Goal: Task Accomplishment & Management: Complete application form

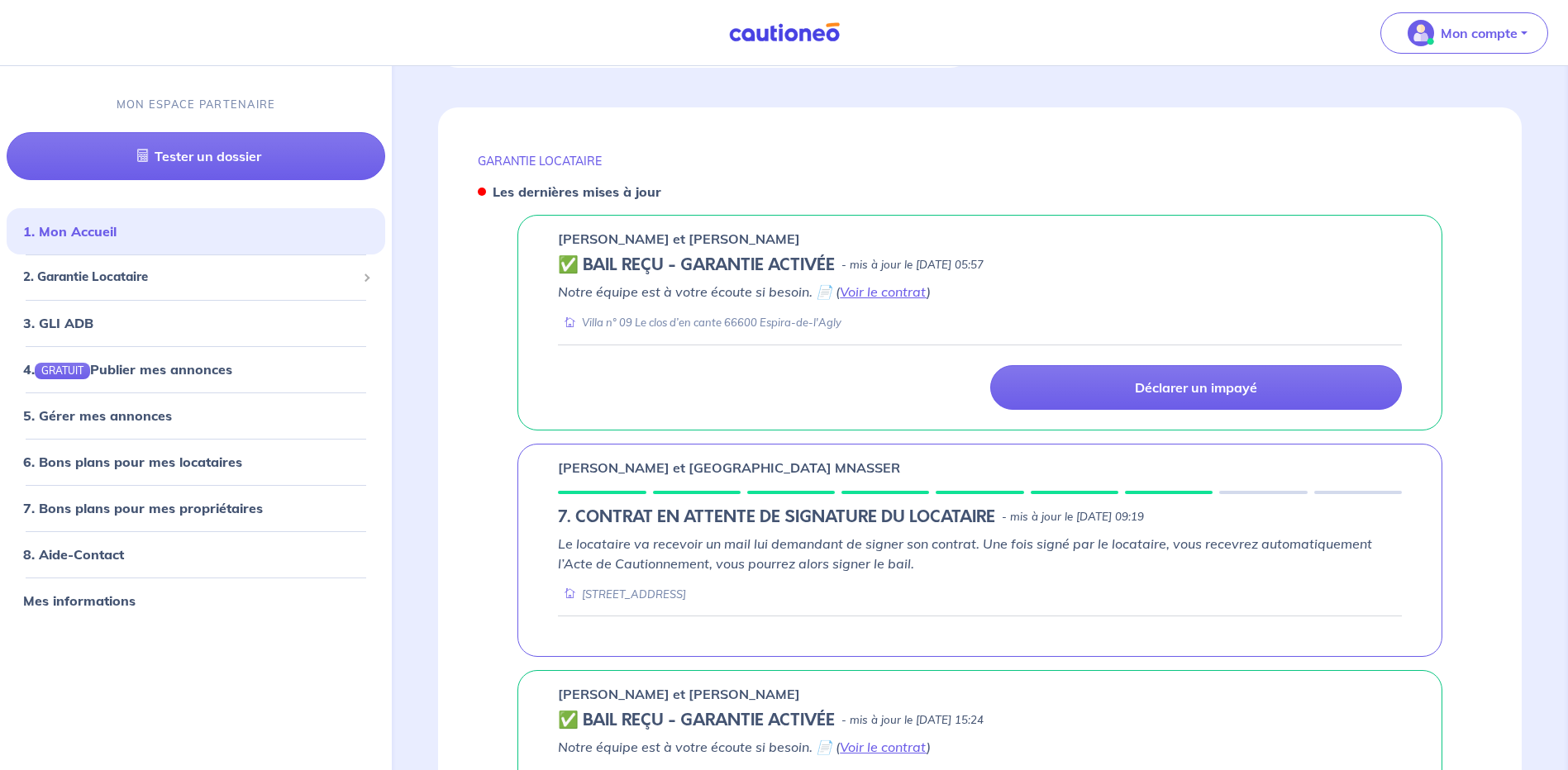
scroll to position [826, 0]
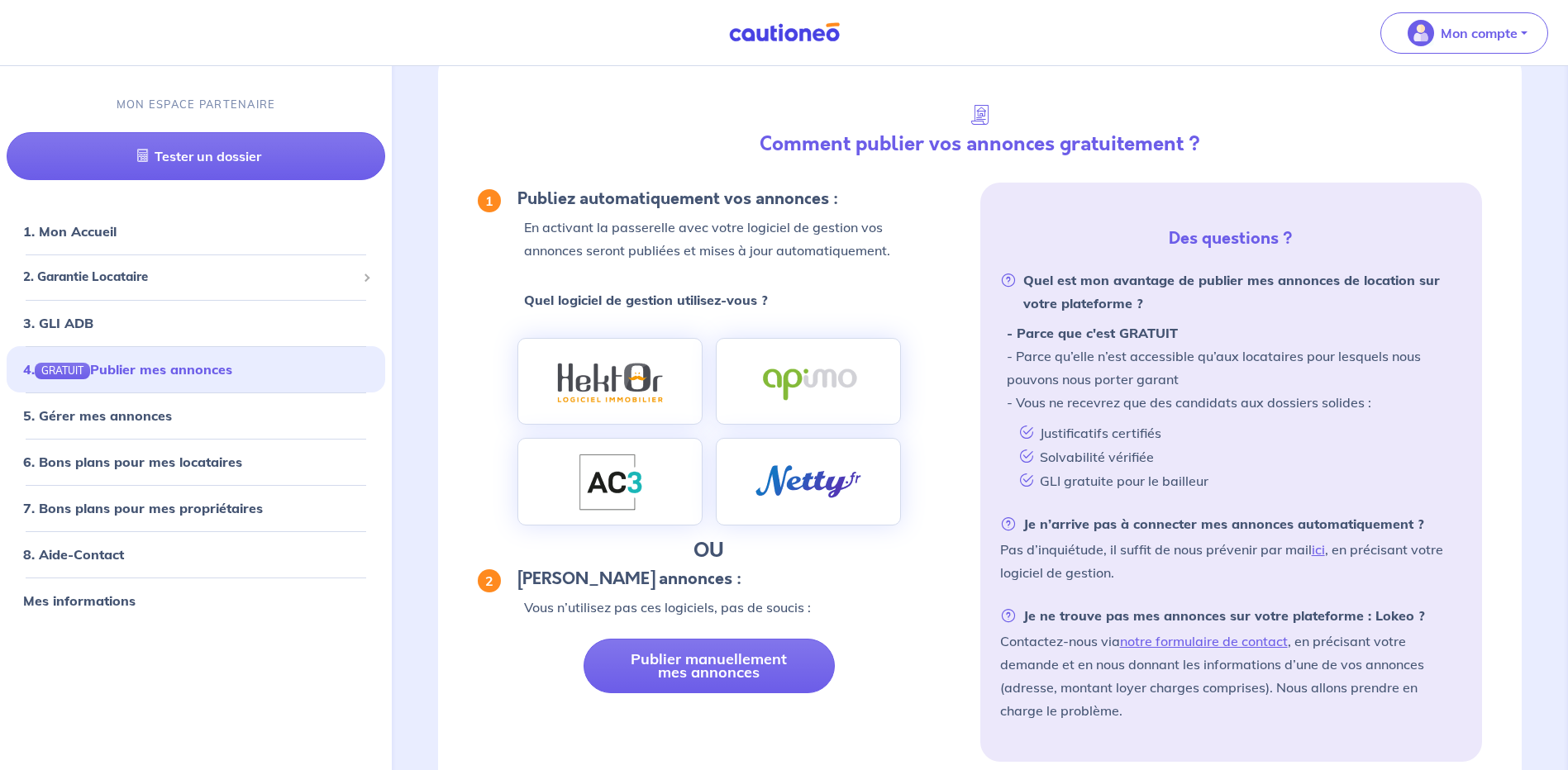
scroll to position [147, 0]
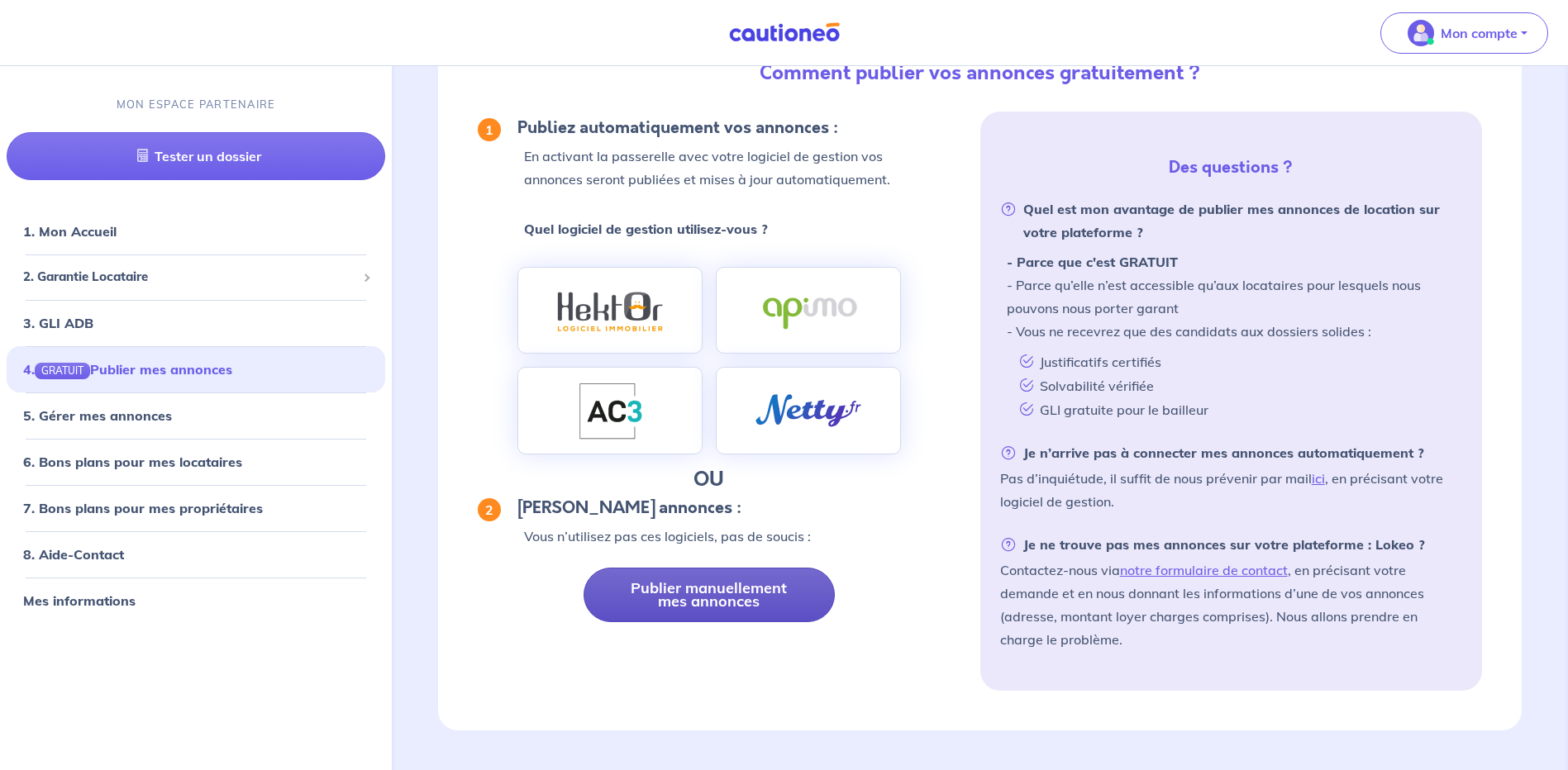
click at [740, 587] on link "Publier manuellement mes annonces" at bounding box center [709, 595] width 252 height 55
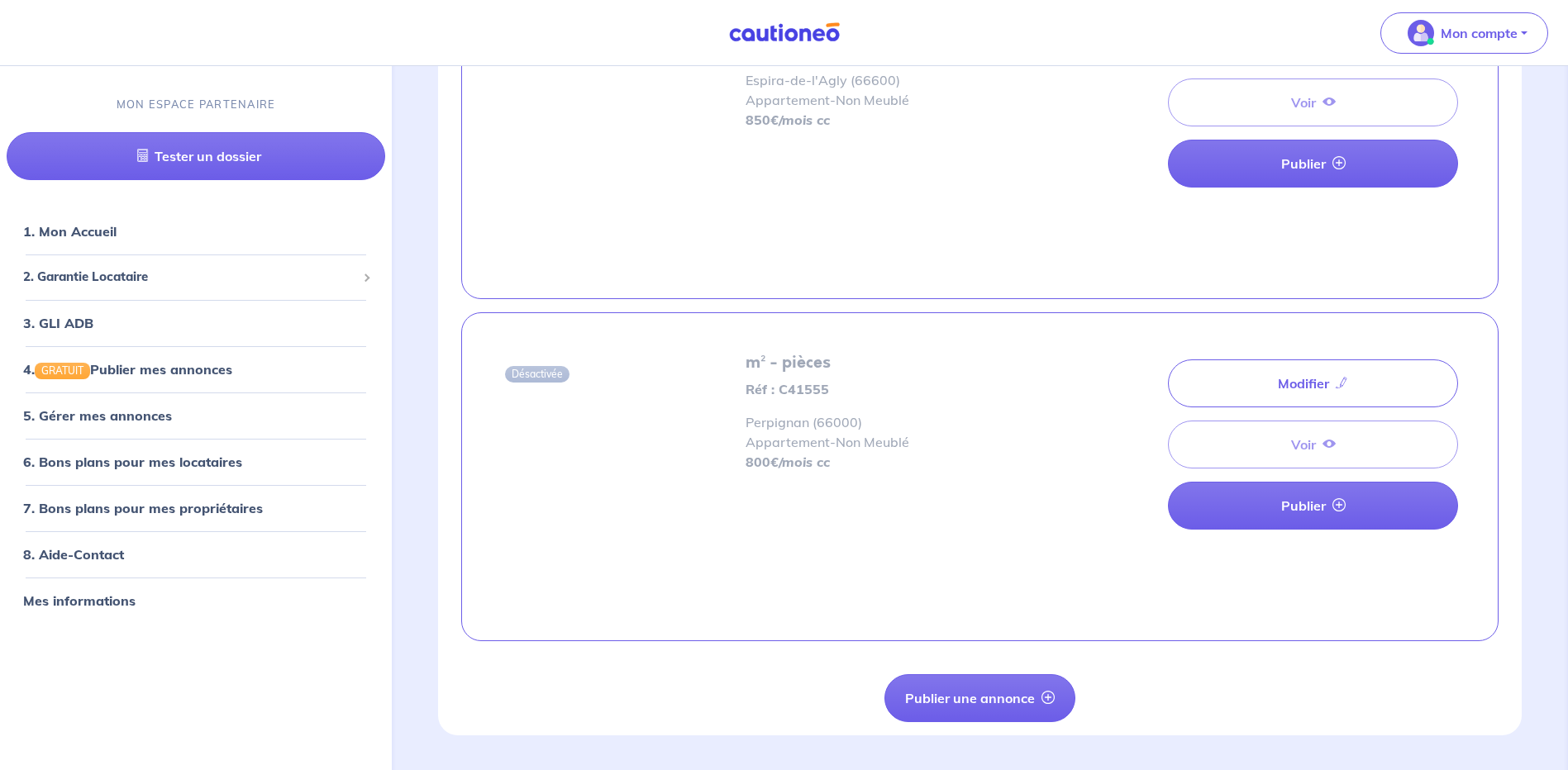
scroll to position [2980, 0]
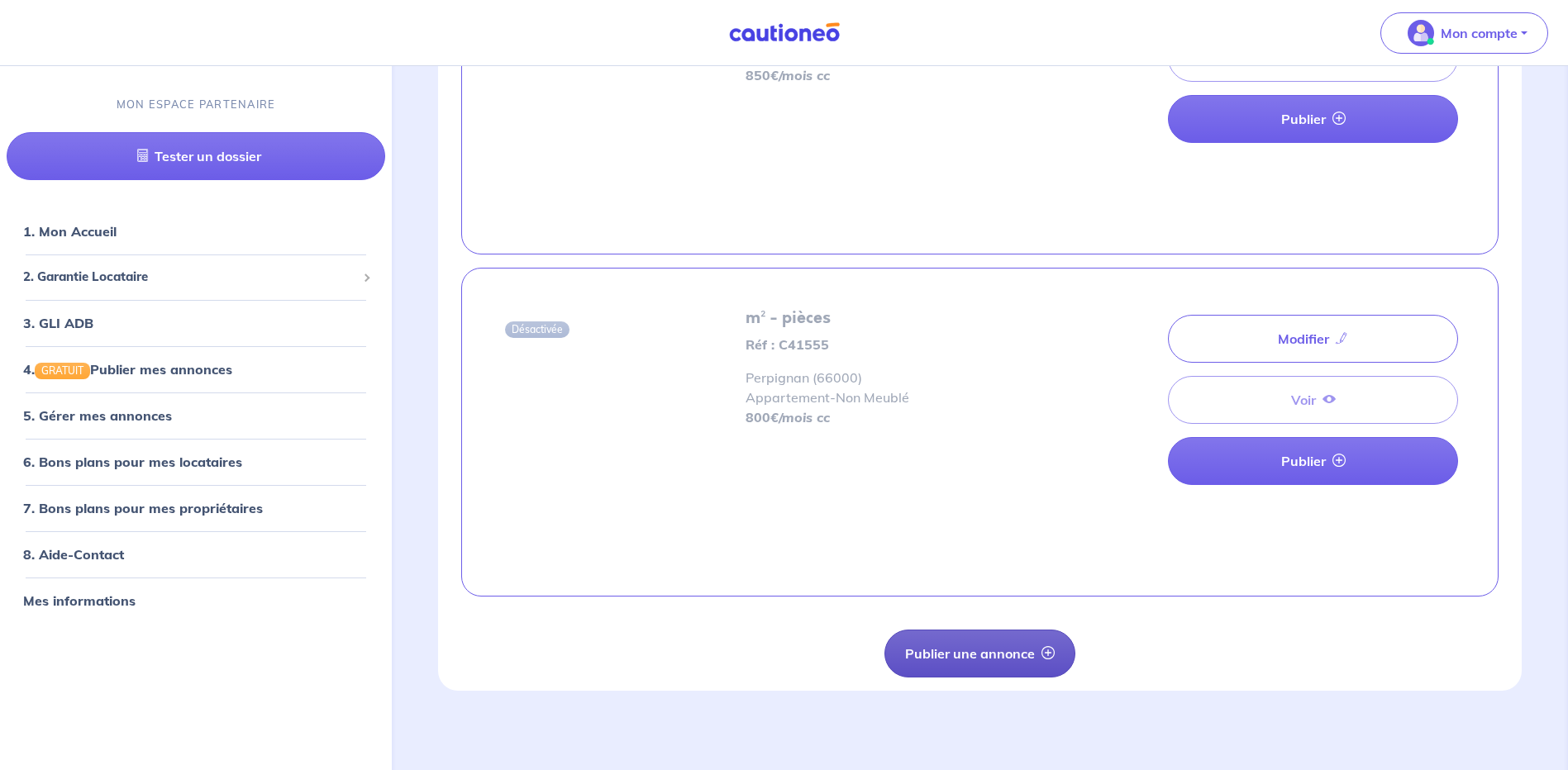
click at [993, 648] on button "Publier une annonce" at bounding box center [981, 654] width 191 height 48
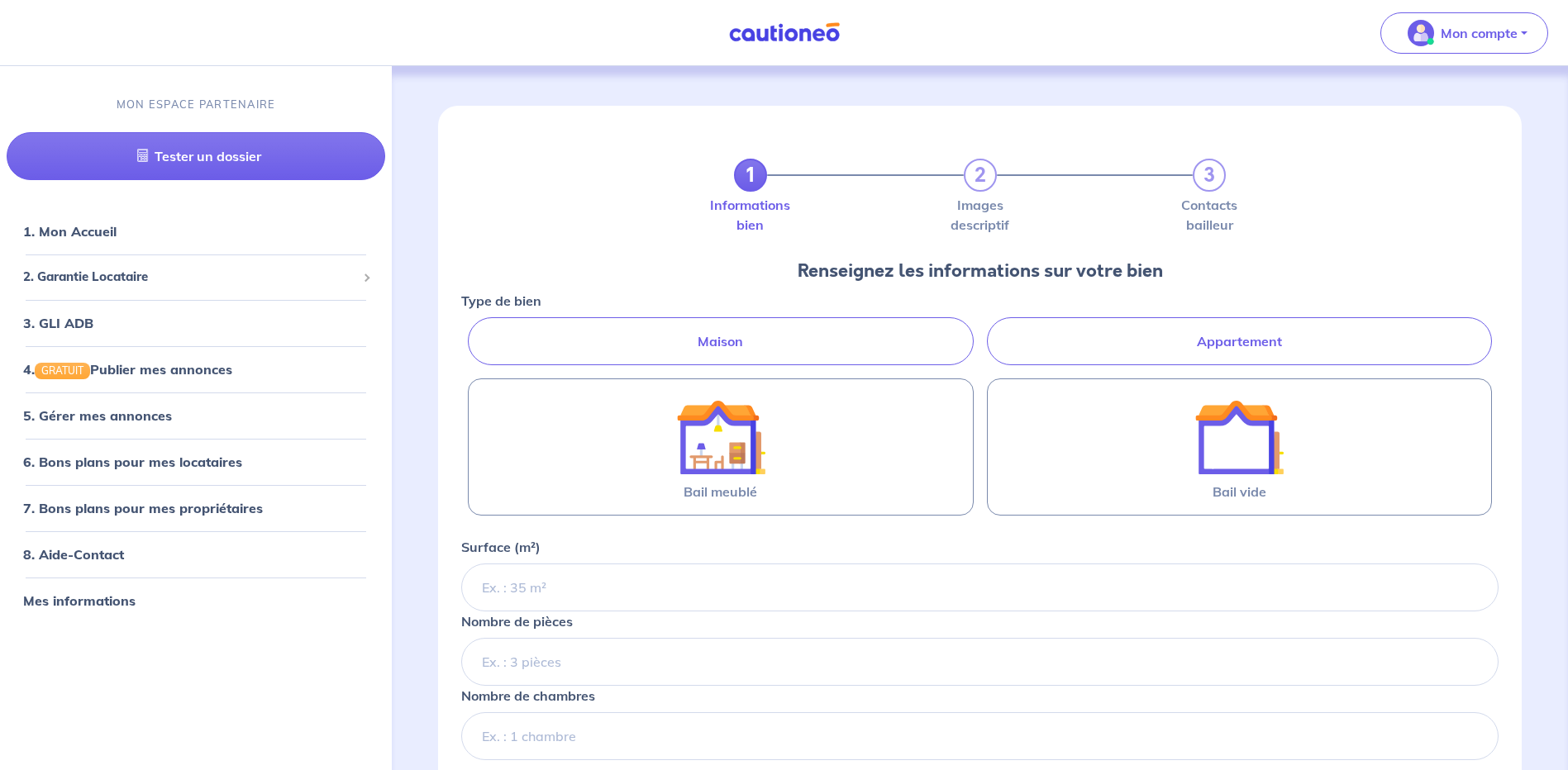
click at [1184, 333] on label "Appartement" at bounding box center [1240, 341] width 505 height 48
click at [472, 328] on input "Appartement" at bounding box center [466, 322] width 11 height 11
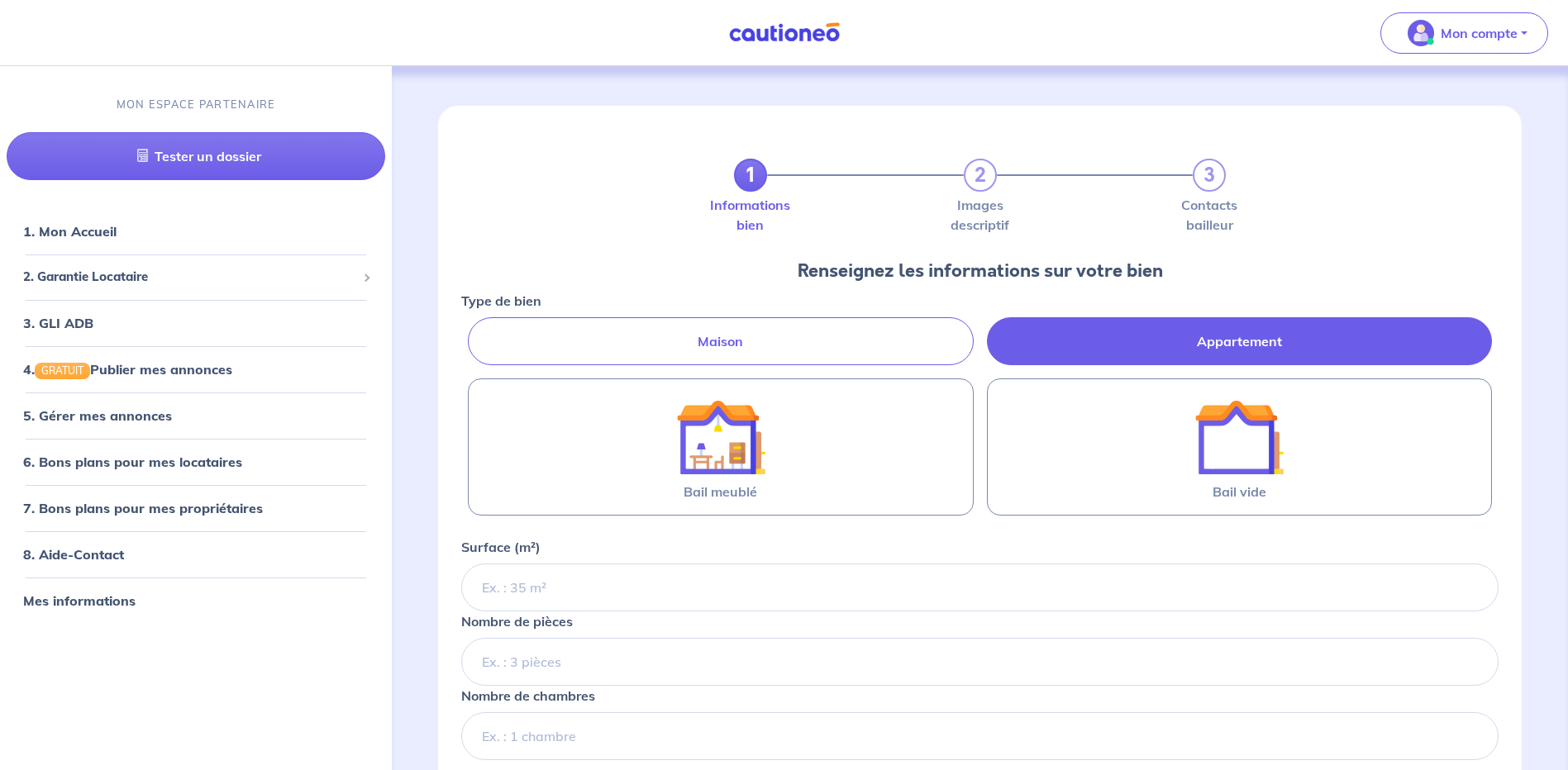
radio input "true"
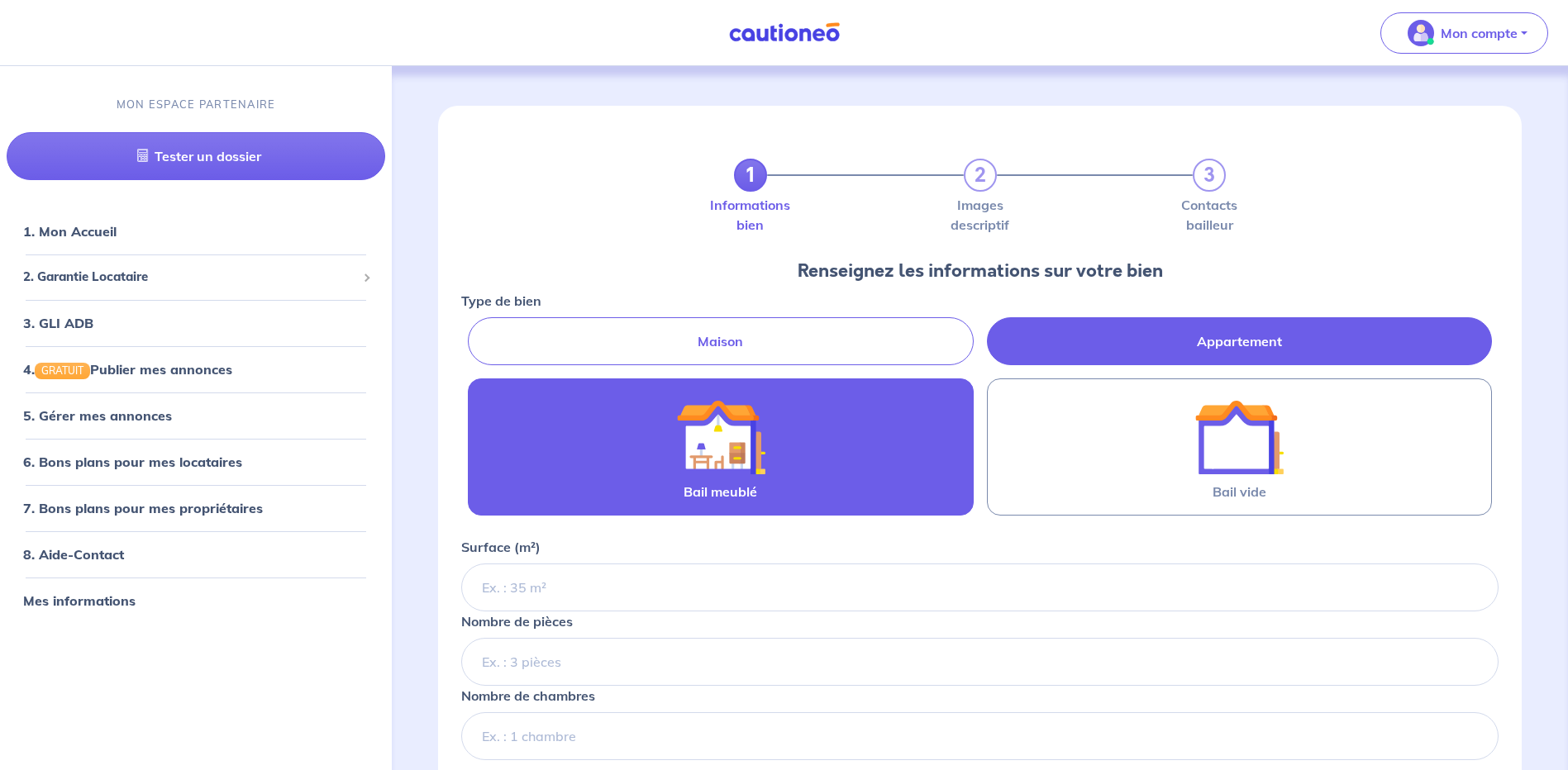
click at [716, 456] on img at bounding box center [720, 437] width 89 height 89
click at [0, 0] on input "Bail meublé" at bounding box center [0, 0] width 0 height 0
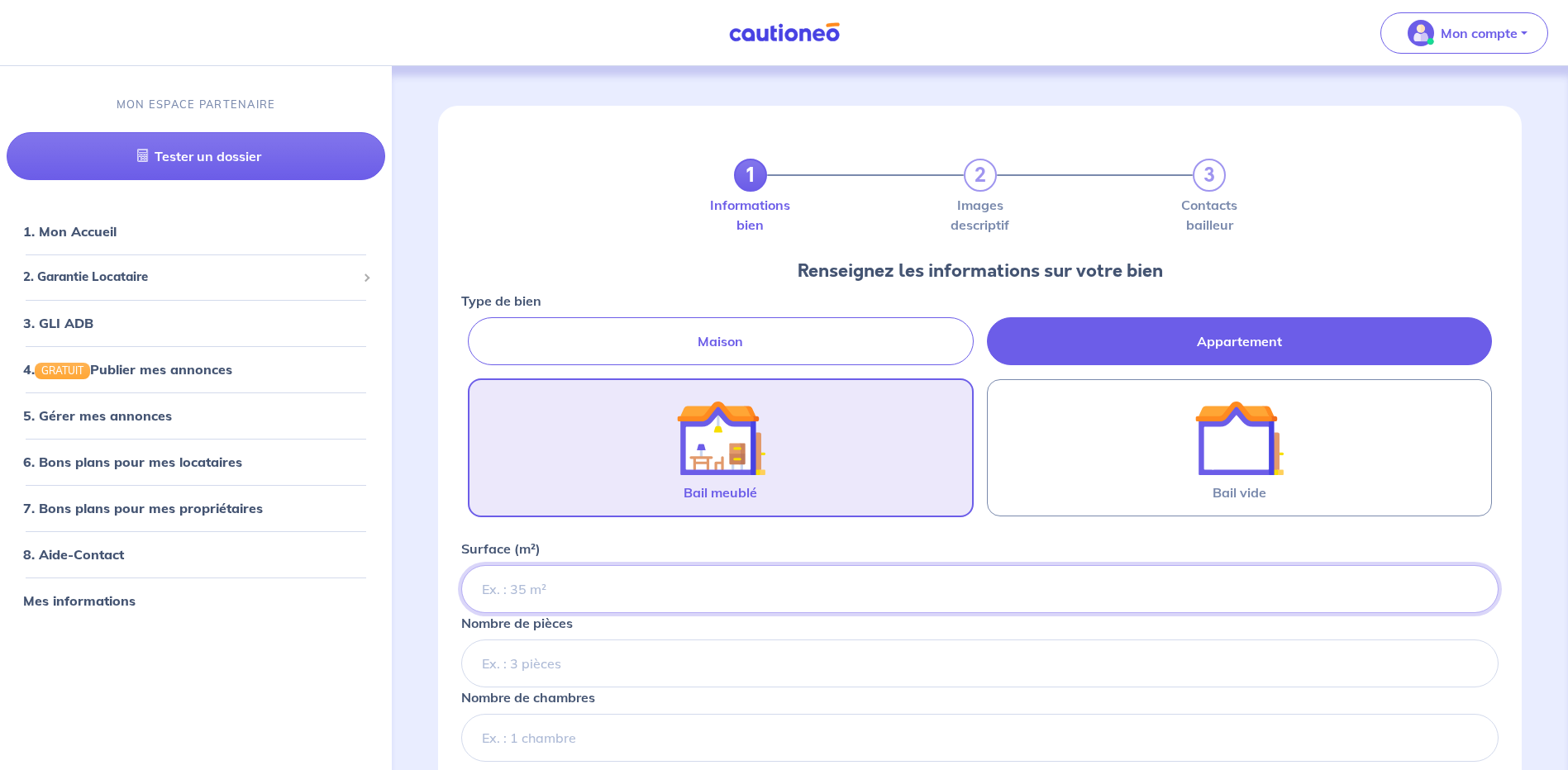
click at [574, 592] on input "Surface (m²)" at bounding box center [980, 589] width 1038 height 48
type input "5"
type input "46.82"
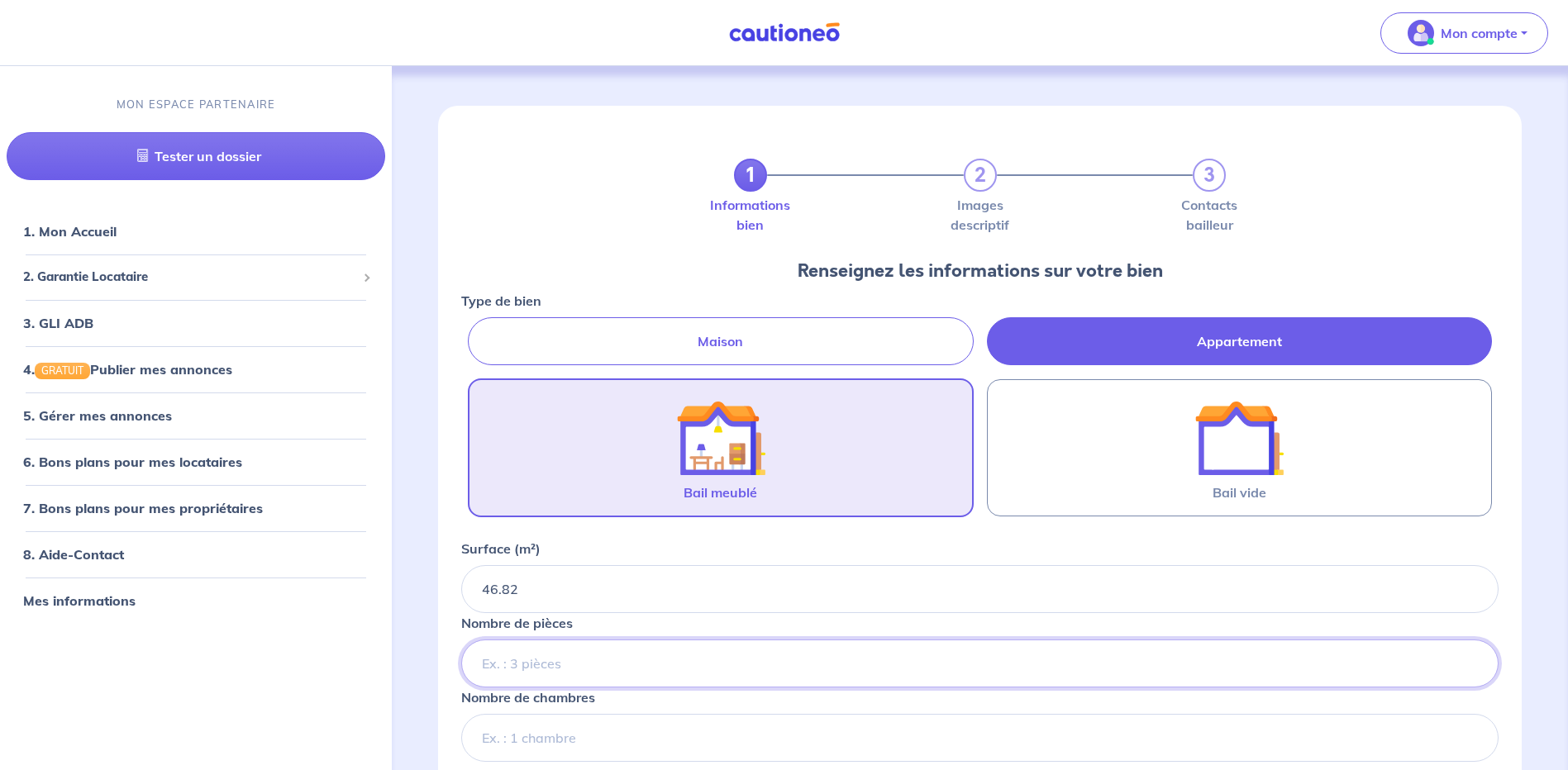
click at [650, 661] on input "Nombre de pièces" at bounding box center [980, 664] width 1038 height 48
type input "2"
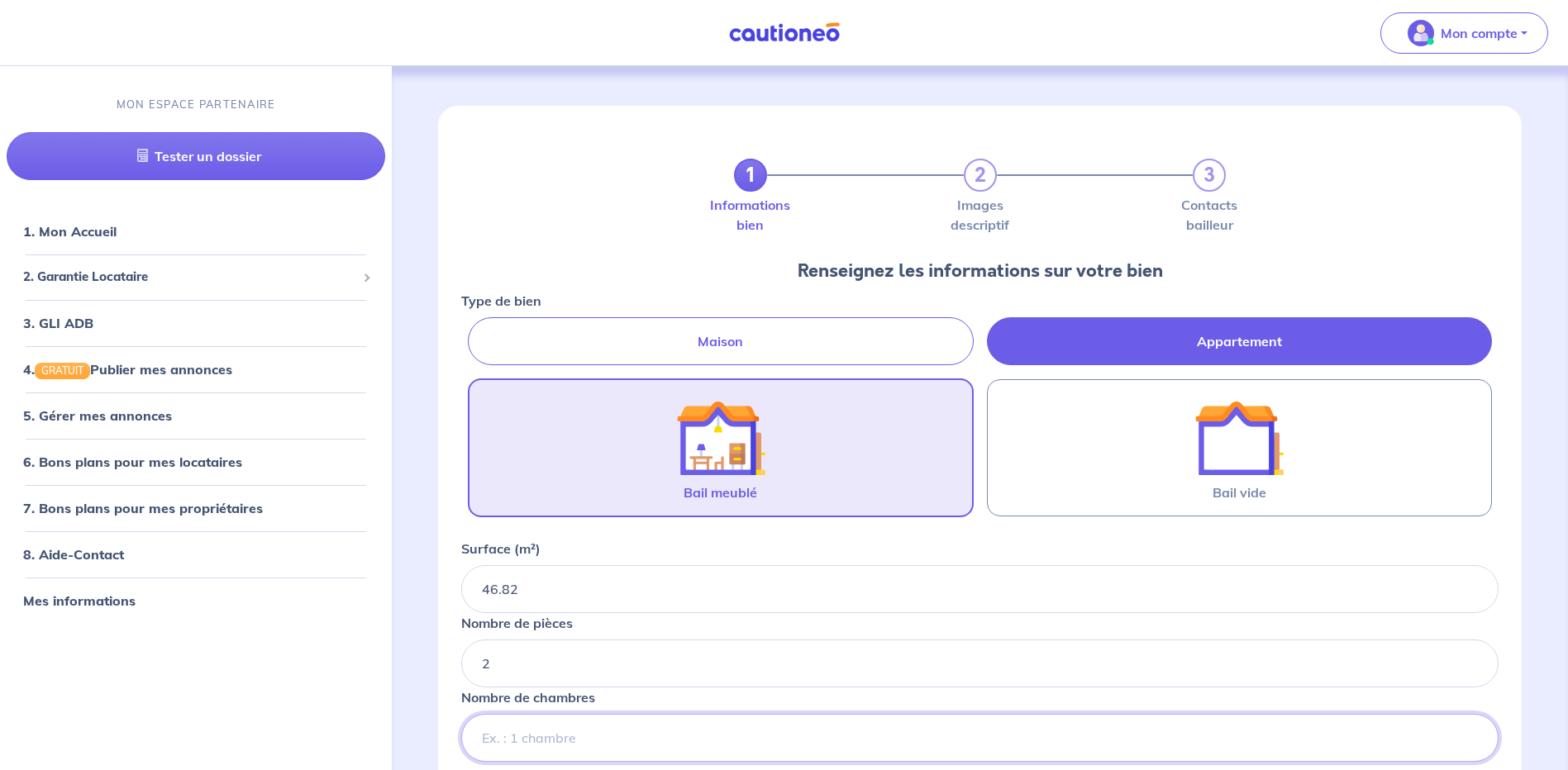
click at [621, 737] on input "Nombre de chambres" at bounding box center [980, 738] width 1038 height 48
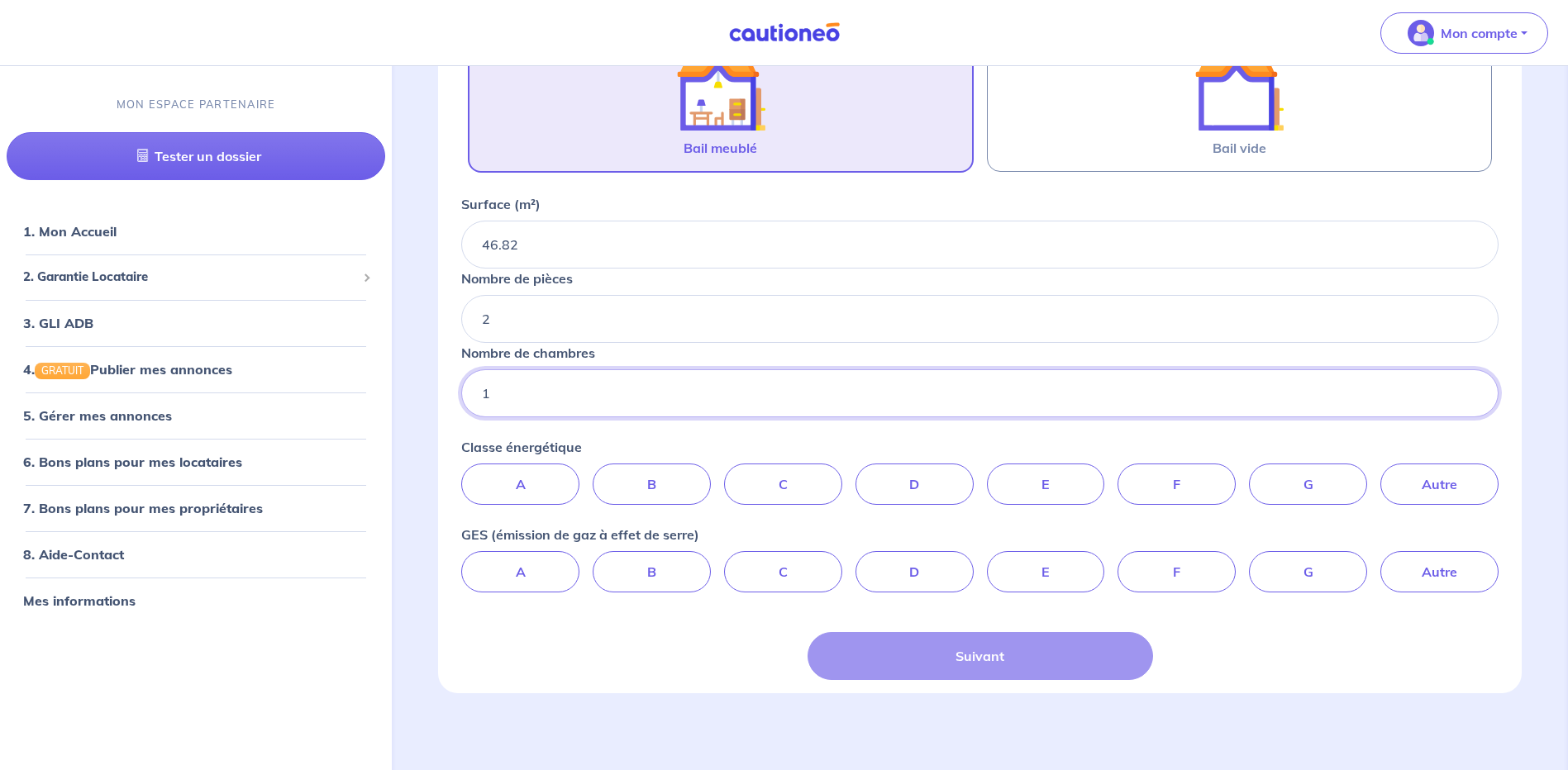
scroll to position [347, 0]
type input "1"
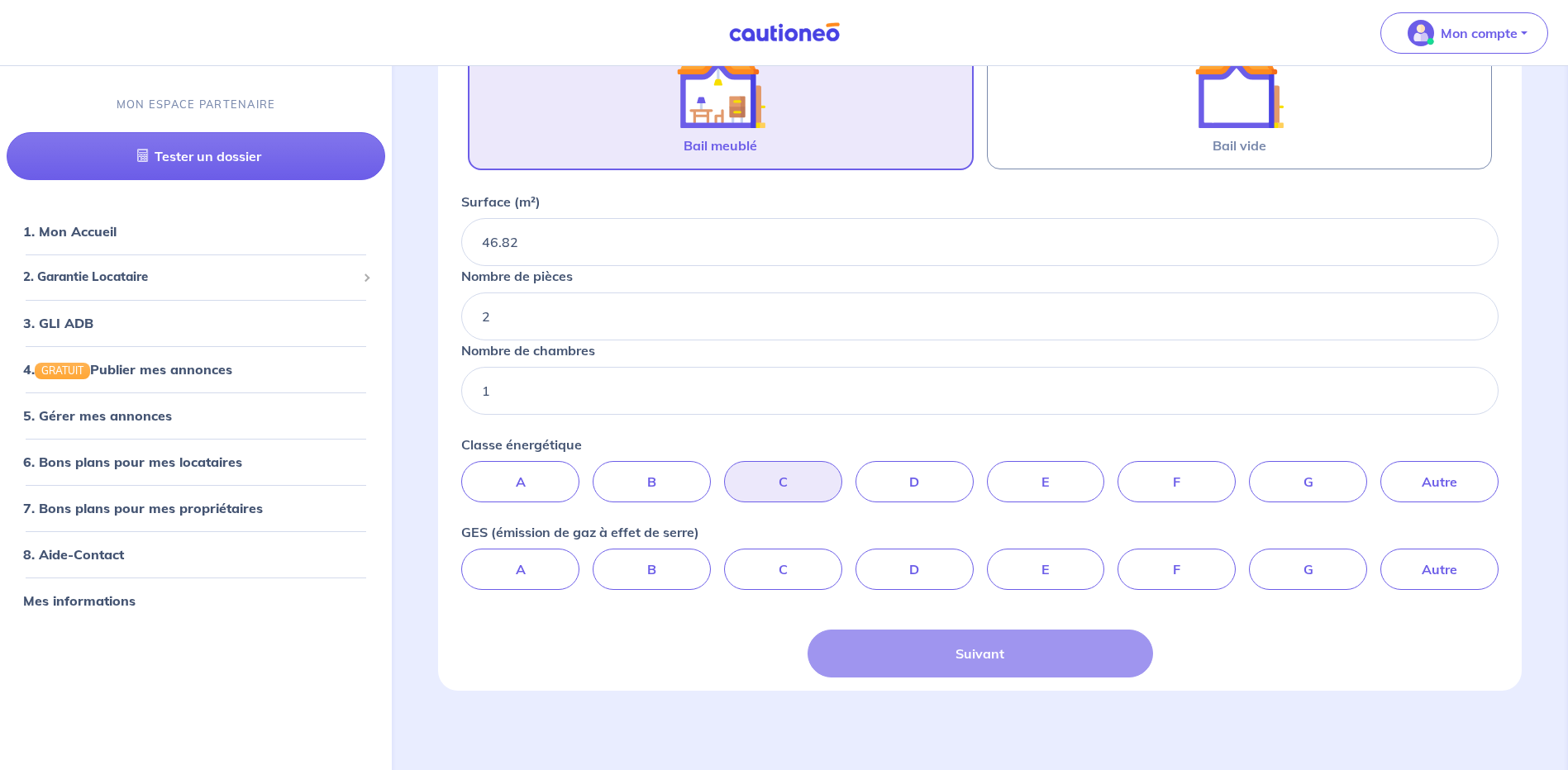
click at [799, 483] on label "C" at bounding box center [784, 481] width 119 height 41
click at [975, 472] on input "C" at bounding box center [980, 466] width 11 height 11
radio input "true"
click at [519, 564] on label "A" at bounding box center [520, 569] width 119 height 41
click at [975, 560] on input "A" at bounding box center [980, 554] width 11 height 11
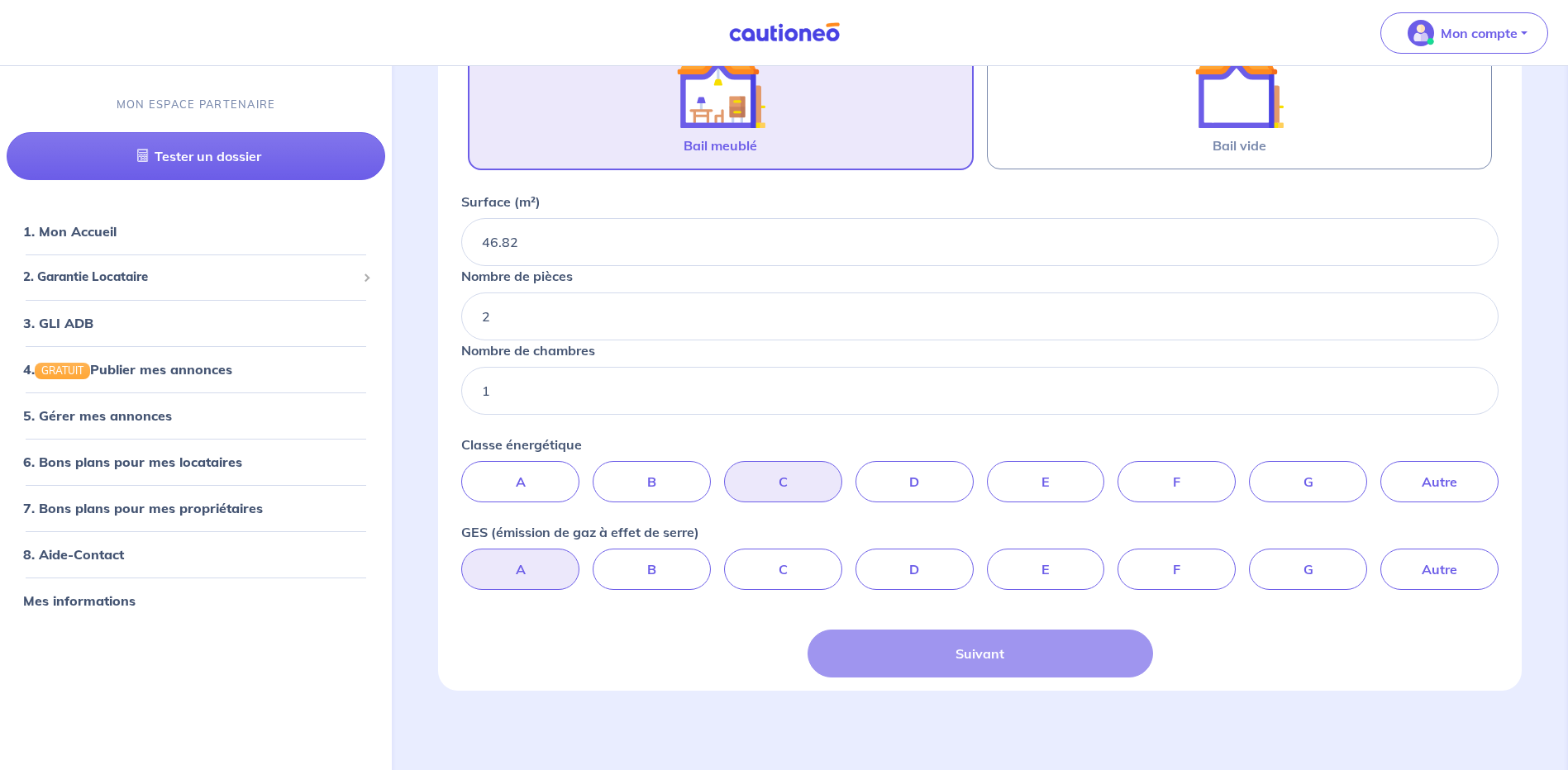
radio input "true"
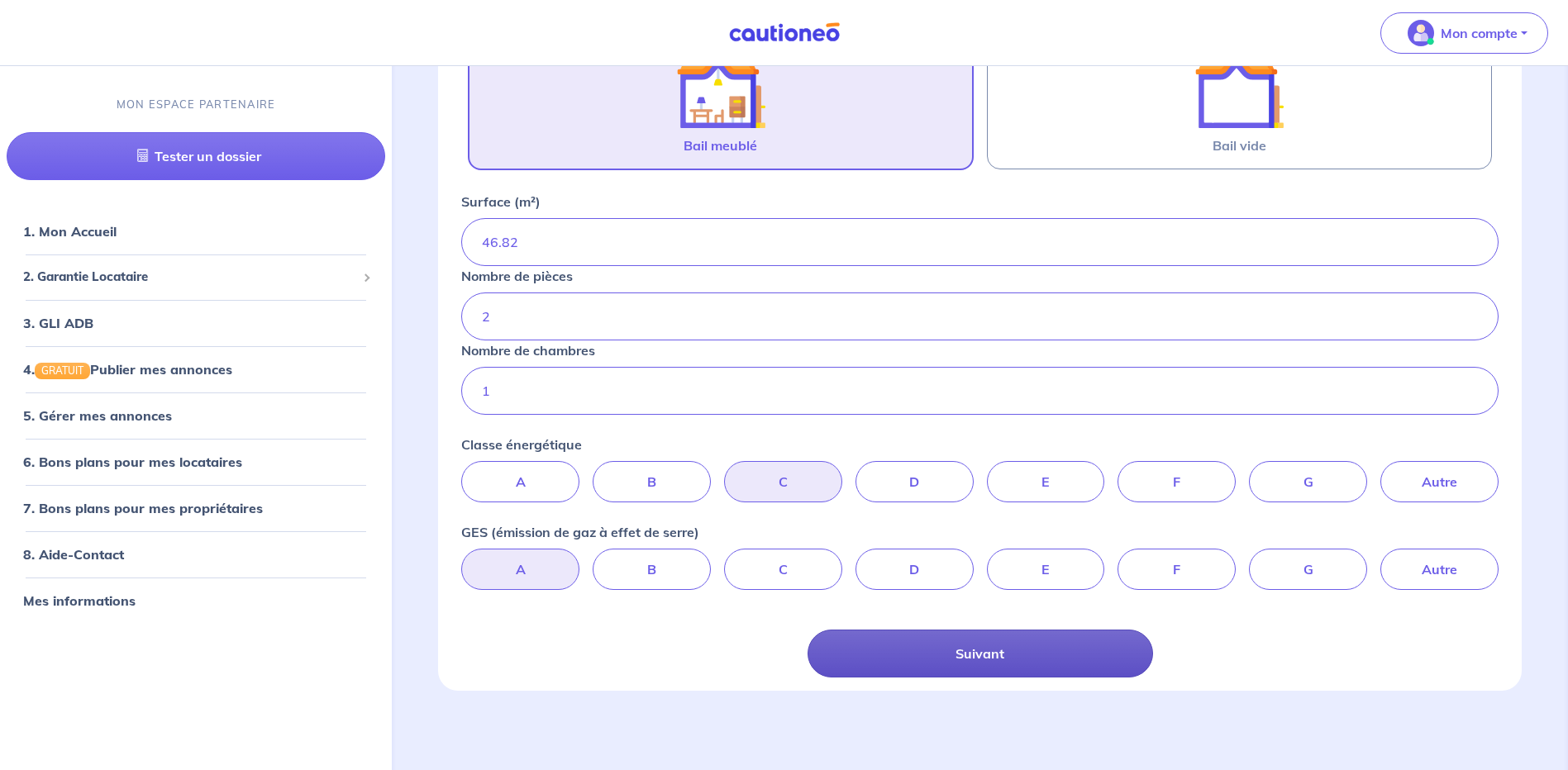
click at [1036, 655] on button "Suivant" at bounding box center [980, 654] width 345 height 48
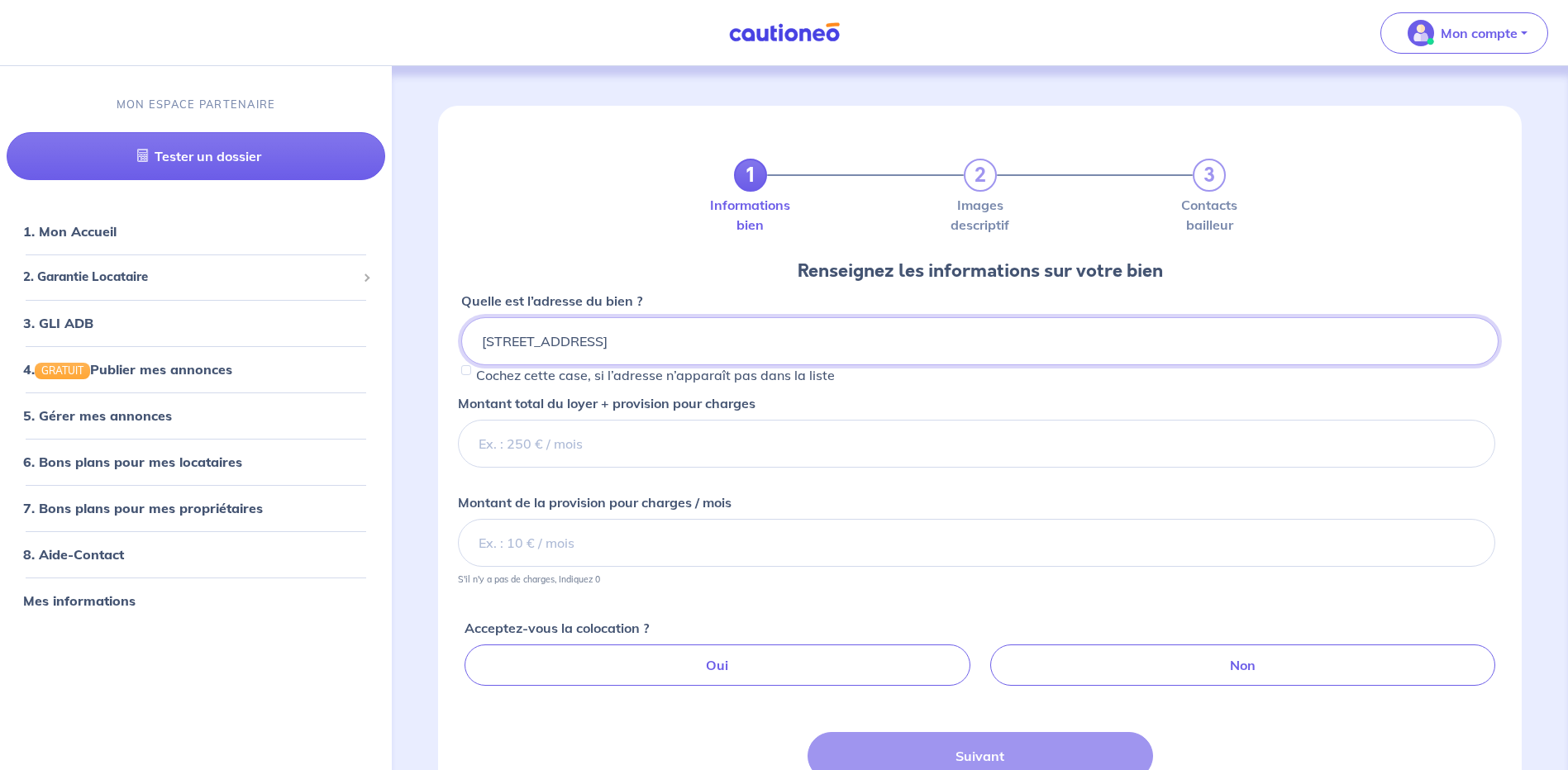
type input "18 quai des marines du port 66140"
click at [464, 372] on input "Cochez cette case, si l’adresse n’apparaît pas dans la liste" at bounding box center [466, 370] width 10 height 10
checkbox input "true"
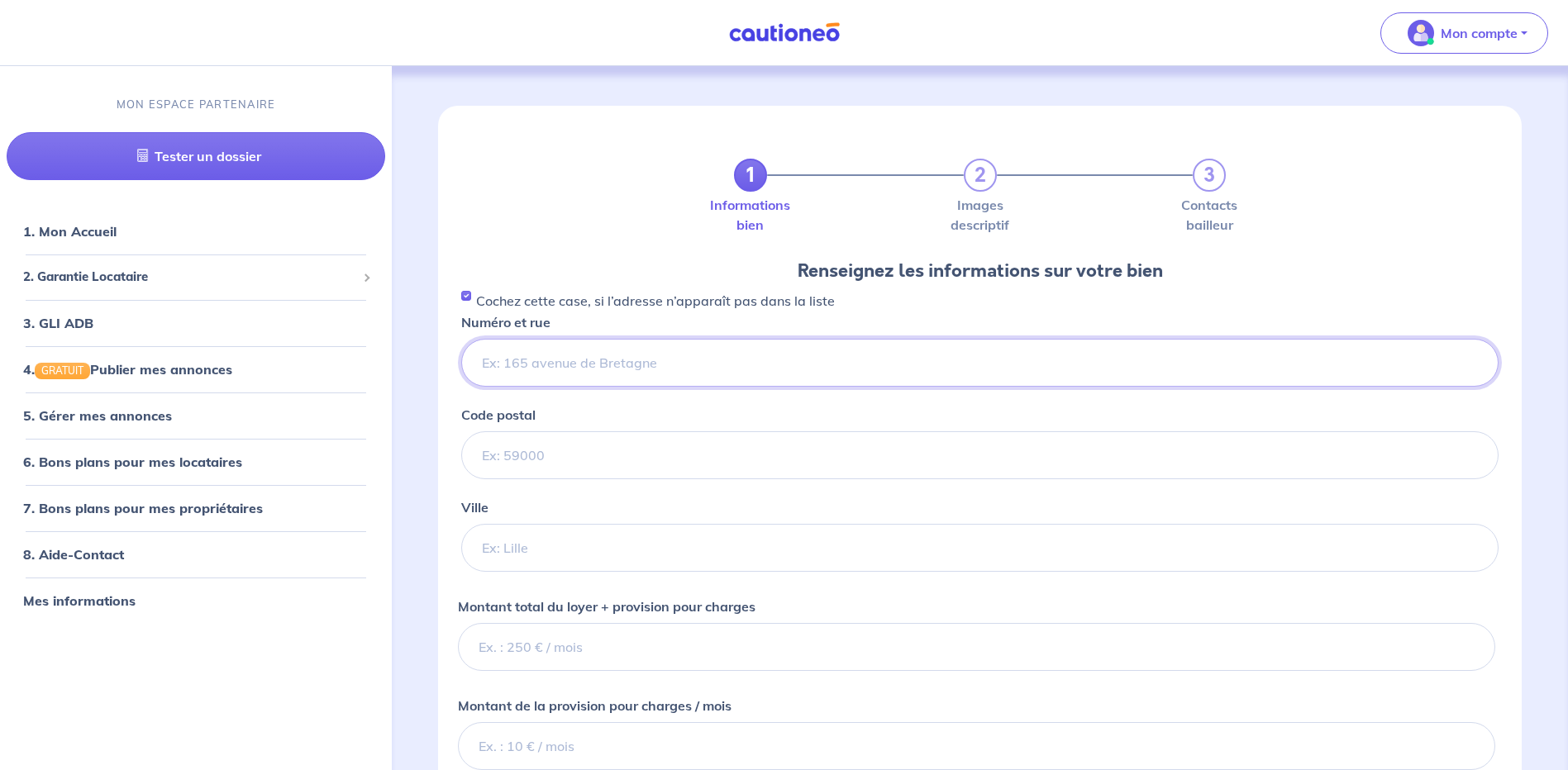
click at [594, 361] on input "Numéro et rue" at bounding box center [980, 363] width 1038 height 48
type input "18 quai des marines du port"
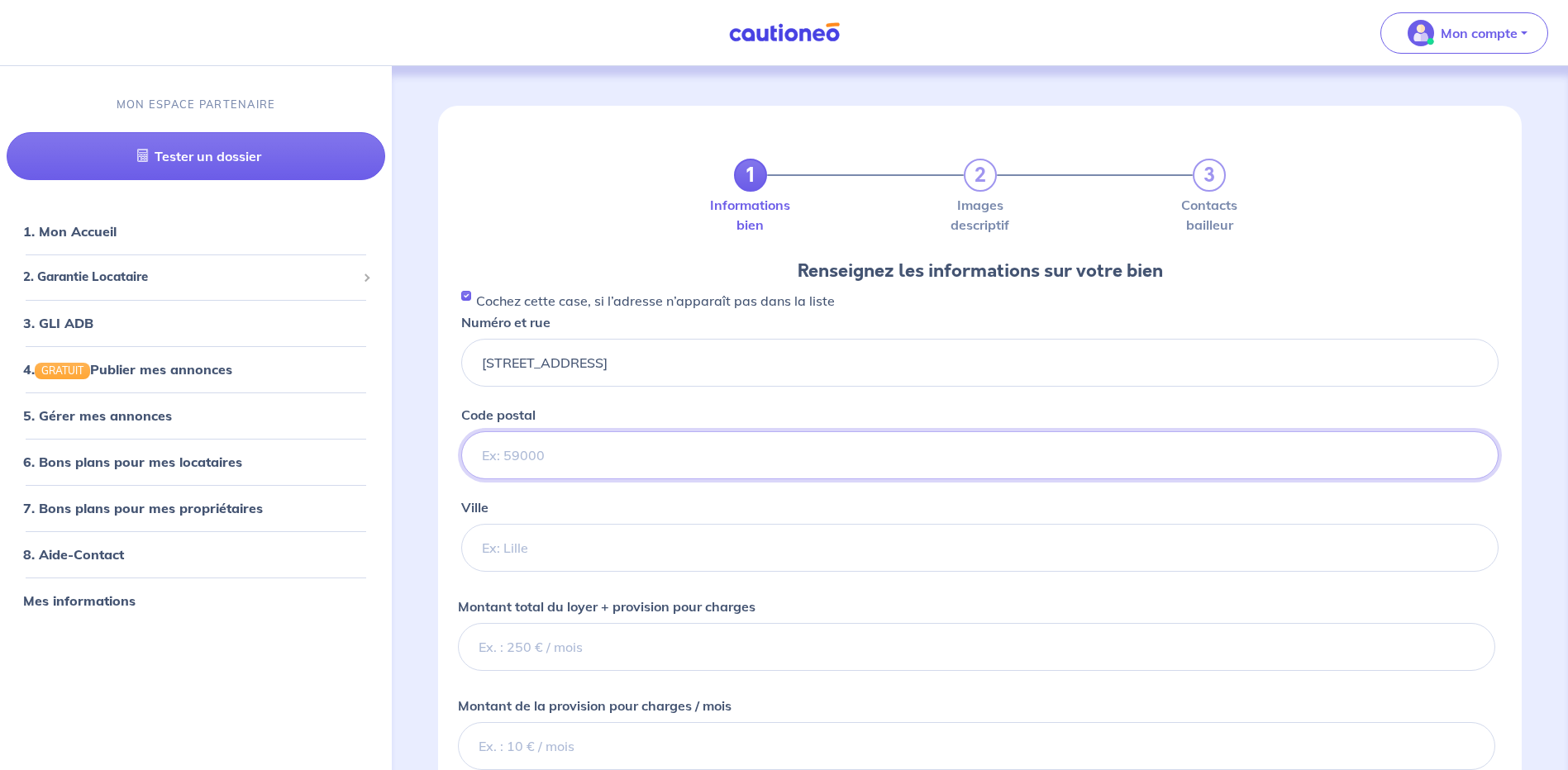
click at [956, 461] on input "Code postal" at bounding box center [980, 455] width 1038 height 48
type input "66140"
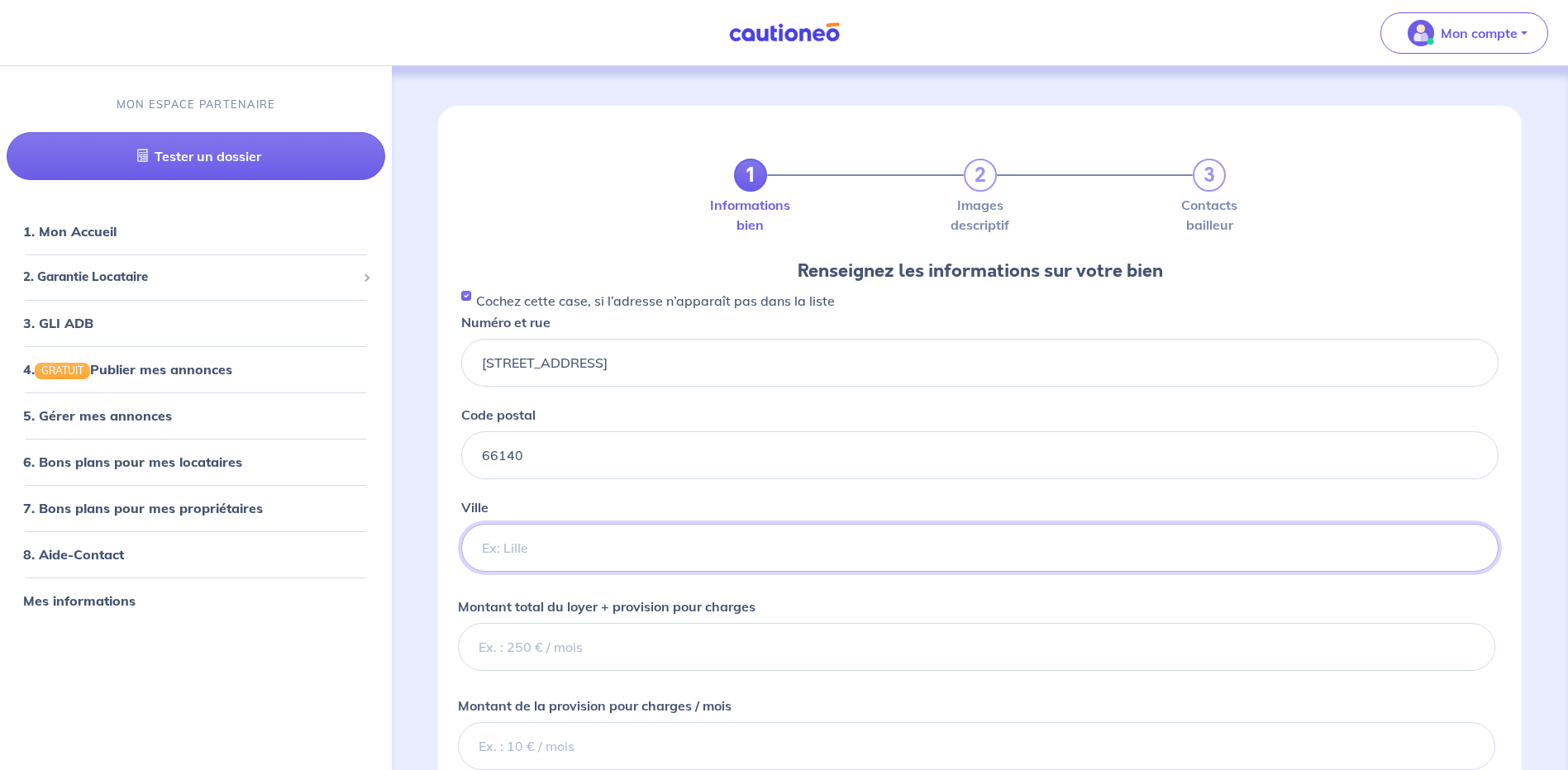
type input "CANET EN ROUSSILLON"
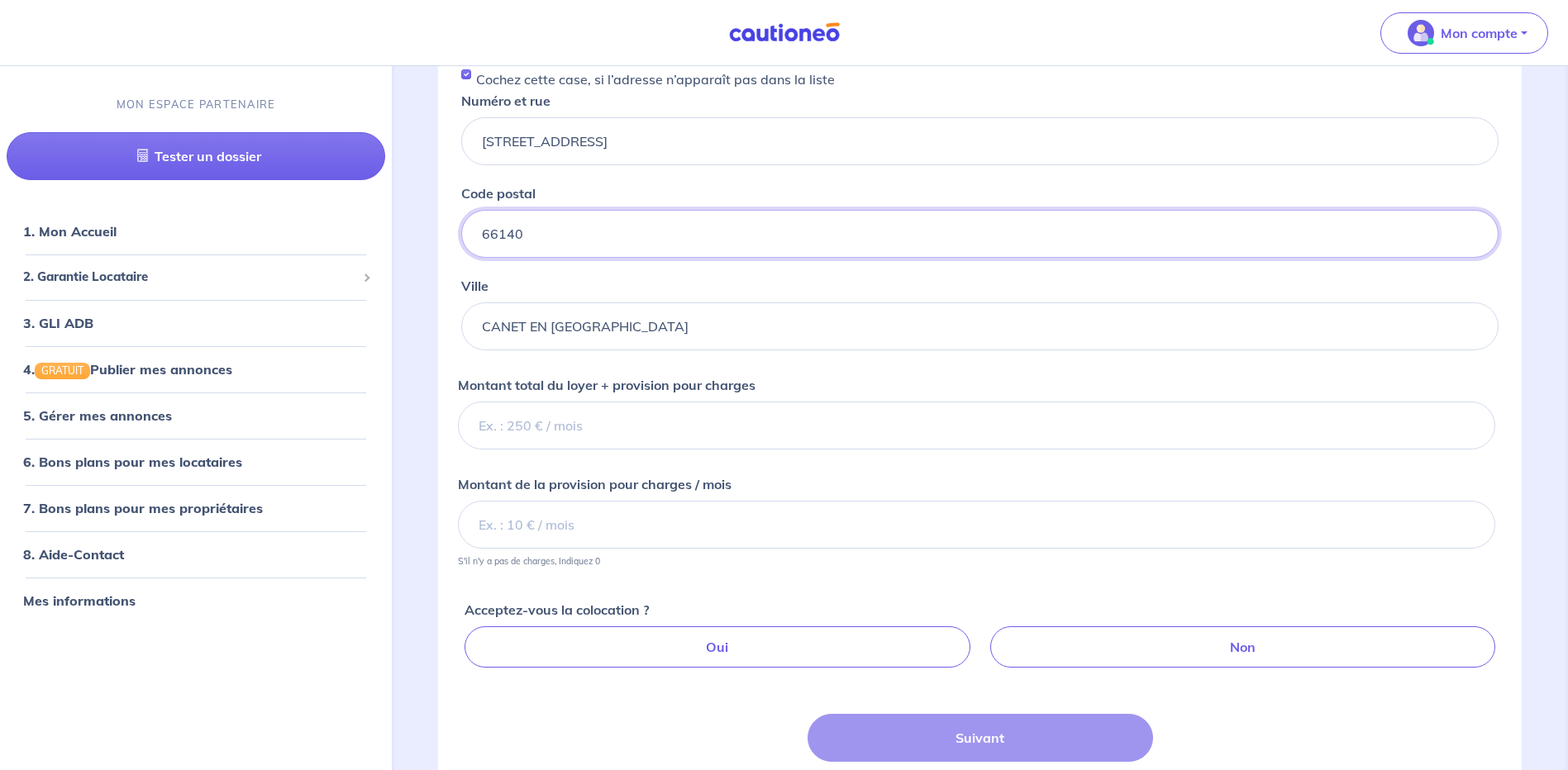
scroll to position [248, 0]
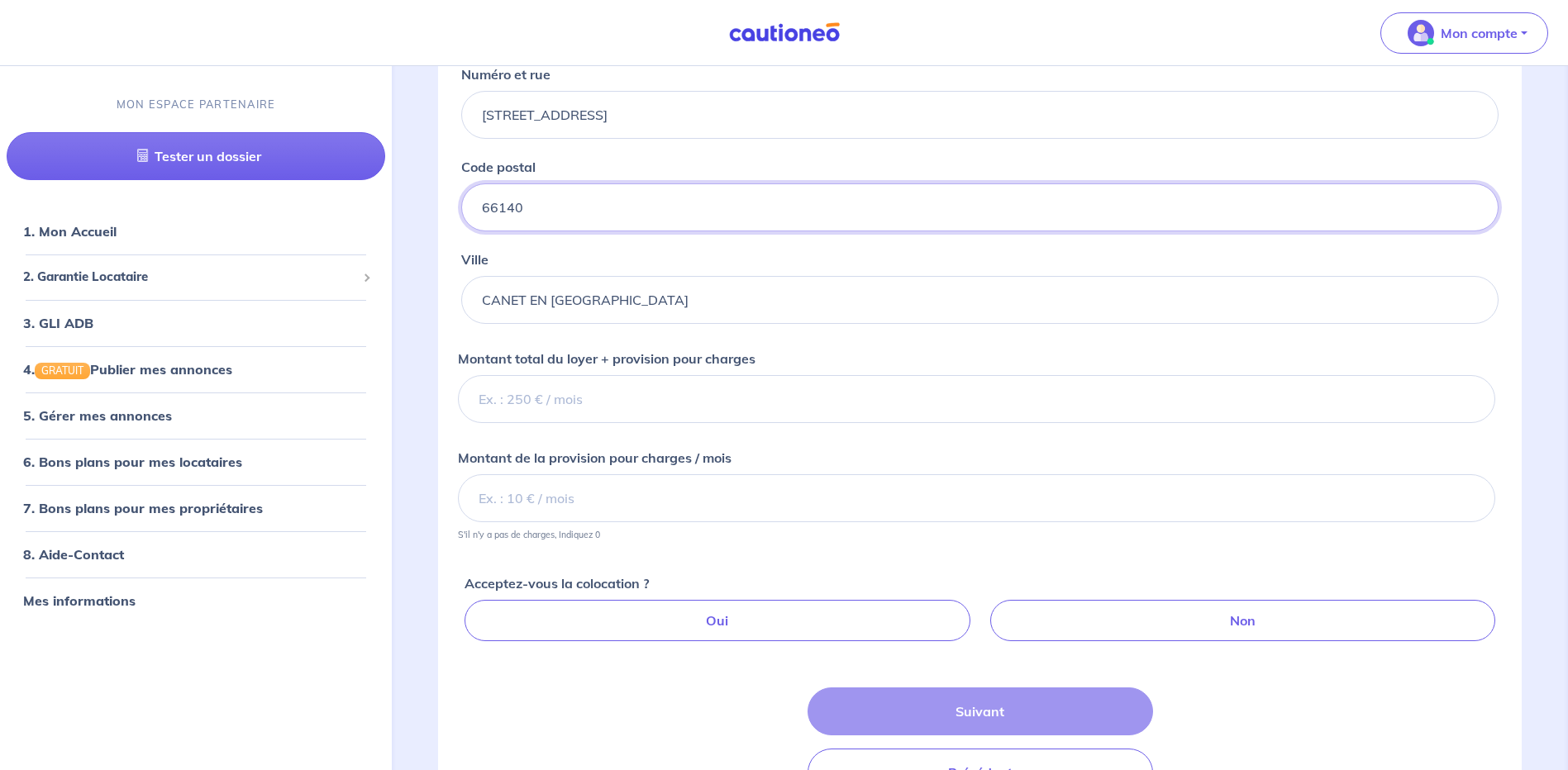
type input "66140"
click at [563, 382] on input "Montant total du loyer + provision pour charges" at bounding box center [977, 399] width 1038 height 48
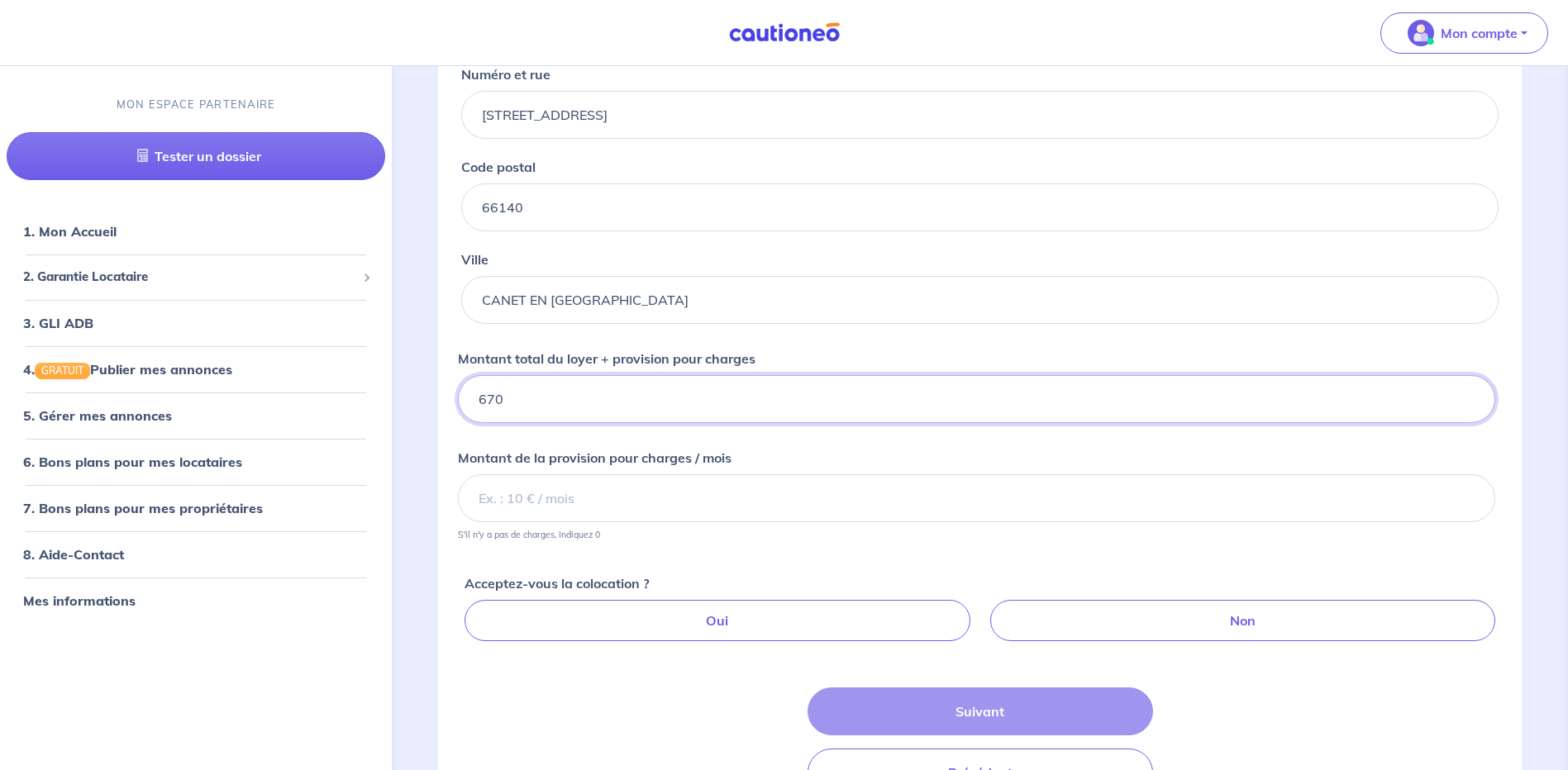
type input "670"
click at [596, 508] on input "Montant de la provision pour charges / mois" at bounding box center [977, 498] width 1038 height 48
type input "70"
click at [1245, 618] on label "Non" at bounding box center [1243, 620] width 505 height 41
click at [989, 611] on input "Non" at bounding box center [983, 605] width 11 height 11
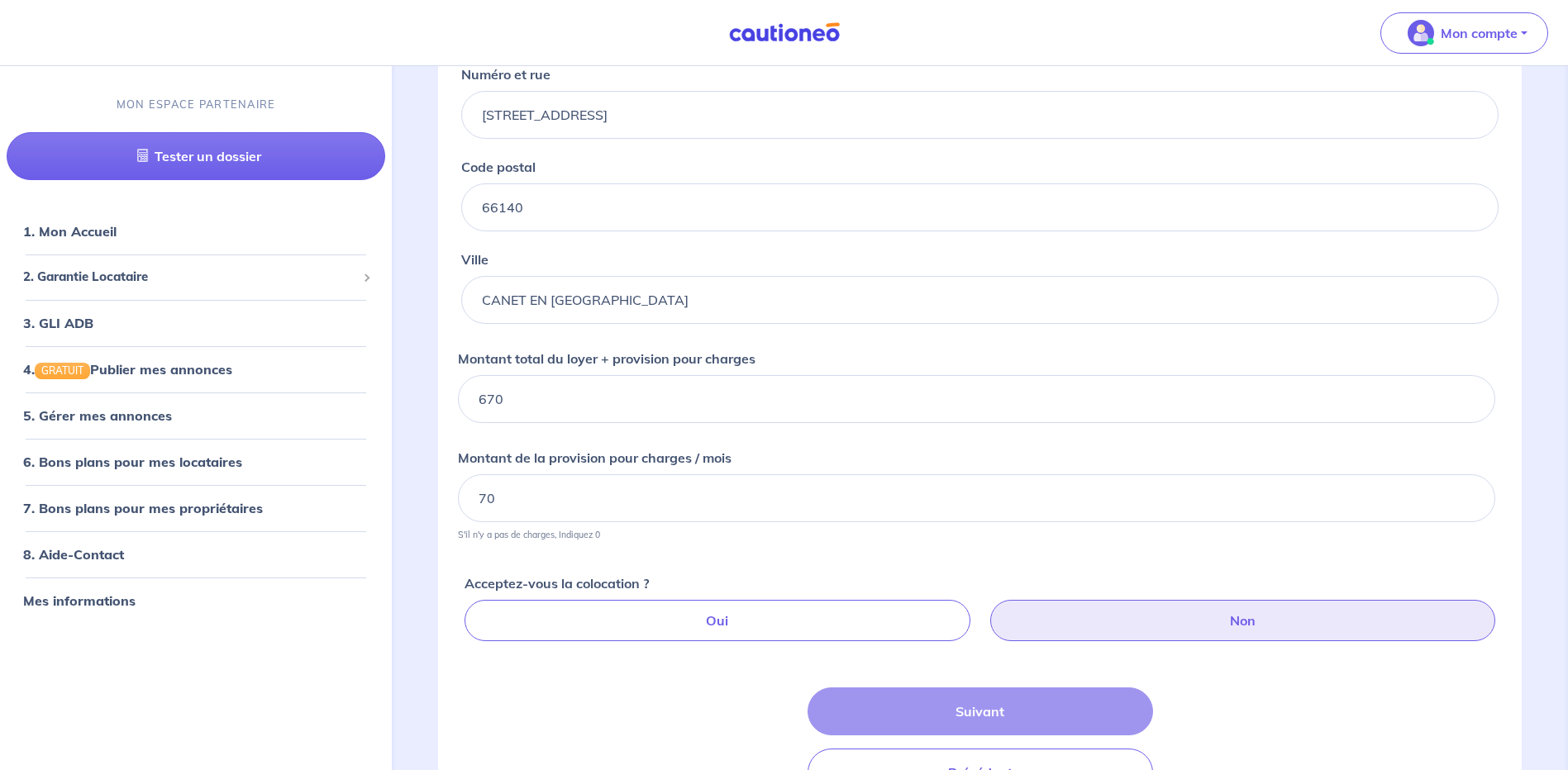
radio input "true"
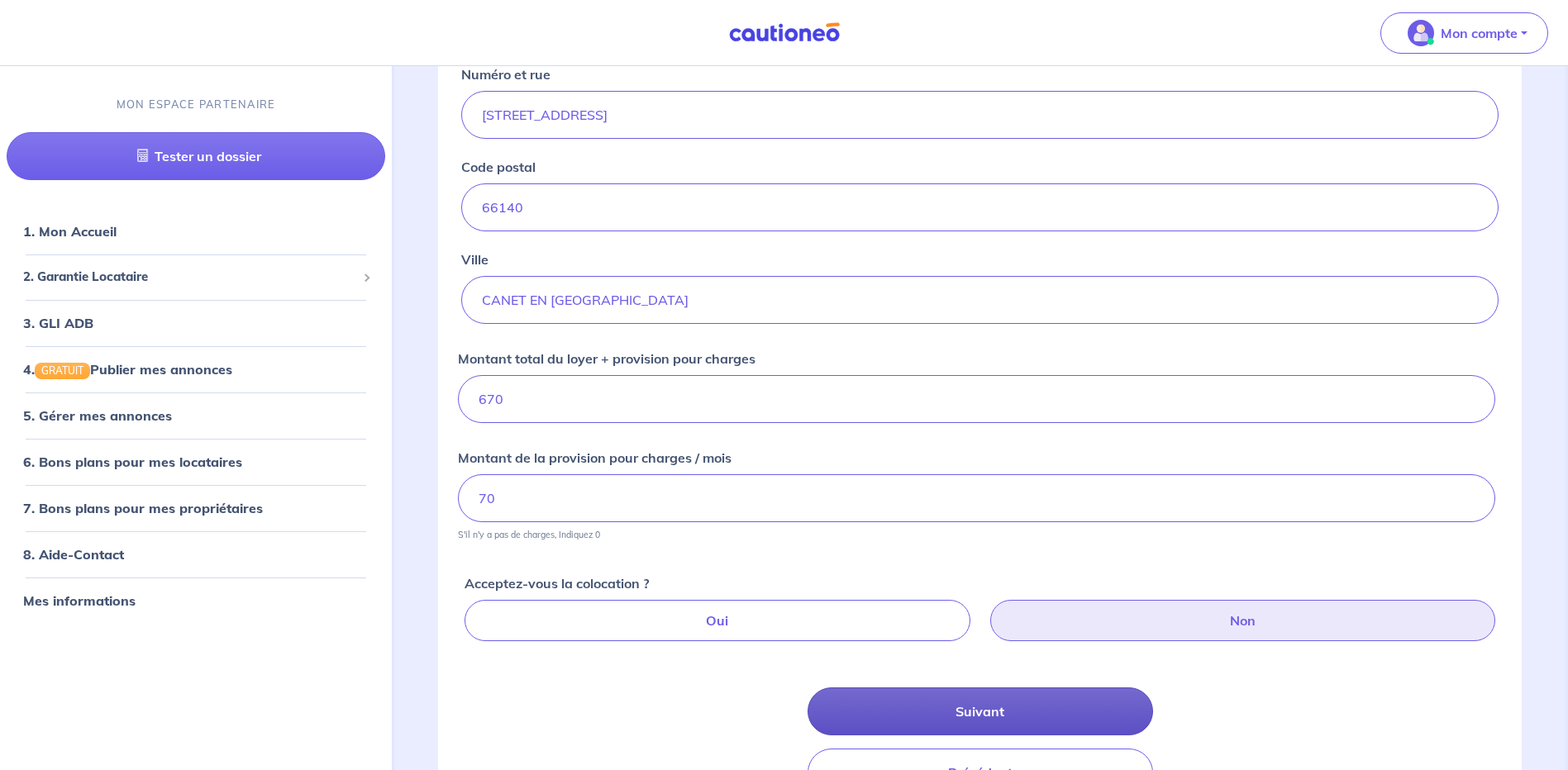
click at [1018, 713] on button "Suivant" at bounding box center [980, 712] width 345 height 48
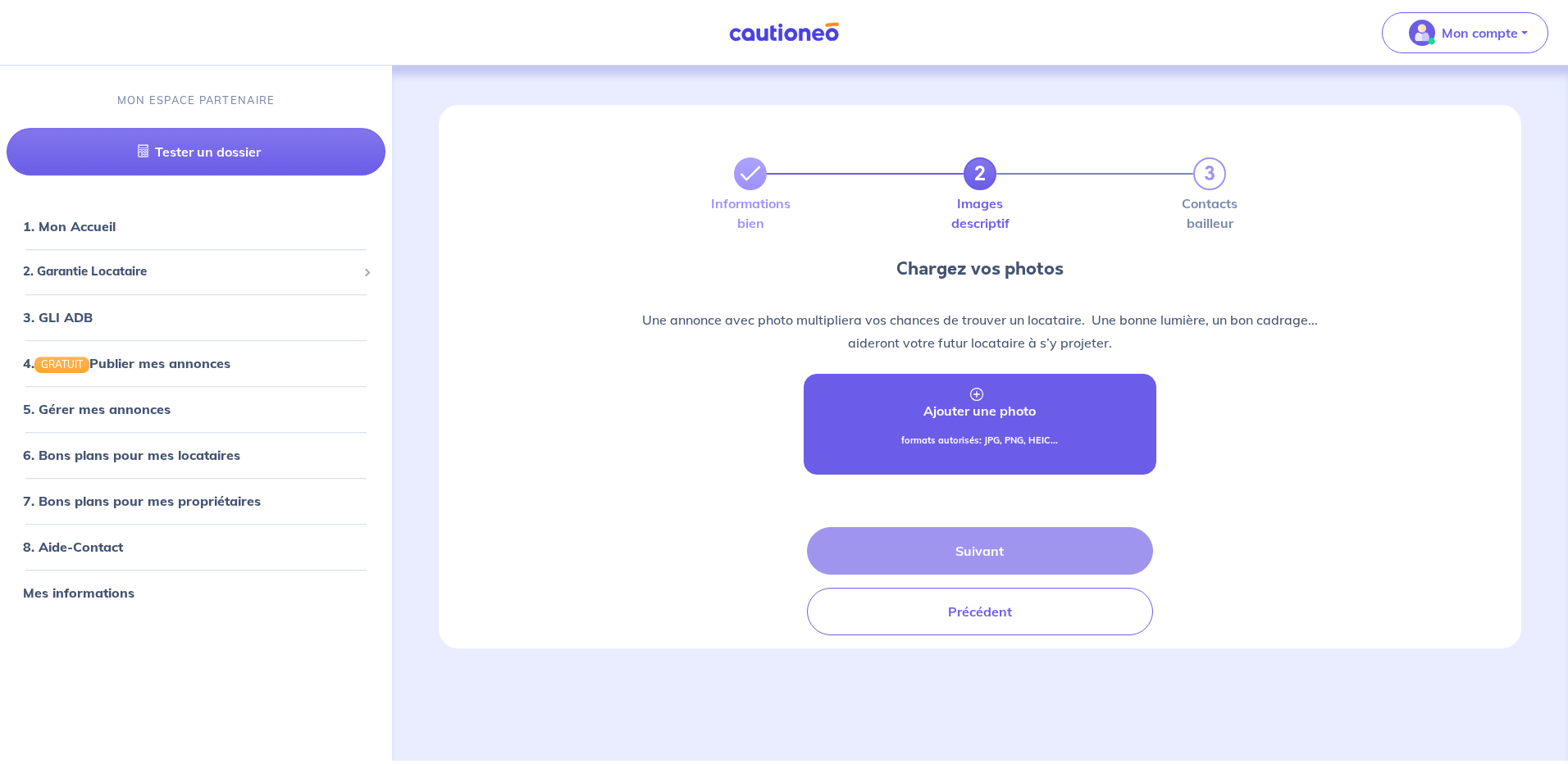
click at [982, 408] on p "Ajouter une photo" at bounding box center [980, 411] width 112 height 20
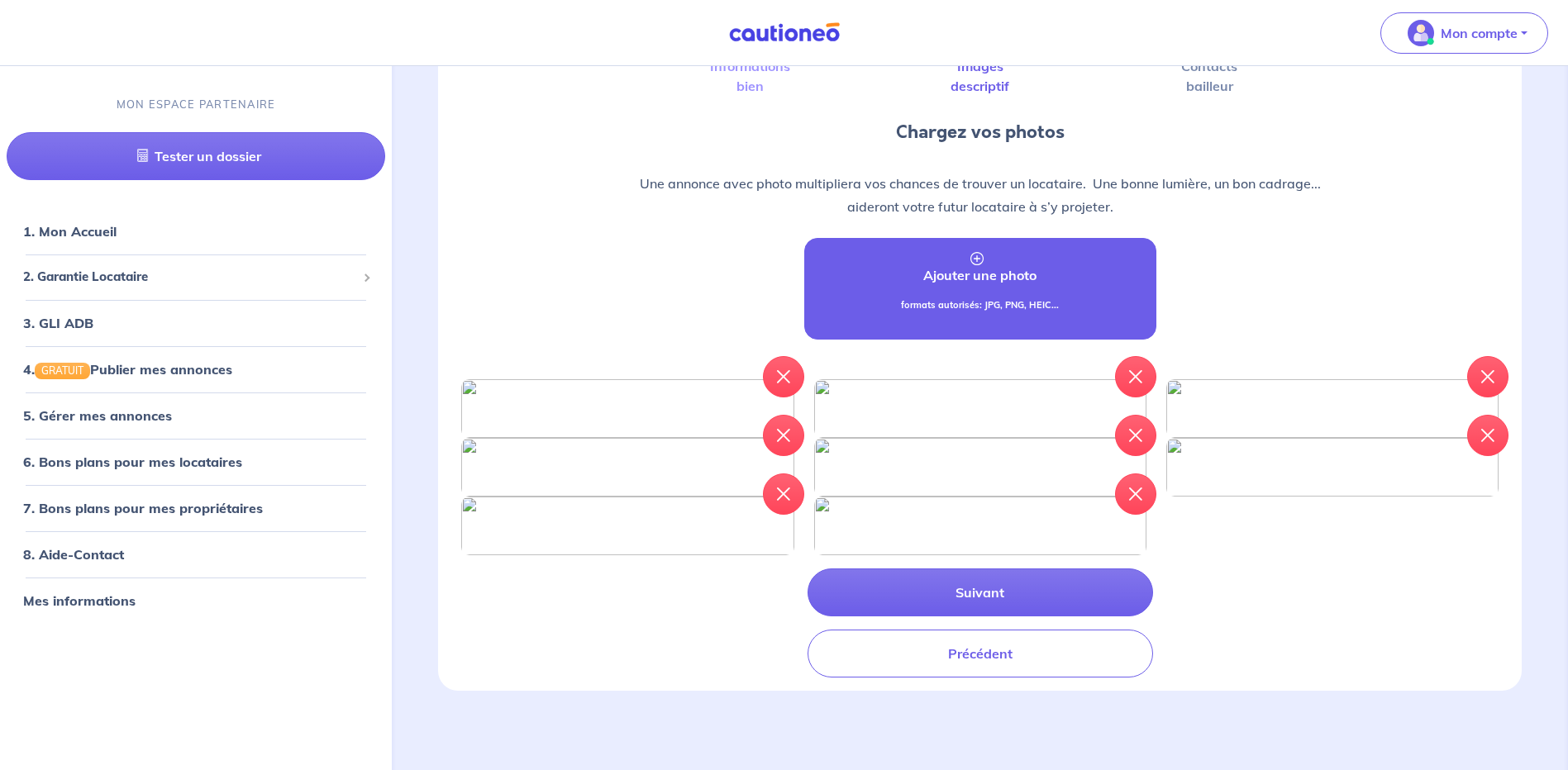
scroll to position [331, 0]
click at [779, 370] on icon "button" at bounding box center [784, 377] width 13 height 13
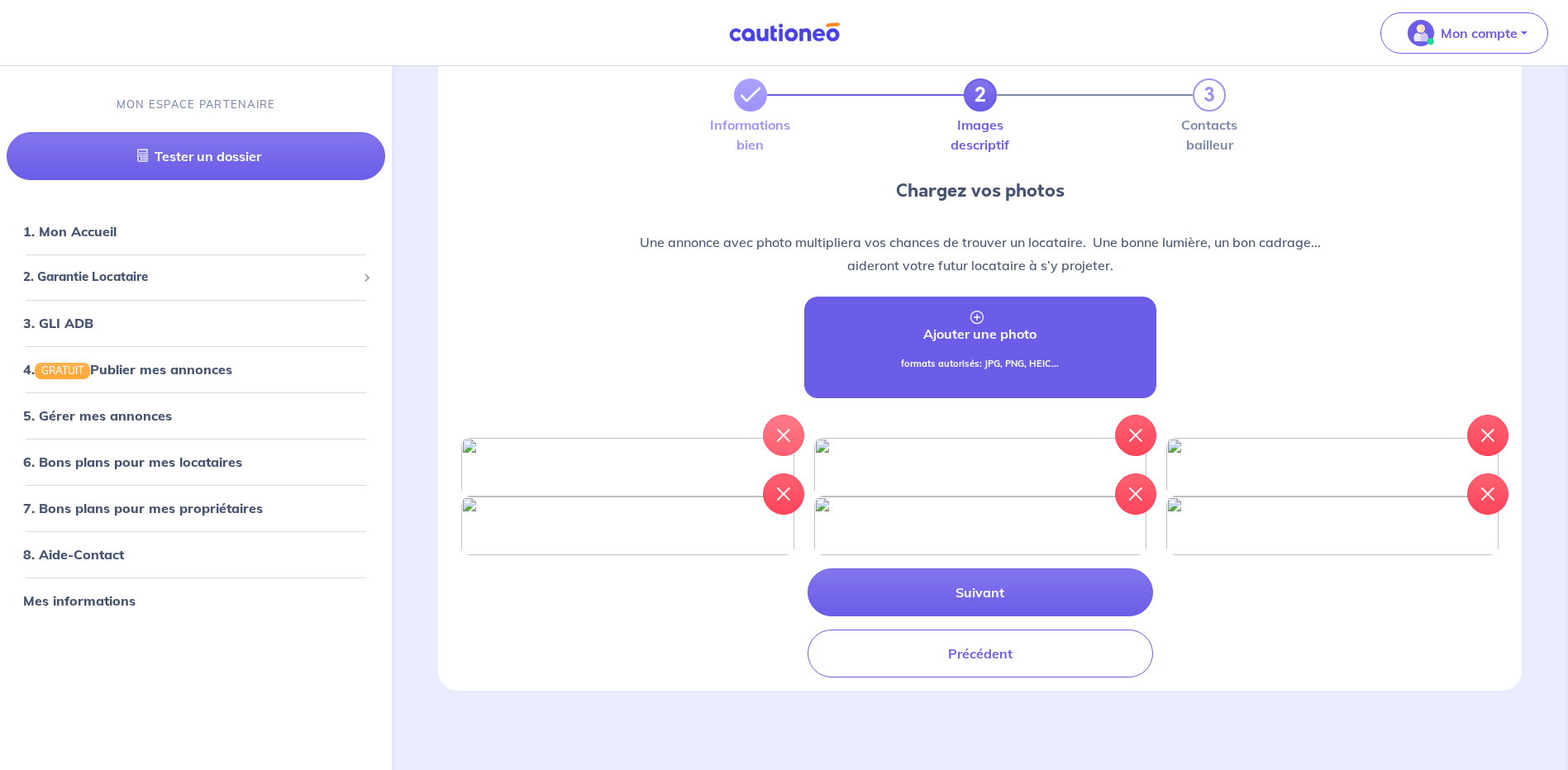
click at [783, 429] on icon "button" at bounding box center [784, 436] width 13 height 13
click at [1135, 415] on button "button" at bounding box center [1136, 435] width 41 height 41
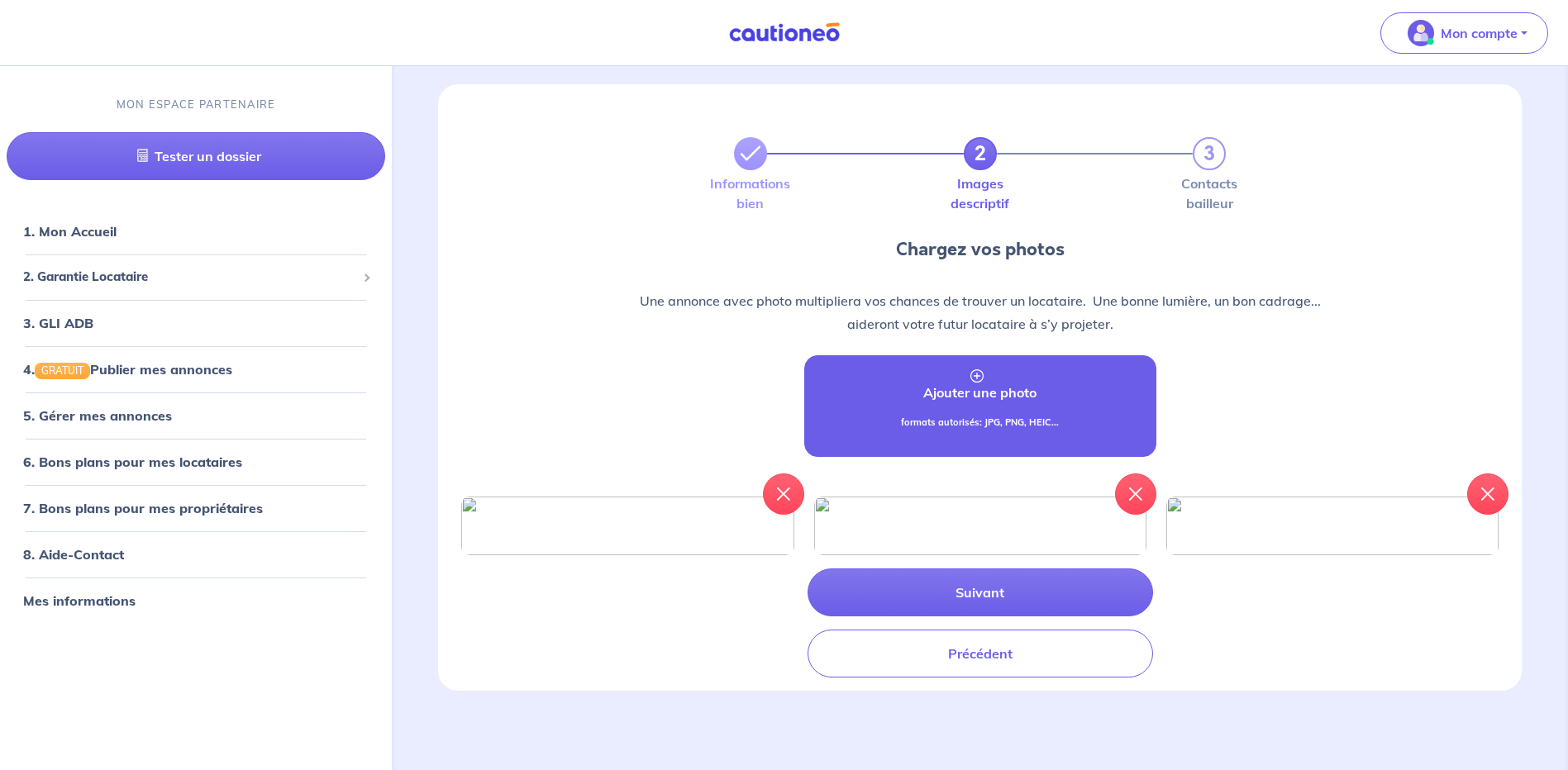
scroll to position [126, 0]
click at [1130, 488] on icon "button" at bounding box center [1137, 495] width 13 height 13
click at [991, 383] on p "Ajouter une photo" at bounding box center [980, 392] width 113 height 20
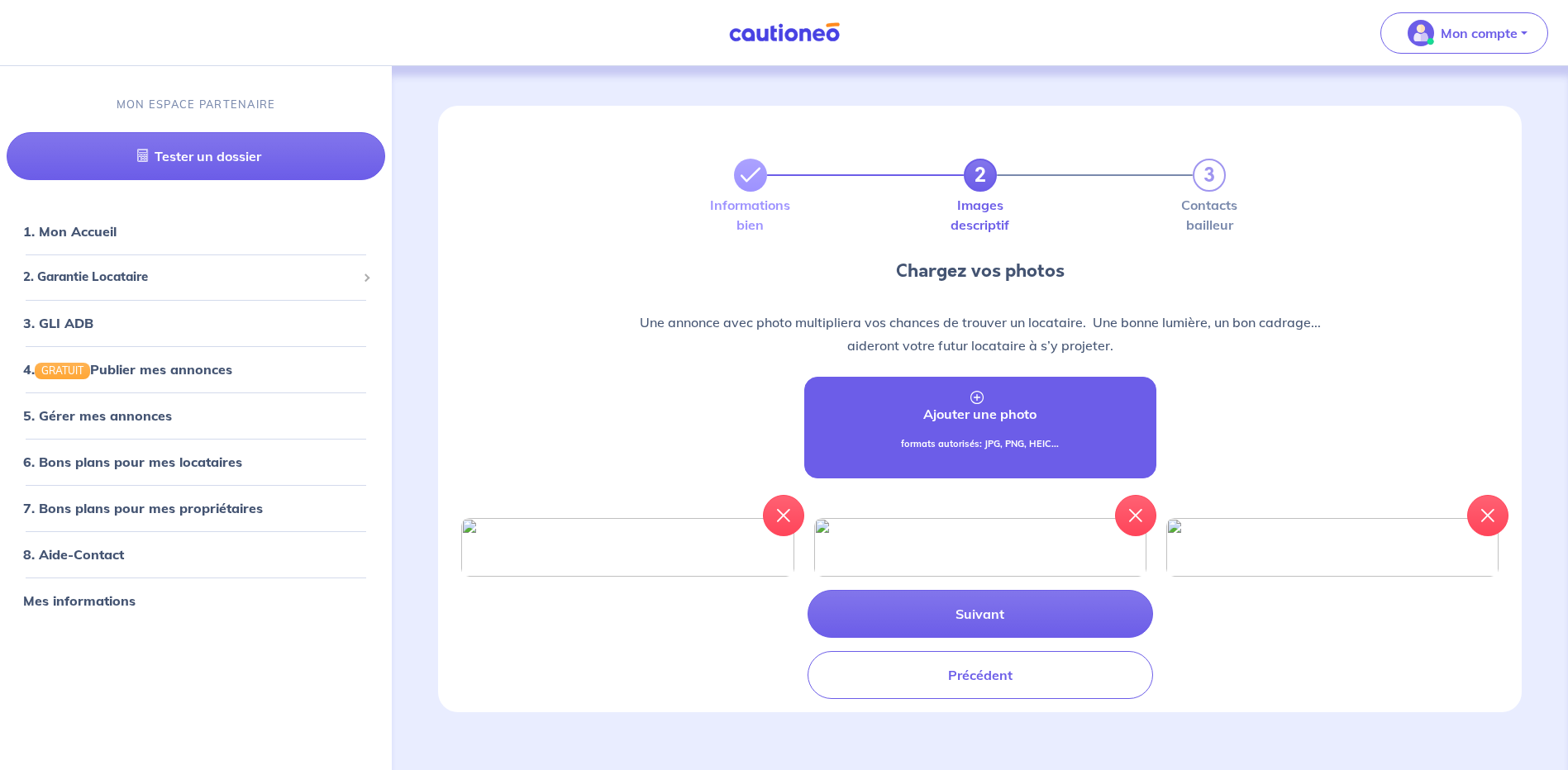
click at [978, 412] on p "Ajouter une photo" at bounding box center [980, 414] width 113 height 20
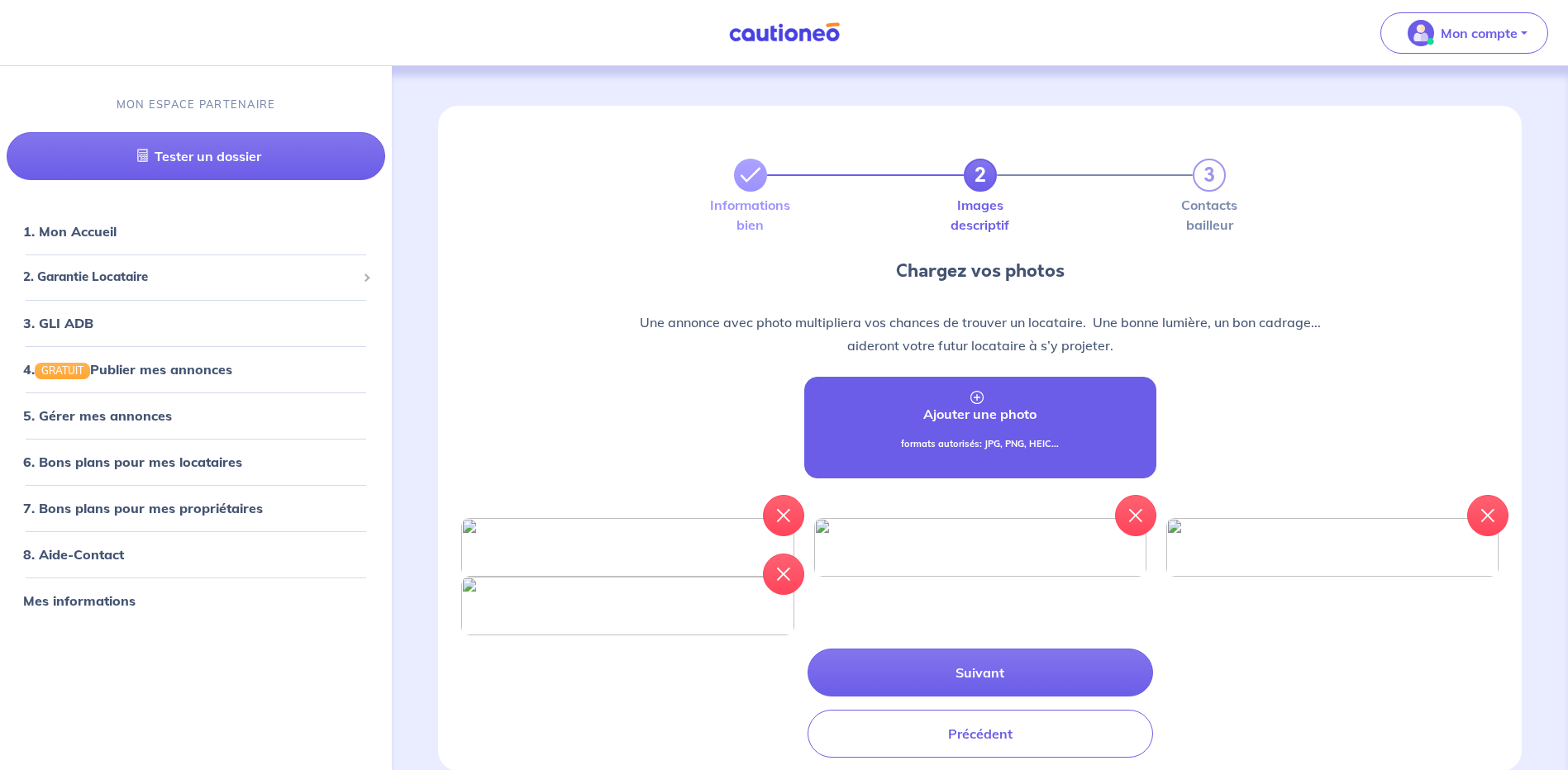
click at [1032, 429] on link "Ajouter une photo formats autorisés: JPG, PNG, HEIC..." at bounding box center [981, 428] width 352 height 101
click at [982, 420] on p "Ajouter une photo" at bounding box center [980, 414] width 113 height 20
click at [1020, 422] on p "Ajouter une photo" at bounding box center [980, 414] width 113 height 20
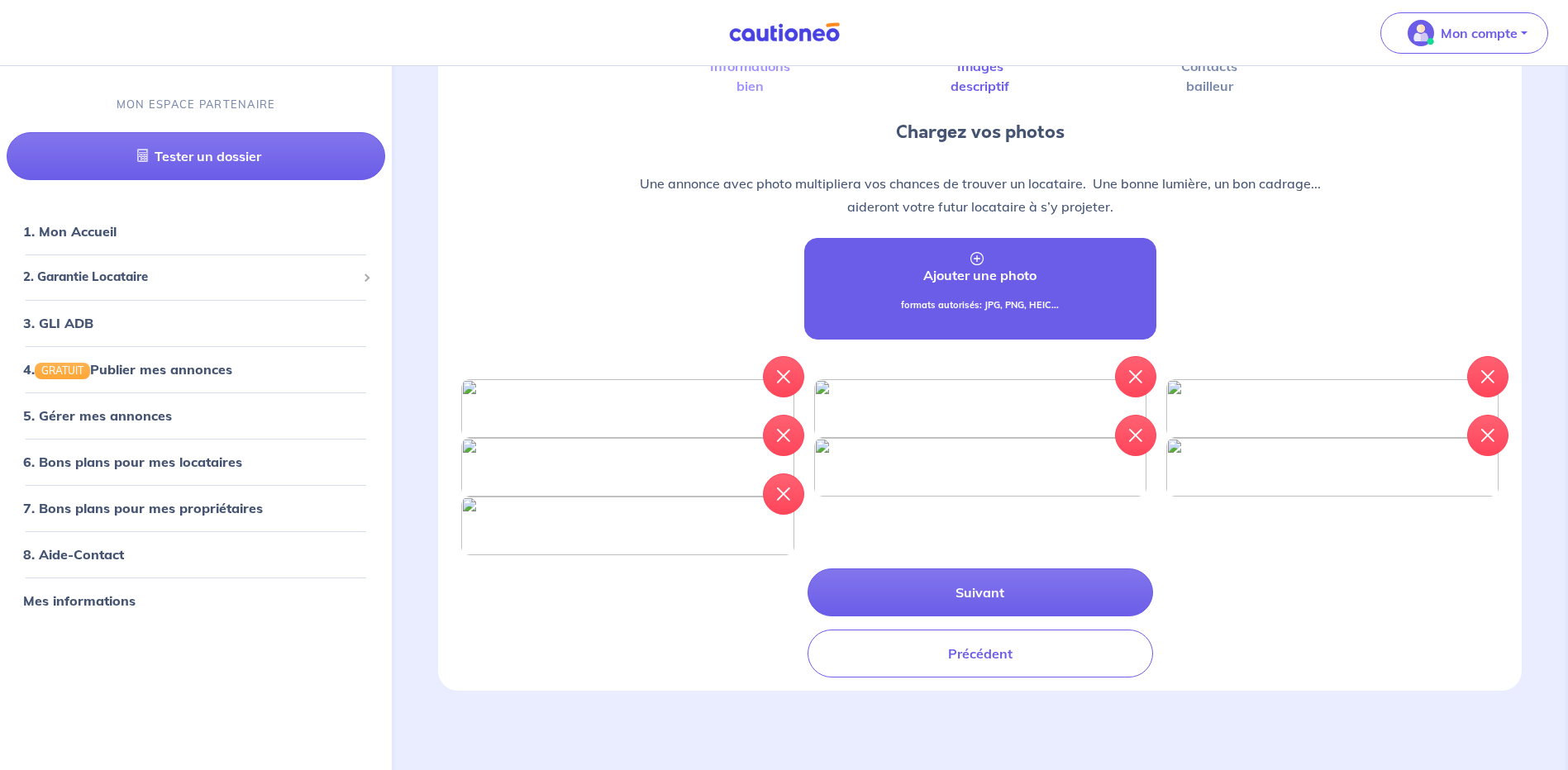
scroll to position [165, 0]
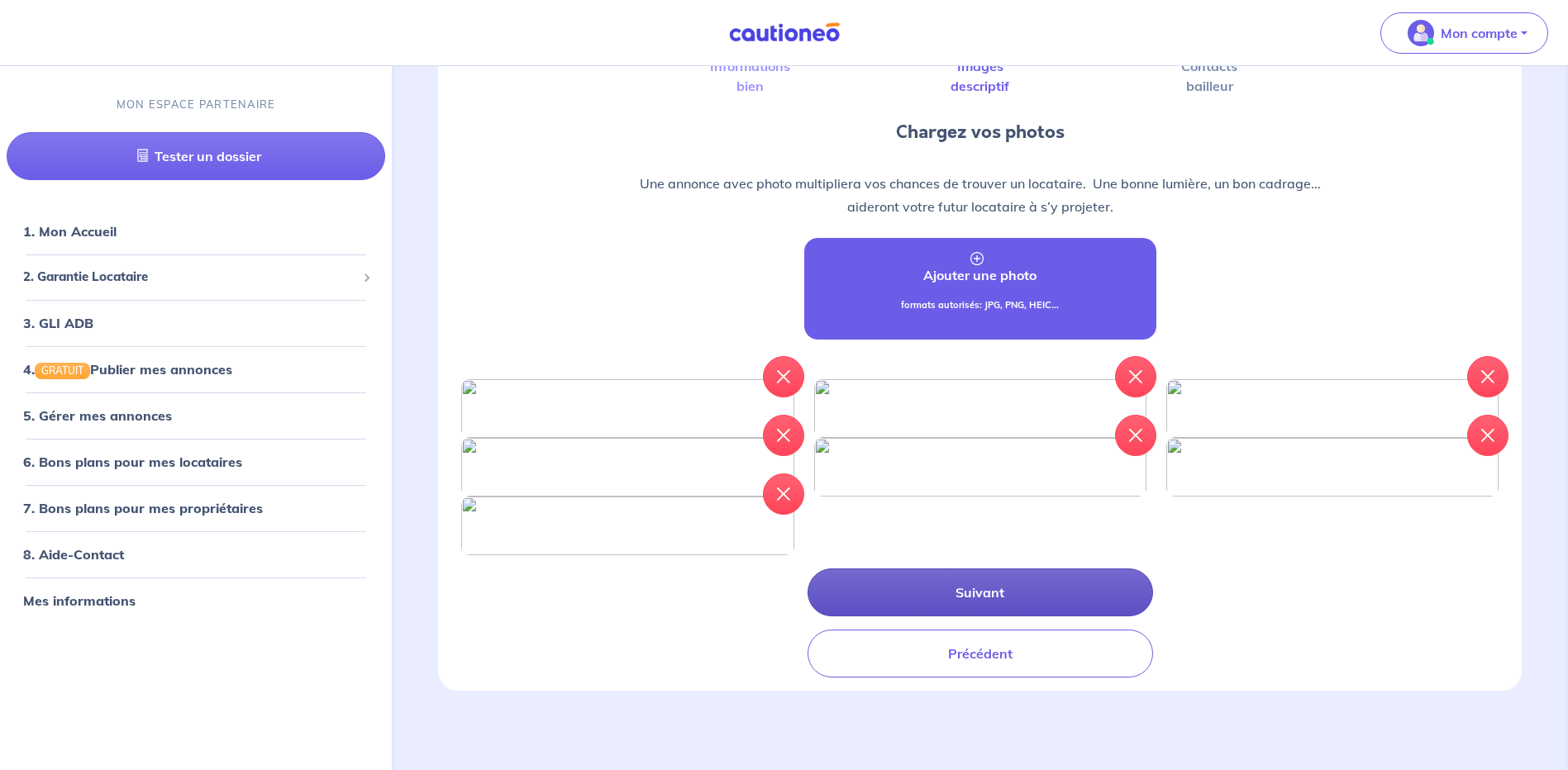
click at [996, 598] on button "Suivant" at bounding box center [980, 593] width 345 height 48
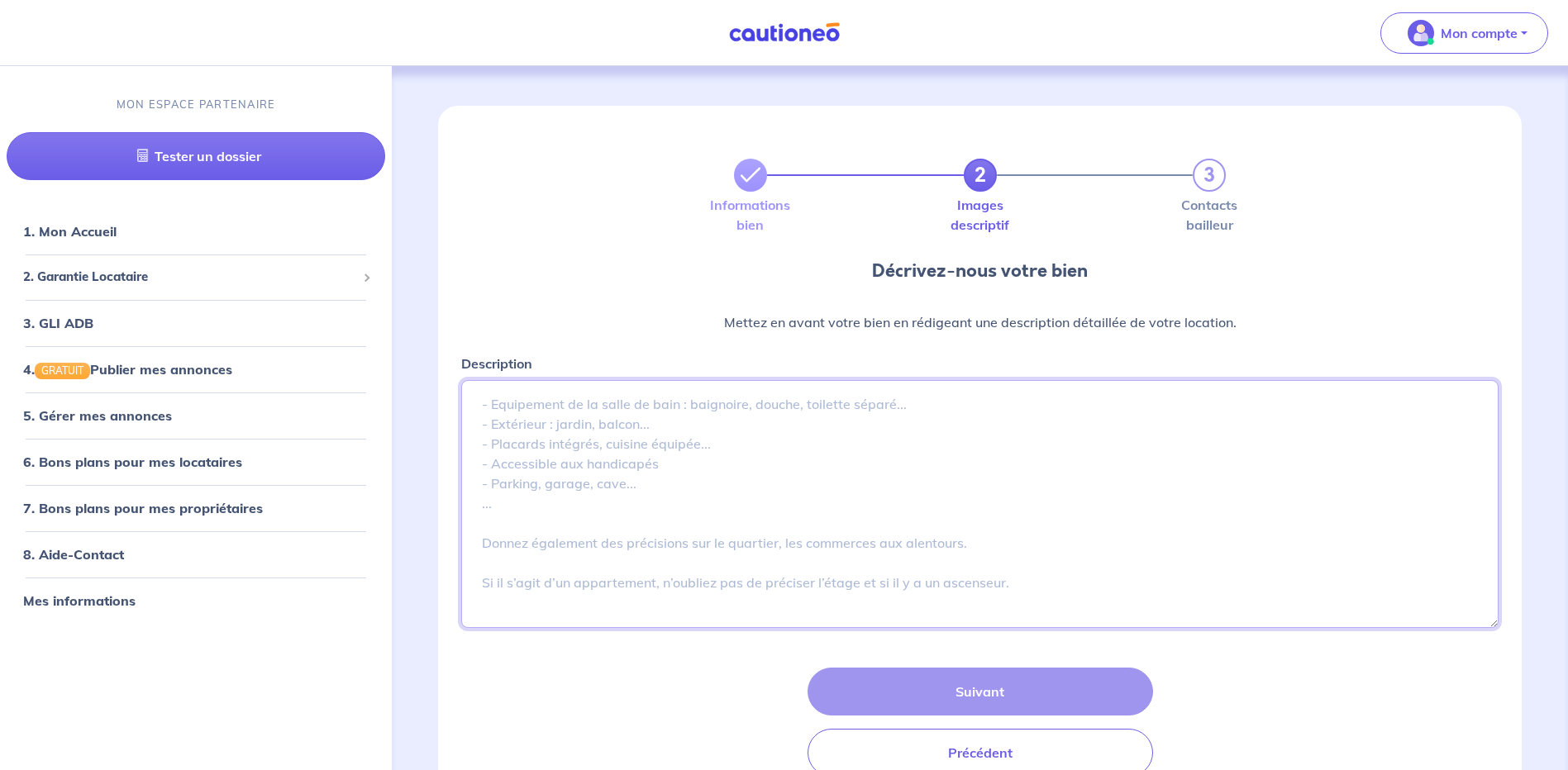
click at [717, 402] on textarea "Description" at bounding box center [980, 504] width 1038 height 248
paste textarea "location Textes Commercial et Internet Vitrine Titre Internet Journal Francais …"
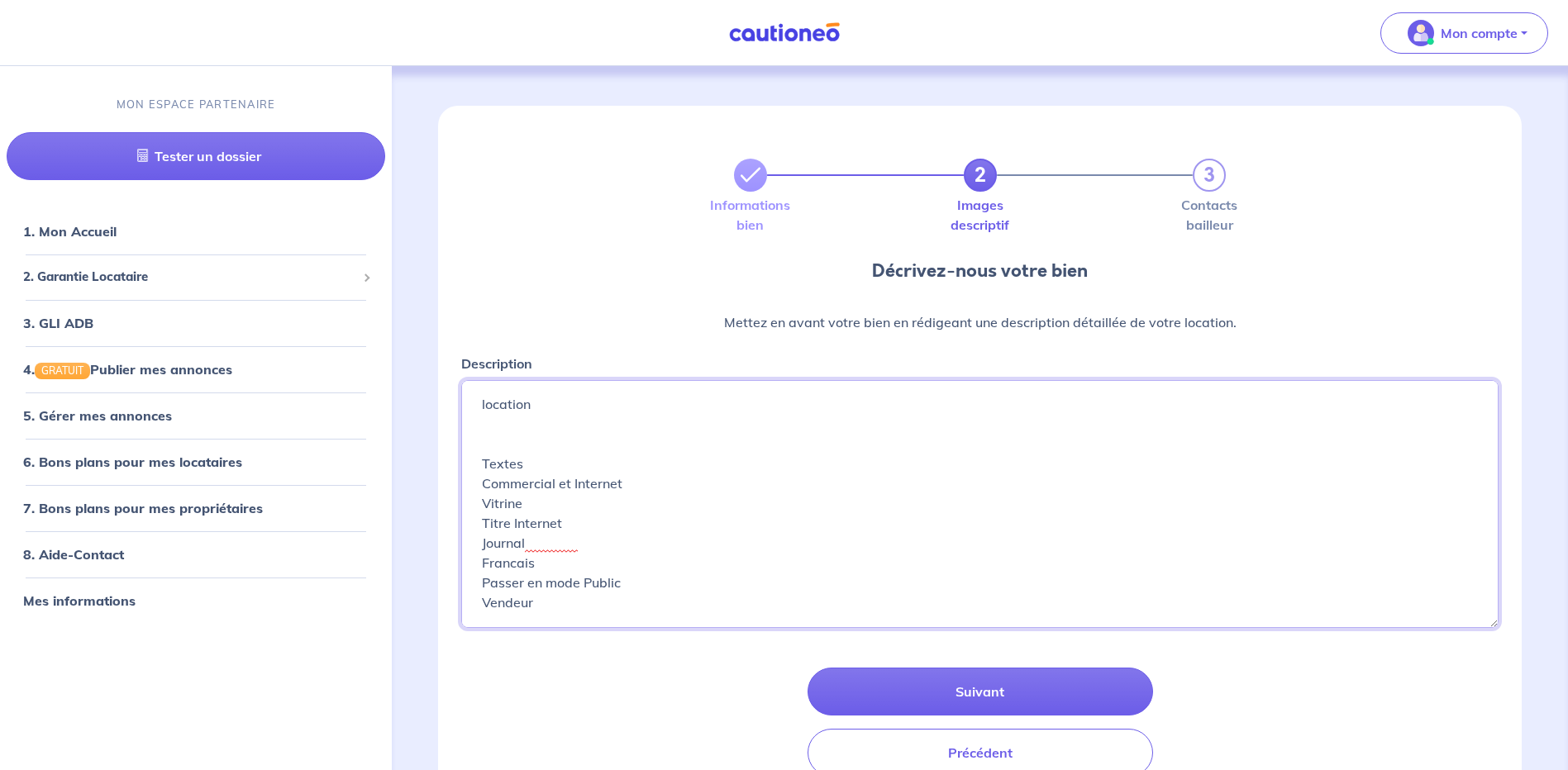
drag, startPoint x: 479, startPoint y: 558, endPoint x: 448, endPoint y: 363, distance: 197.4
click at [448, 363] on form "2 3 Informations bien Images descriptif Contacts bailleur Décrivez-nous votre b…" at bounding box center [980, 449] width 1064 height 685
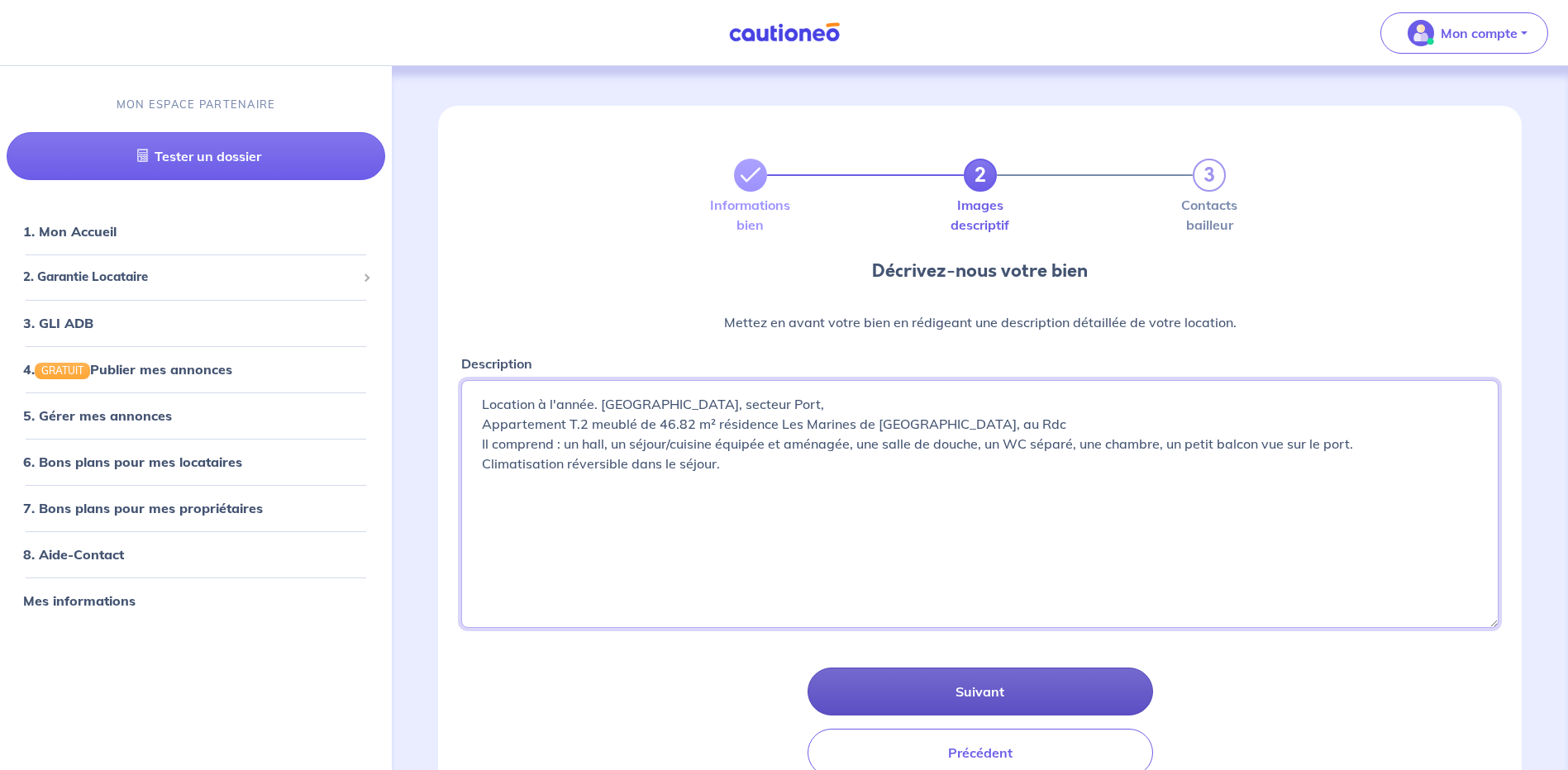
type textarea "Location à l'année. Canet plage, secteur Port, Appartement T.2 meublé de 46.82 …"
click at [1002, 691] on button "Suivant" at bounding box center [980, 692] width 345 height 48
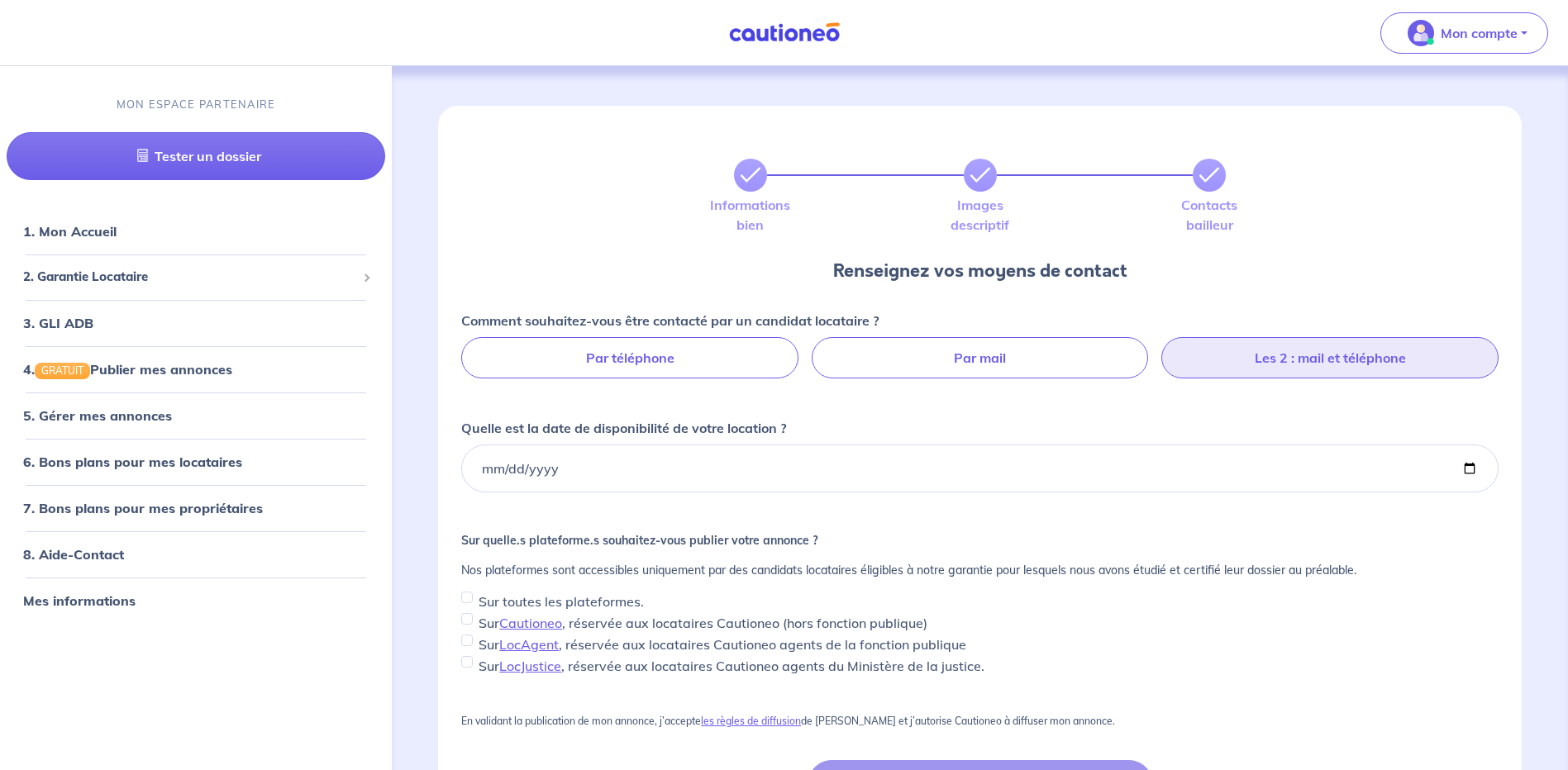
click at [1345, 354] on label "Les 2 : mail et téléphone" at bounding box center [1330, 358] width 338 height 41
click at [985, 348] on input "Les 2 : mail et téléphone" at bounding box center [980, 342] width 11 height 11
radio input "true"
select select "FR"
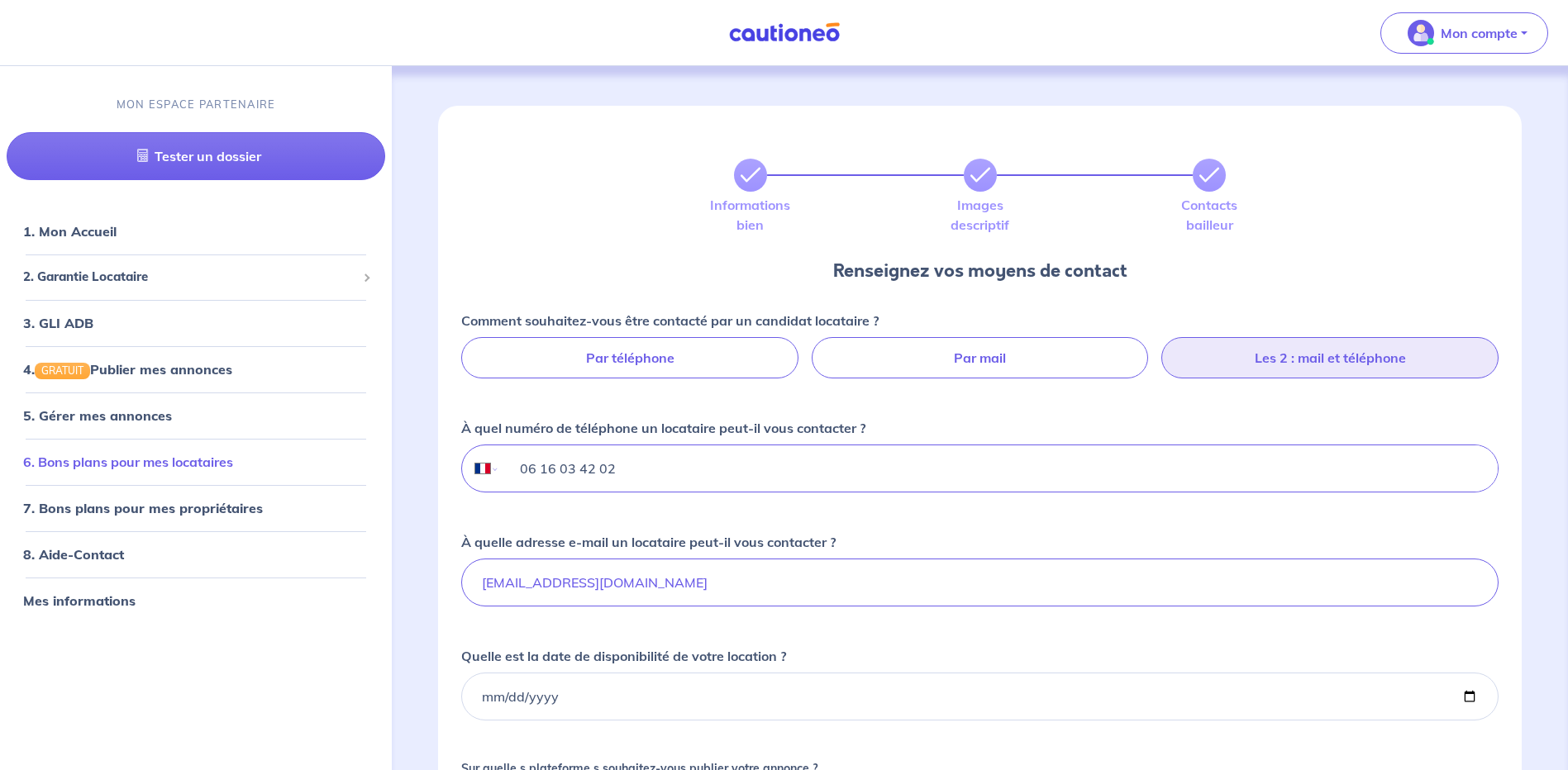
drag, startPoint x: 675, startPoint y: 467, endPoint x: 224, endPoint y: 461, distance: 451.0
click at [224, 461] on div "Mon compte MON ESPACE PARTENAIRE Tester un dossier 1. Mon Accueil 2. Garantie L…" at bounding box center [784, 595] width 1568 height 1191
type input "04 68 35 22 22"
drag, startPoint x: 530, startPoint y: 584, endPoint x: 312, endPoint y: 579, distance: 218.1
click at [312, 579] on div "Mon compte MON ESPACE PARTENAIRE Tester un dossier 1. Mon Accueil 2. Garantie L…" at bounding box center [784, 595] width 1568 height 1191
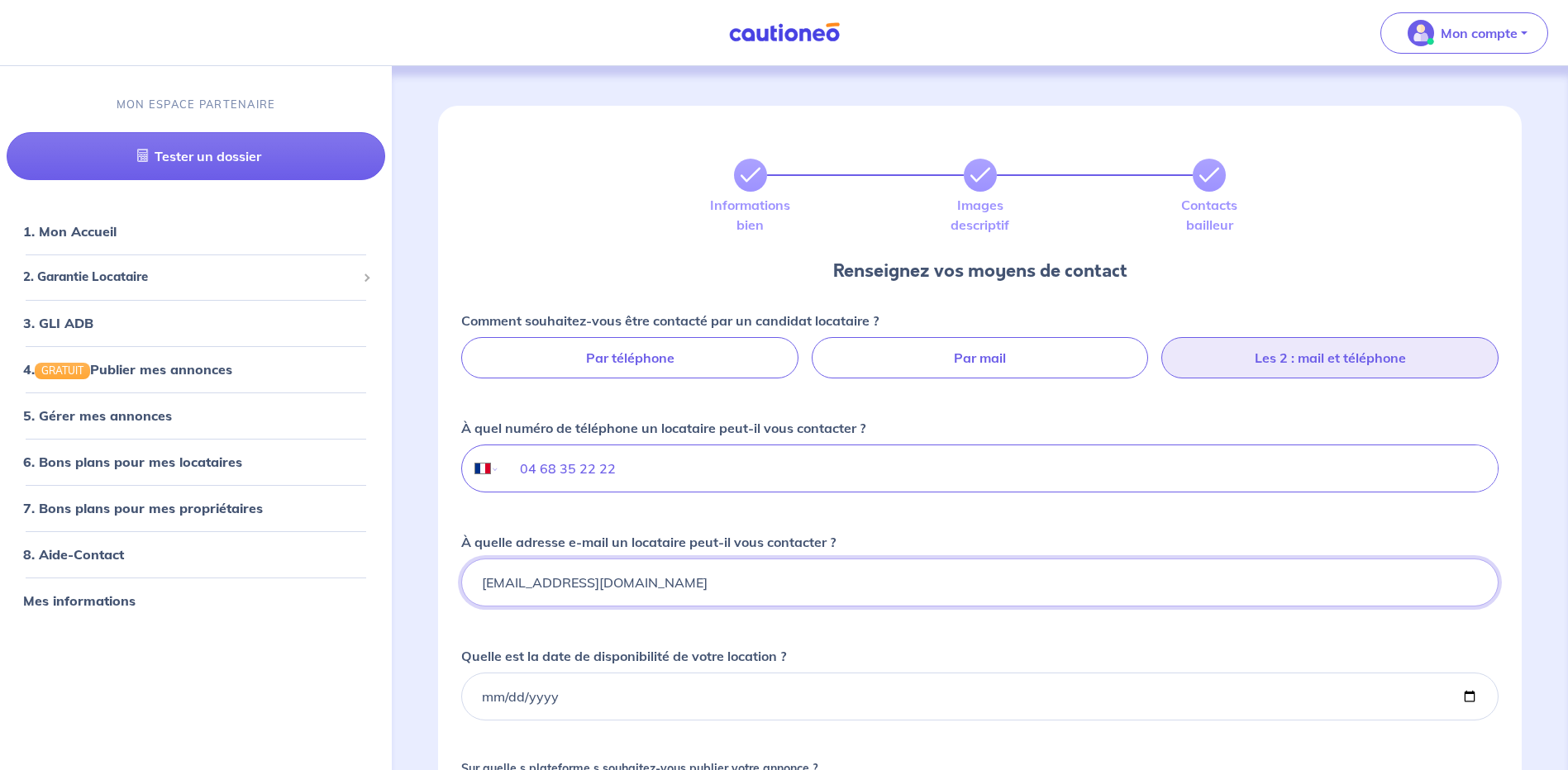
type input "contact@habitatfoncier.fr"
click at [594, 697] on input "Quelle est la date de disponibilité de votre location ?" at bounding box center [980, 696] width 1038 height 48
click at [1465, 703] on input "Quelle est la date de disponibilité de votre location ?" at bounding box center [980, 696] width 1038 height 48
type input "2025-09-08"
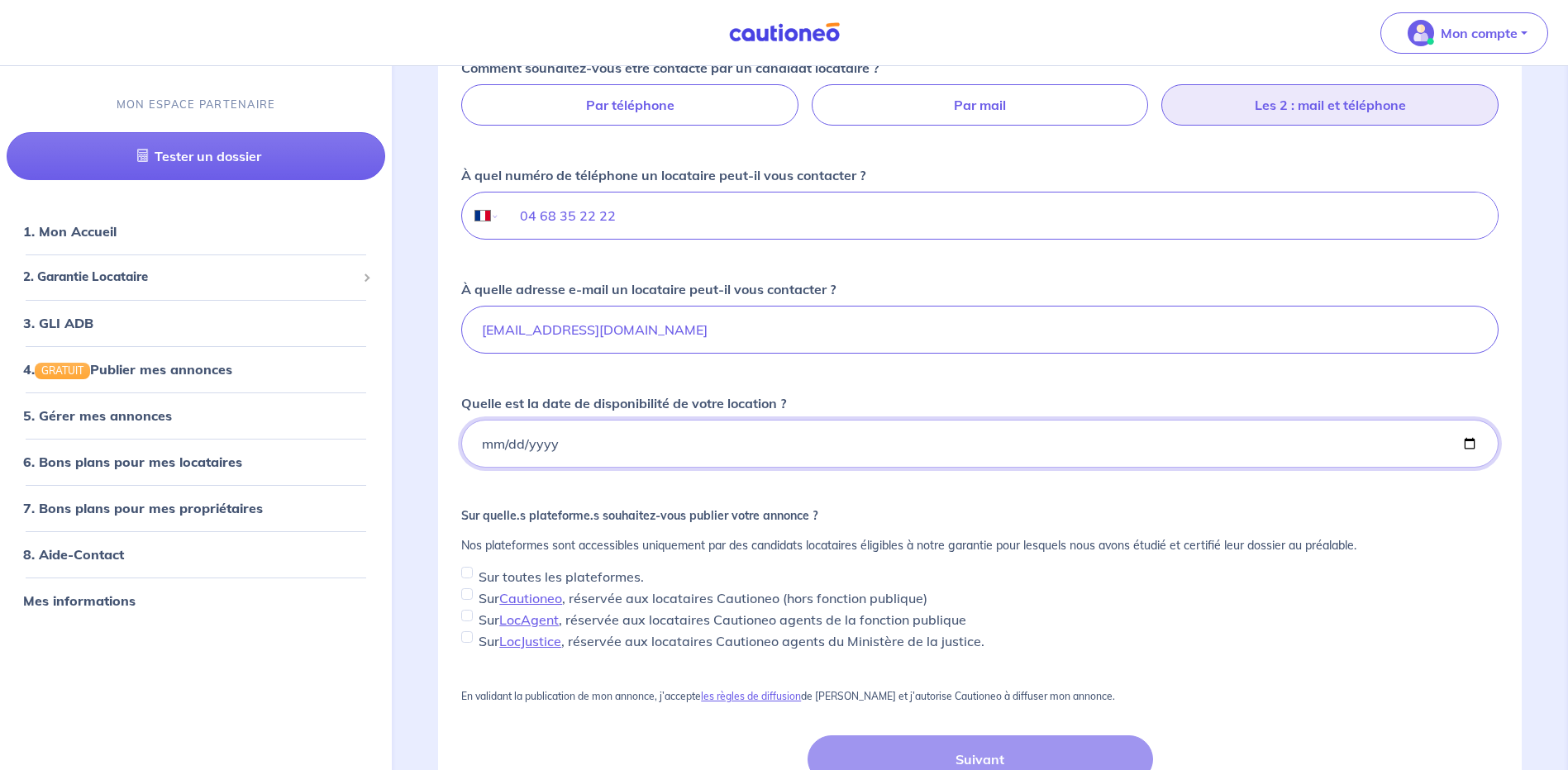
scroll to position [331, 0]
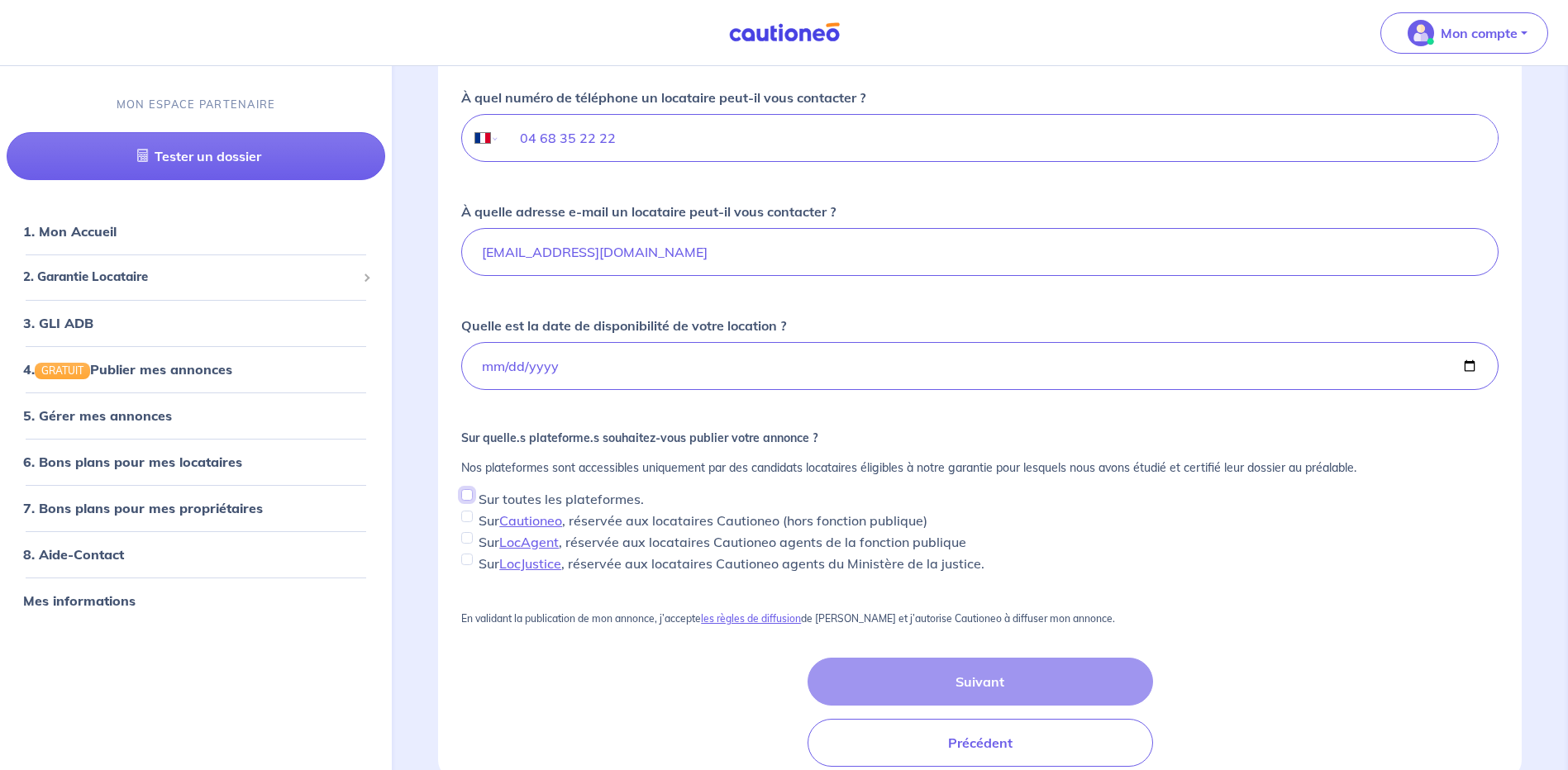
click at [469, 495] on input "Sur toutes les plateformes." at bounding box center [467, 495] width 11 height 11
checkbox input "true"
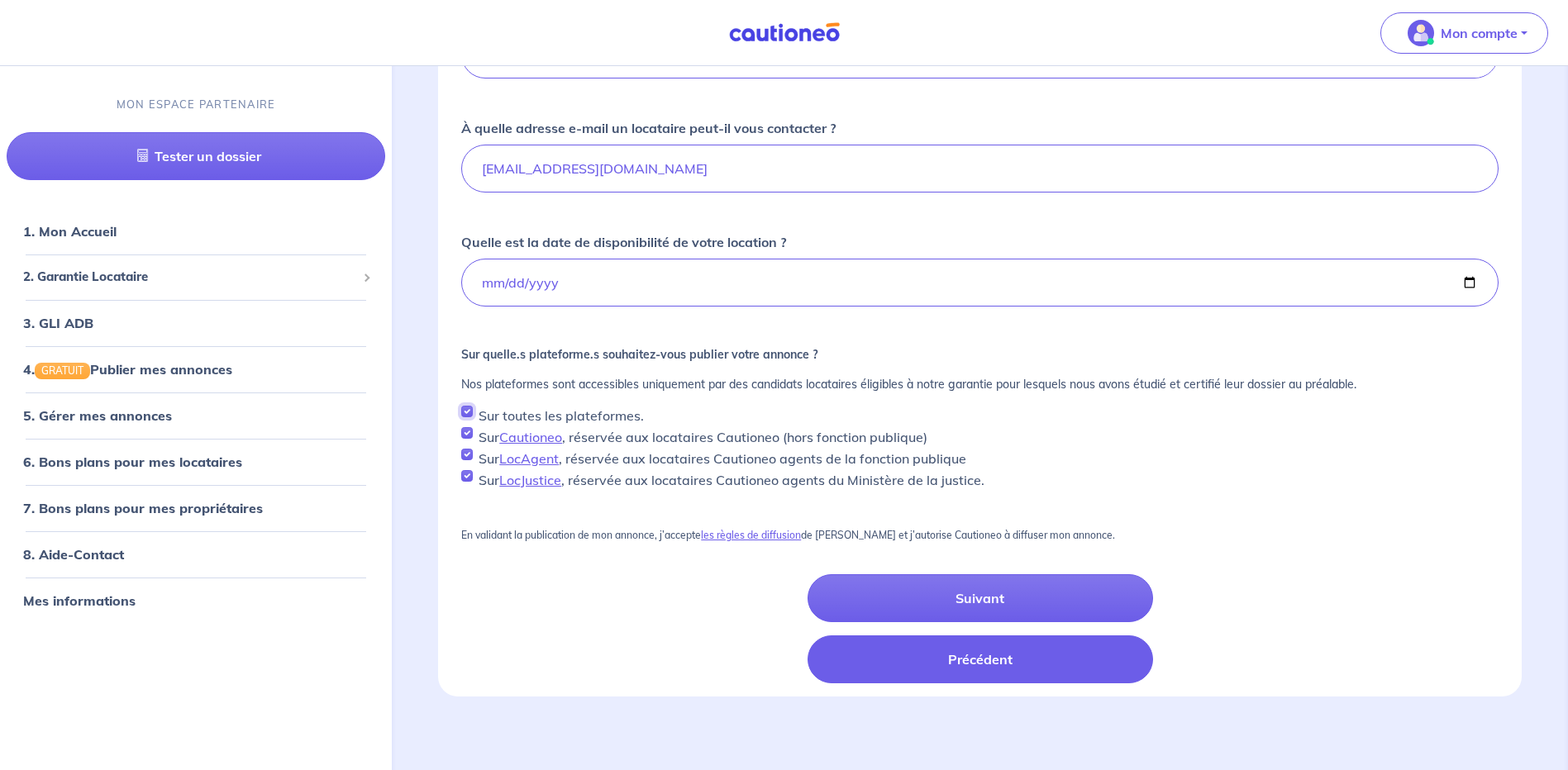
scroll to position [420, 0]
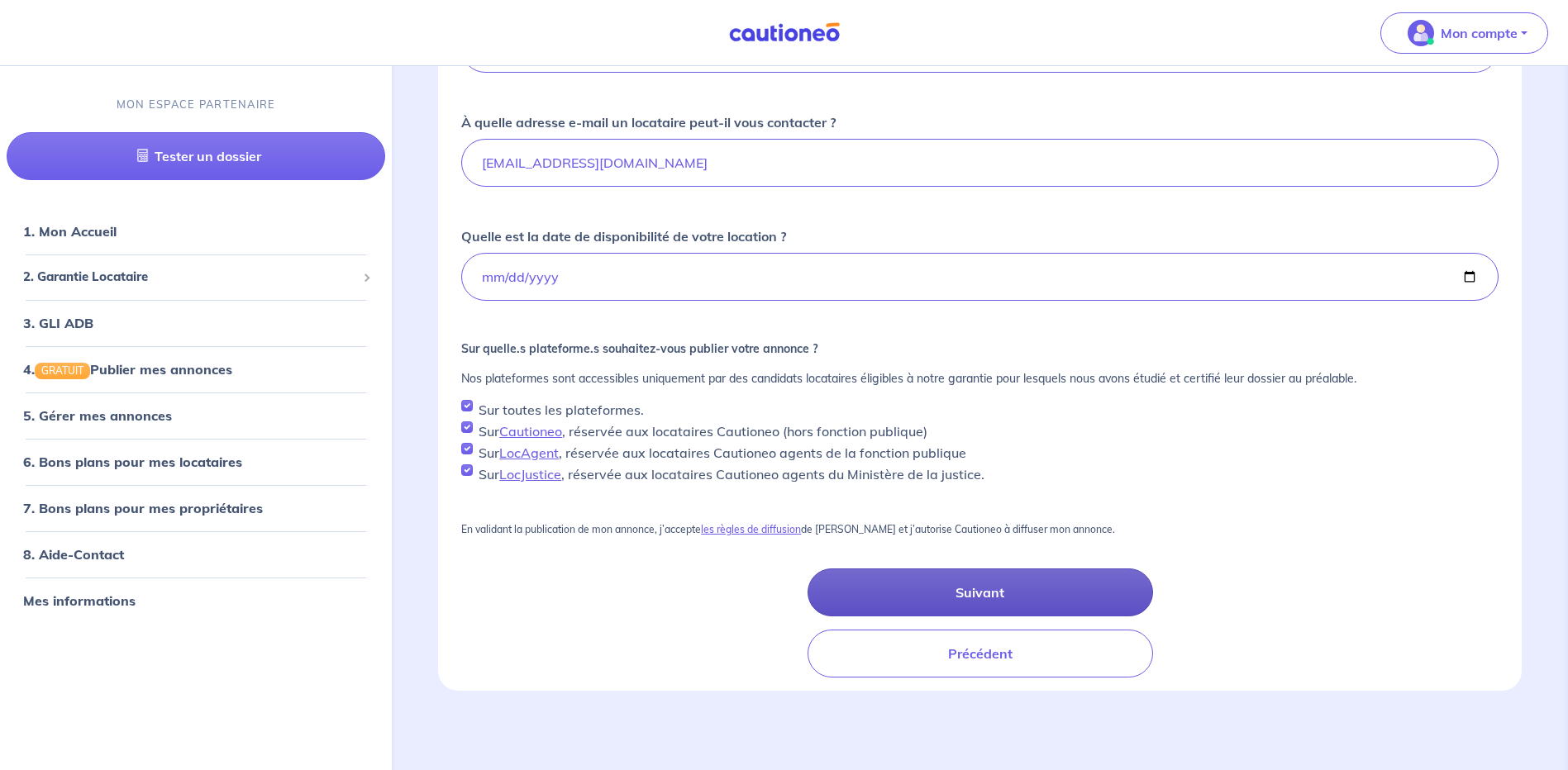
click at [1002, 589] on button "Suivant" at bounding box center [980, 593] width 345 height 48
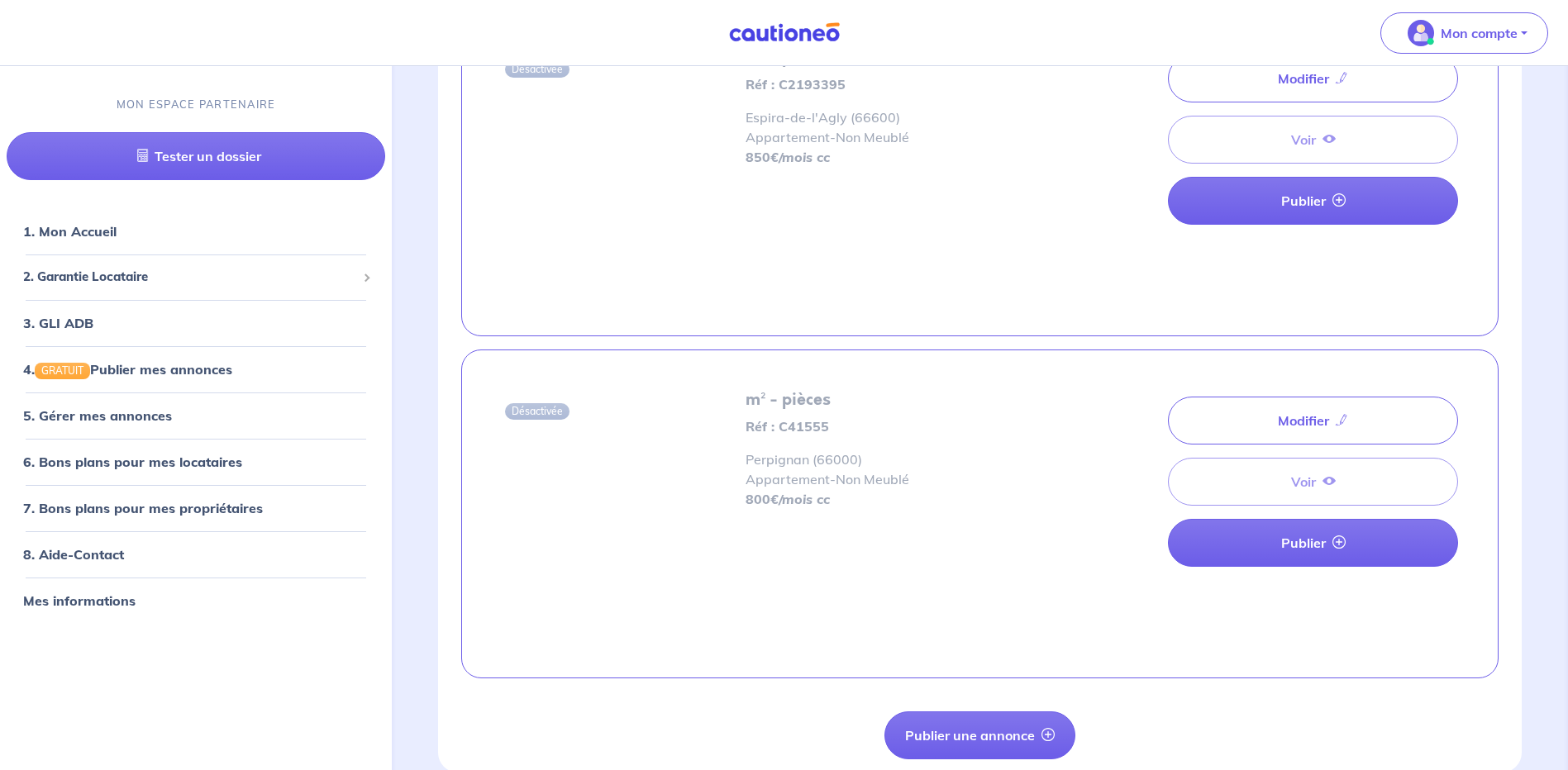
scroll to position [3322, 0]
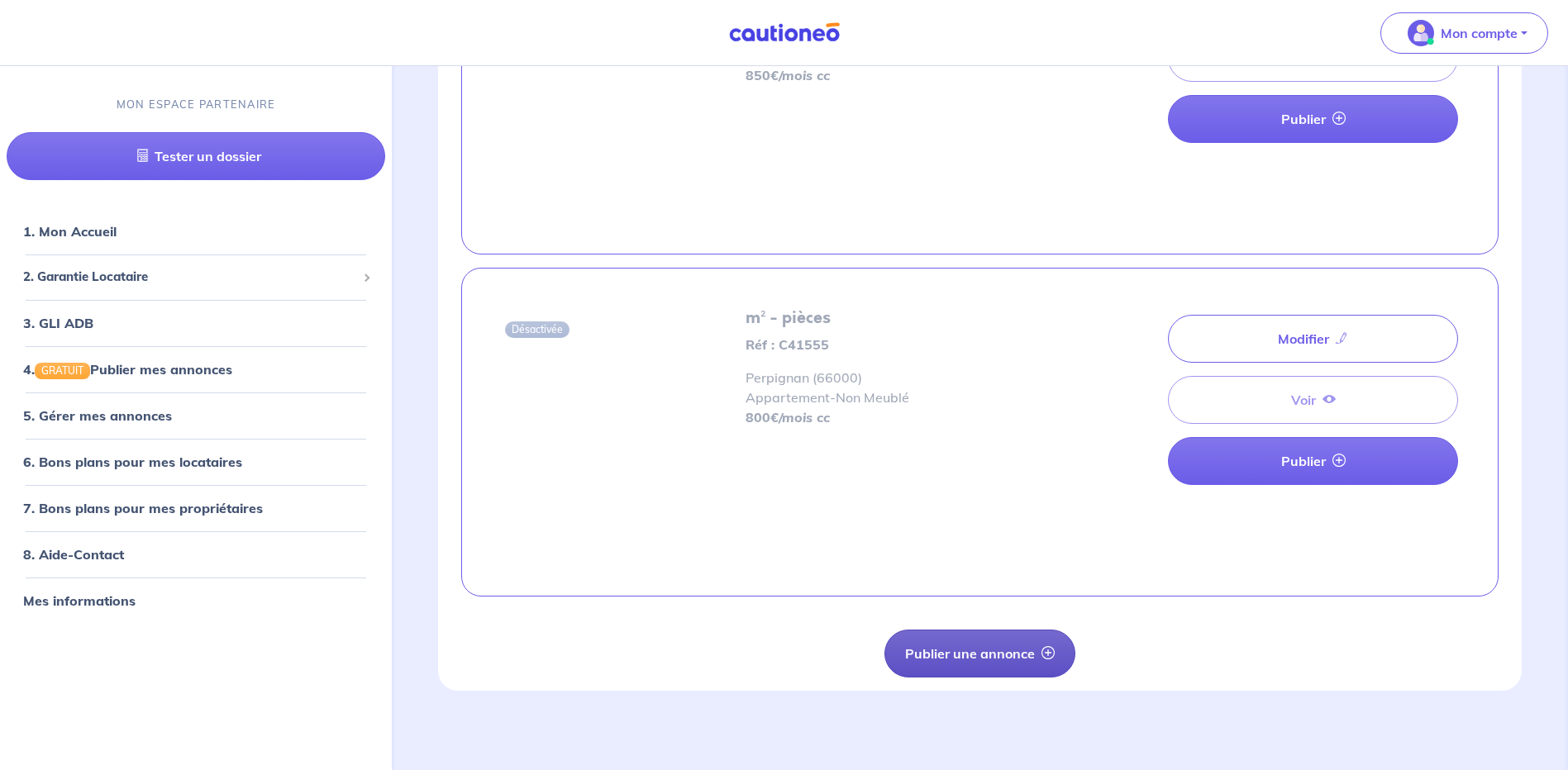
click at [1000, 650] on button "Publier une annonce" at bounding box center [981, 654] width 191 height 48
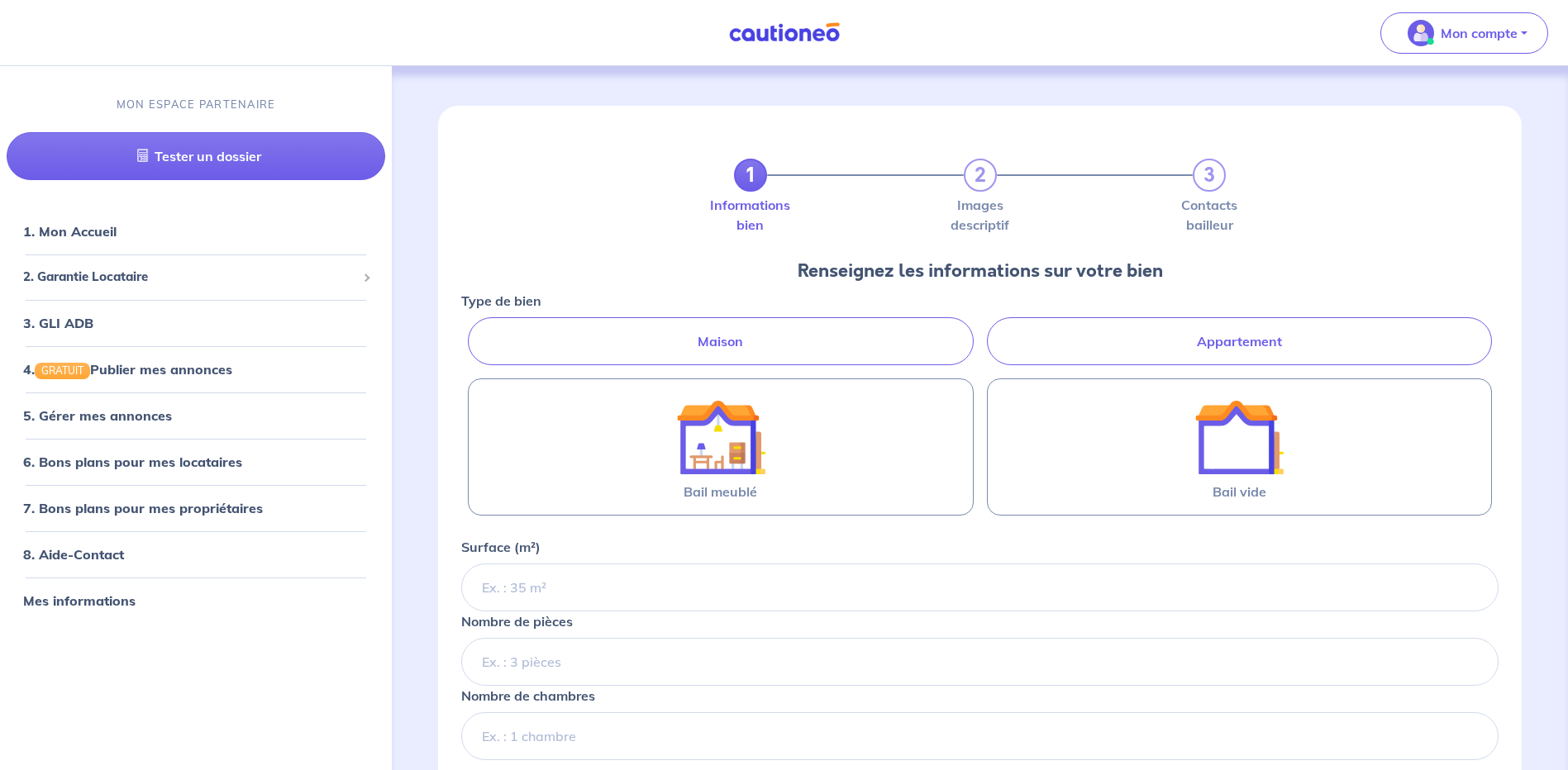
click at [1209, 333] on label "Appartement" at bounding box center [1240, 341] width 505 height 48
click at [472, 328] on input "Appartement" at bounding box center [466, 322] width 11 height 11
radio input "true"
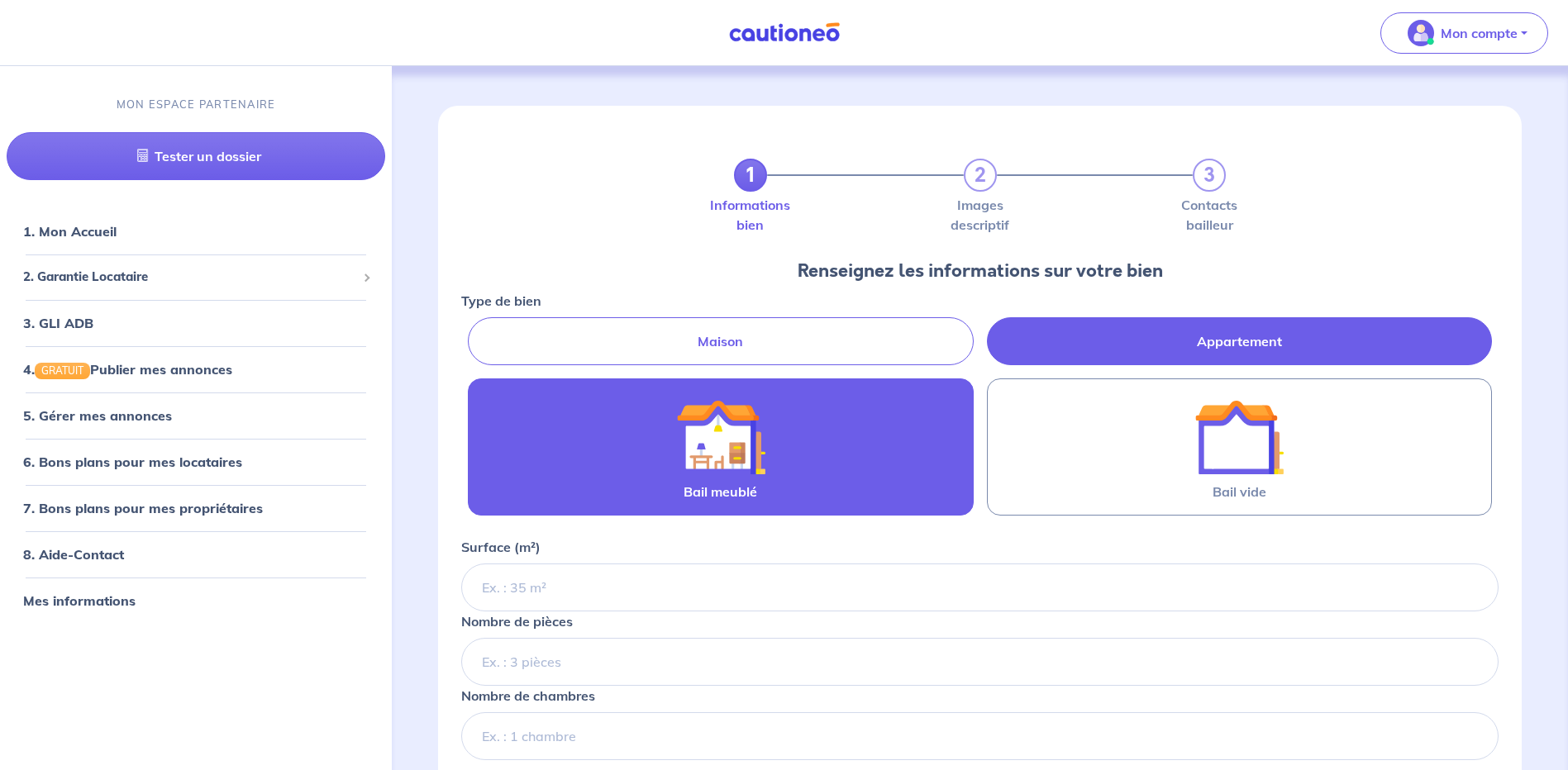
click at [741, 433] on img at bounding box center [720, 437] width 89 height 89
click at [0, 0] on input "Bail meublé" at bounding box center [0, 0] width 0 height 0
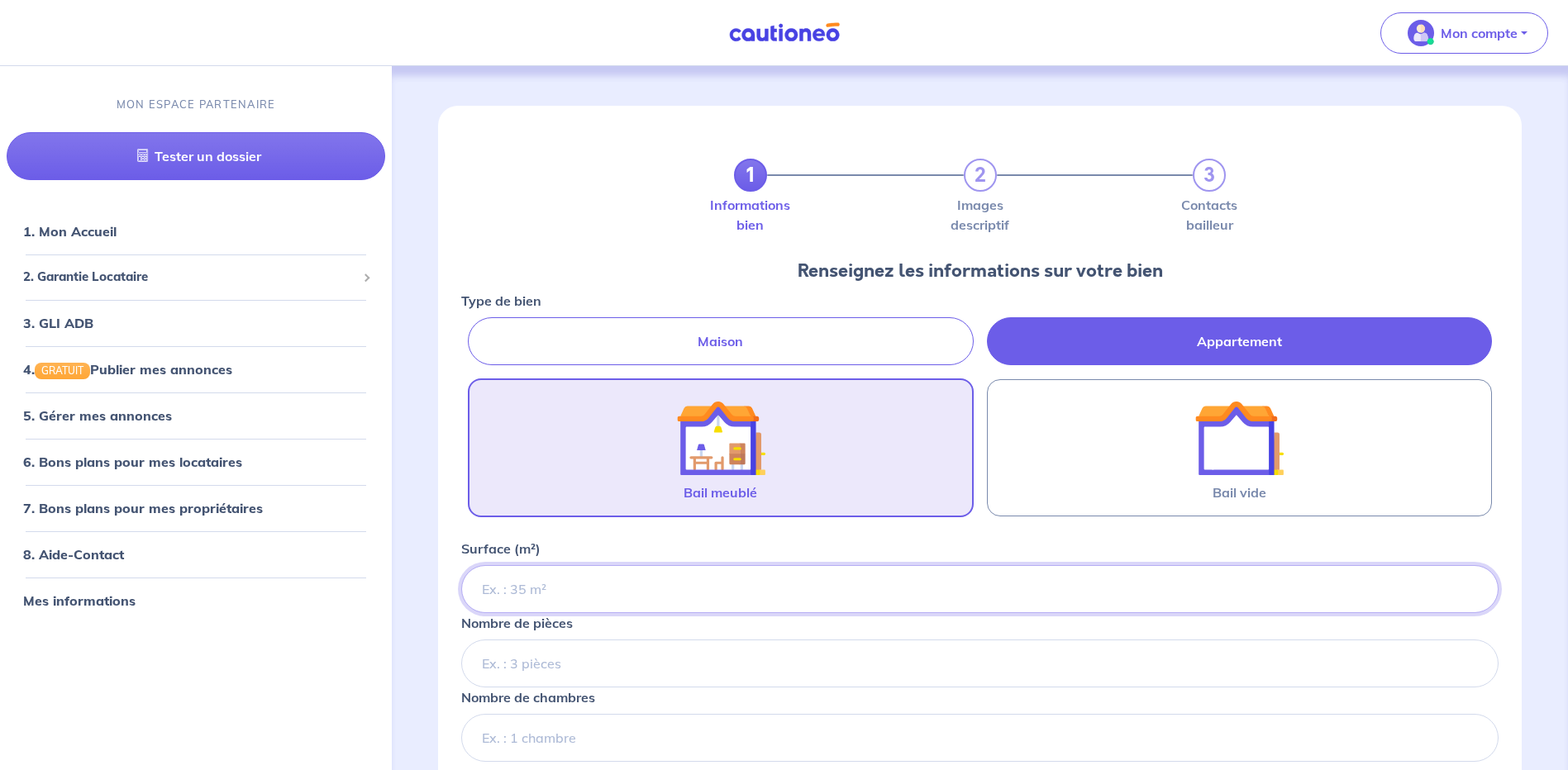
click at [516, 581] on input "Surface (m²)" at bounding box center [980, 589] width 1038 height 48
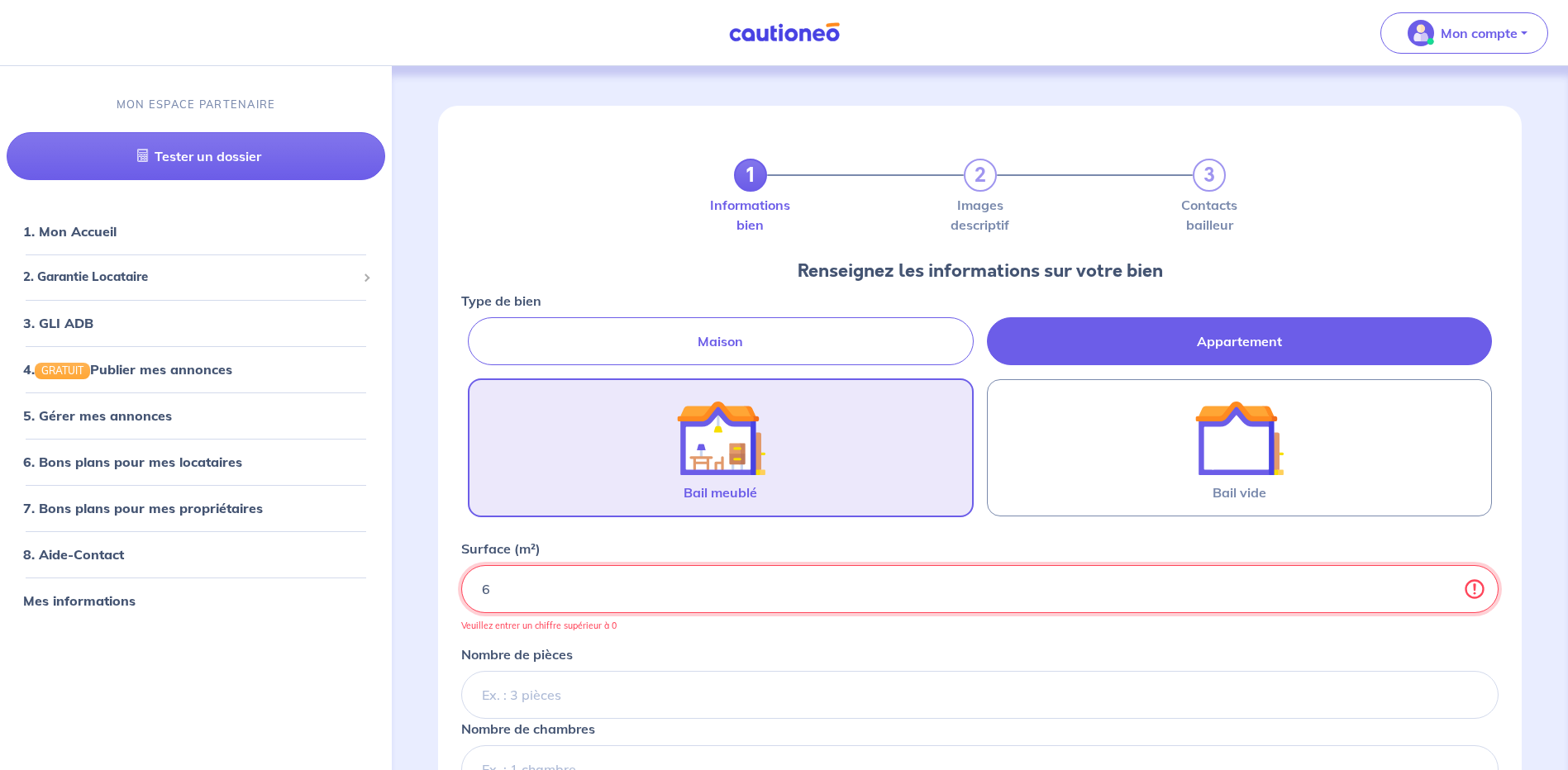
type input "68"
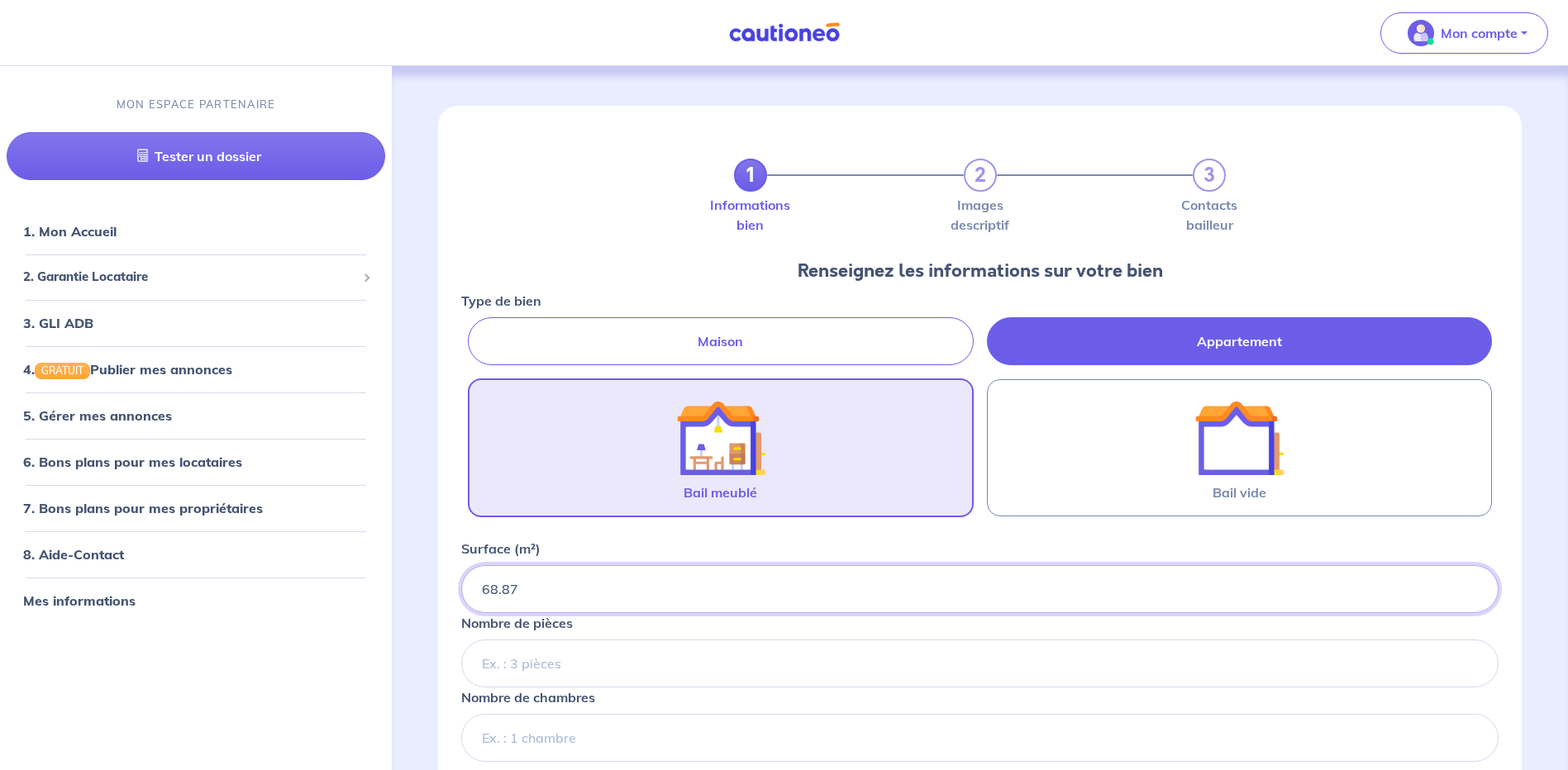
type input "68.87"
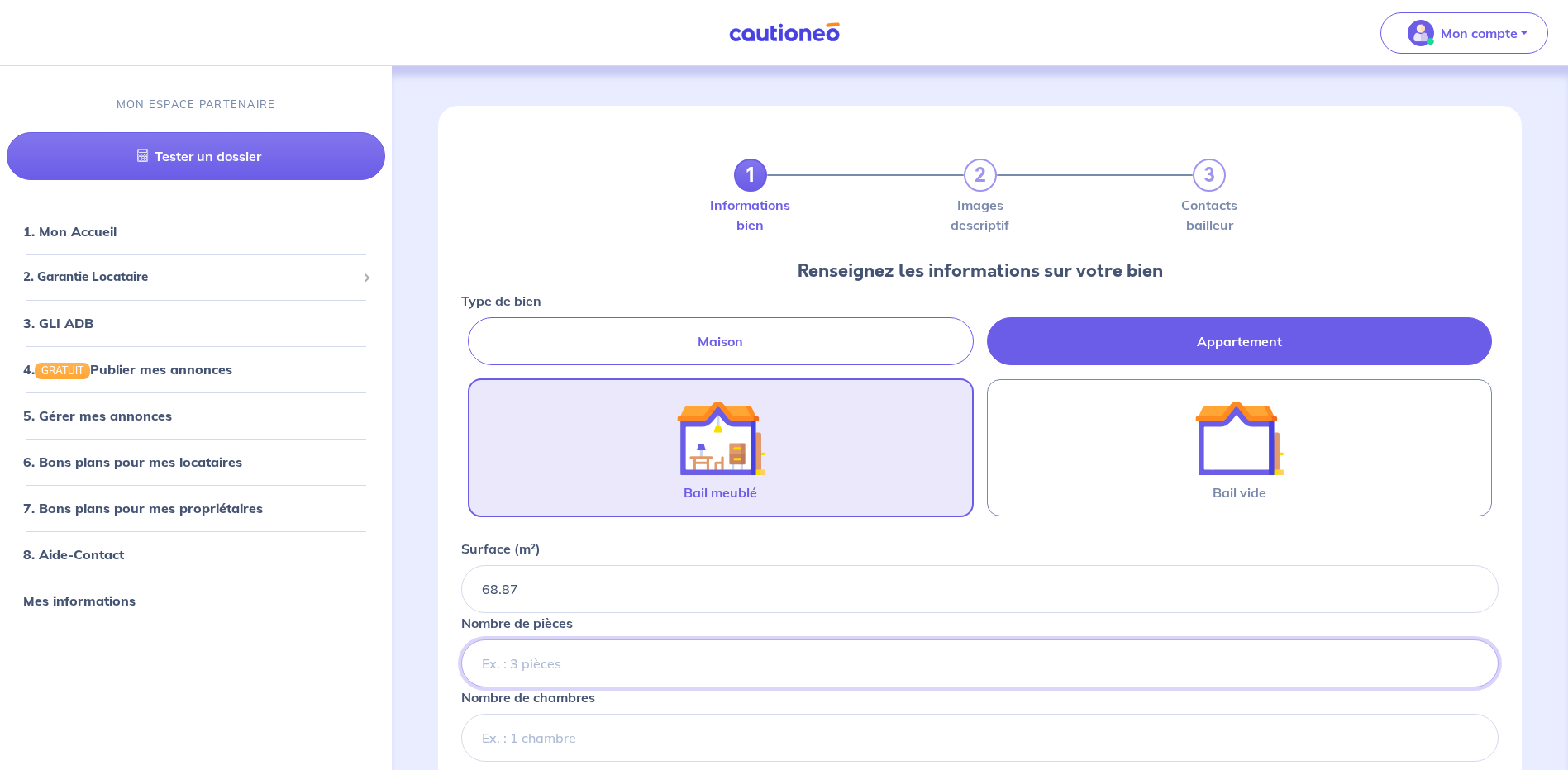
click at [696, 664] on input "Nombre de pièces" at bounding box center [980, 664] width 1038 height 48
type input "4"
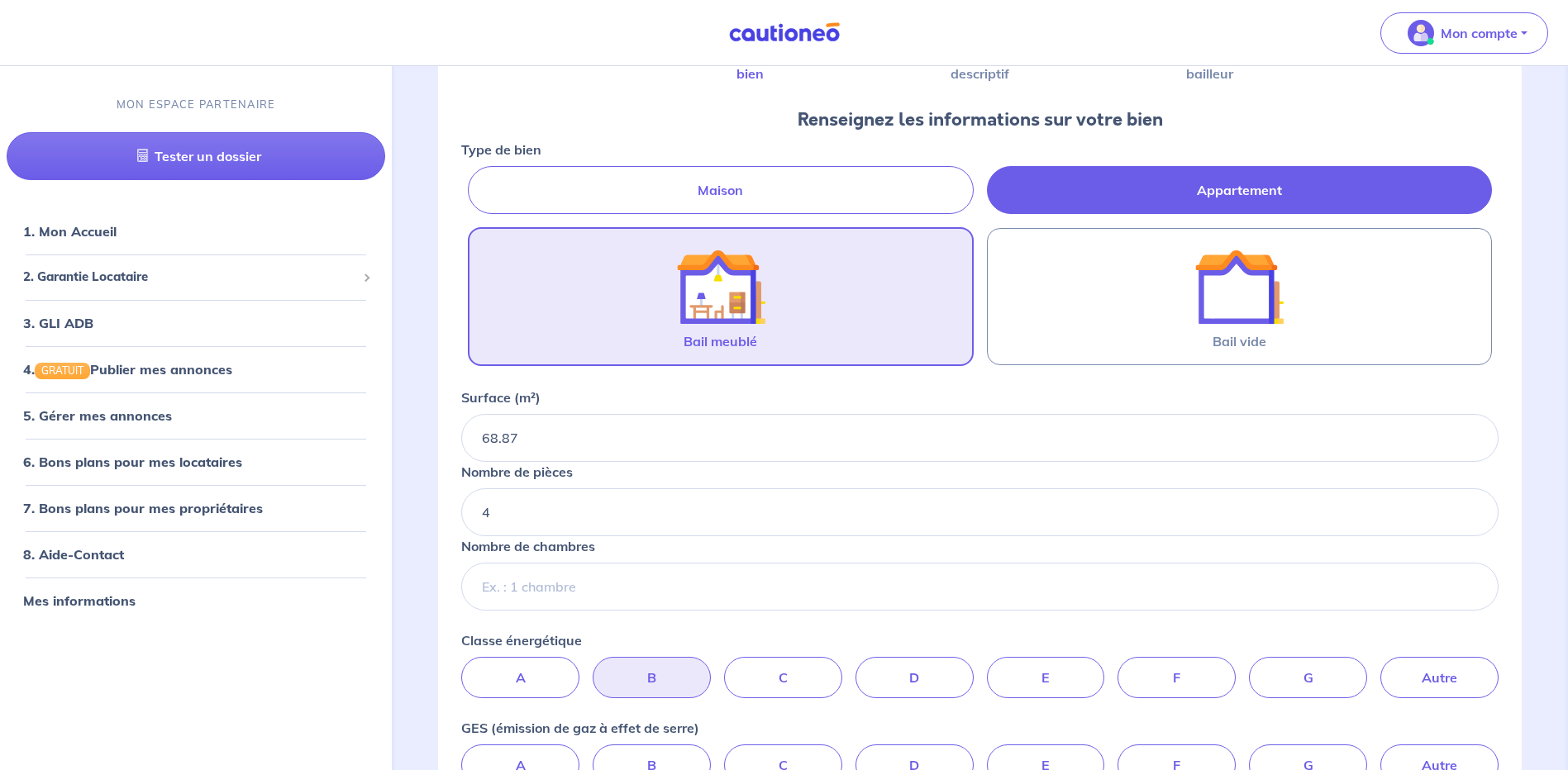
scroll to position [165, 0]
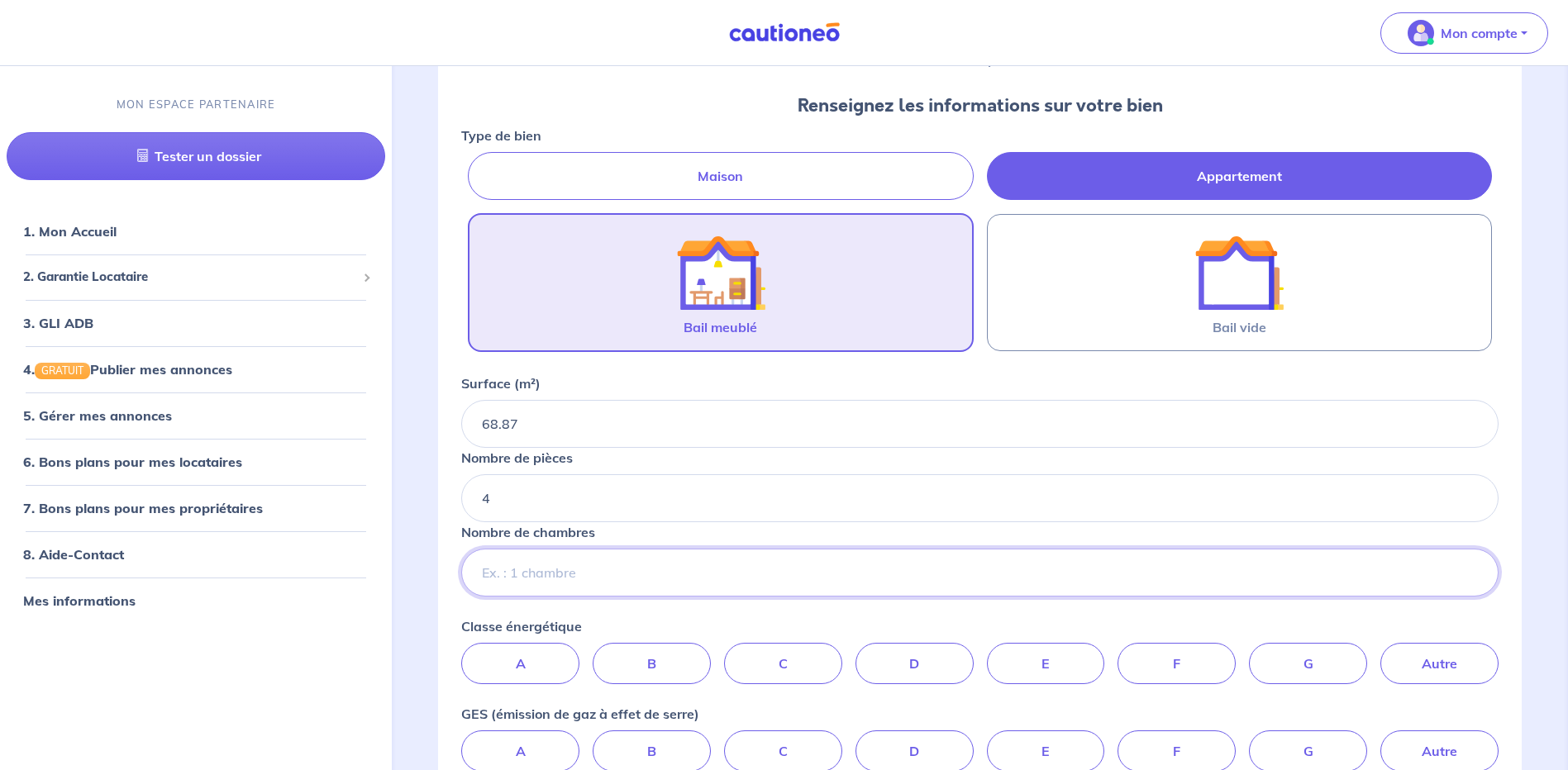
click at [630, 582] on input "Nombre de chambres" at bounding box center [980, 573] width 1038 height 48
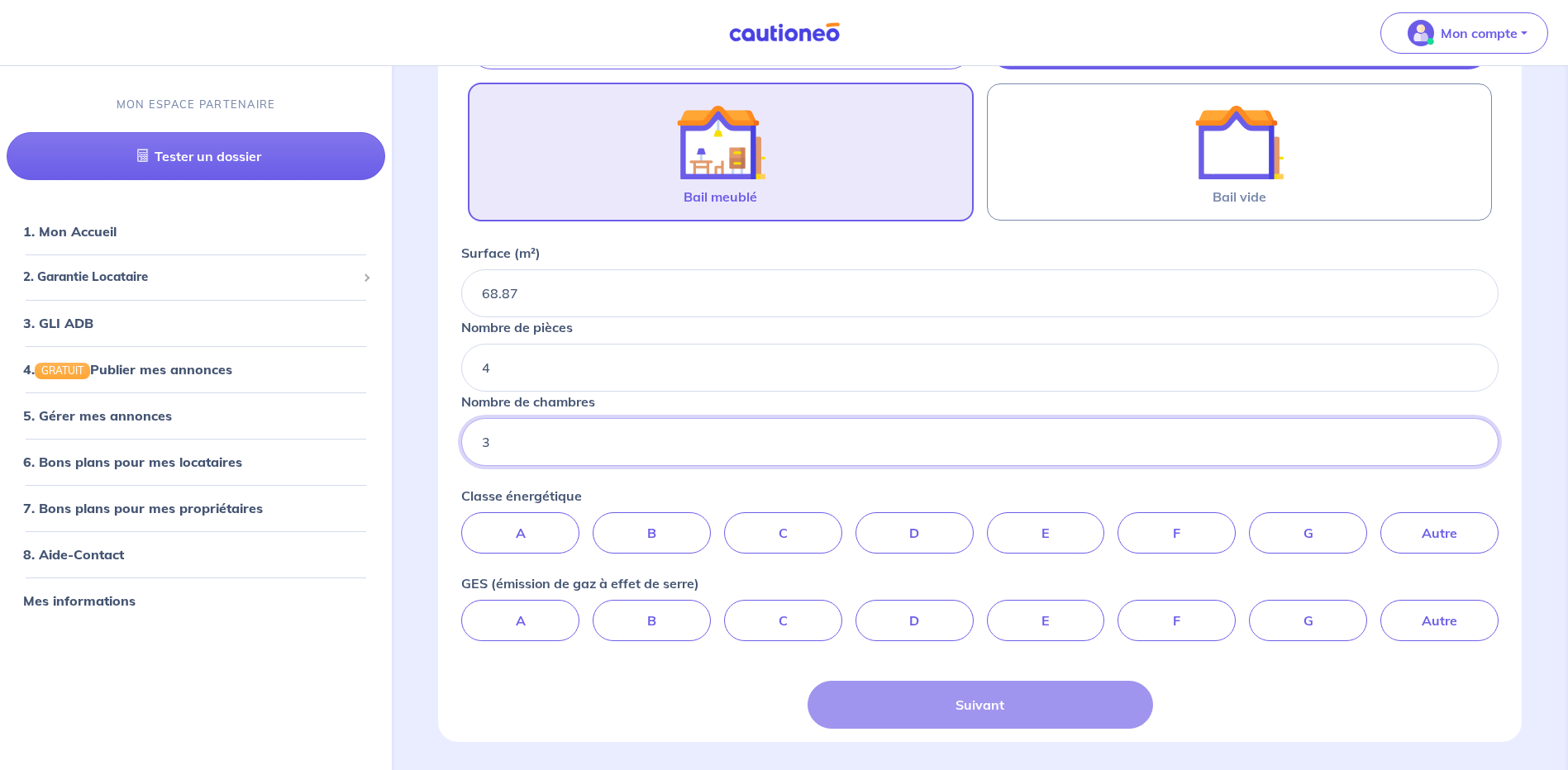
scroll to position [331, 0]
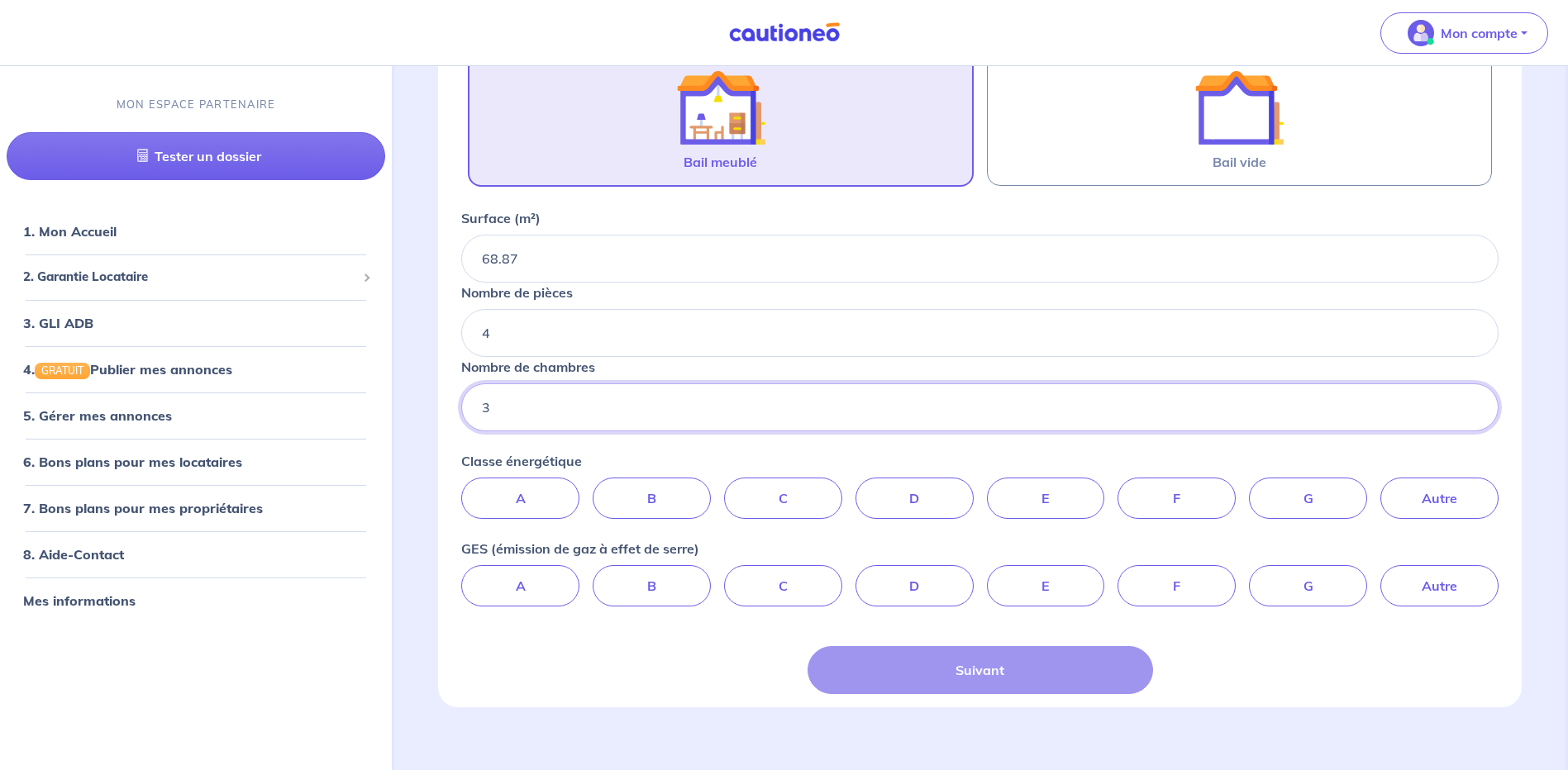
type input "3"
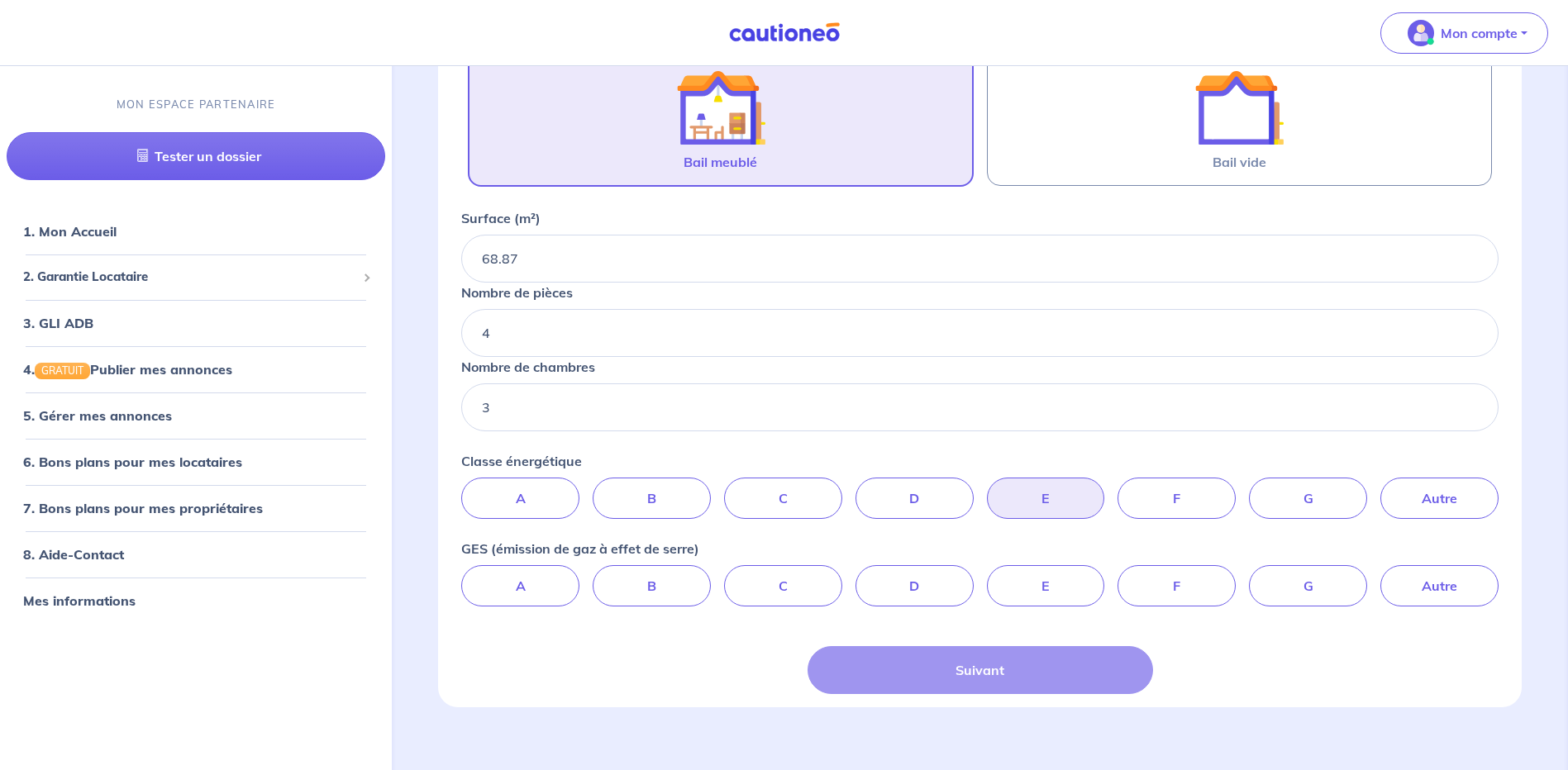
click at [1064, 496] on label "E" at bounding box center [1047, 498] width 119 height 41
click at [985, 489] on input "E" at bounding box center [980, 483] width 11 height 11
radio input "true"
click at [1059, 588] on label "E" at bounding box center [1047, 585] width 119 height 41
click at [985, 576] on input "E" at bounding box center [980, 570] width 11 height 11
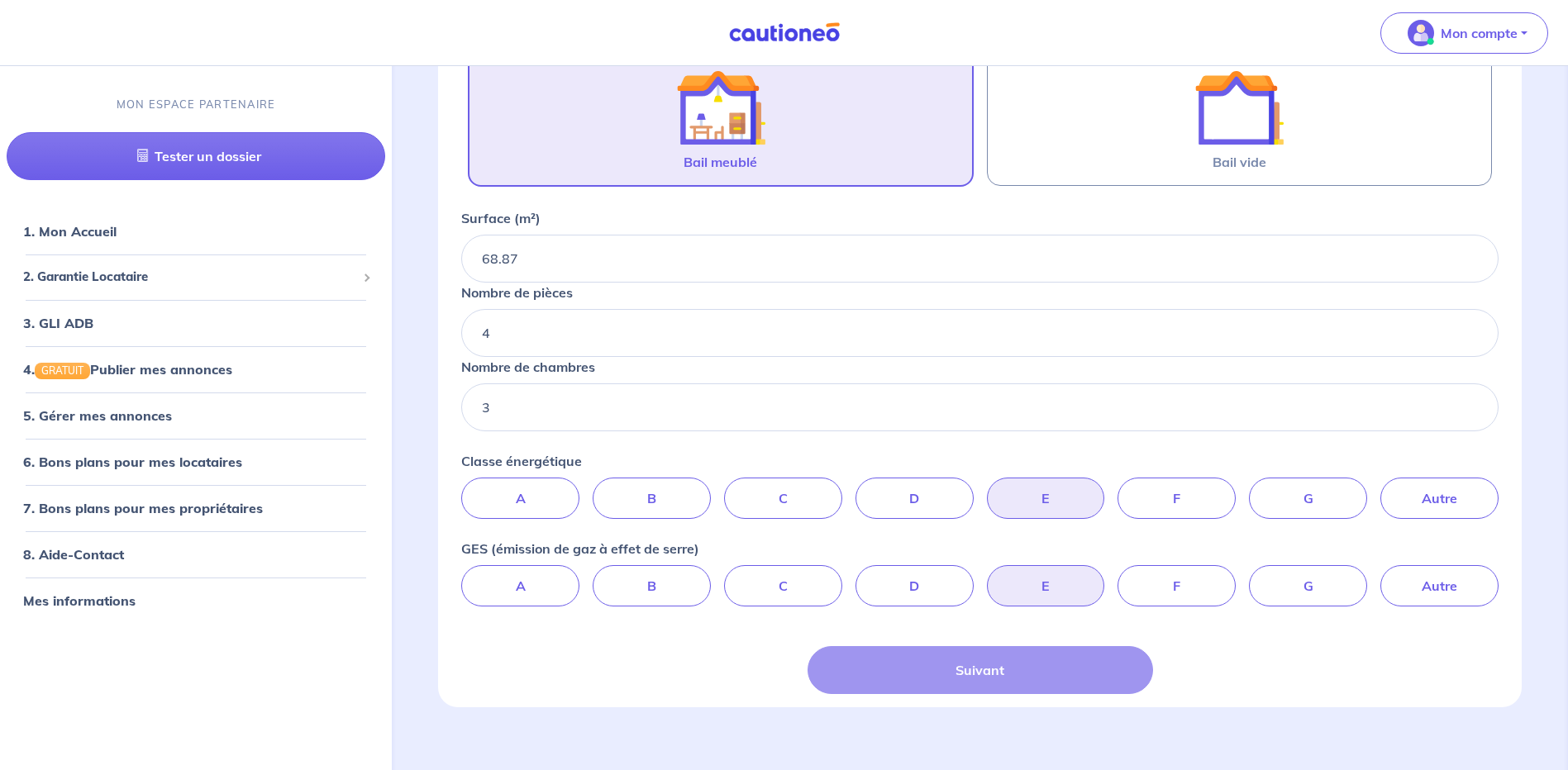
radio input "true"
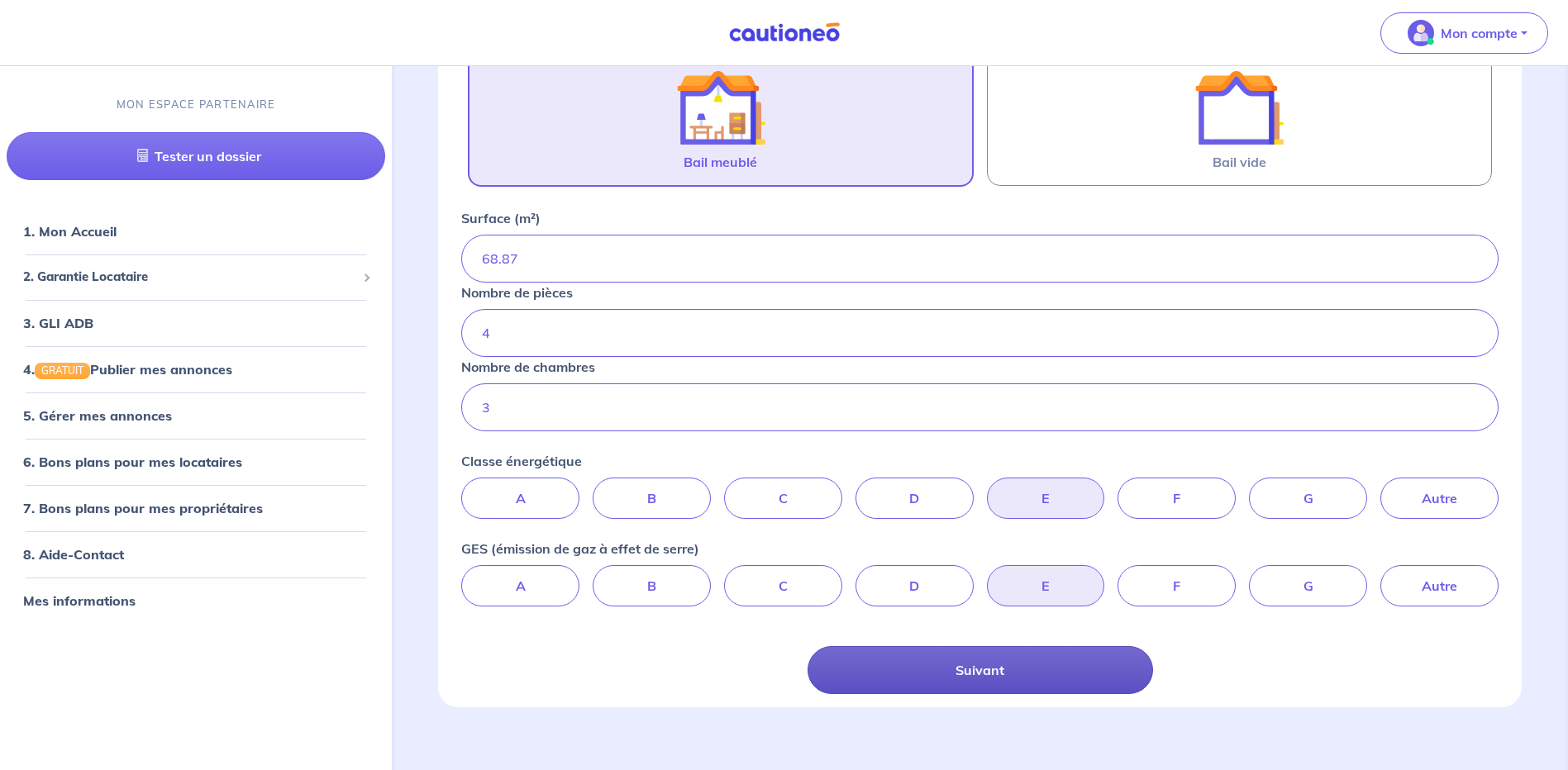
click at [994, 672] on button "Suivant" at bounding box center [980, 671] width 345 height 48
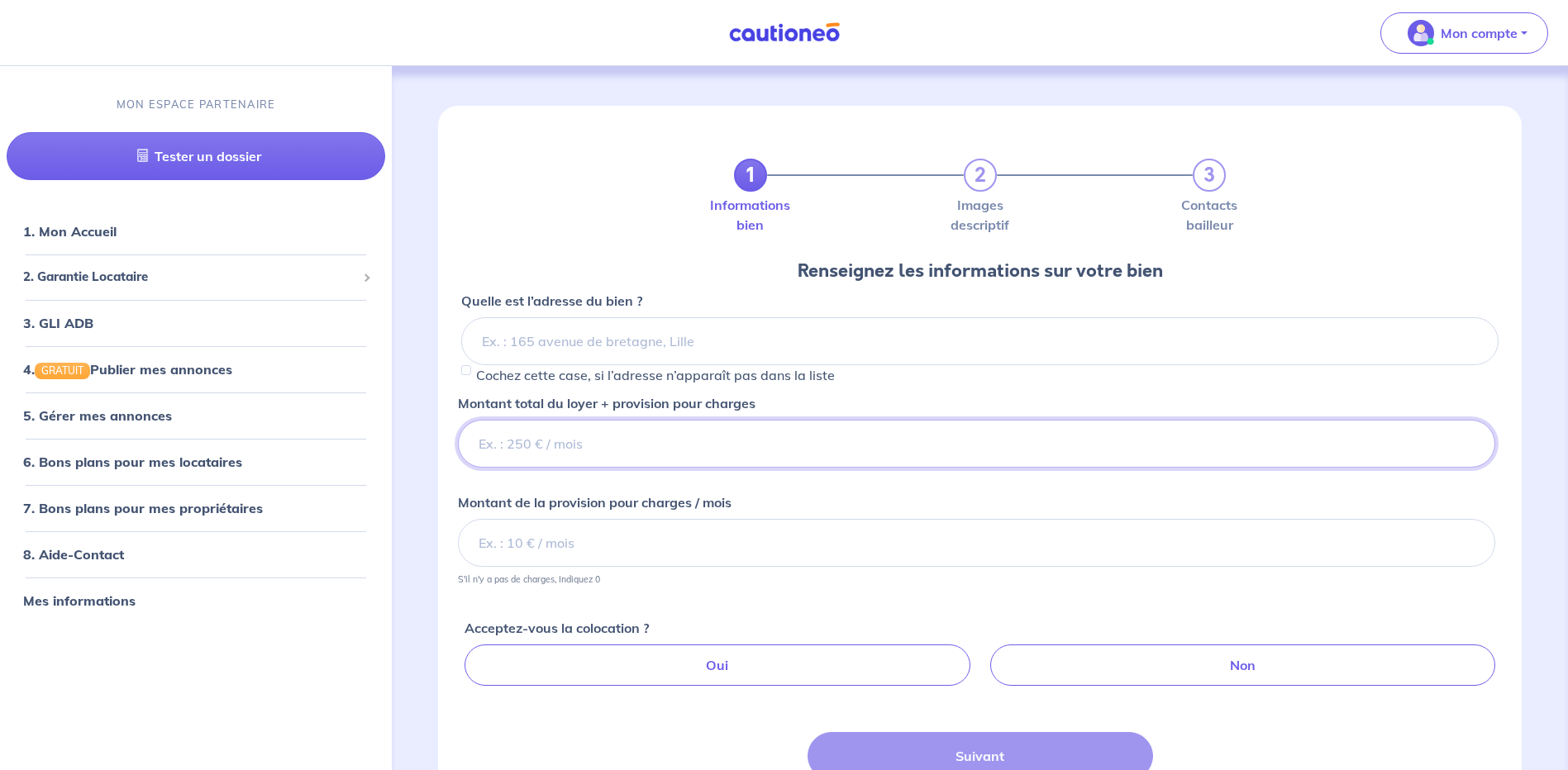
click at [684, 449] on input "Montant total du loyer + provision pour charges" at bounding box center [977, 444] width 1038 height 48
type input "880"
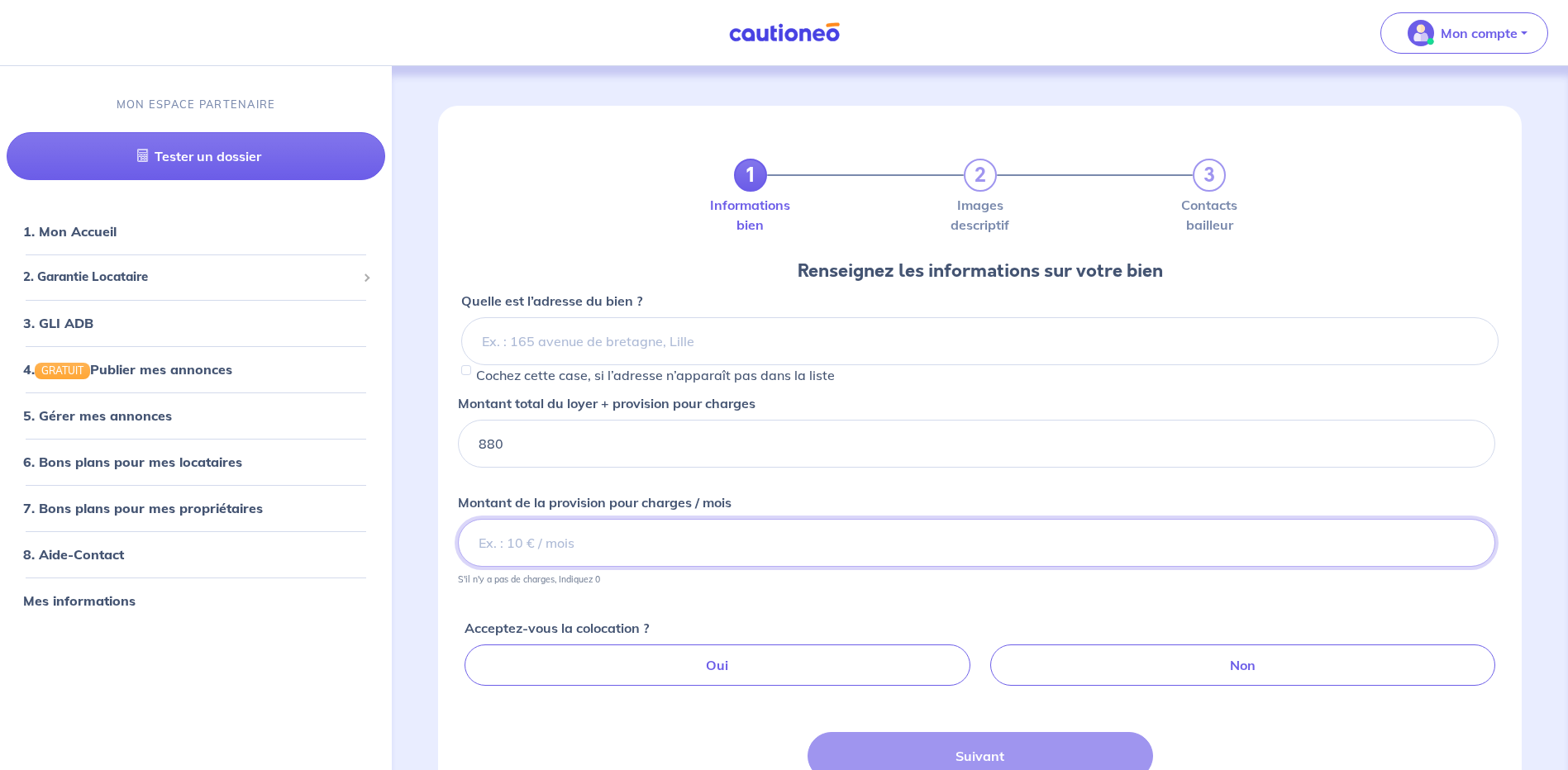
click at [651, 551] on input "Montant de la provision pour charges / mois" at bounding box center [977, 543] width 1038 height 48
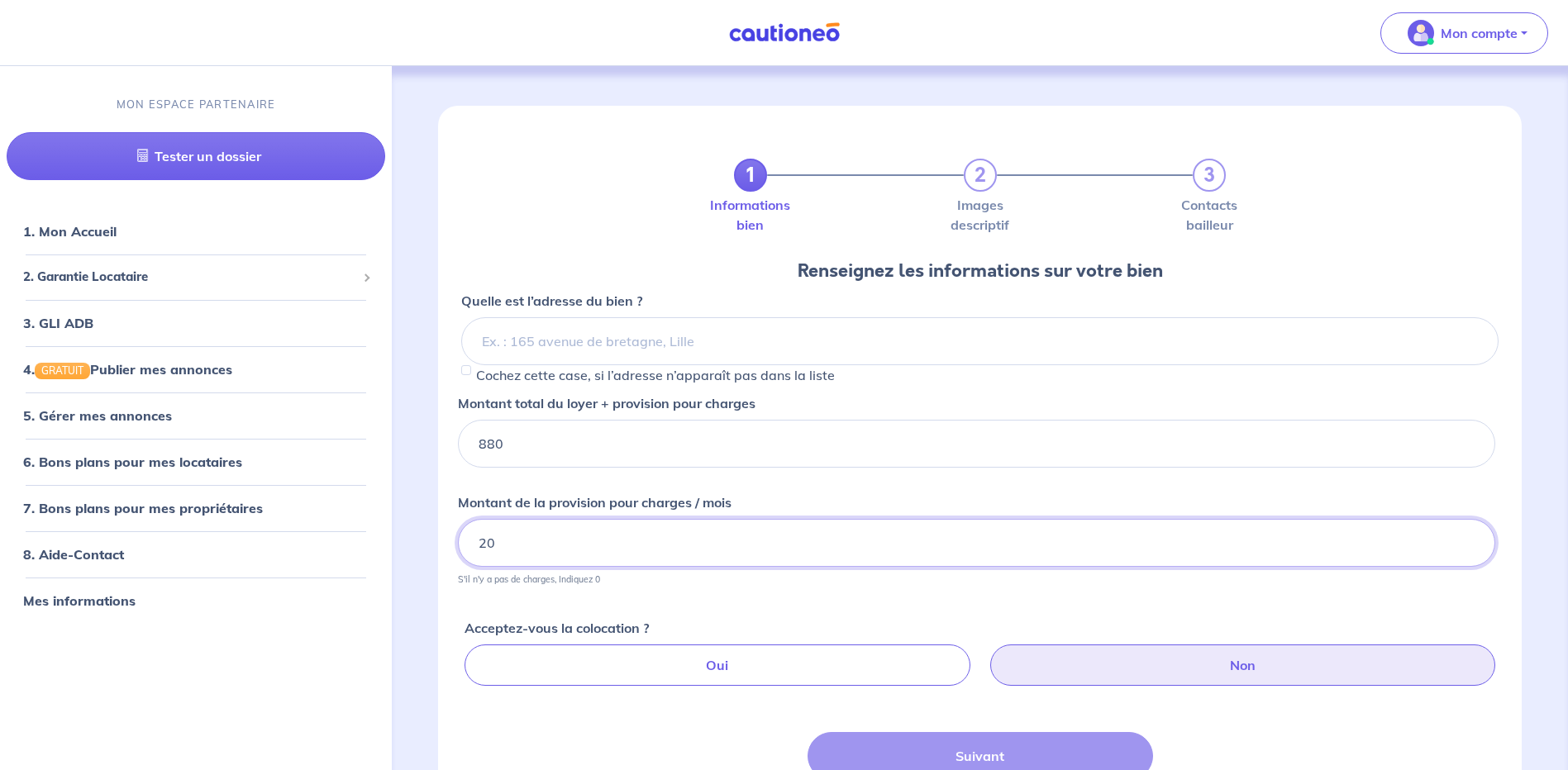
type input "20"
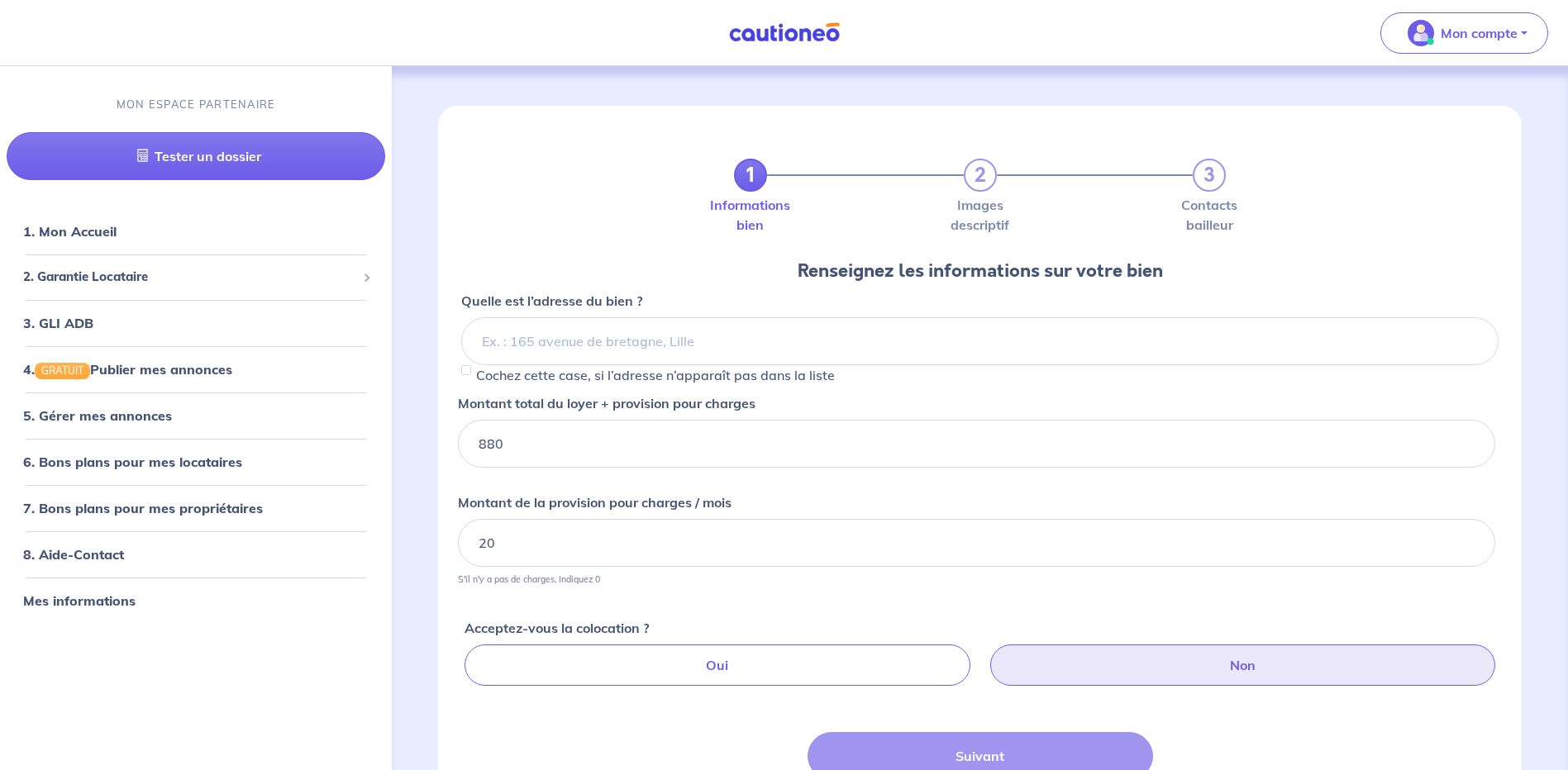
click at [1270, 664] on label "Non" at bounding box center [1243, 665] width 505 height 41
click at [989, 655] on input "Non" at bounding box center [983, 649] width 11 height 11
radio input "true"
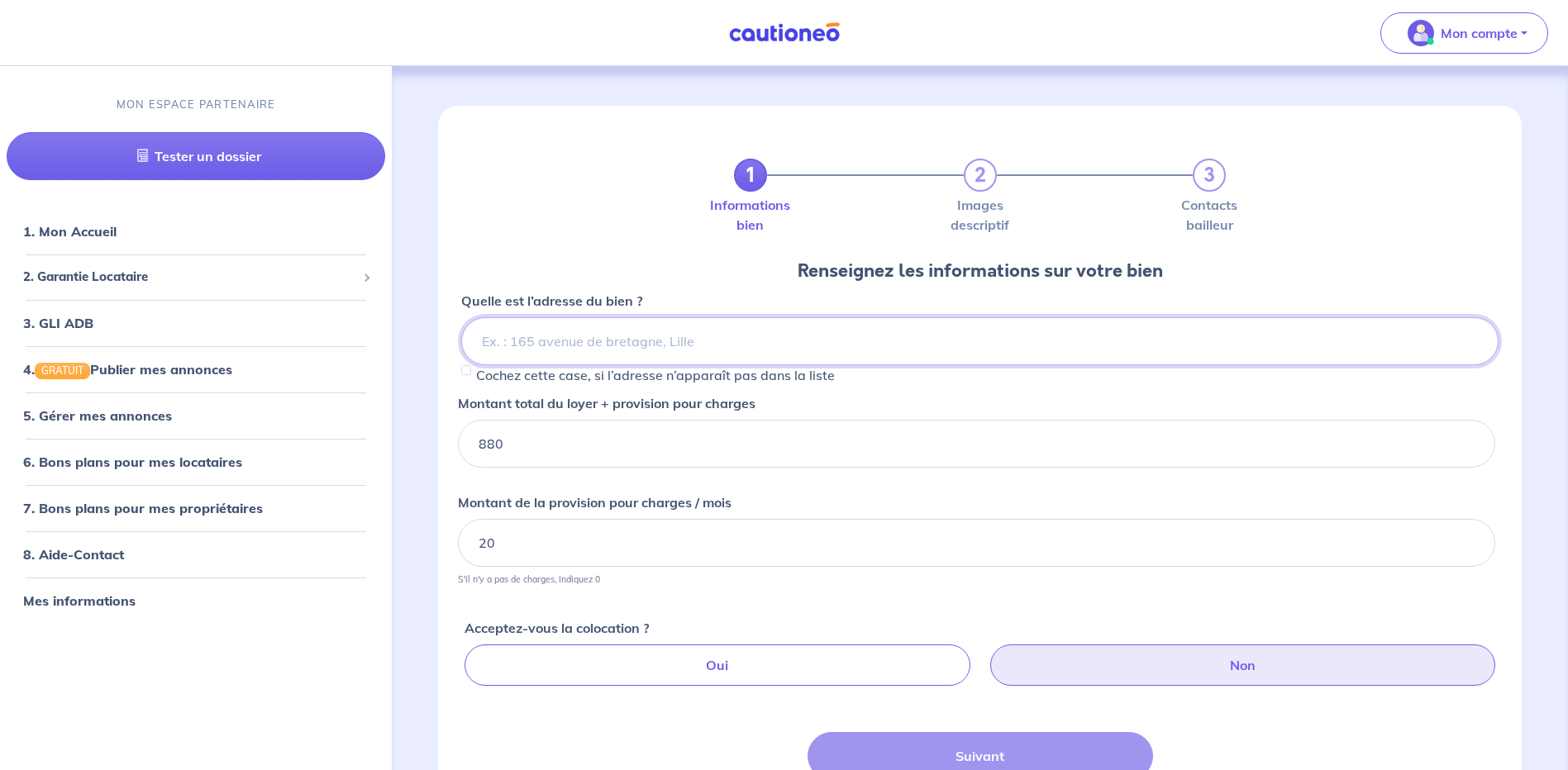
click at [595, 334] on input at bounding box center [980, 341] width 1038 height 48
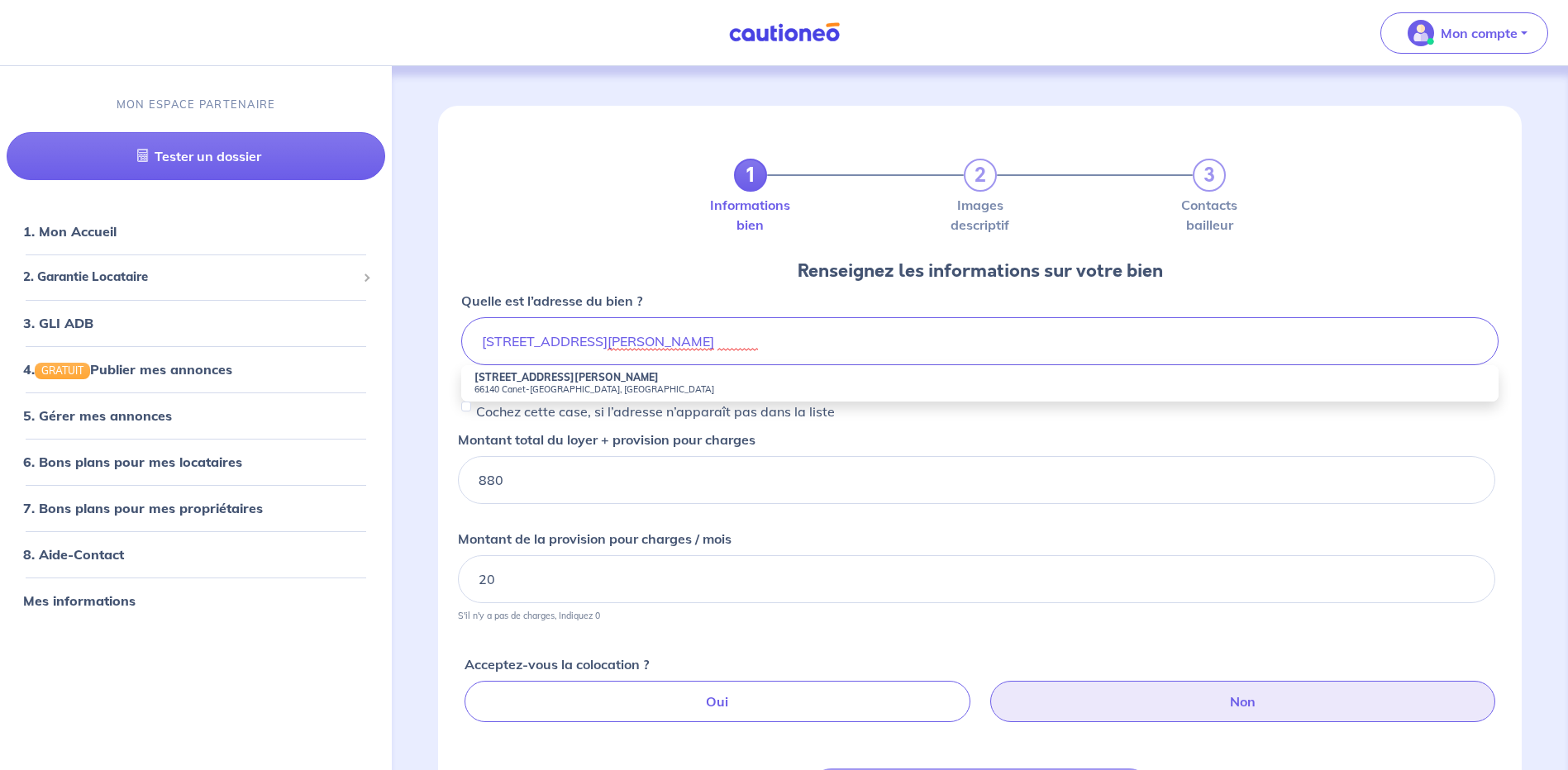
click at [563, 384] on small "66140 Canet-en-Roussillon, France" at bounding box center [980, 389] width 1011 height 11
type input "40 Avenue Edouard Herriot, 66140 Canet-en-Roussillon, France"
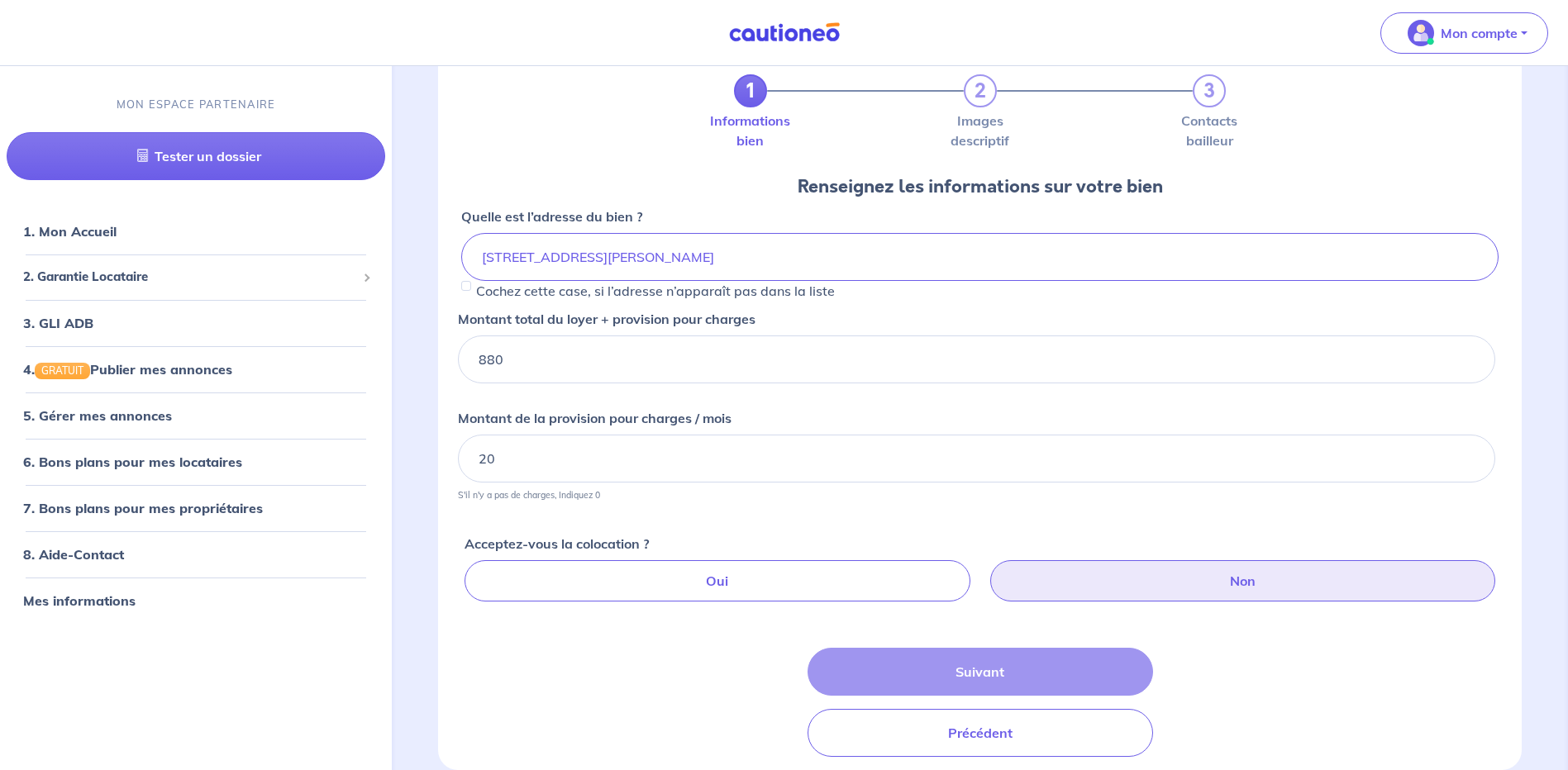
scroll to position [164, 0]
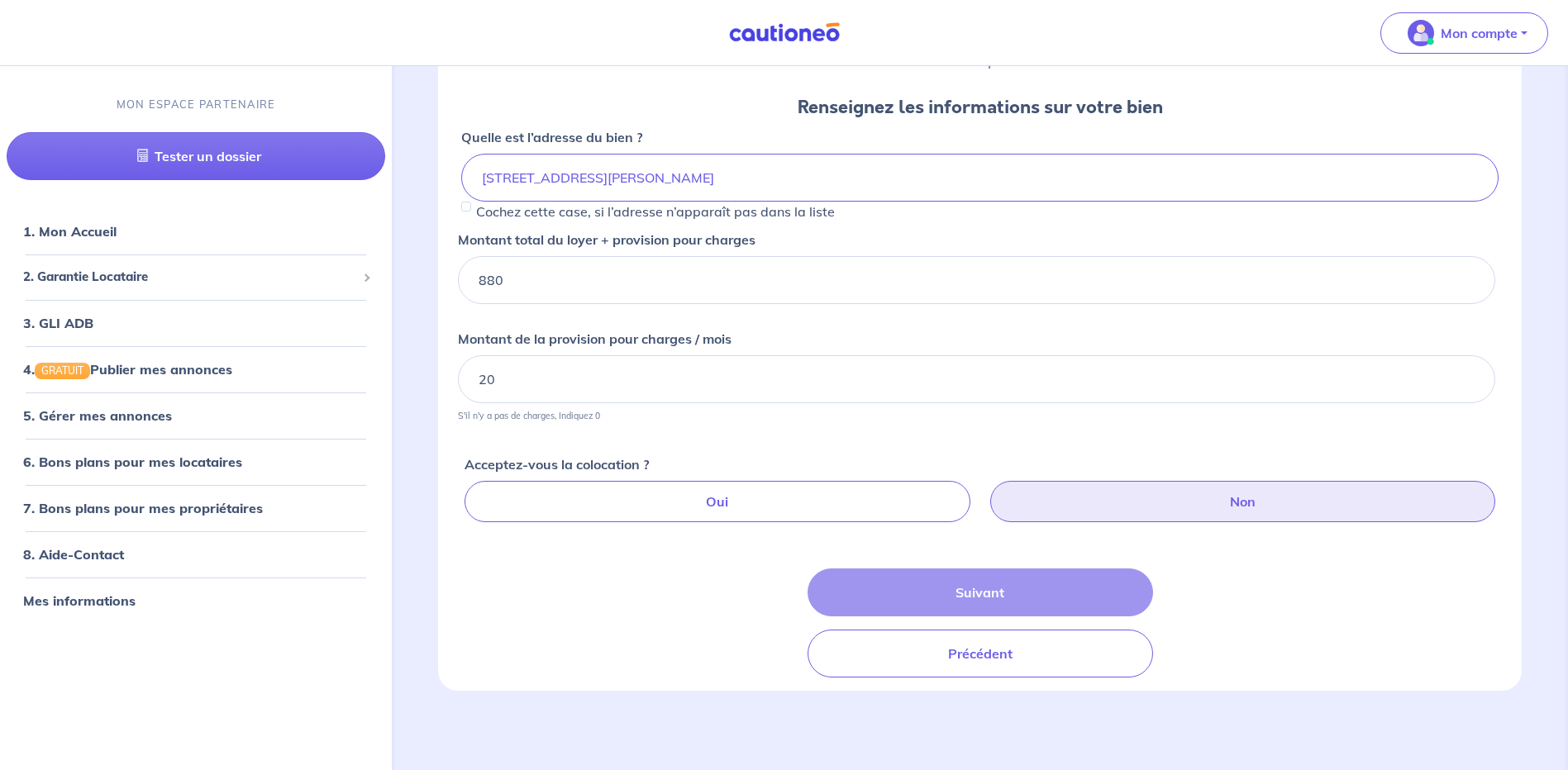
click at [983, 593] on div "Suivant Précédent" at bounding box center [980, 624] width 345 height 109
click at [990, 595] on div "Suivant Précédent" at bounding box center [980, 624] width 345 height 109
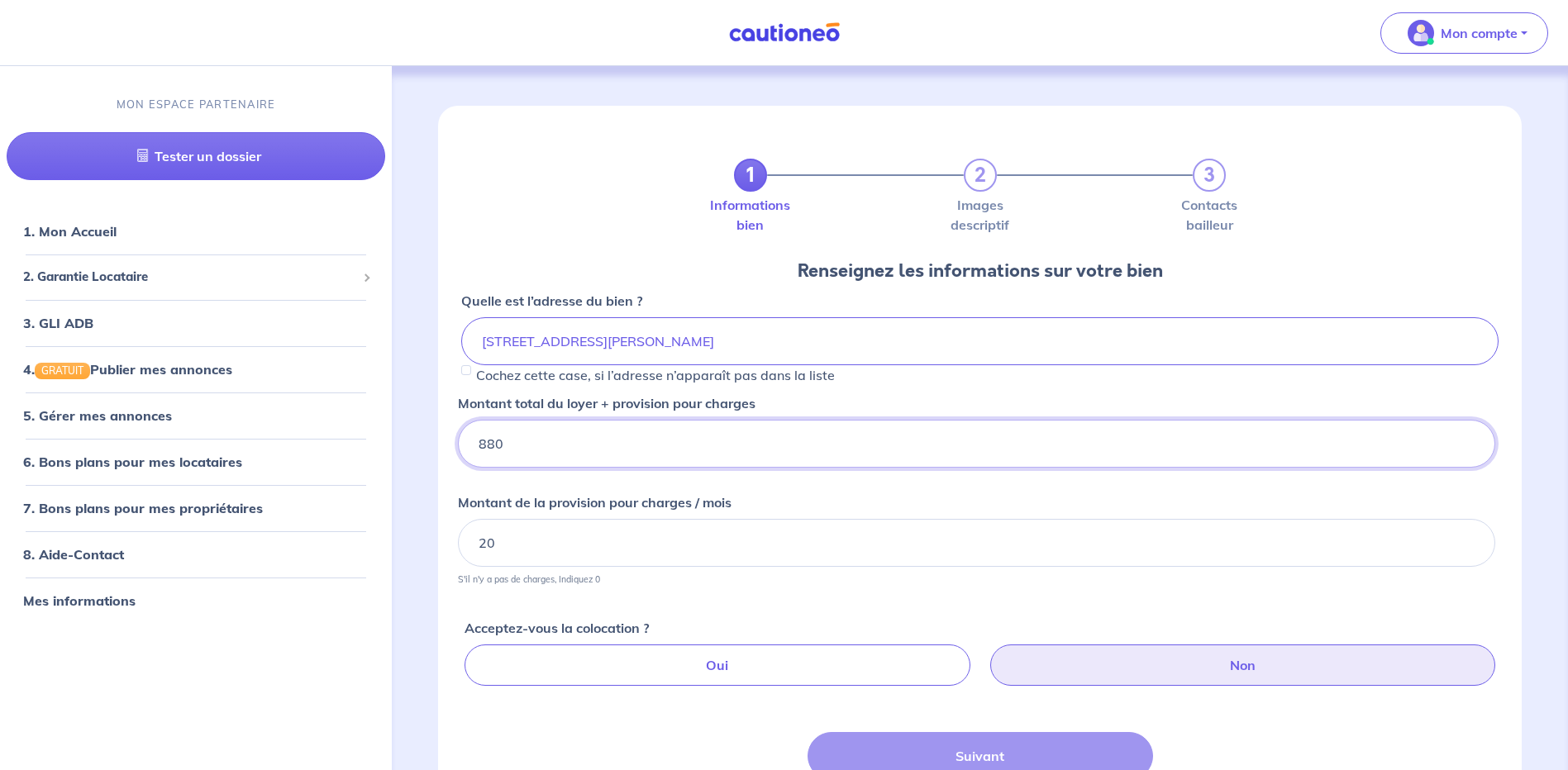
click at [899, 446] on input "880" at bounding box center [977, 444] width 1038 height 48
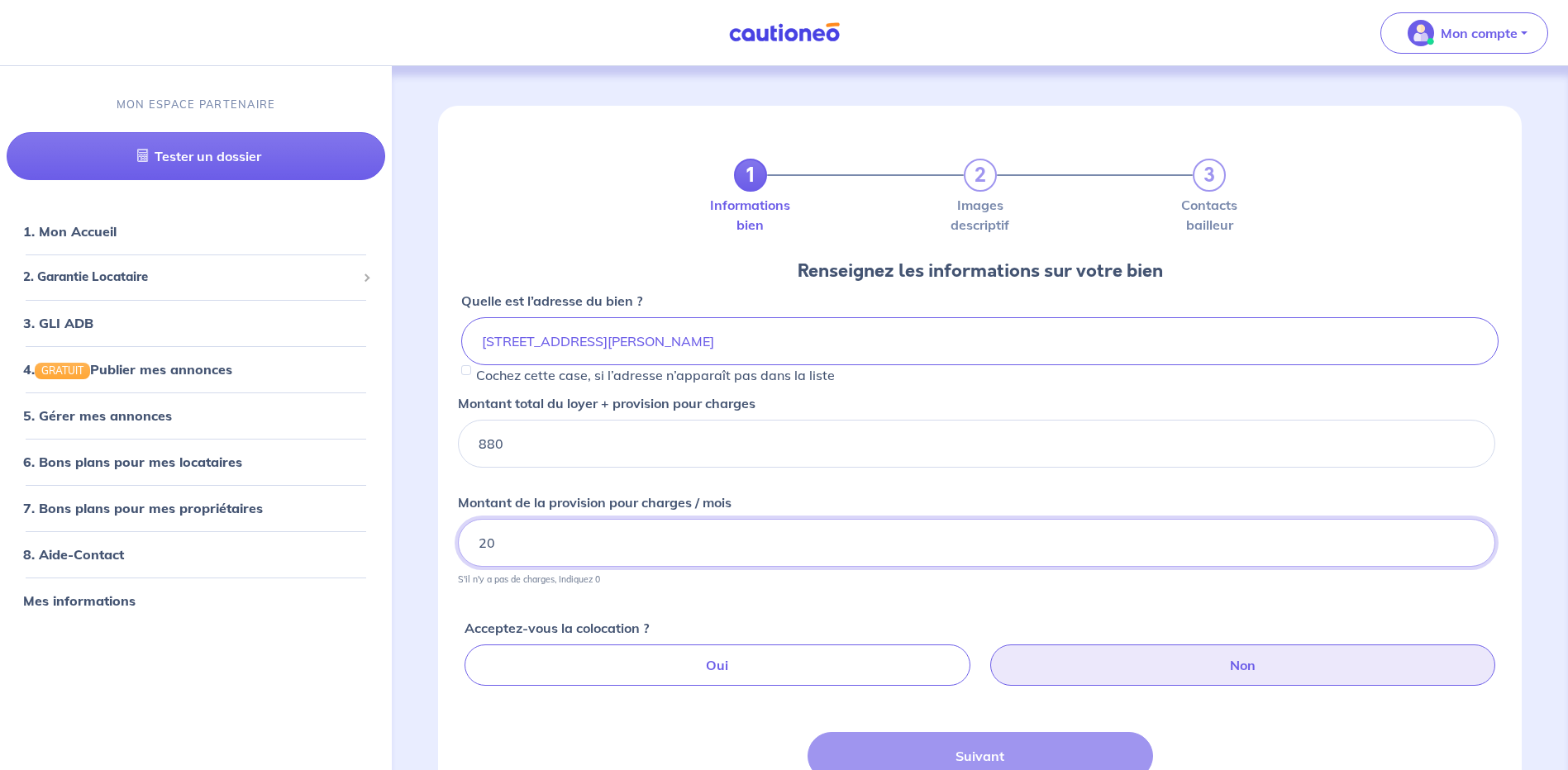
click at [800, 559] on input "20" at bounding box center [977, 543] width 1038 height 48
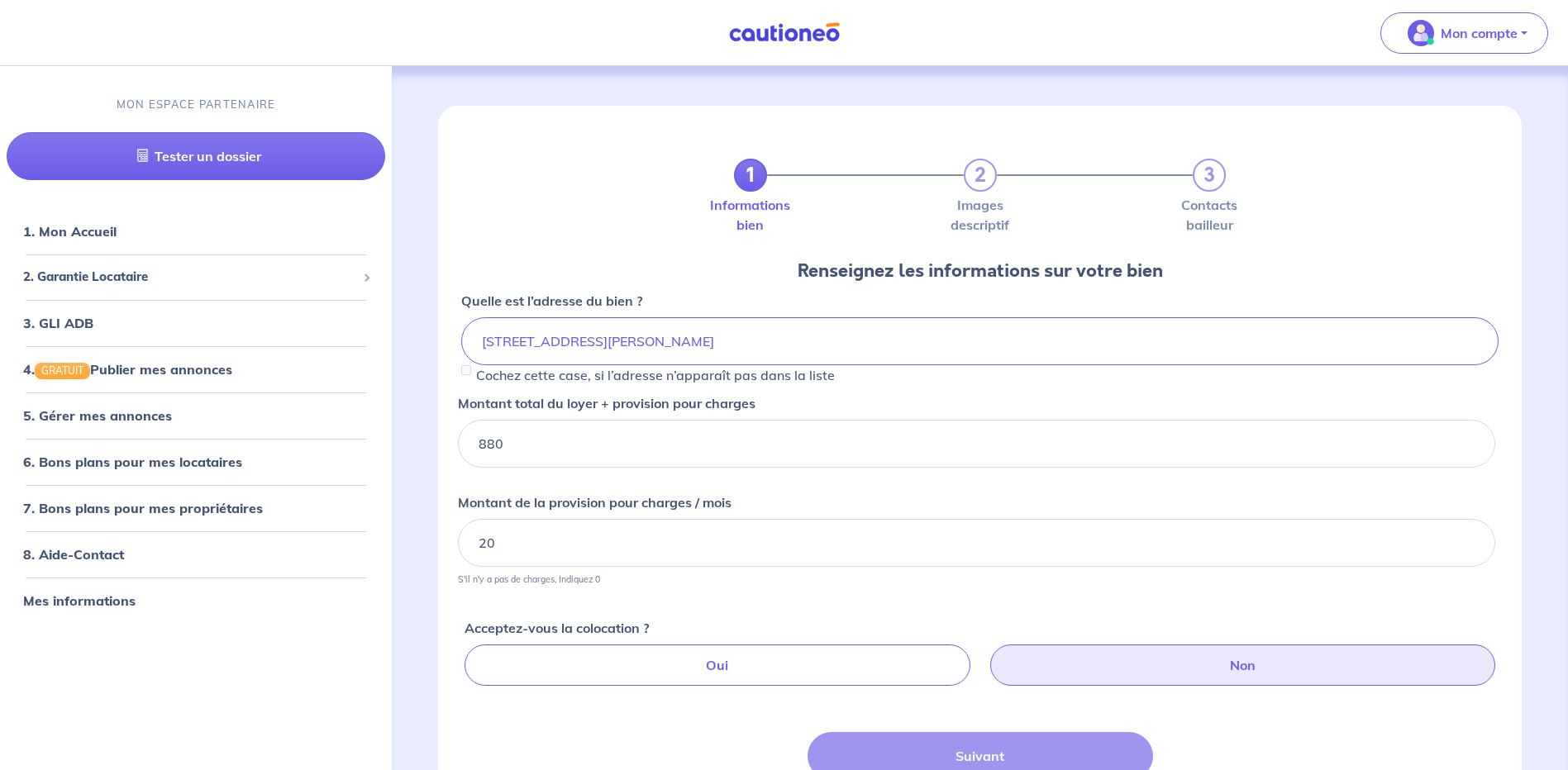
click at [1198, 664] on label "Non" at bounding box center [1243, 665] width 505 height 41
click at [989, 655] on input "Non" at bounding box center [983, 649] width 11 height 11
click at [1047, 746] on button "Suivant" at bounding box center [980, 757] width 345 height 48
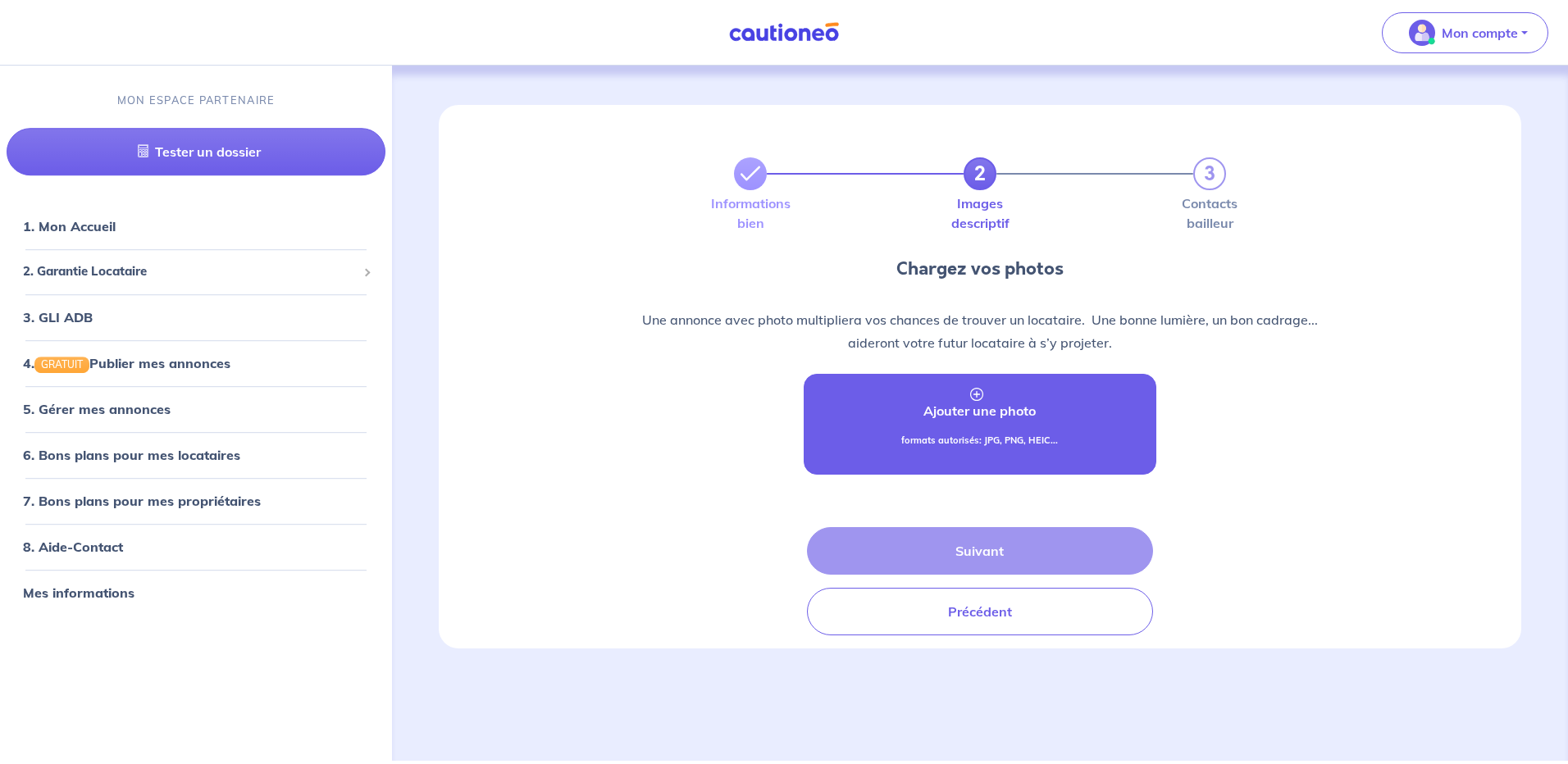
click at [983, 405] on p "Ajouter une photo" at bounding box center [980, 411] width 112 height 20
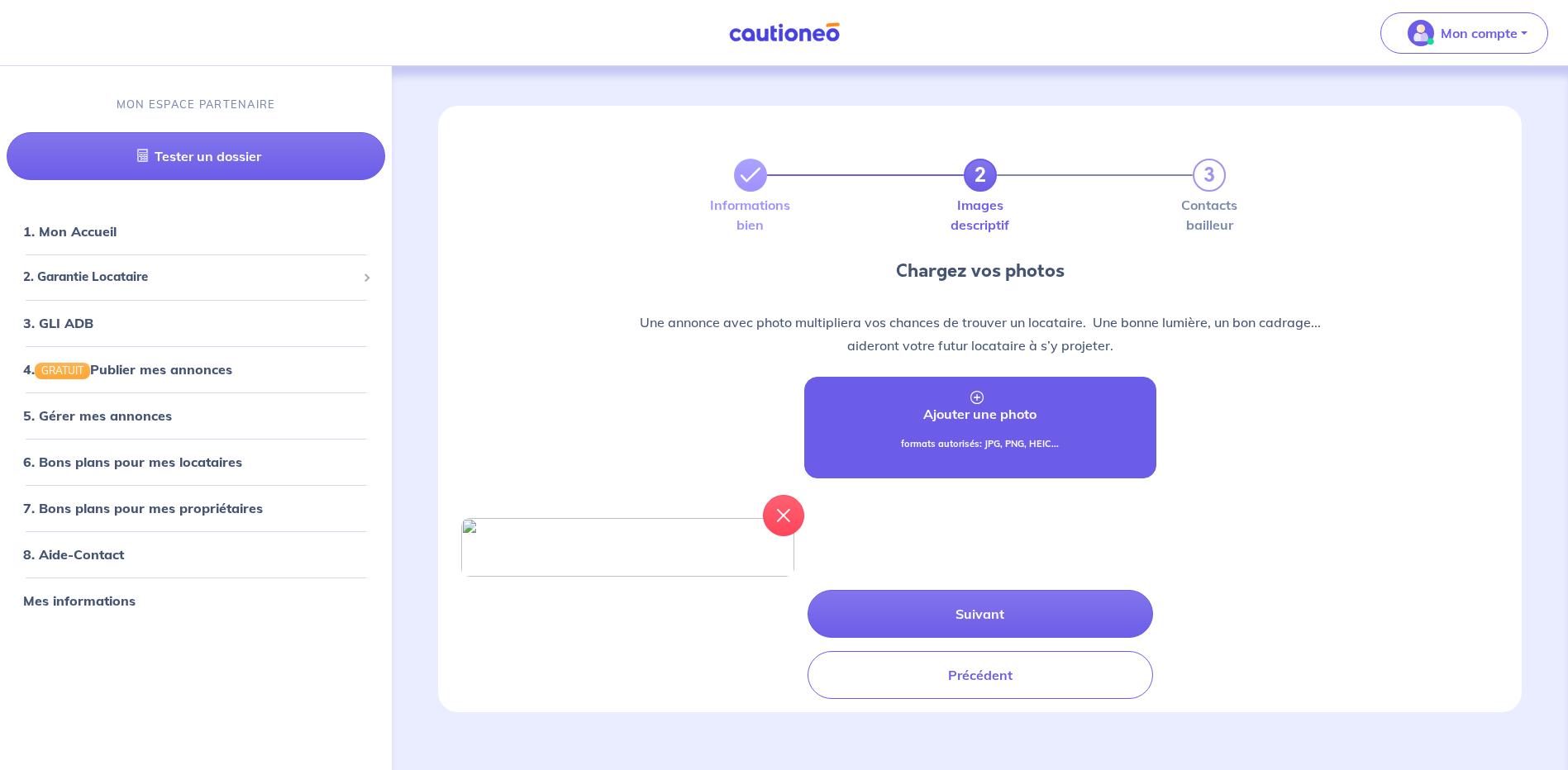
click at [972, 430] on link "Ajouter une photo formats autorisés: JPG, PNG, HEIC..." at bounding box center [981, 428] width 352 height 101
click at [1031, 431] on link "Ajouter une photo formats autorisés: JPG, PNG, HEIC..." at bounding box center [981, 428] width 352 height 101
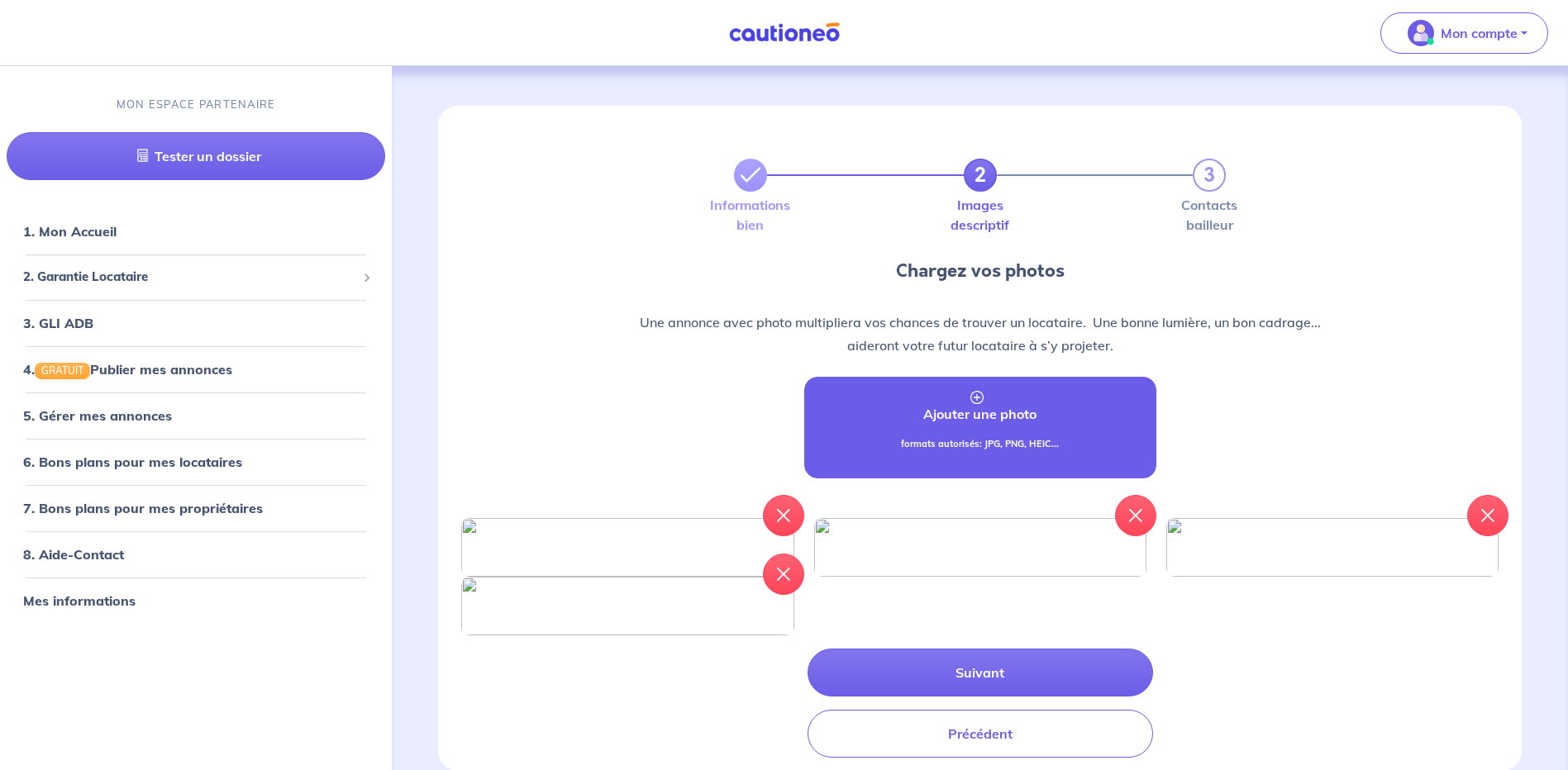
click at [997, 424] on link "Ajouter une photo formats autorisés: JPG, PNG, HEIC..." at bounding box center [981, 428] width 352 height 101
click at [1023, 429] on link "Ajouter une photo formats autorisés: JPG, PNG, HEIC..." at bounding box center [981, 428] width 352 height 101
click at [971, 422] on p "Ajouter une photo" at bounding box center [980, 414] width 113 height 20
click at [1000, 430] on link "Ajouter une photo formats autorisés: JPG, PNG, HEIC..." at bounding box center [981, 428] width 352 height 101
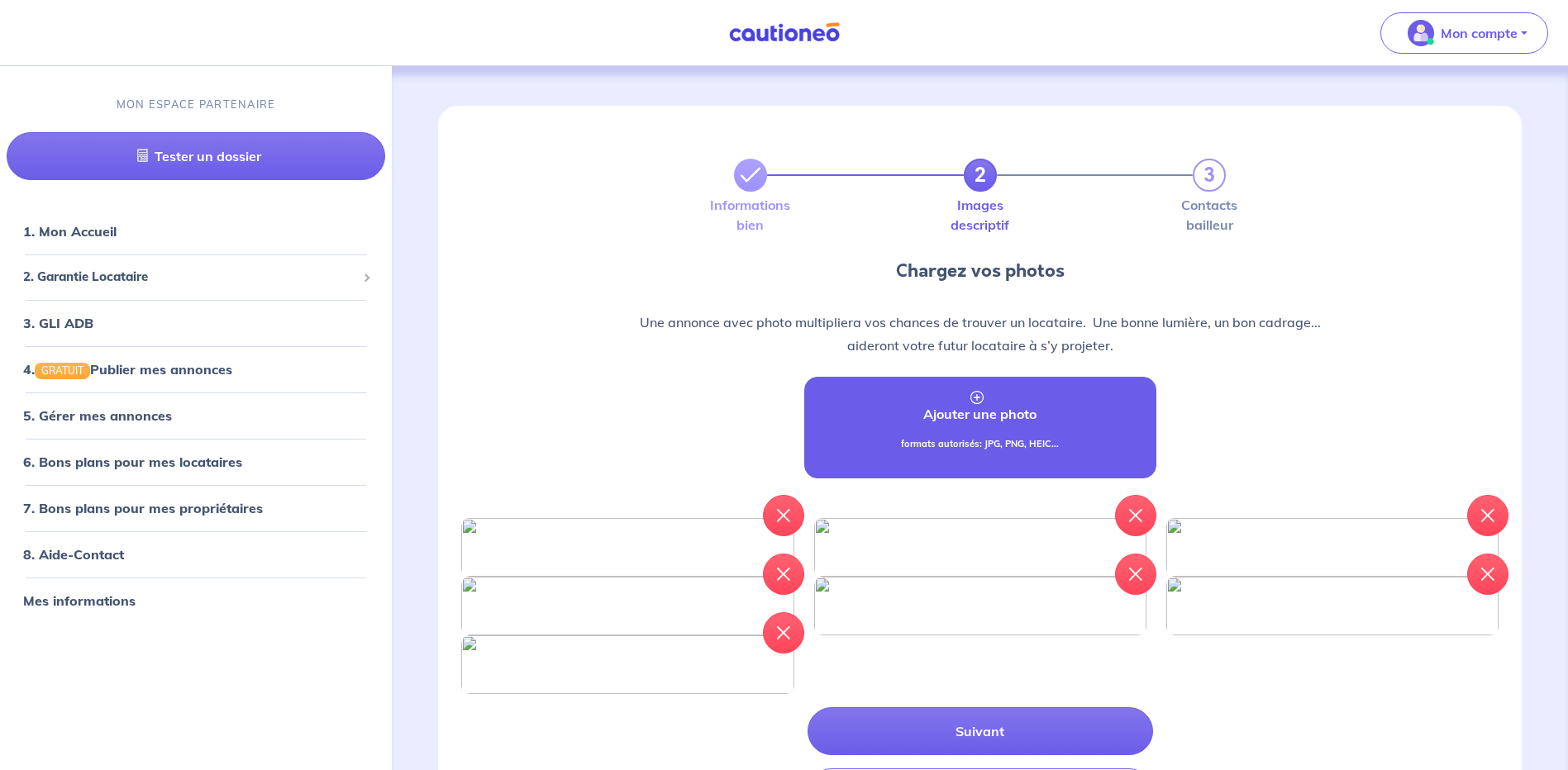
click at [990, 420] on p "Ajouter une photo" at bounding box center [980, 414] width 113 height 20
click at [978, 422] on p "Ajouter une photo" at bounding box center [980, 414] width 113 height 20
click at [983, 414] on p "Ajouter une photo" at bounding box center [980, 414] width 113 height 20
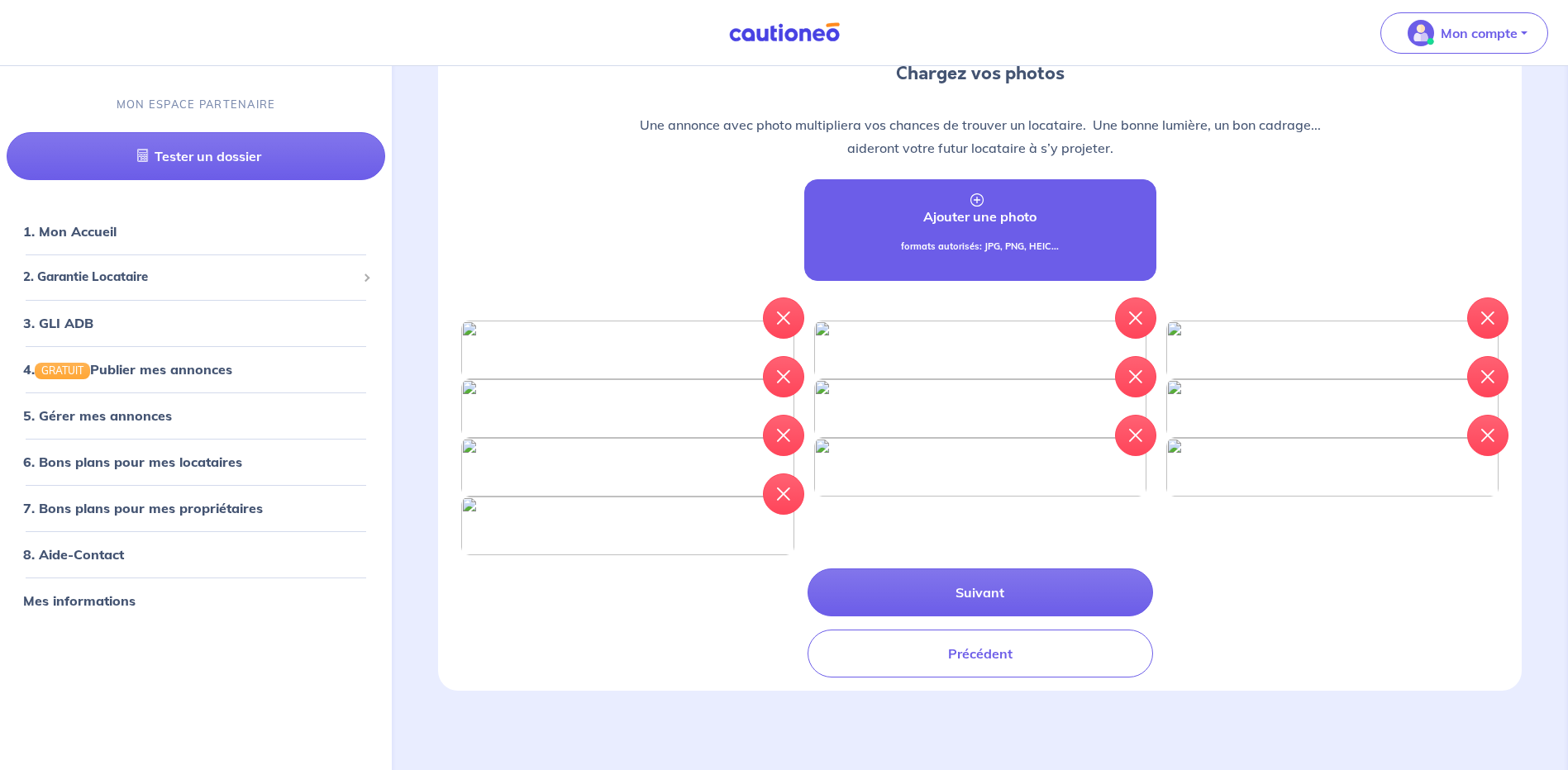
scroll to position [618, 0]
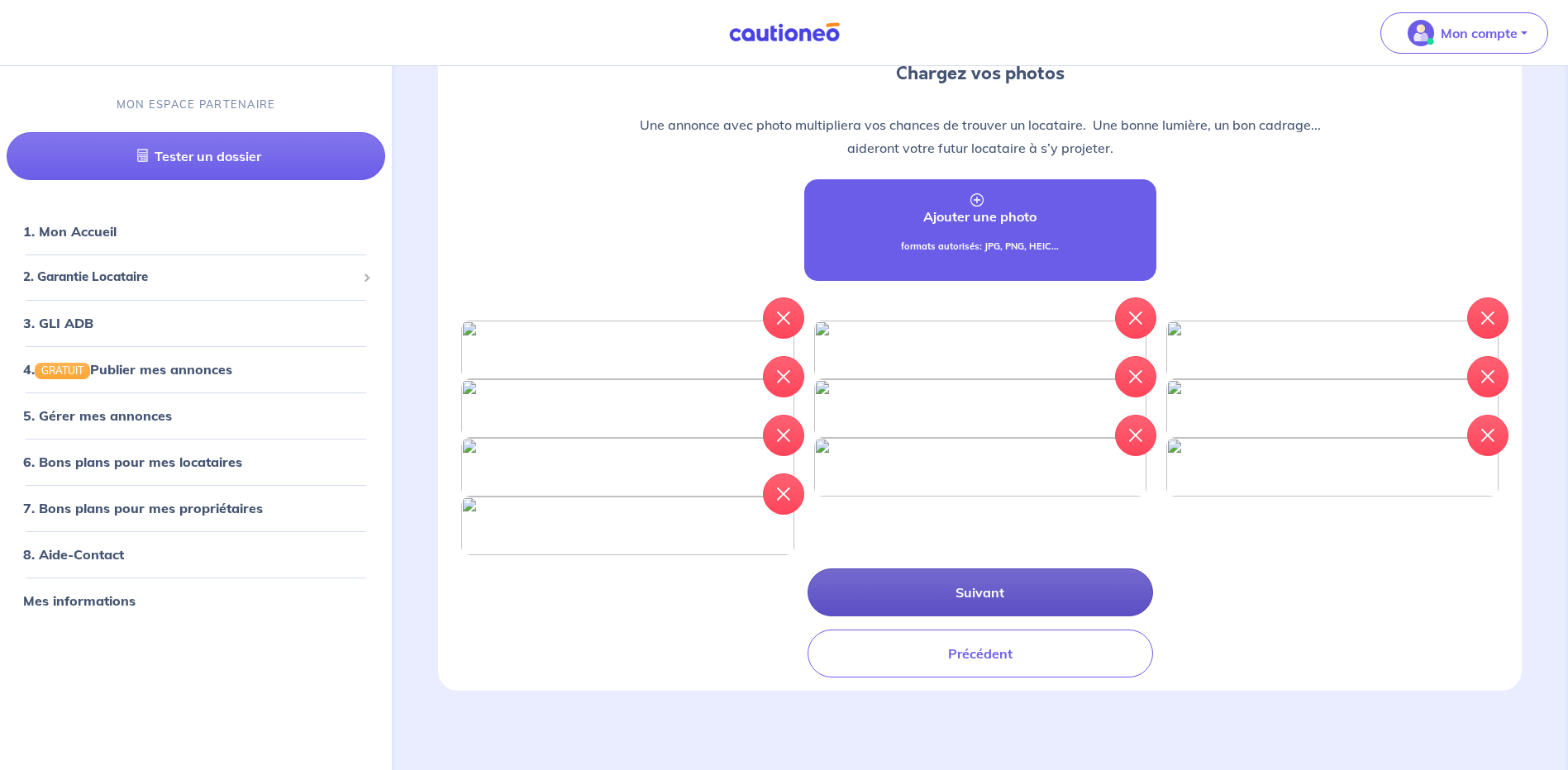
click at [977, 589] on button "Suivant" at bounding box center [980, 593] width 345 height 48
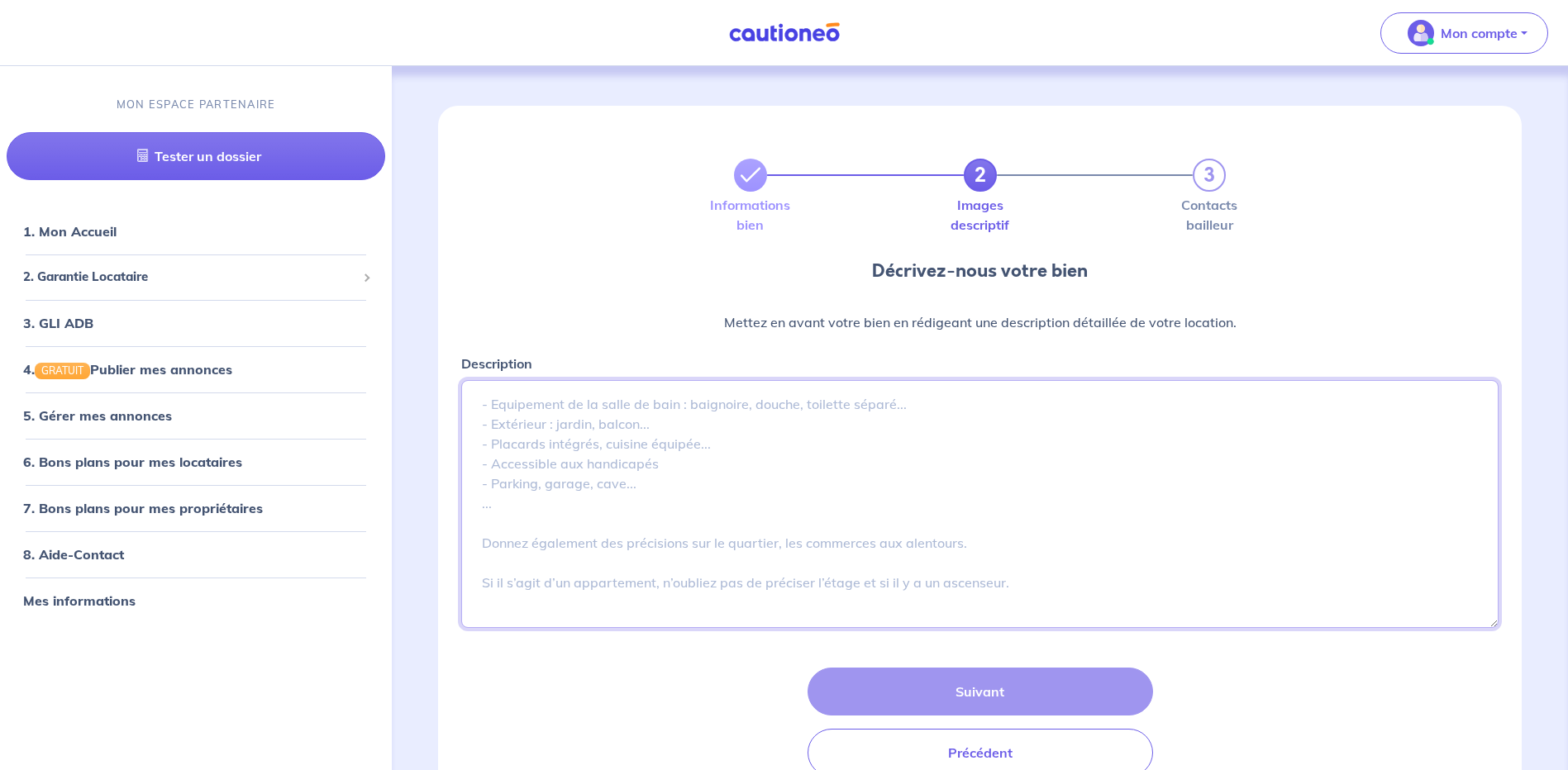
click at [734, 429] on textarea "Description" at bounding box center [980, 504] width 1038 height 248
paste textarea "A Canet Plage, avenue Edouard HERIOT, à 150 de la plage. Superbe appartement tr…"
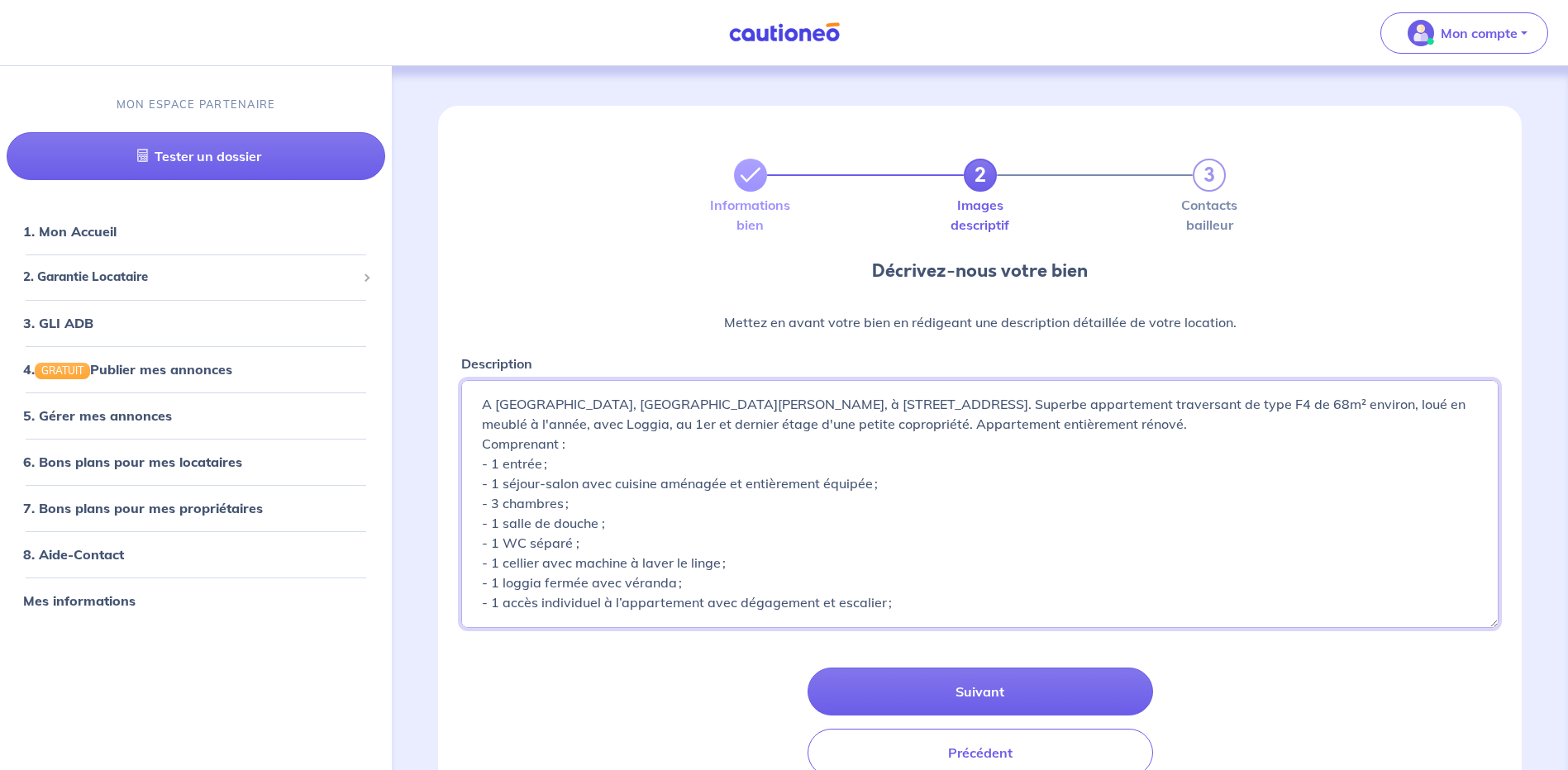
scroll to position [122, 0]
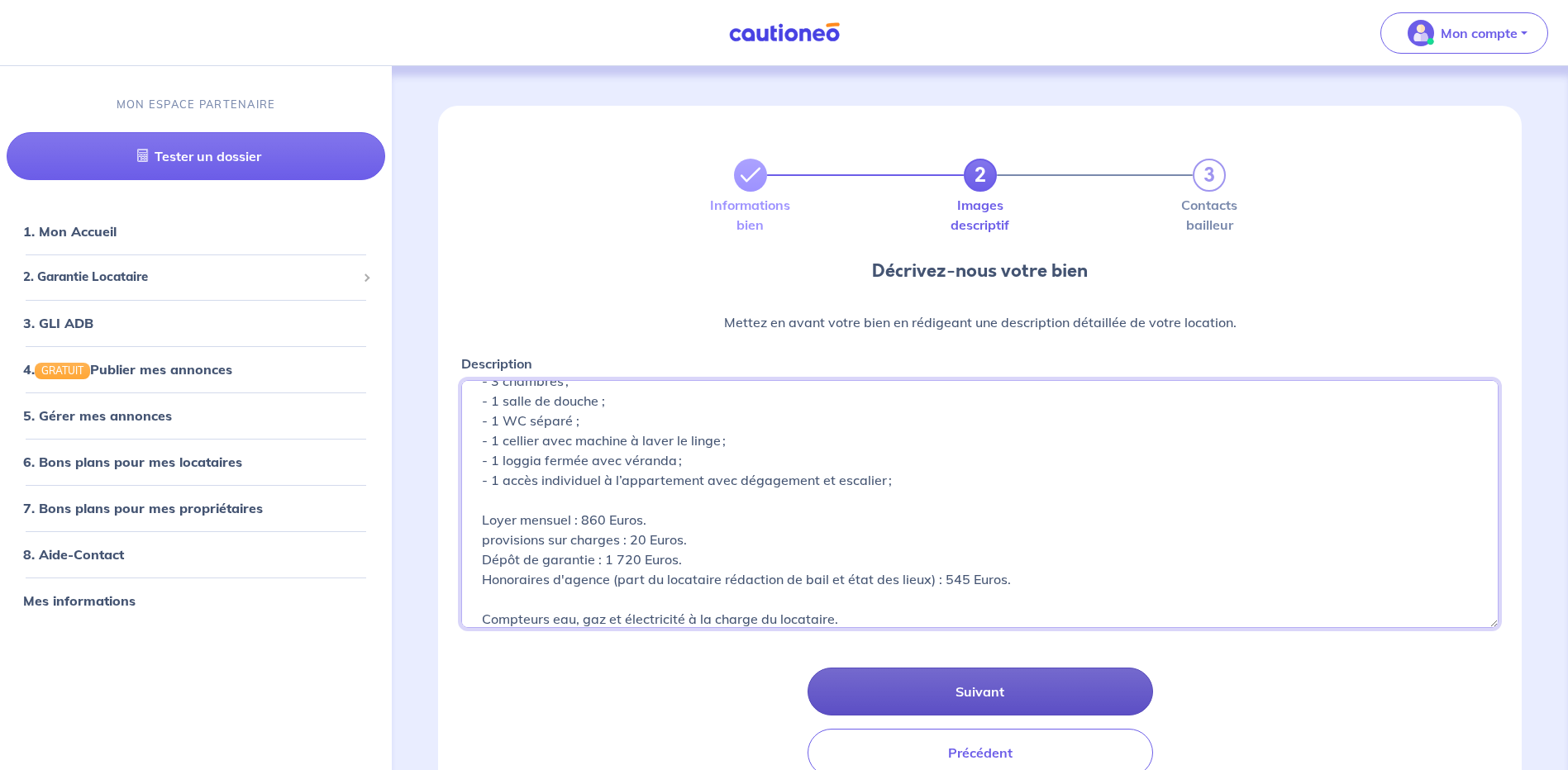
type textarea "A Canet Plage, avenue Edouard HERIOT, à 150 de la plage. Superbe appartement tr…"
click at [992, 684] on button "Suivant" at bounding box center [980, 692] width 345 height 48
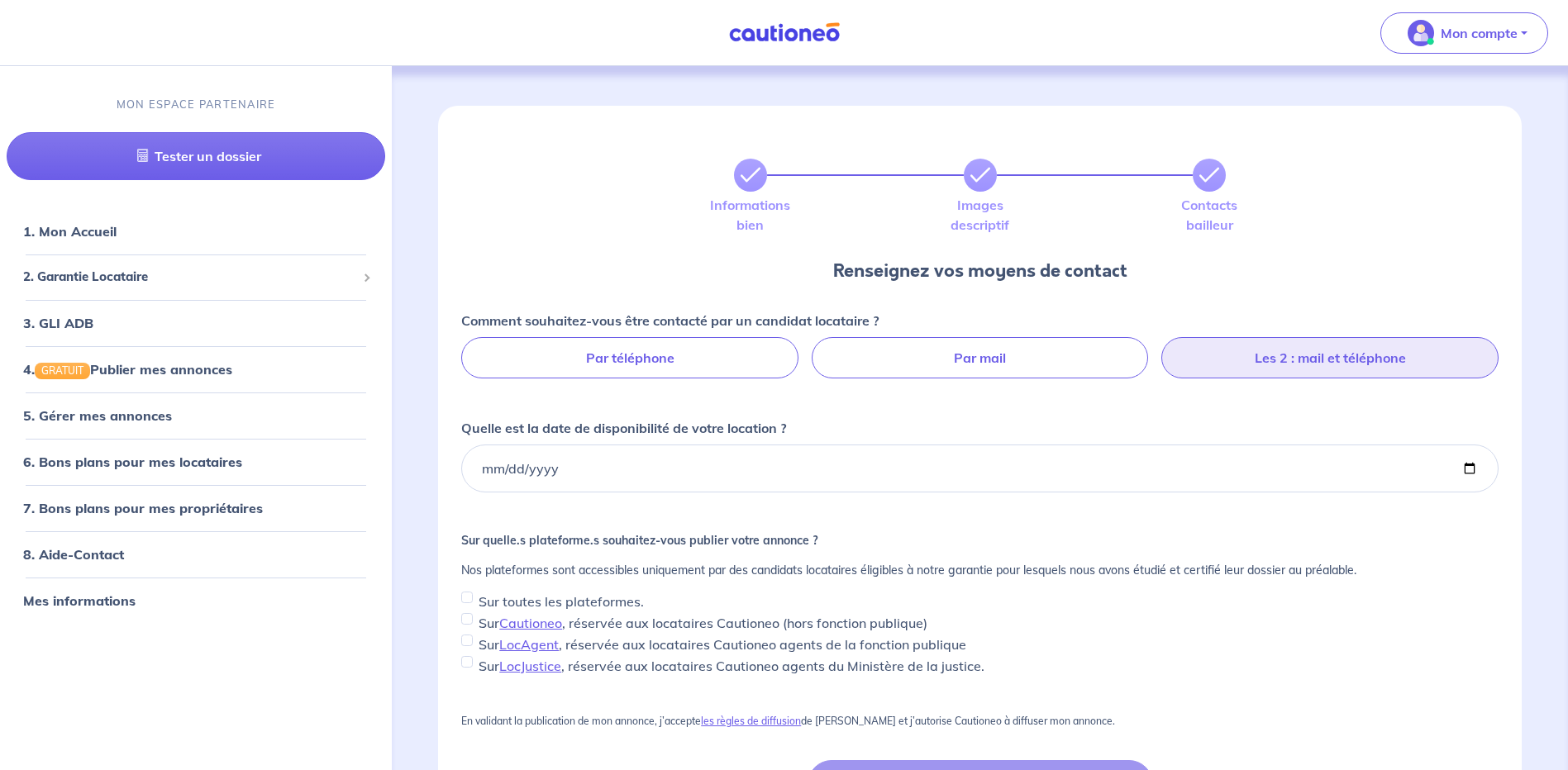
click at [1331, 354] on label "Les 2 : mail et téléphone" at bounding box center [1330, 358] width 338 height 41
click at [985, 348] on input "Les 2 : mail et téléphone" at bounding box center [980, 342] width 11 height 11
radio input "true"
select select "FR"
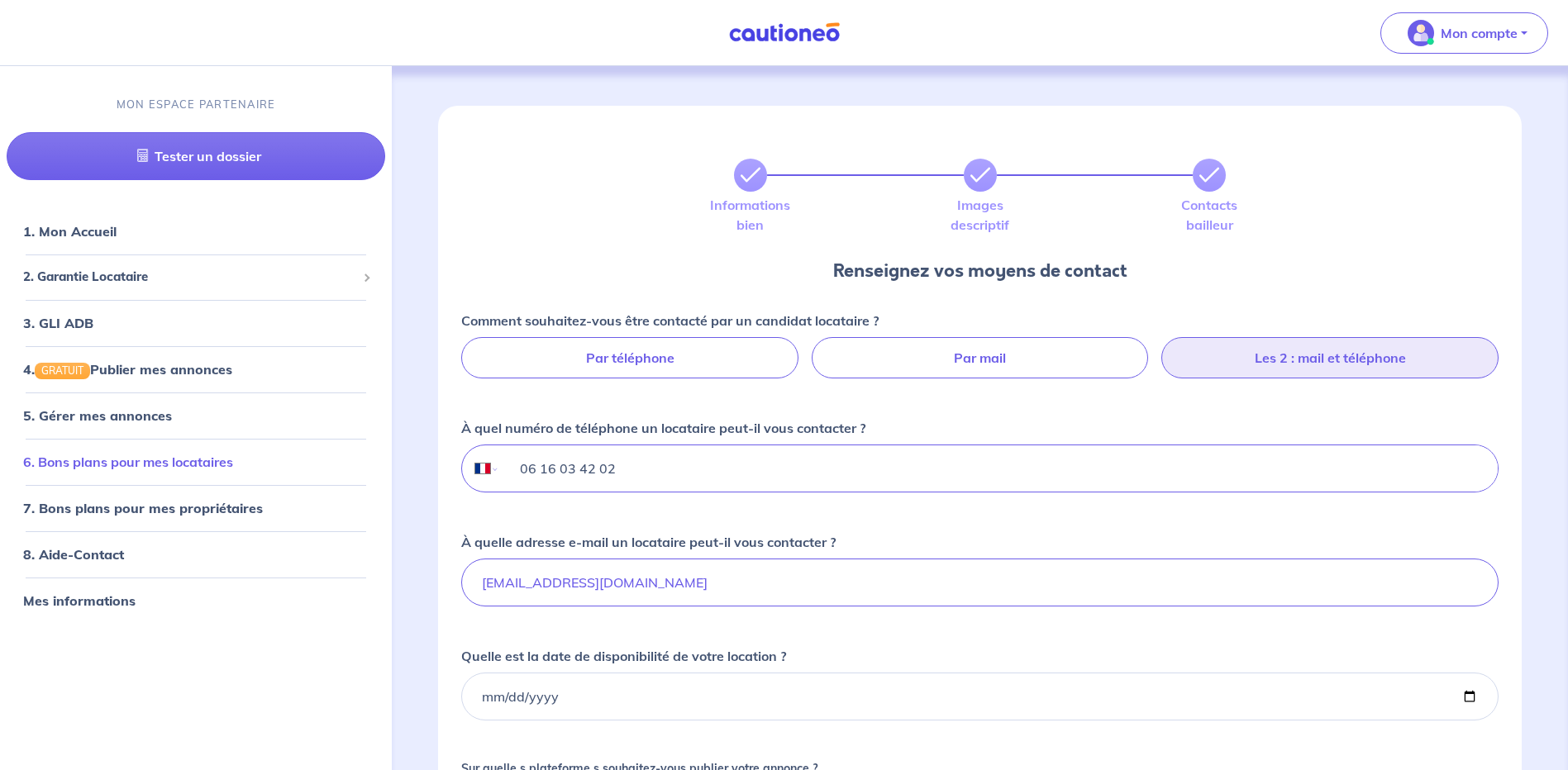
drag, startPoint x: 625, startPoint y: 467, endPoint x: 232, endPoint y: 467, distance: 393.0
click at [232, 467] on div "Mon compte MON ESPACE PARTENAIRE Tester un dossier 1. Mon Accueil 2. Garantie L…" at bounding box center [784, 595] width 1568 height 1191
type input "04 68 35 22 22"
drag, startPoint x: 530, startPoint y: 582, endPoint x: 377, endPoint y: 582, distance: 153.0
click at [377, 582] on div "Mon compte MON ESPACE PARTENAIRE Tester un dossier 1. Mon Accueil 2. Garantie L…" at bounding box center [784, 595] width 1568 height 1191
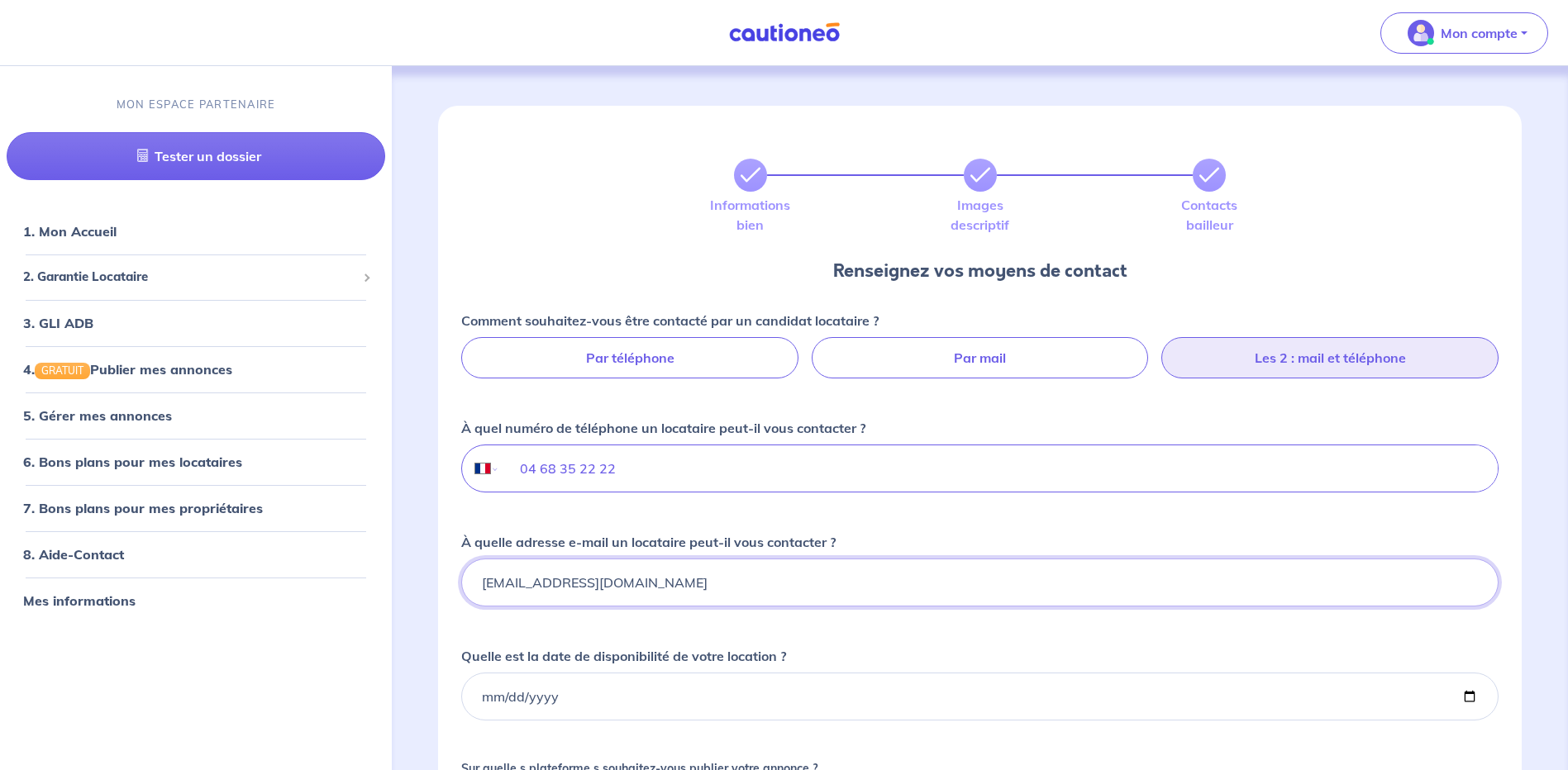
type input "contact@habitatfoncier.fr"
click at [560, 692] on input "Quelle est la date de disponibilité de votre location ?" at bounding box center [980, 696] width 1038 height 48
click at [1467, 693] on input "Quelle est la date de disponibilité de votre location ?" at bounding box center [980, 696] width 1038 height 48
type input "2025-09-08"
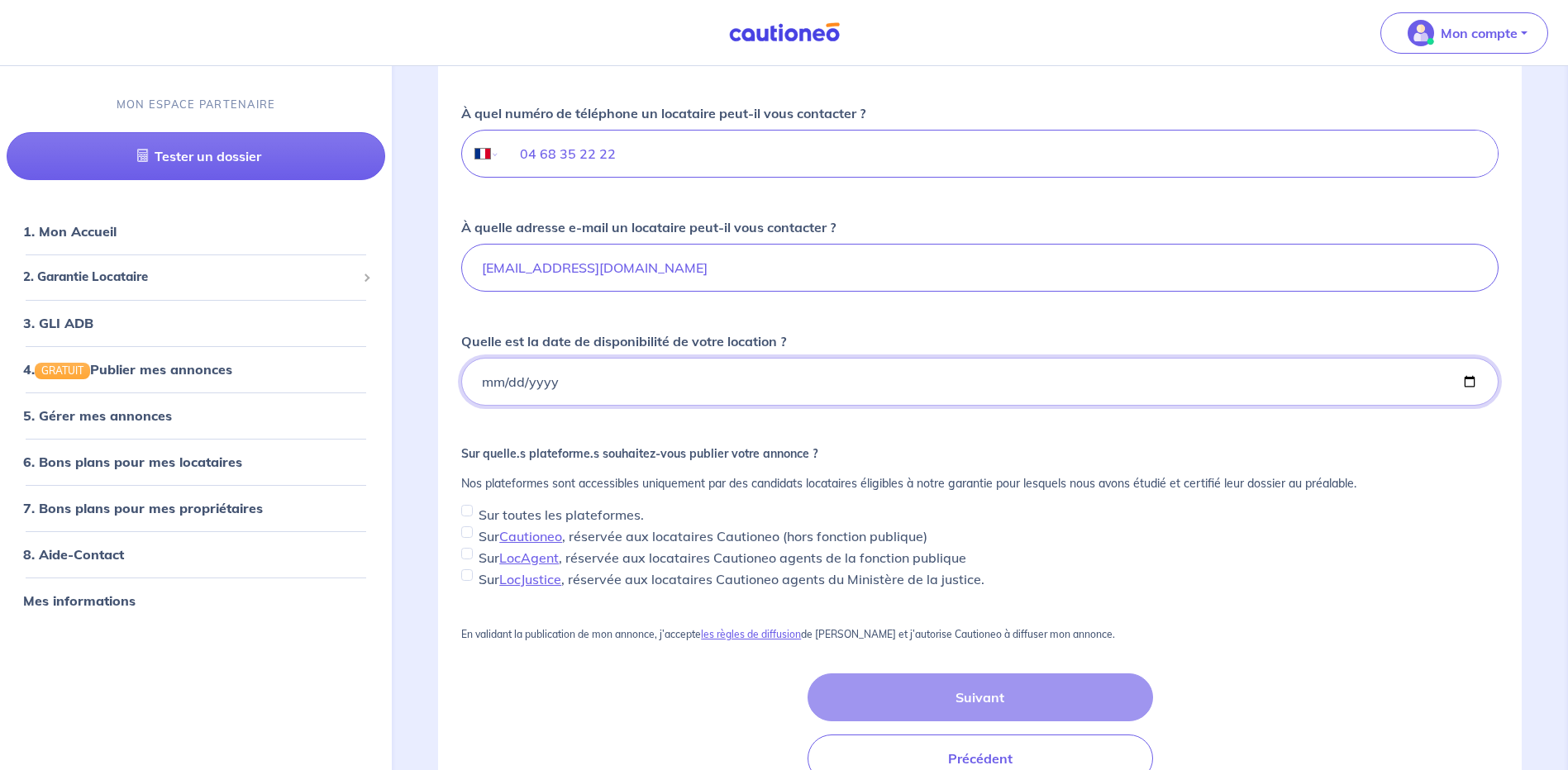
scroll to position [413, 0]
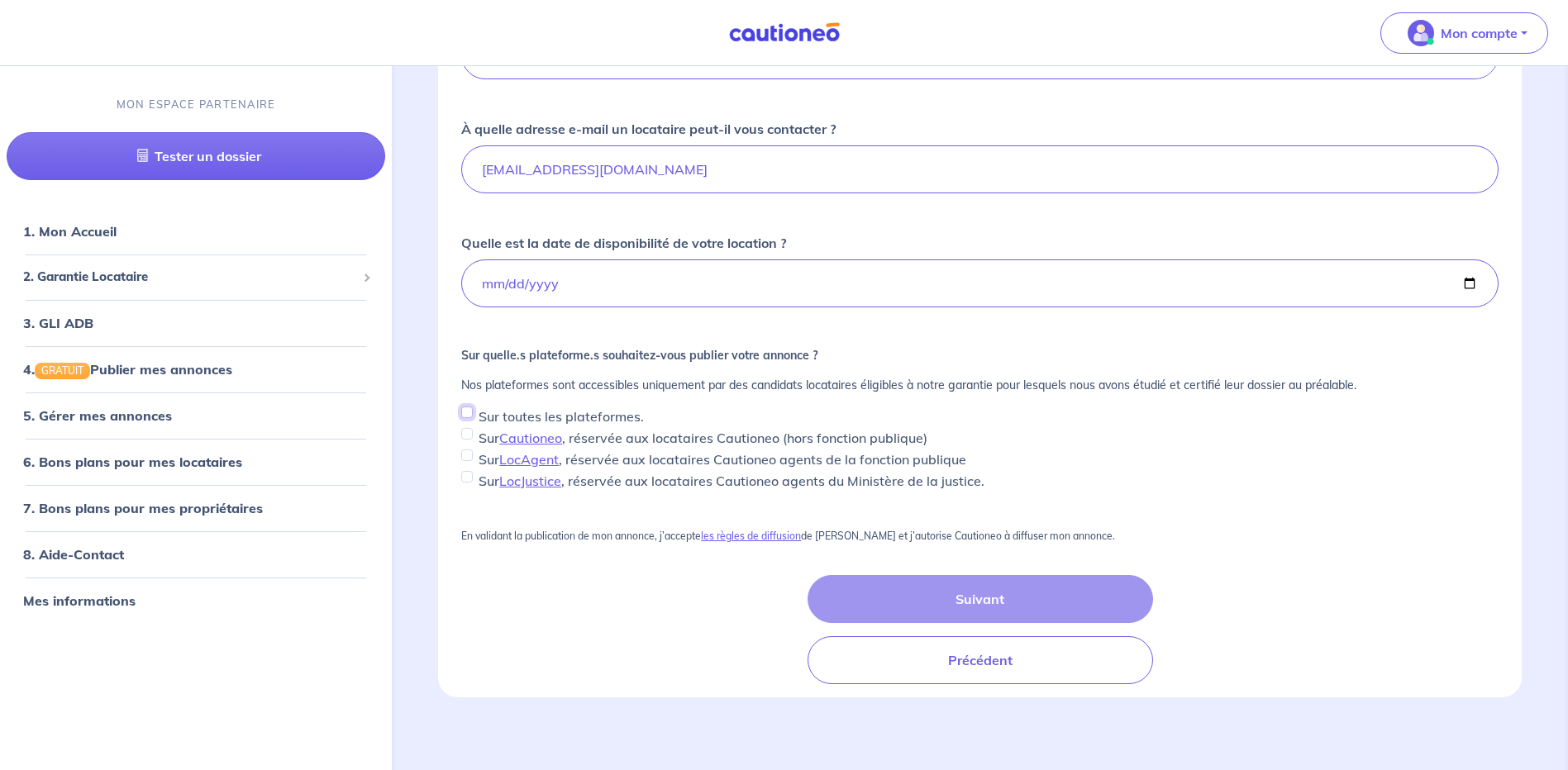
click at [461, 414] on input "Sur toutes les plateformes." at bounding box center [467, 412] width 11 height 11
checkbox input "true"
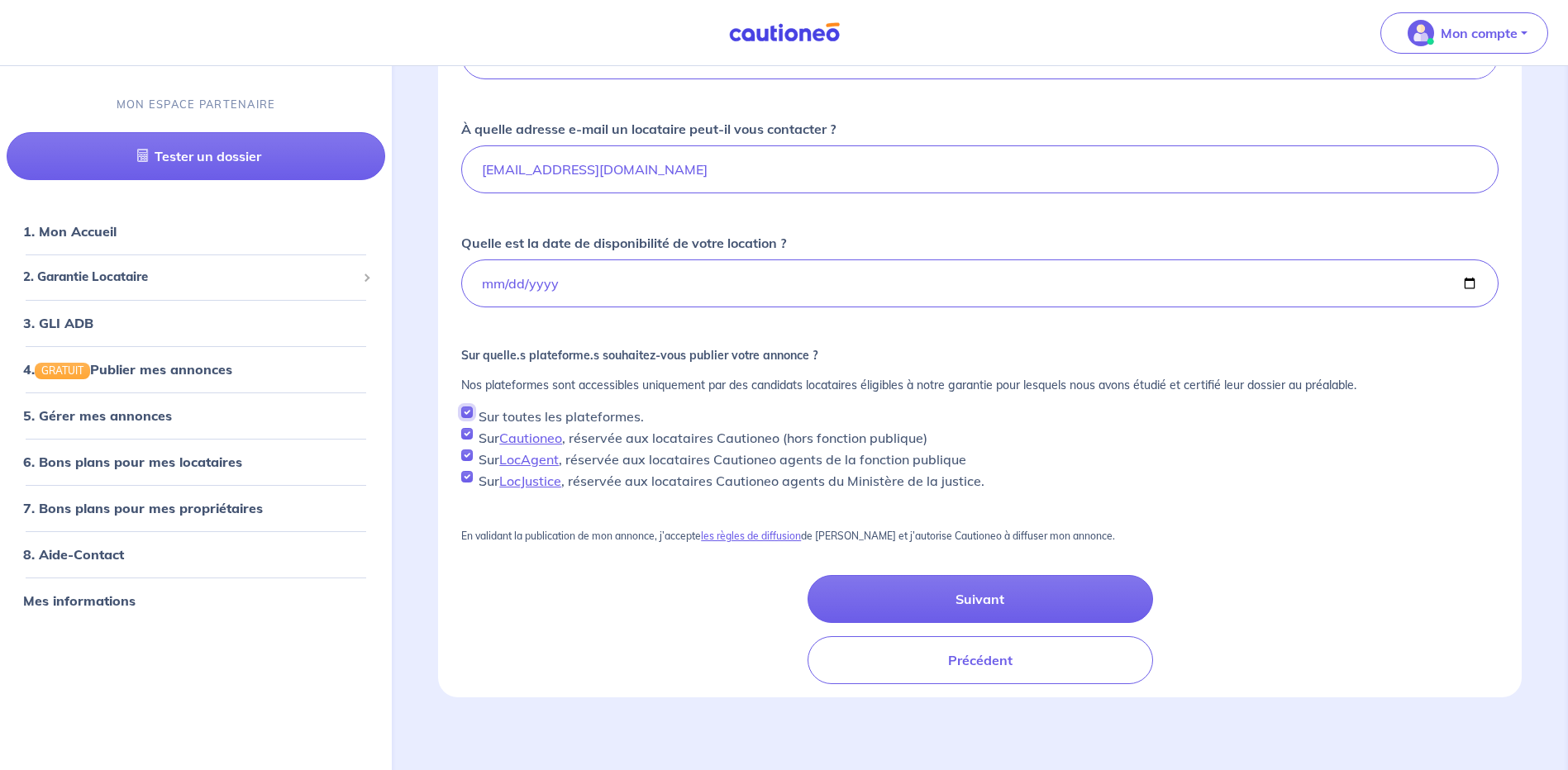
scroll to position [420, 0]
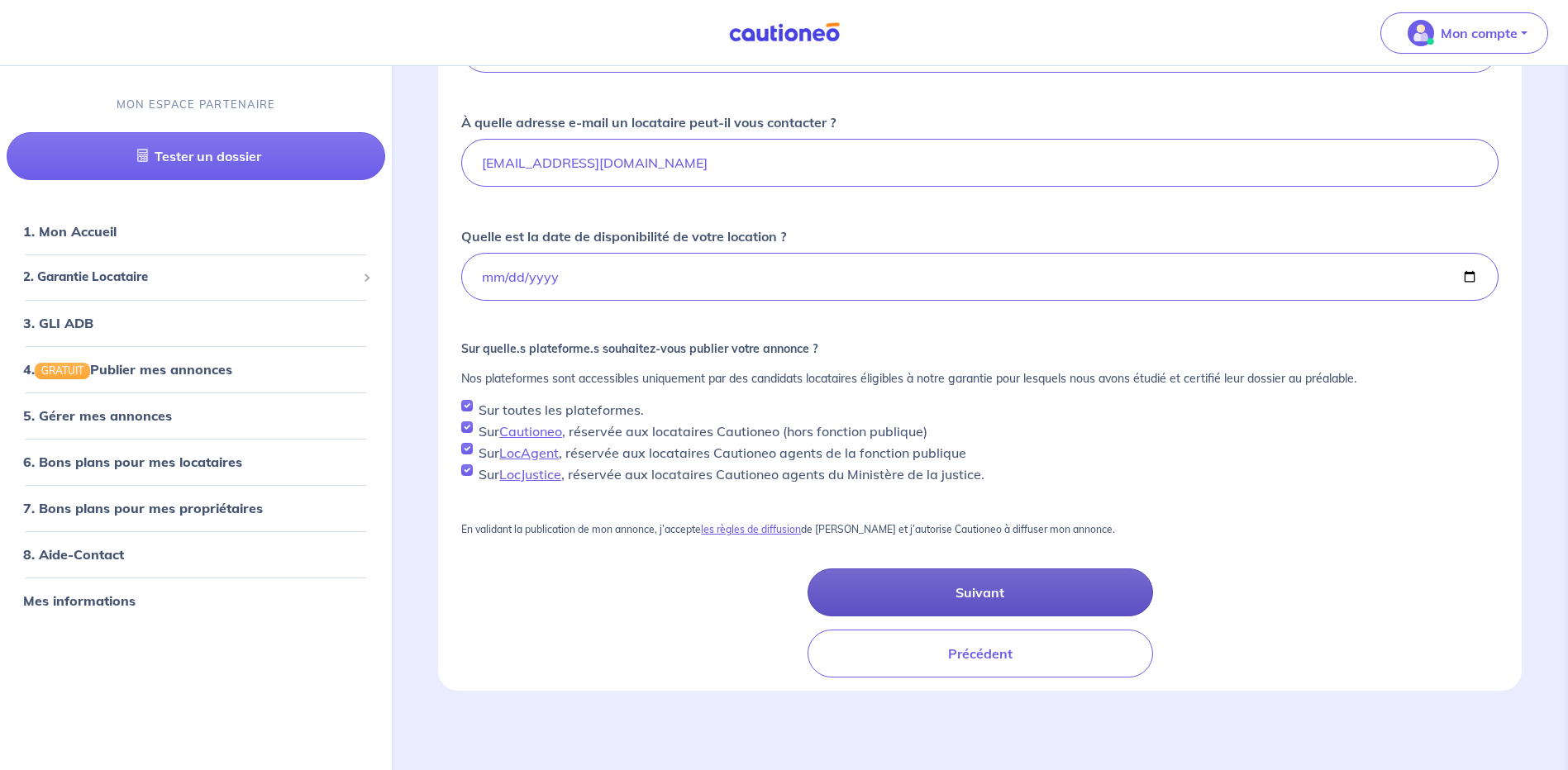
click at [970, 592] on button "Suivant" at bounding box center [980, 593] width 345 height 48
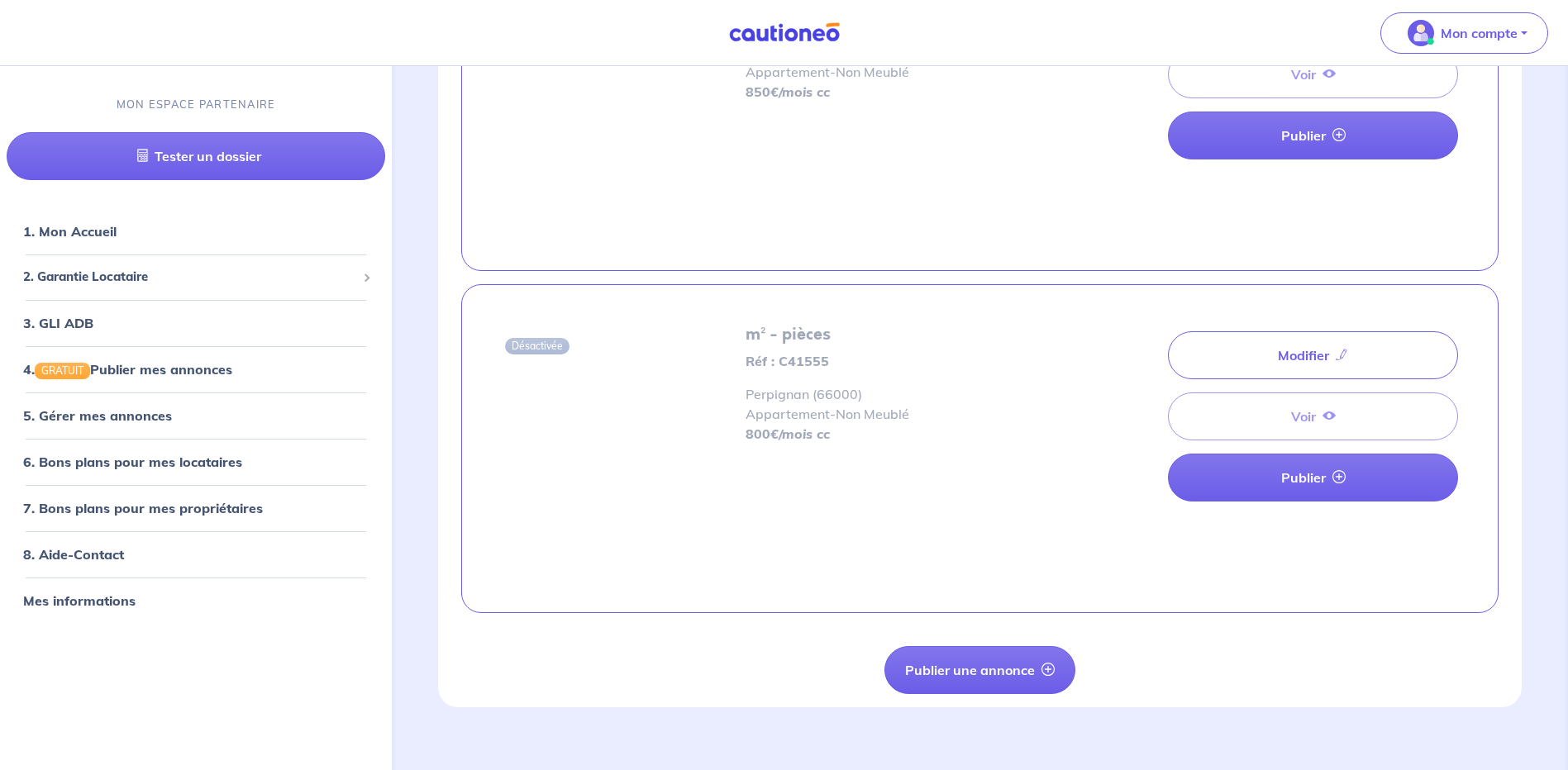
scroll to position [3663, 0]
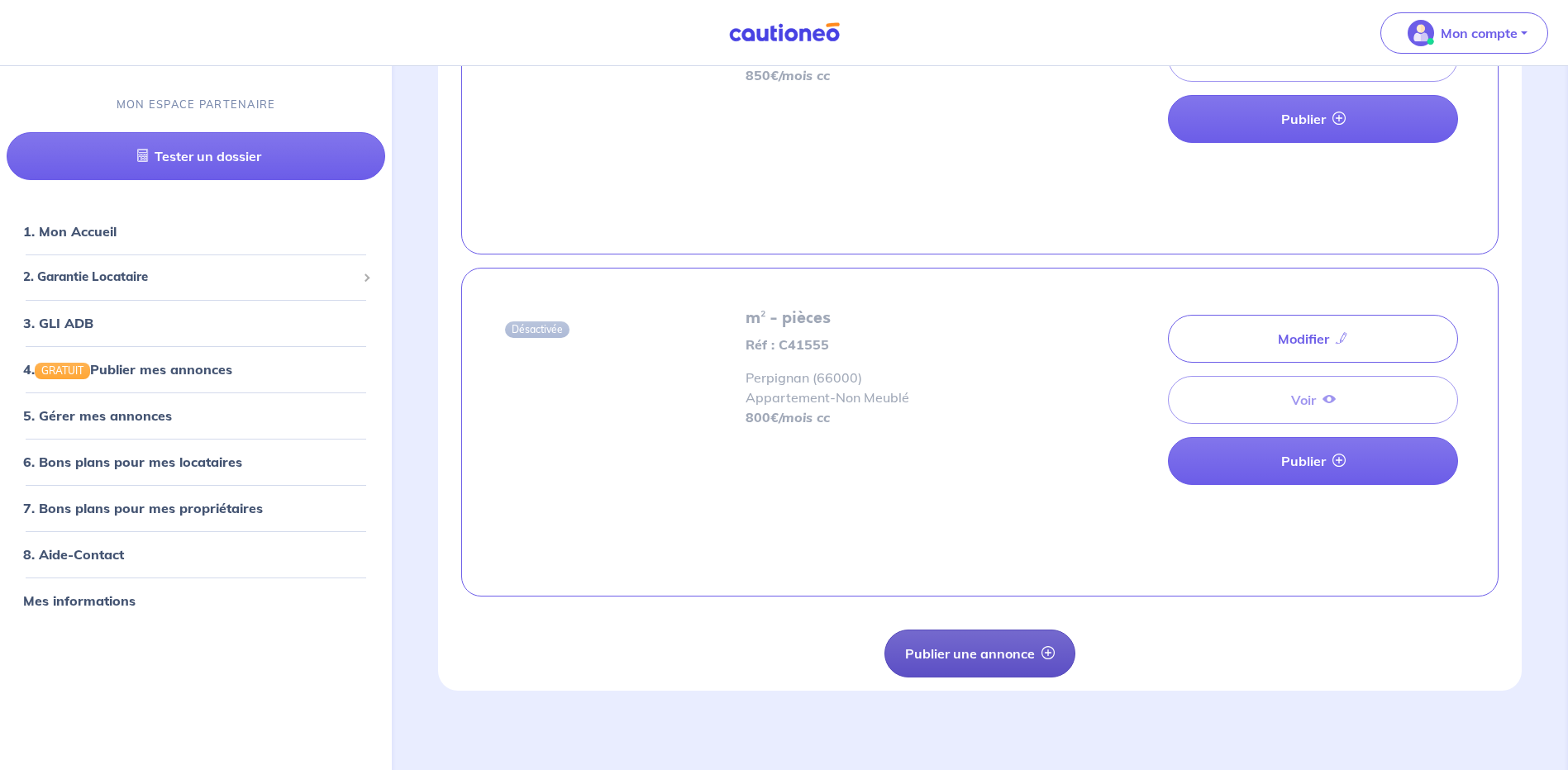
click at [990, 655] on button "Publier une annonce" at bounding box center [981, 654] width 191 height 48
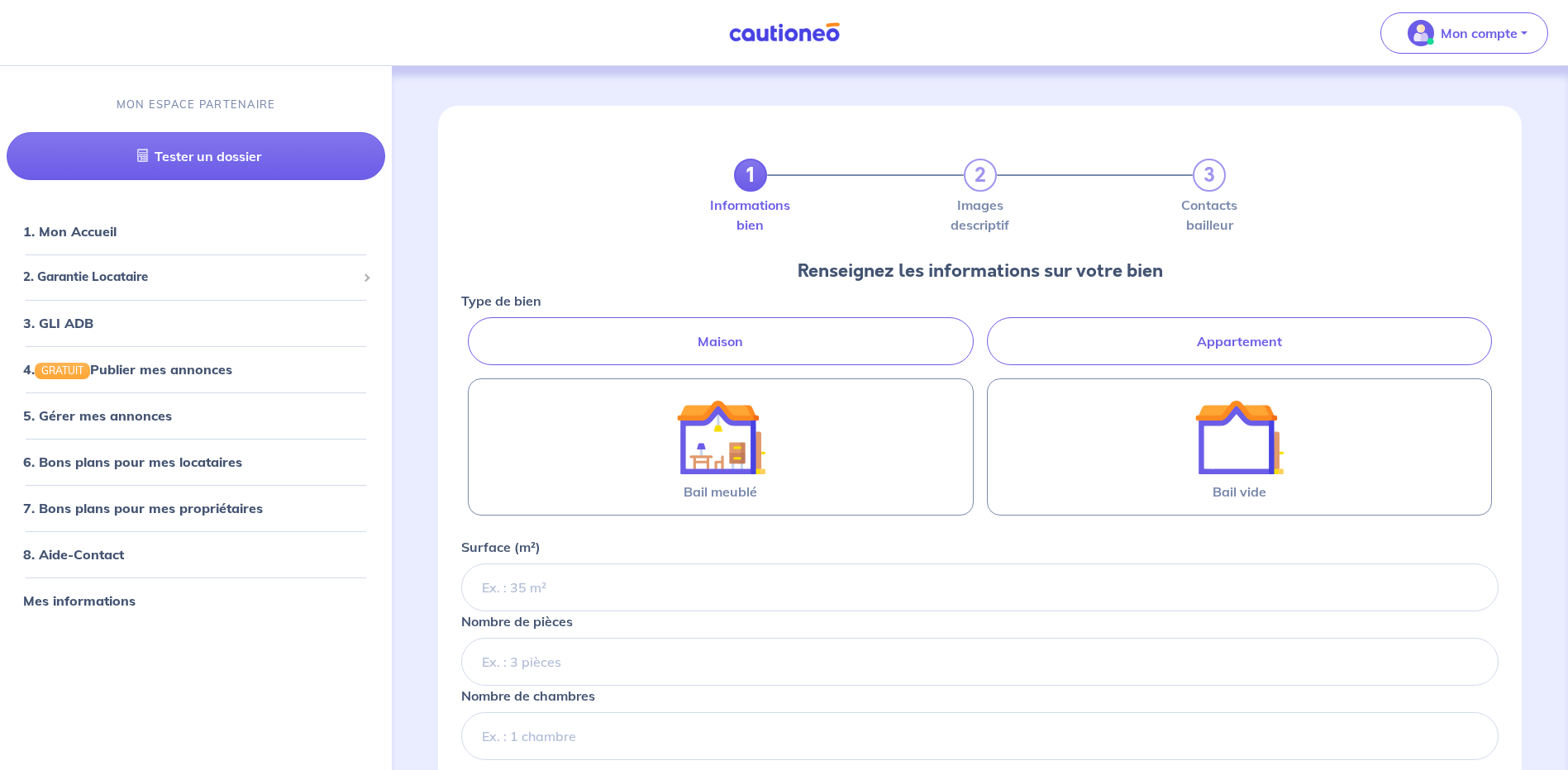
click at [1167, 341] on label "Appartement" at bounding box center [1240, 341] width 505 height 48
click at [472, 328] on input "Appartement" at bounding box center [466, 322] width 11 height 11
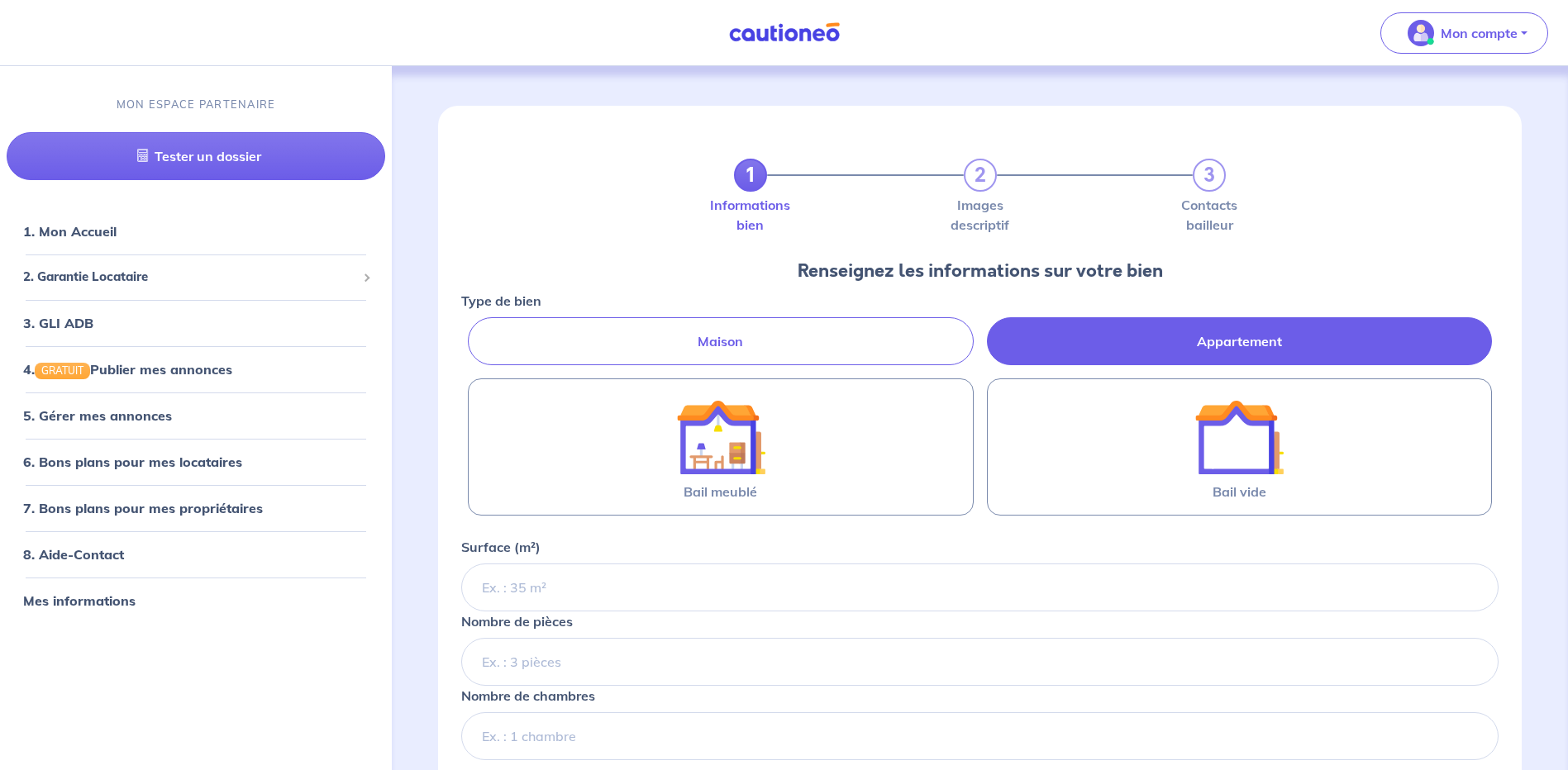
radio input "true"
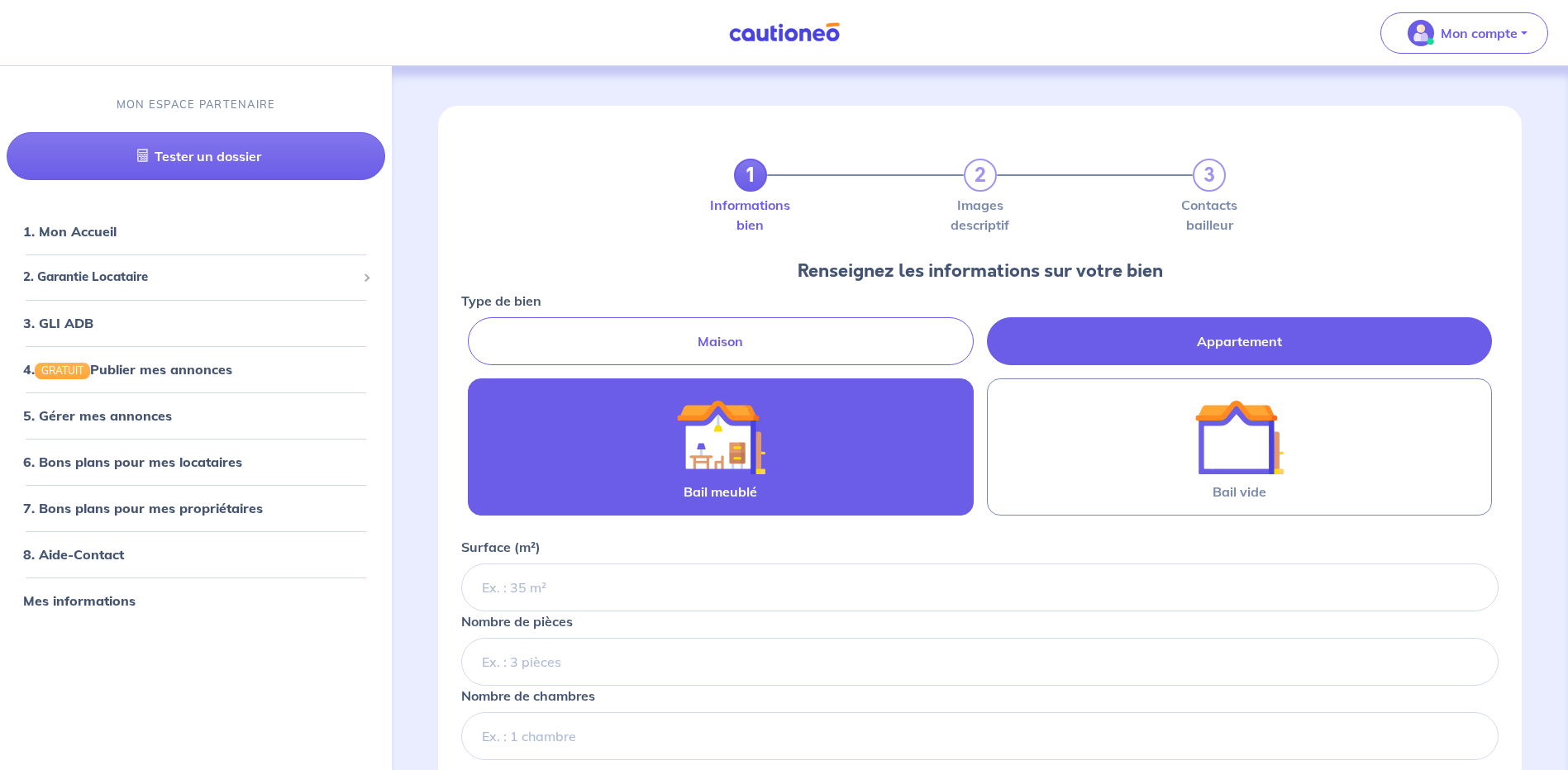
click at [740, 481] on img at bounding box center [720, 437] width 89 height 89
click at [0, 0] on input "Bail meublé" at bounding box center [0, 0] width 0 height 0
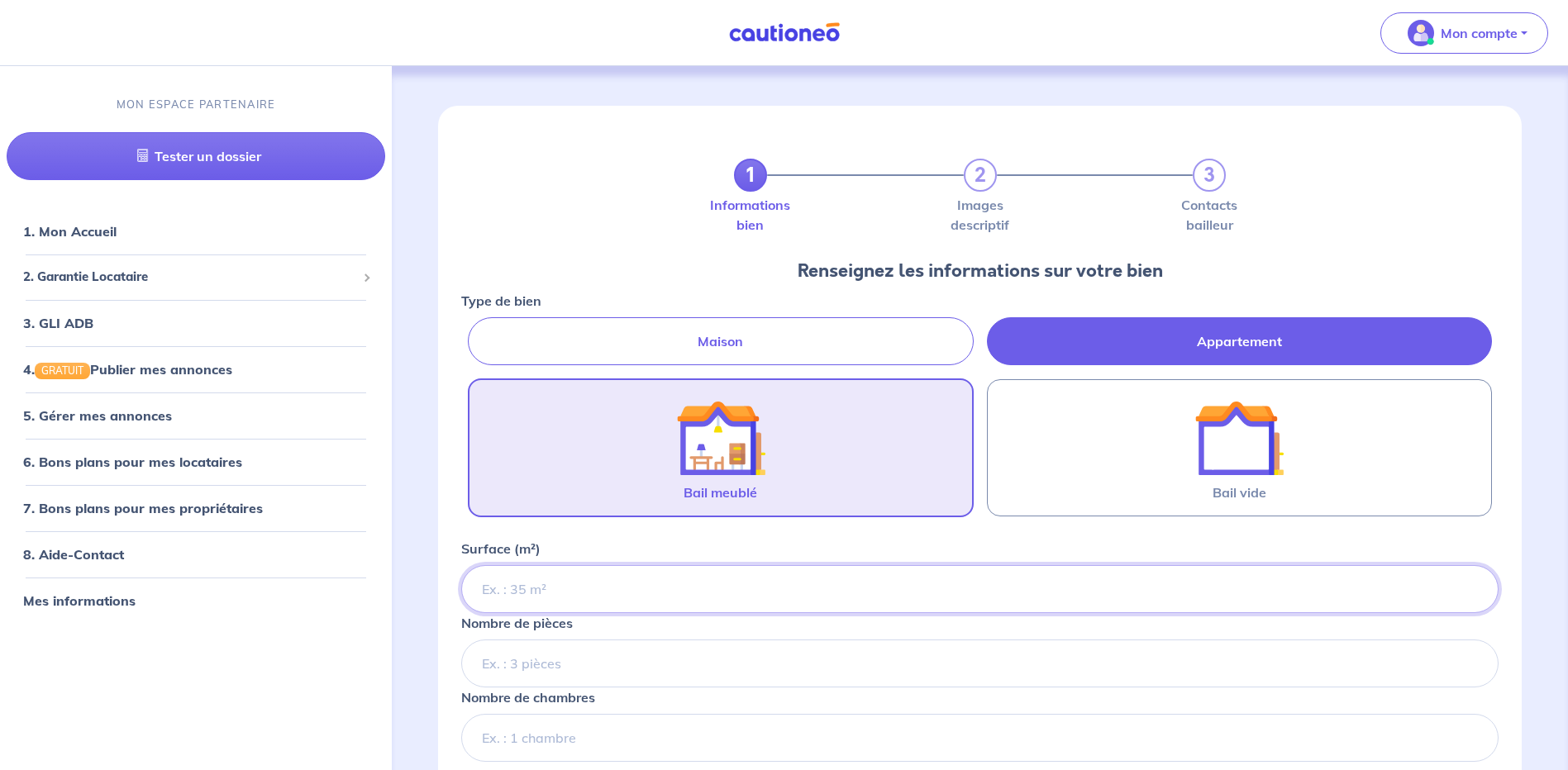
click at [552, 584] on input "Surface (m²)" at bounding box center [980, 589] width 1038 height 48
type input "64"
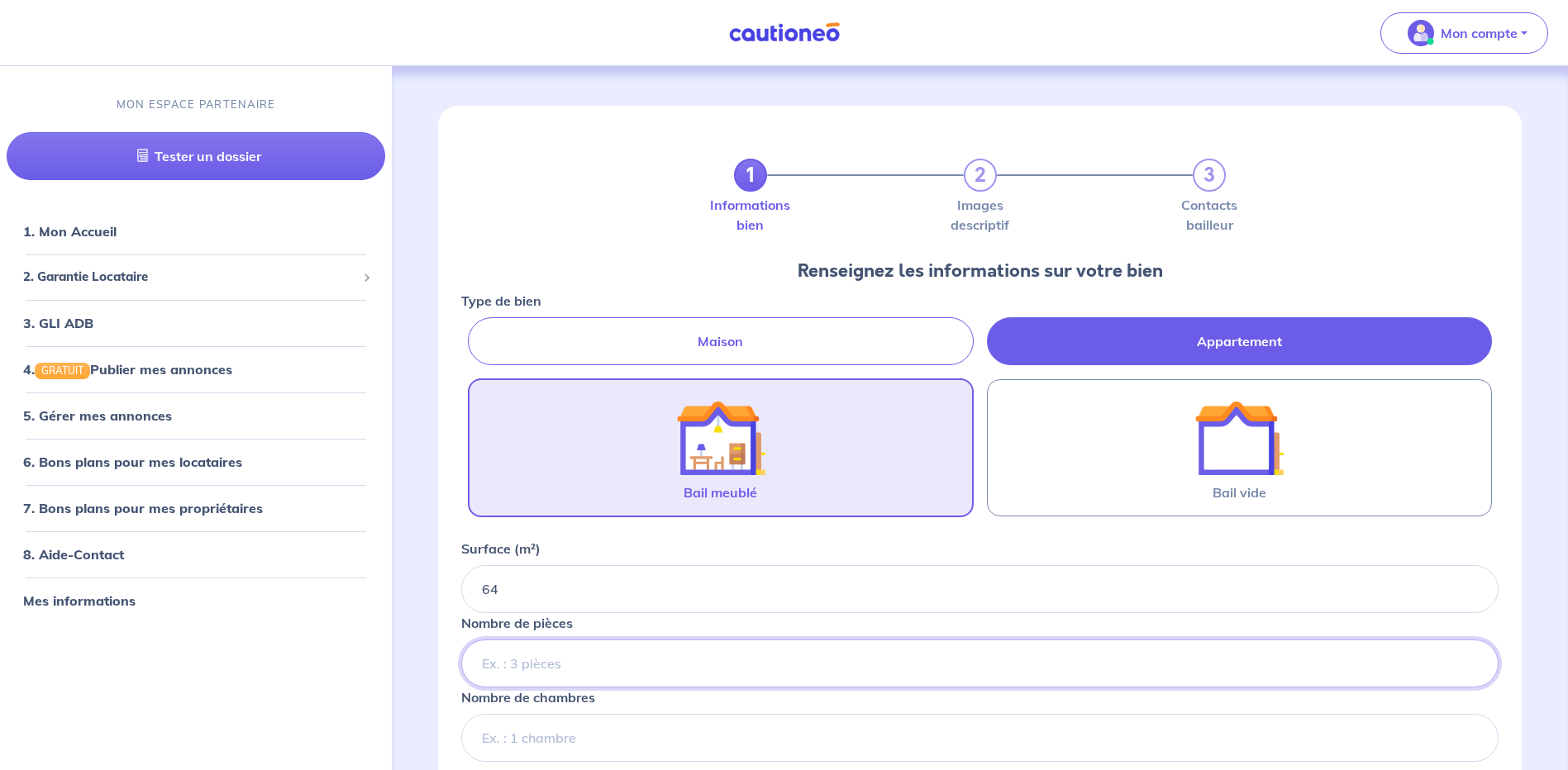
click at [617, 663] on input "Nombre de pièces" at bounding box center [980, 664] width 1038 height 48
type input "3"
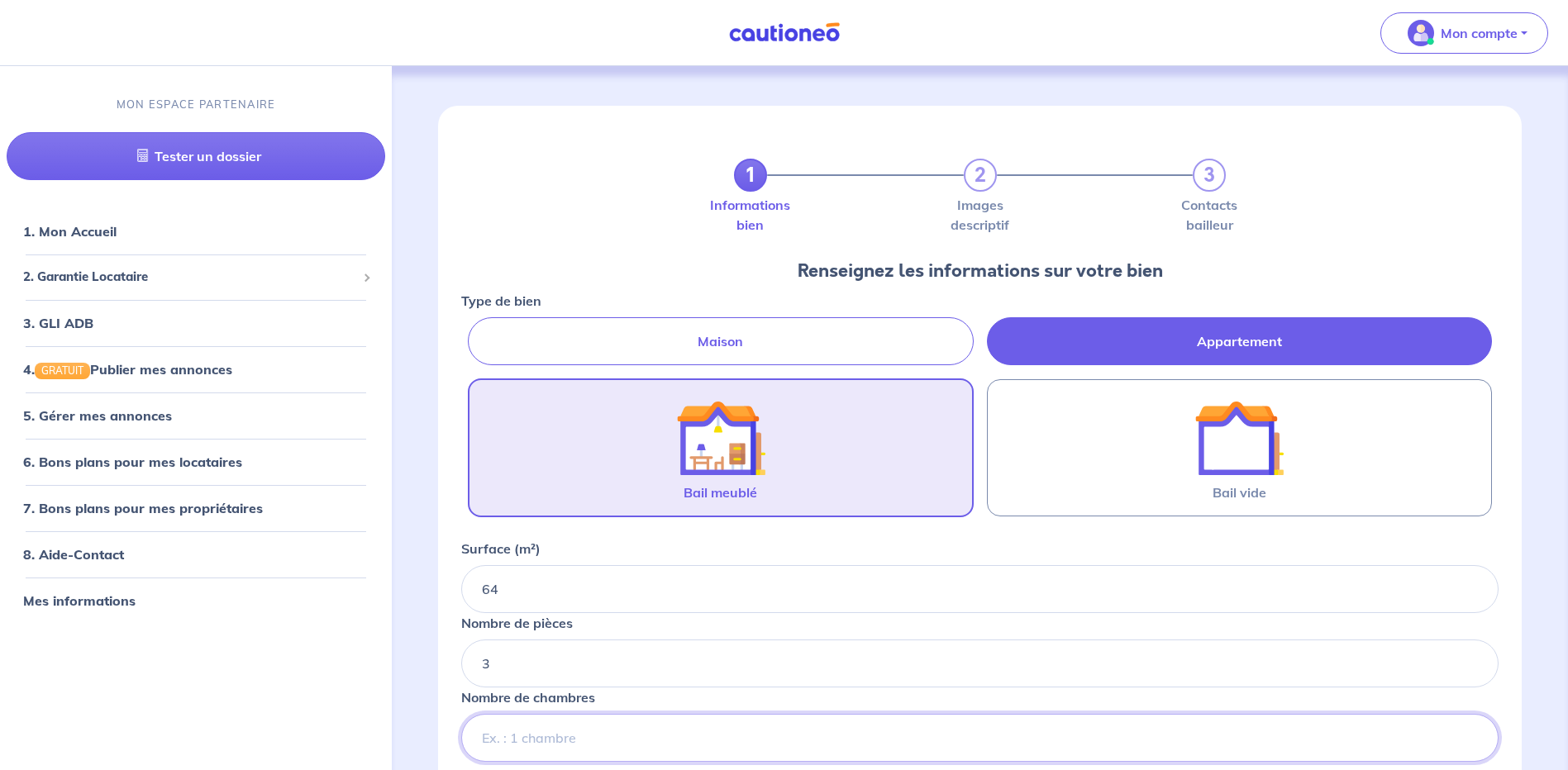
click at [609, 738] on input "Nombre de chambres" at bounding box center [980, 738] width 1038 height 48
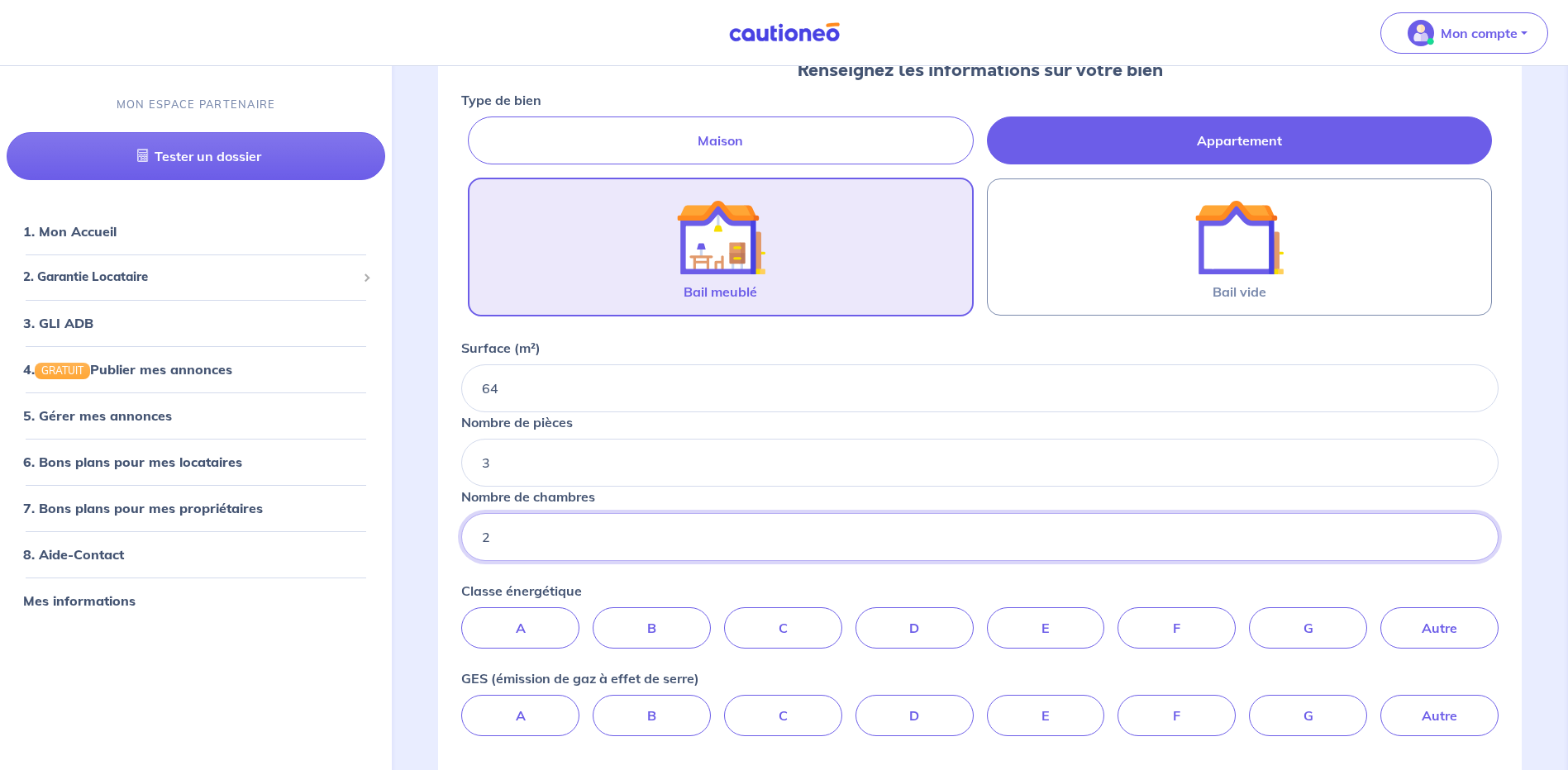
scroll to position [248, 0]
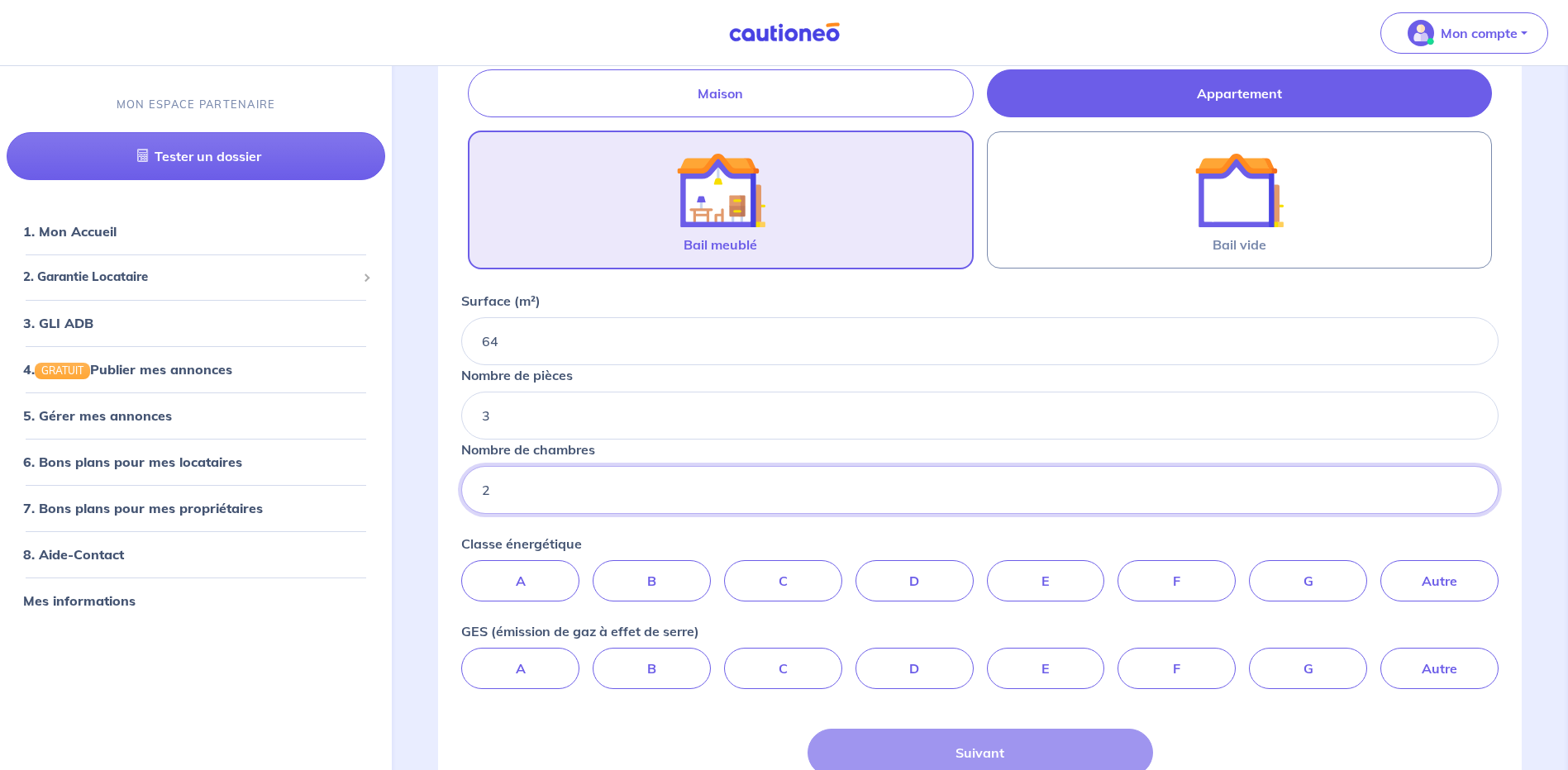
type input "2"
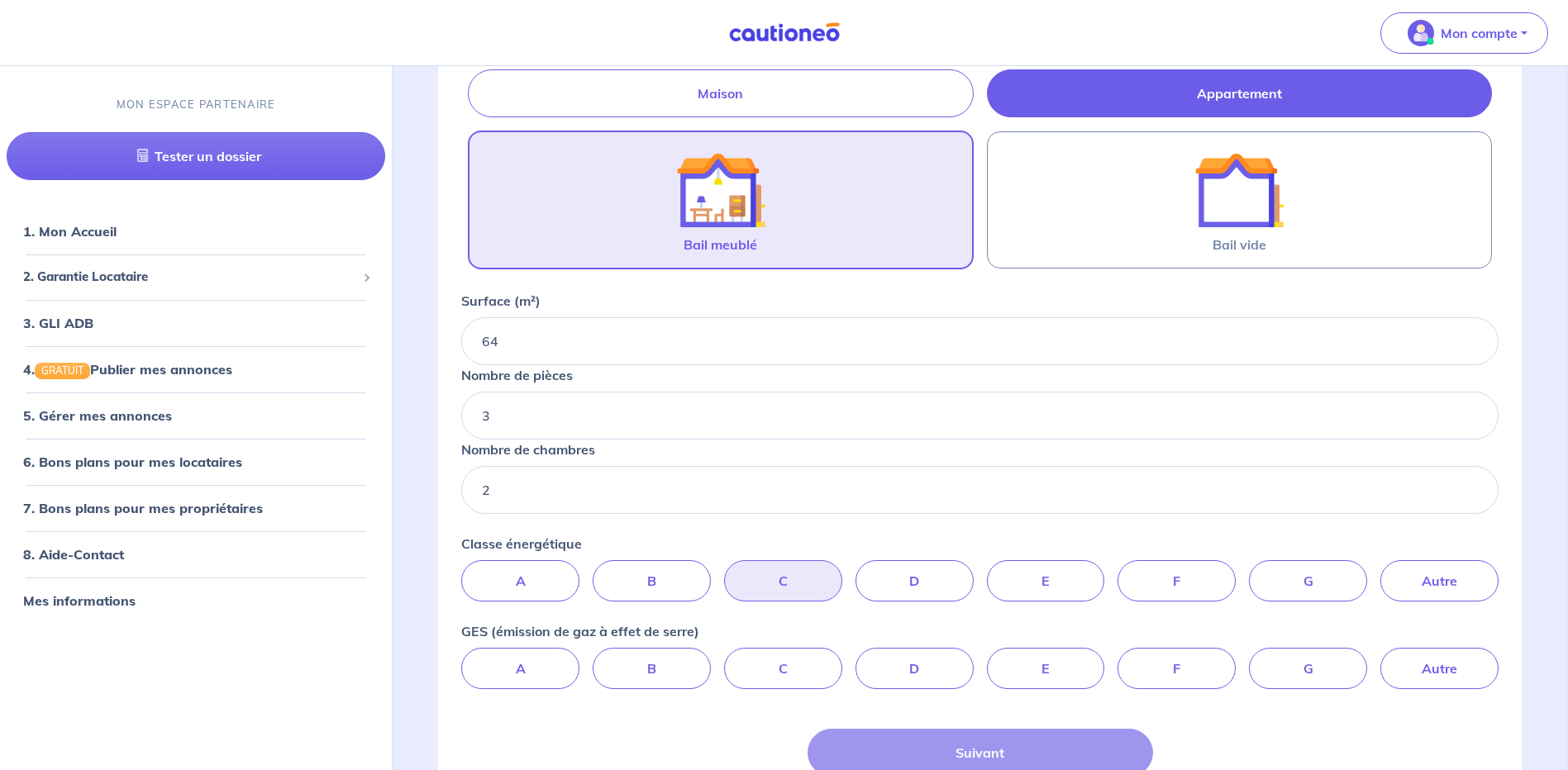
click at [792, 590] on label "C" at bounding box center [784, 581] width 119 height 41
click at [975, 571] on input "C" at bounding box center [980, 565] width 11 height 11
radio input "true"
click at [532, 675] on label "A" at bounding box center [520, 669] width 119 height 41
click at [975, 659] on input "A" at bounding box center [980, 653] width 11 height 11
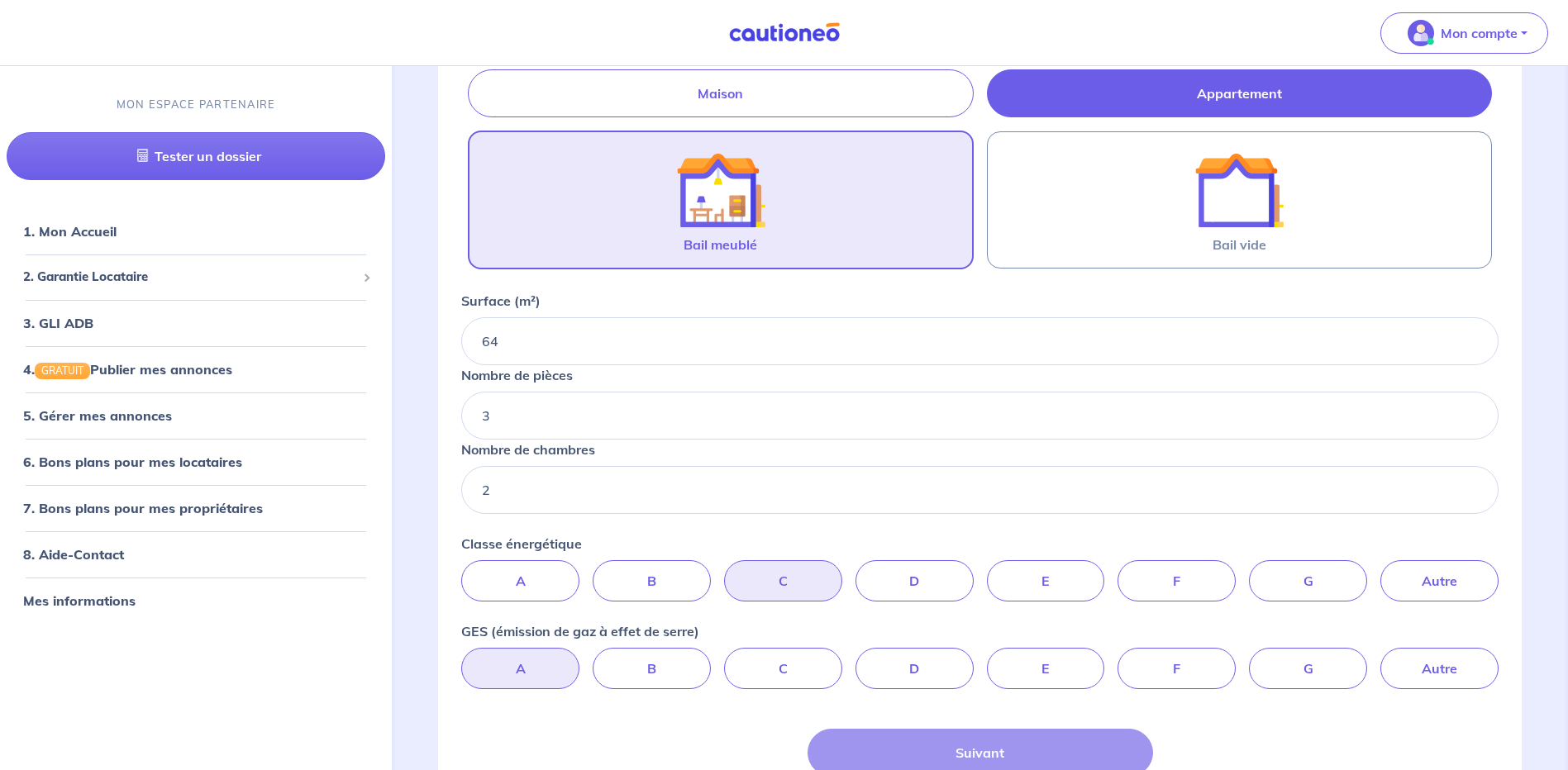
radio input "true"
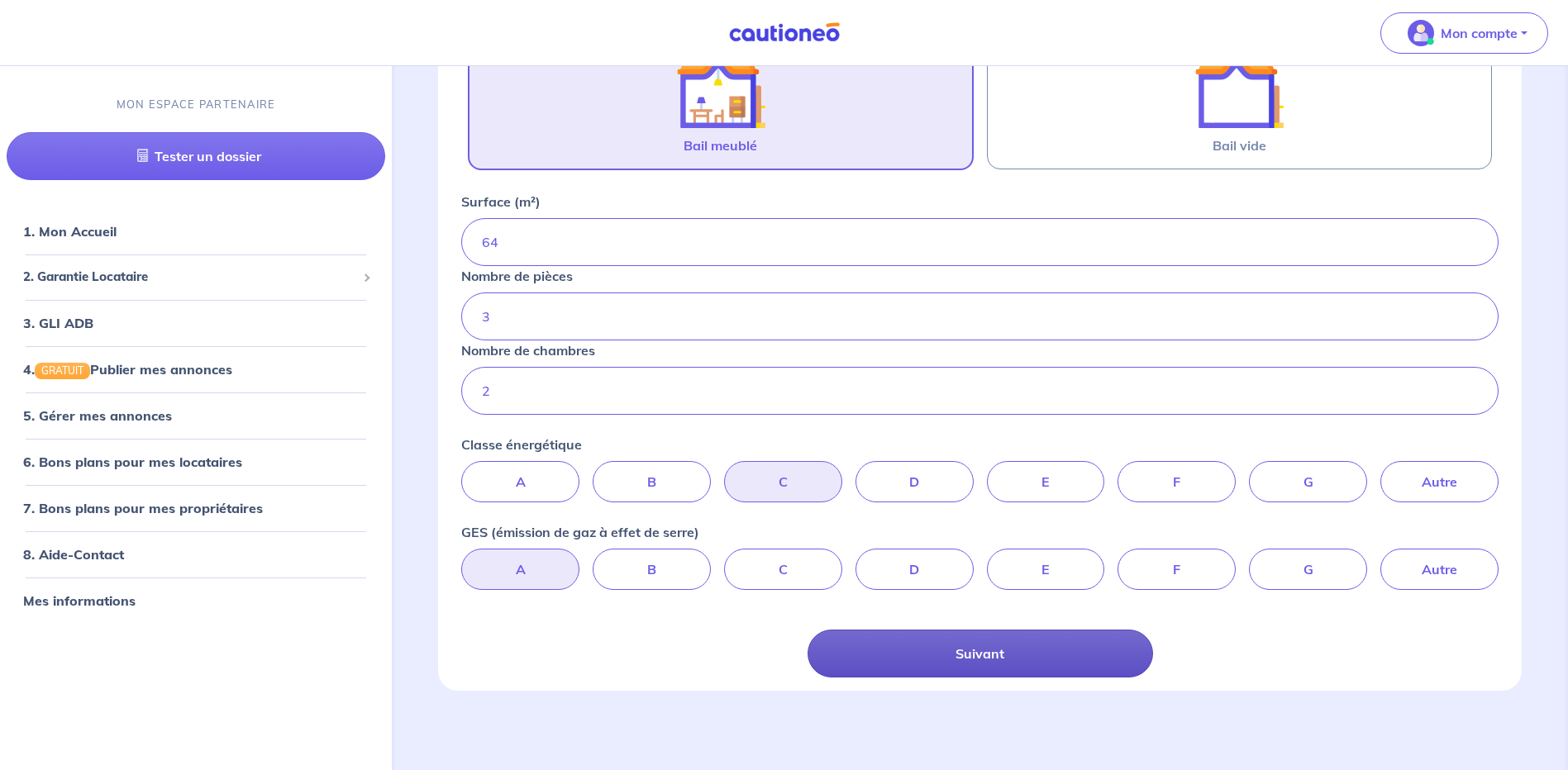
click at [1000, 666] on button "Suivant" at bounding box center [980, 654] width 345 height 48
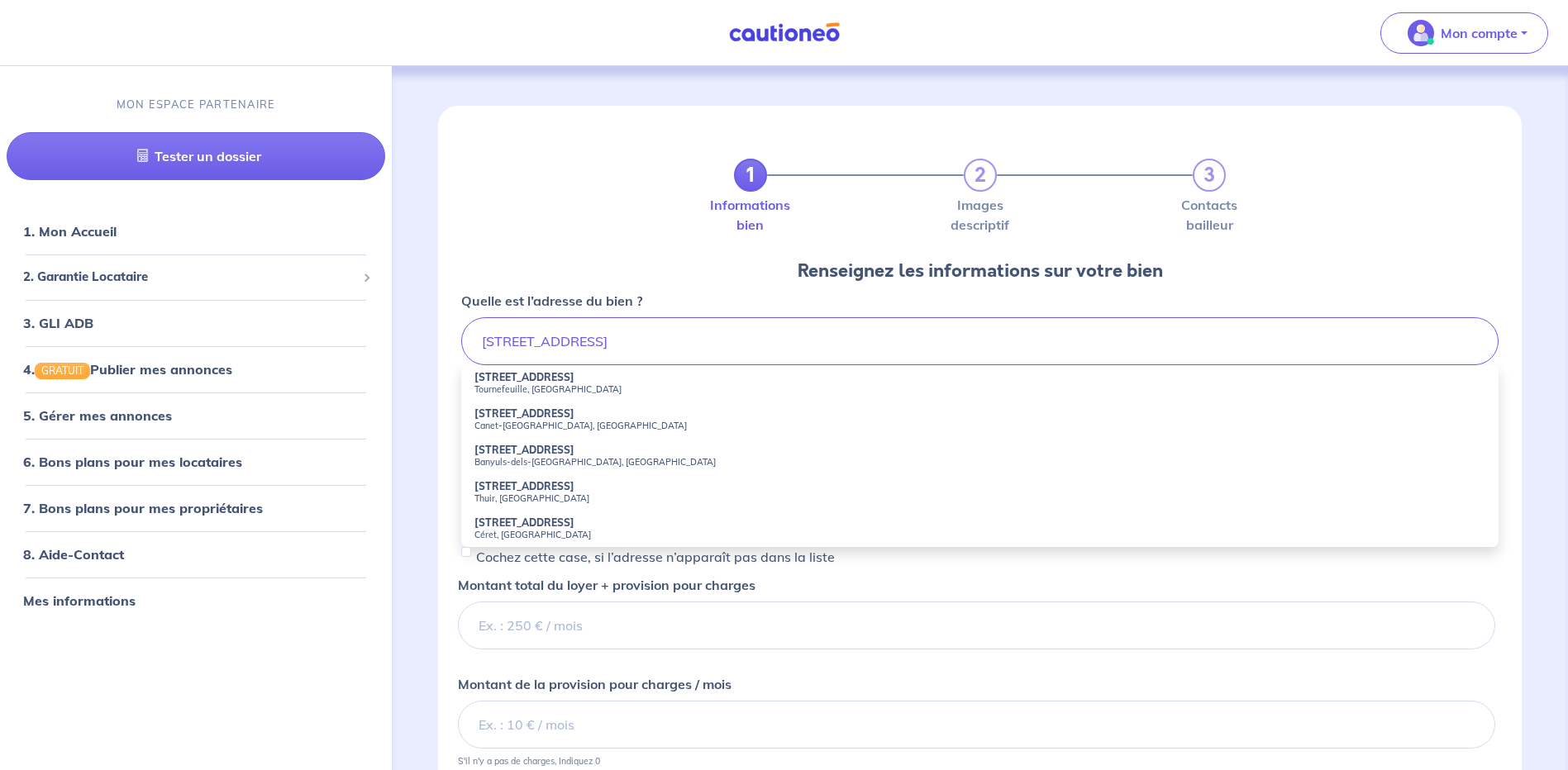
click at [547, 422] on small "Canet-en-Roussillon, France" at bounding box center [980, 426] width 1011 height 11
type input "28 Rue de la Sardane, Canet-en-Roussillon, France"
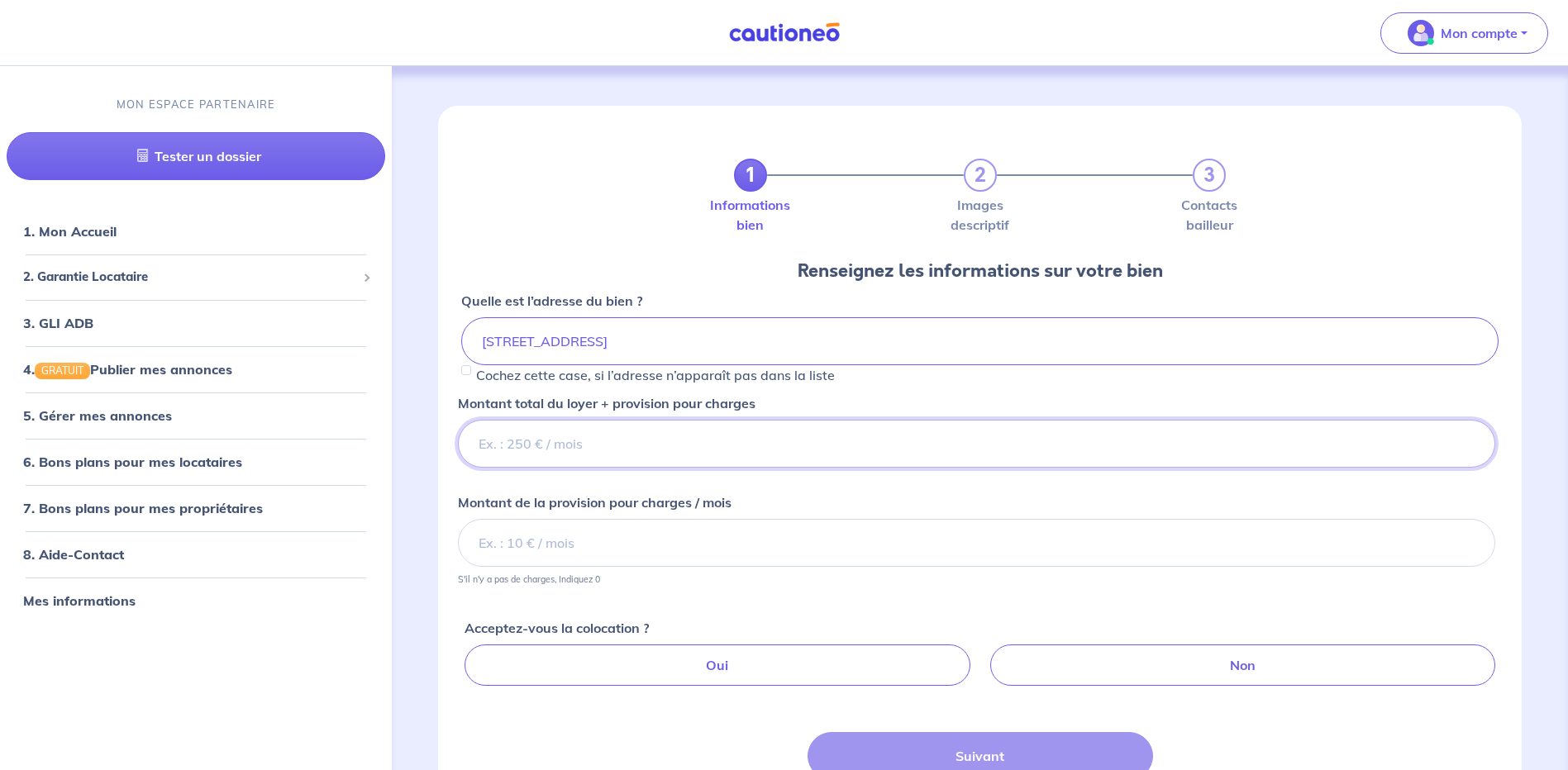
click at [553, 440] on input "Montant total du loyer + provision pour charges" at bounding box center [977, 444] width 1038 height 48
type input "890"
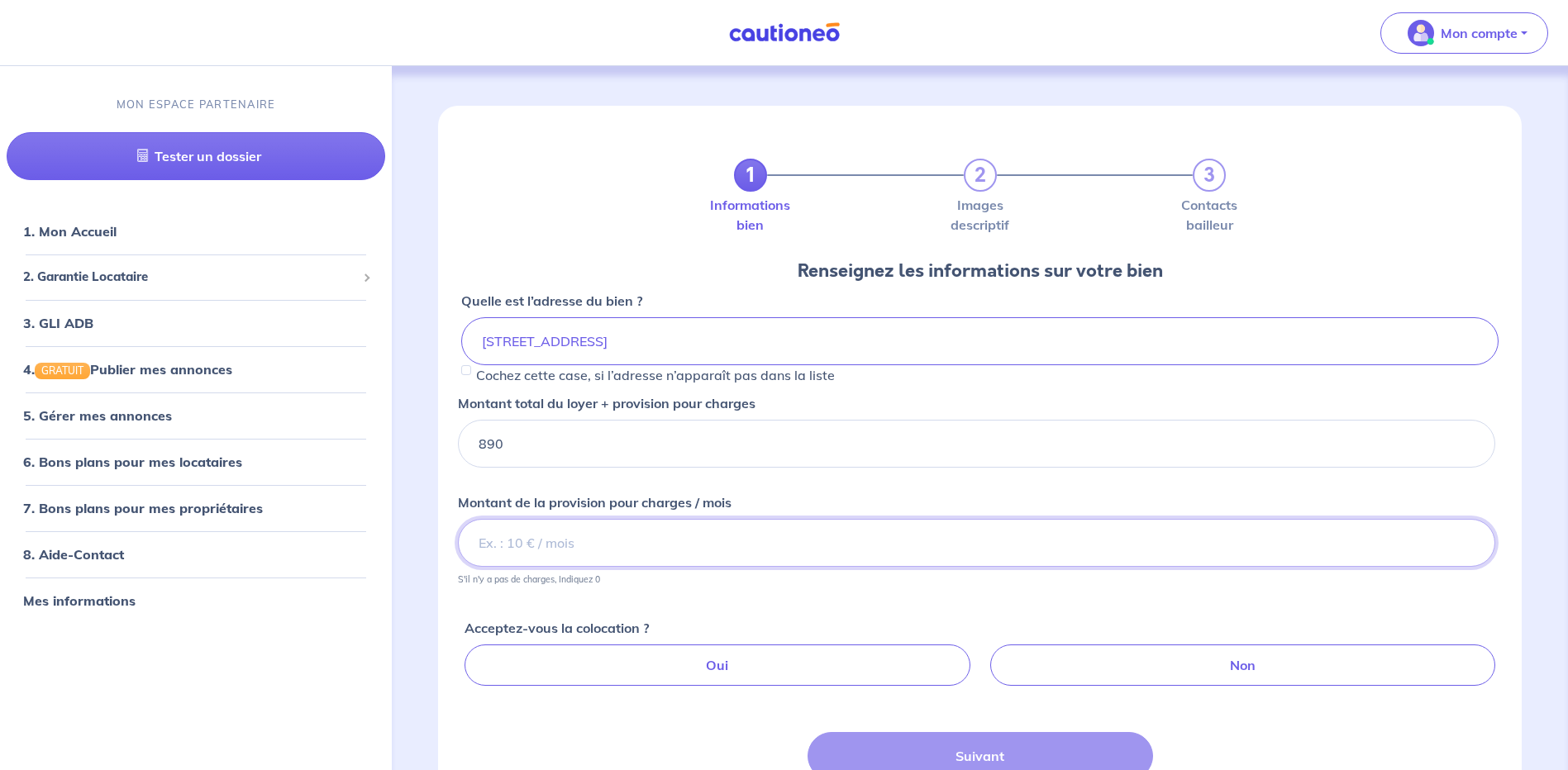
click at [653, 546] on input "Montant de la provision pour charges / mois" at bounding box center [977, 543] width 1038 height 48
type input "60"
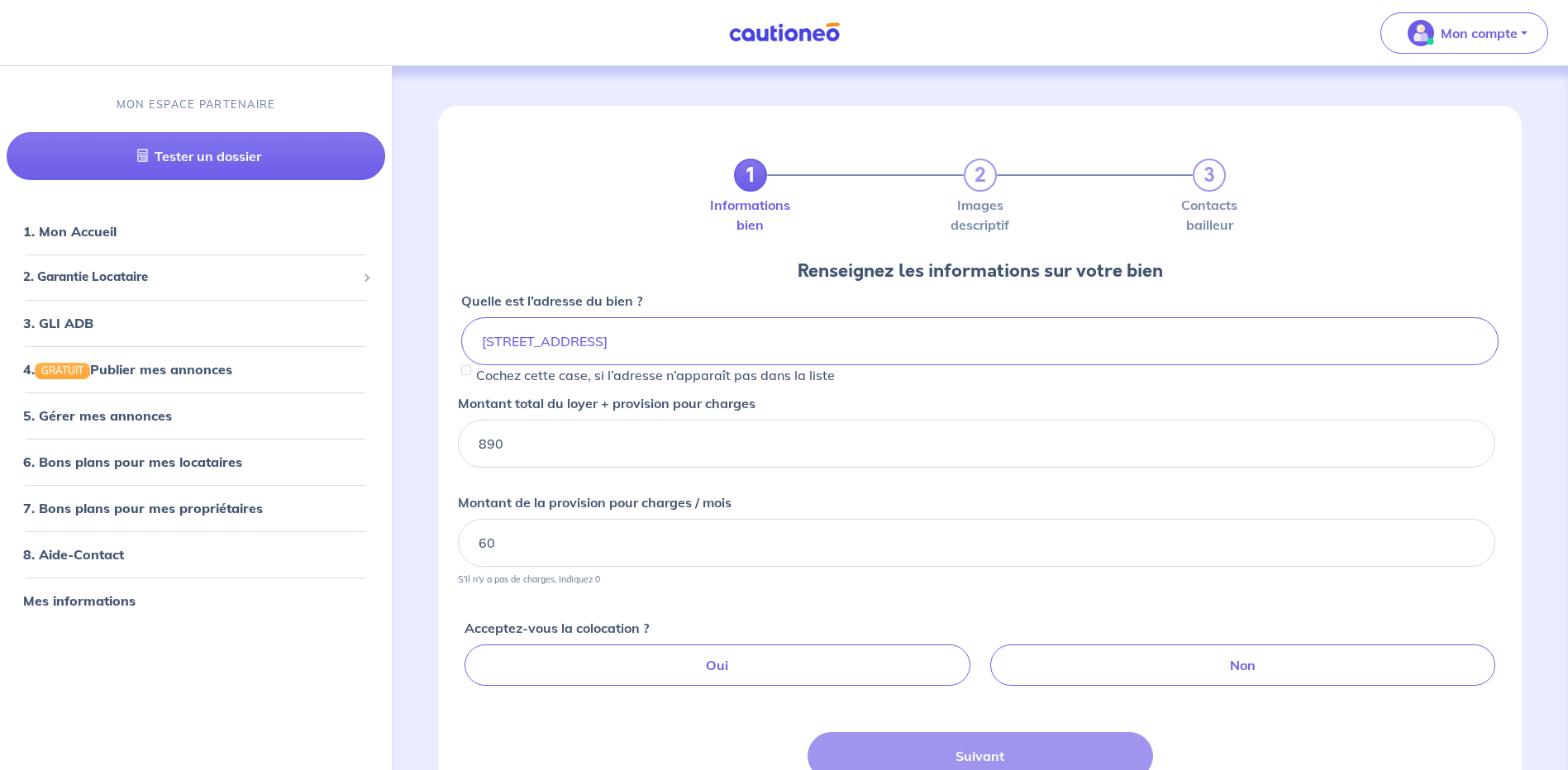
click at [708, 605] on div "Acceptez-vous la colocation ? Oui Non" at bounding box center [983, 646] width 1038 height 95
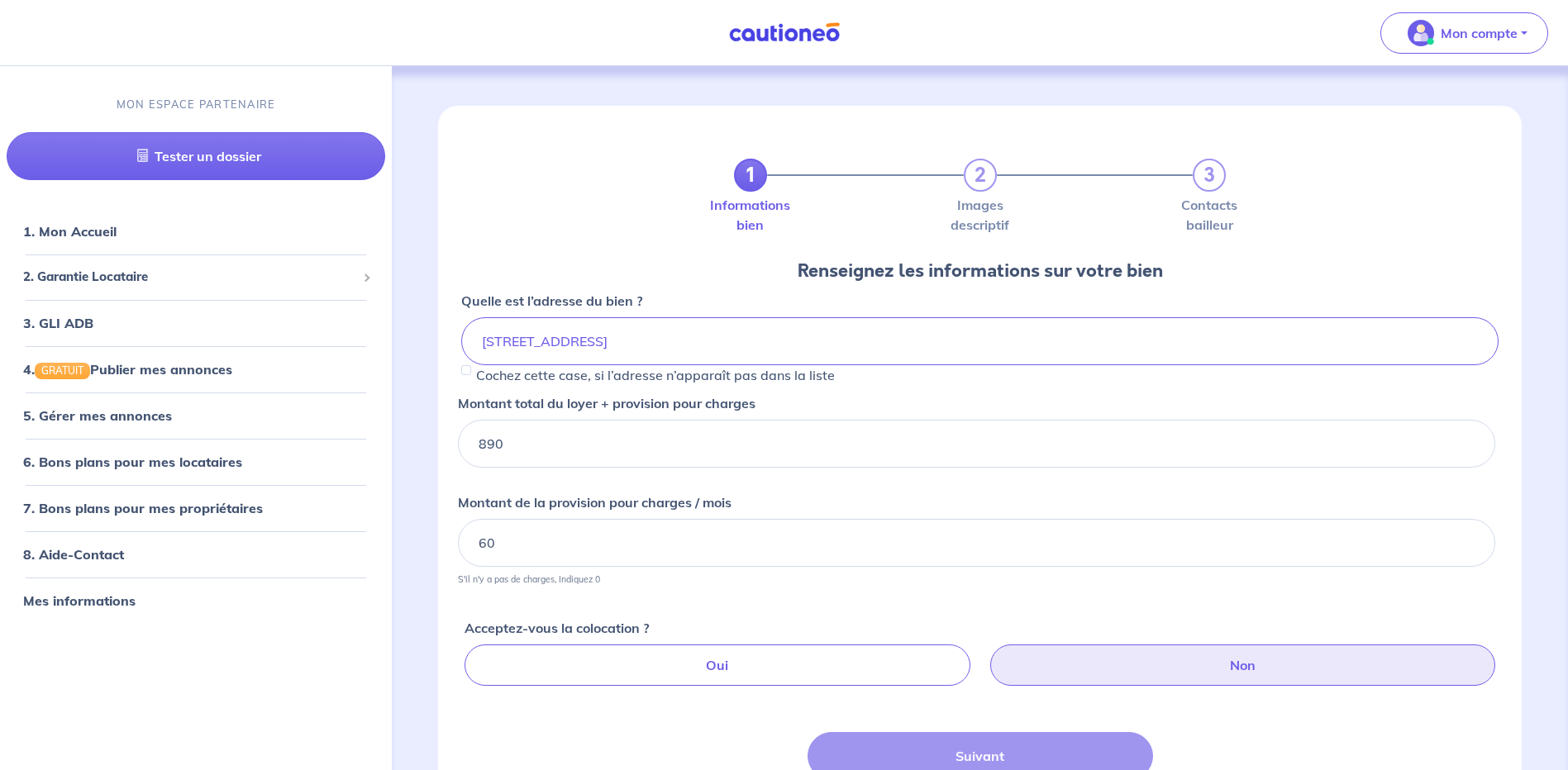
click at [1265, 666] on label "Non" at bounding box center [1243, 665] width 505 height 41
click at [989, 655] on input "Non" at bounding box center [983, 649] width 11 height 11
radio input "true"
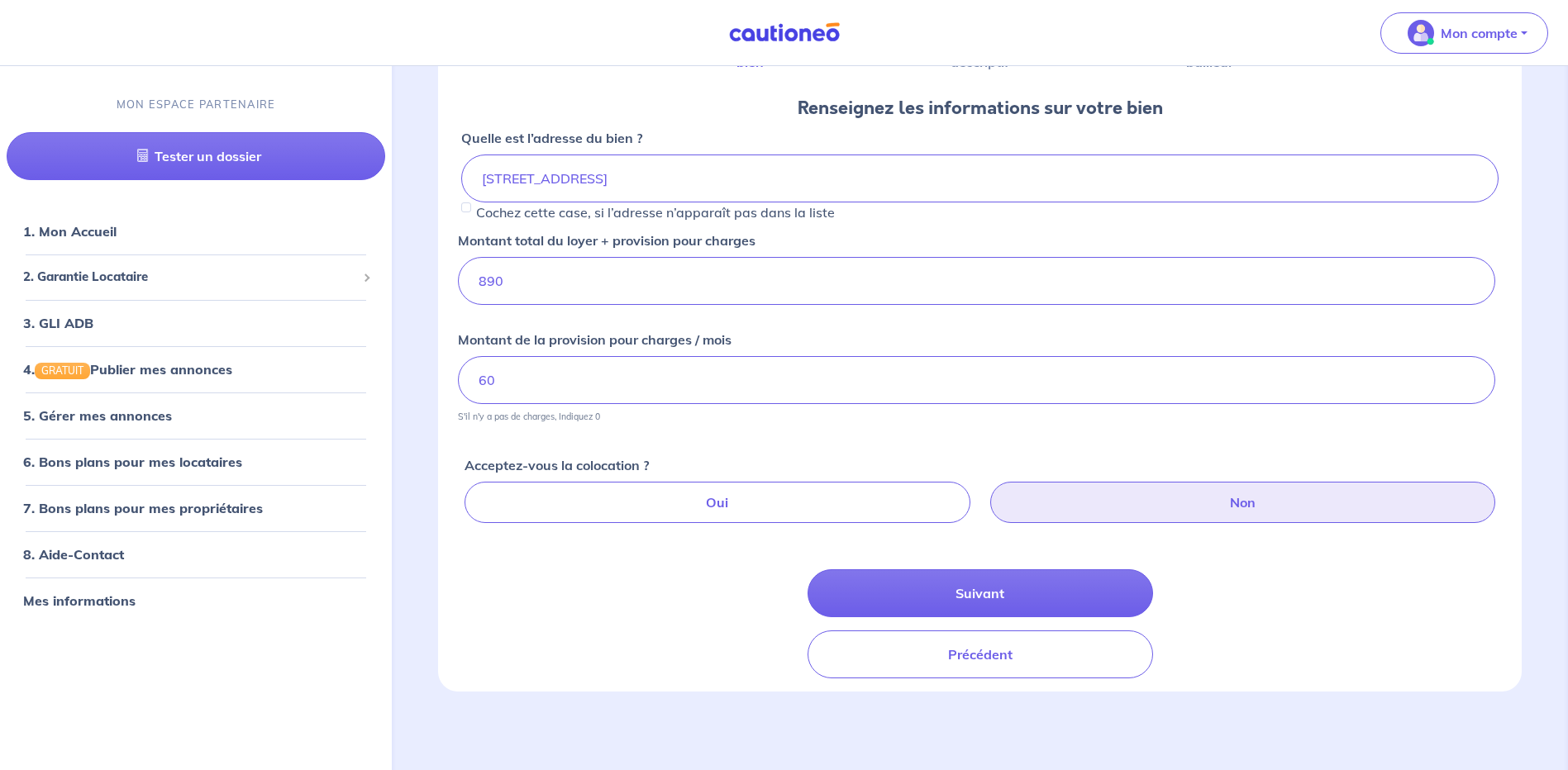
scroll to position [164, 0]
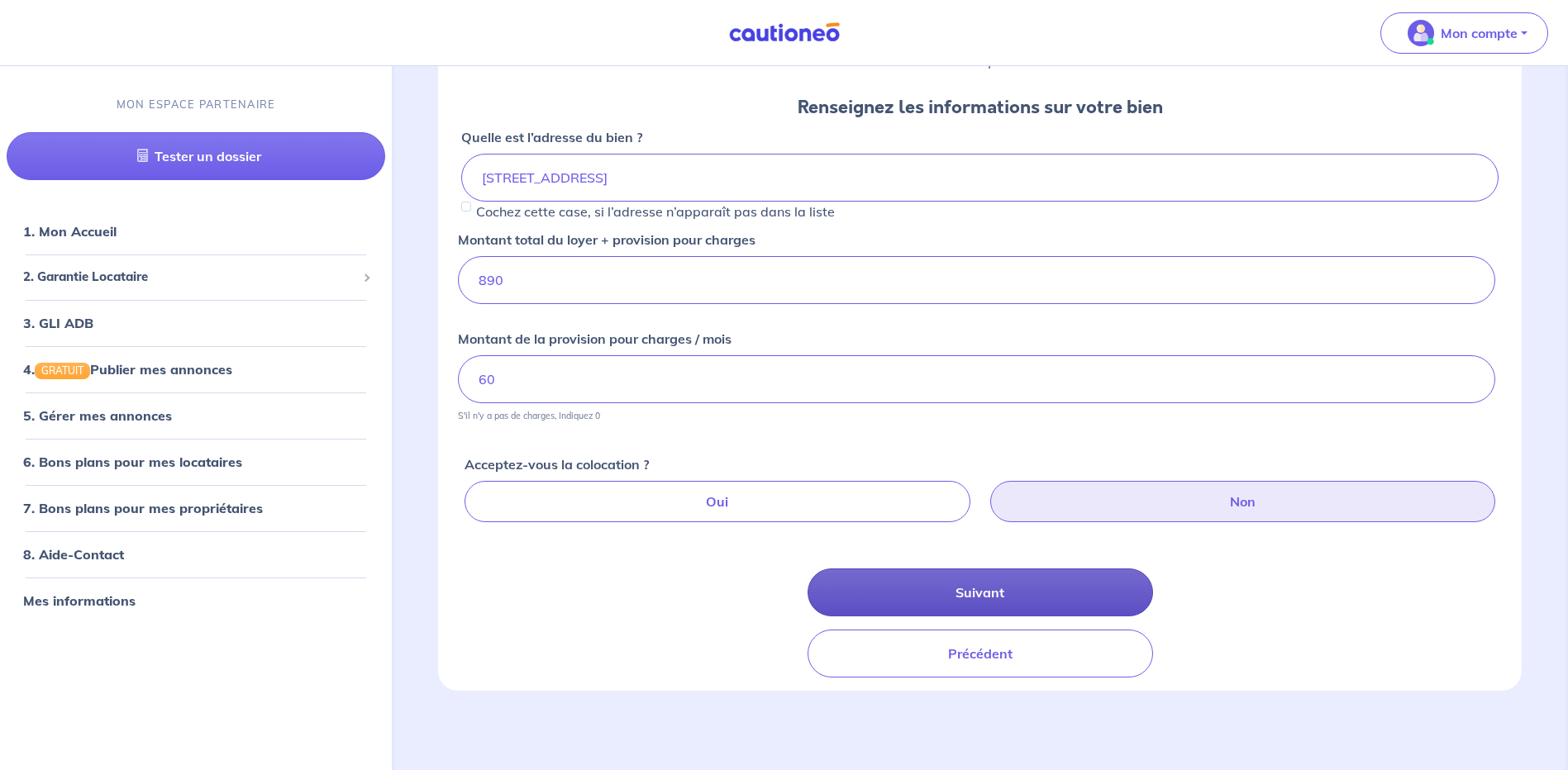
click at [981, 600] on button "Suivant" at bounding box center [980, 593] width 345 height 48
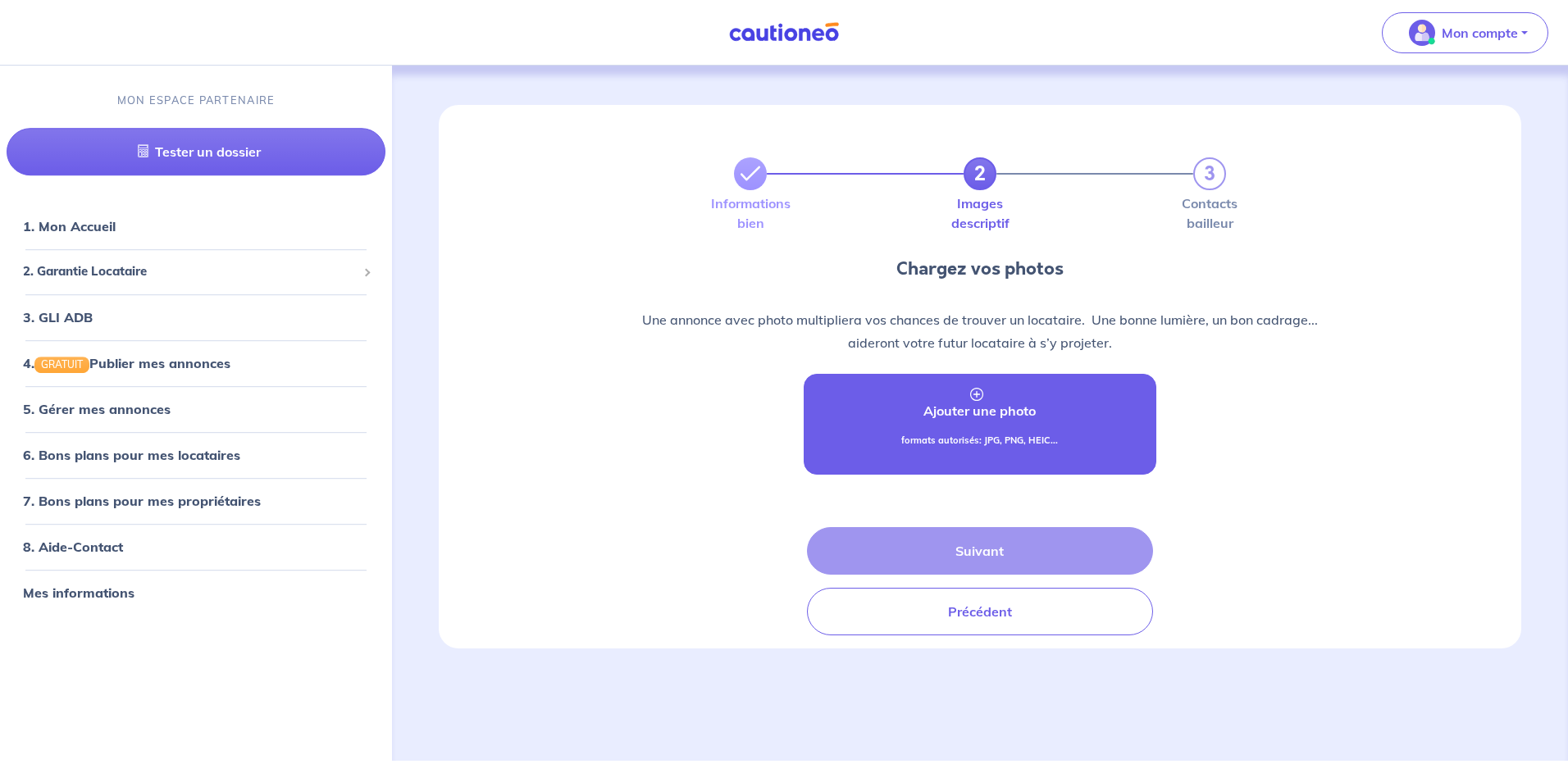
click at [1001, 418] on p "Ajouter une photo" at bounding box center [980, 411] width 112 height 20
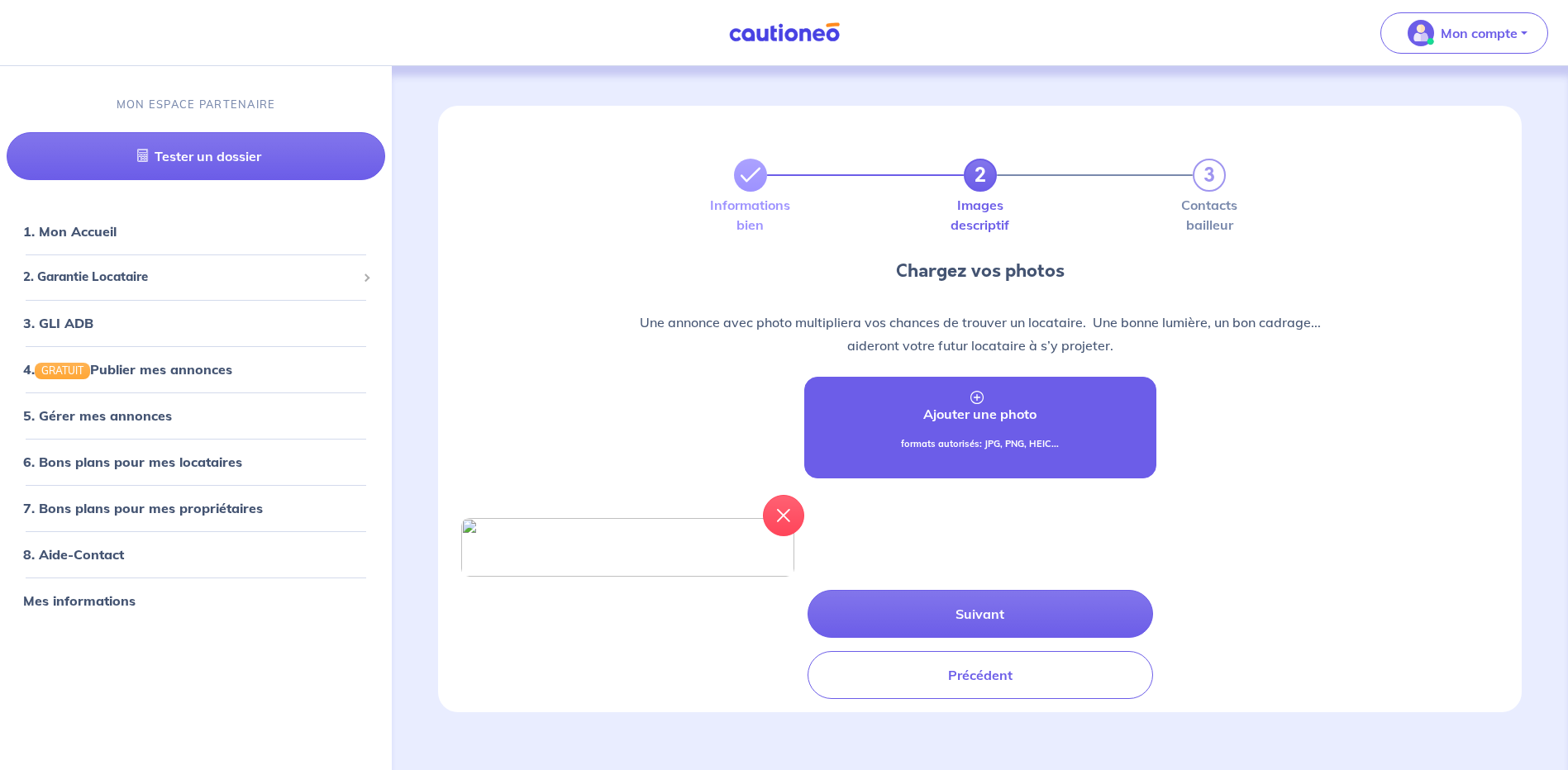
click at [1008, 417] on p "Ajouter une photo" at bounding box center [980, 414] width 113 height 20
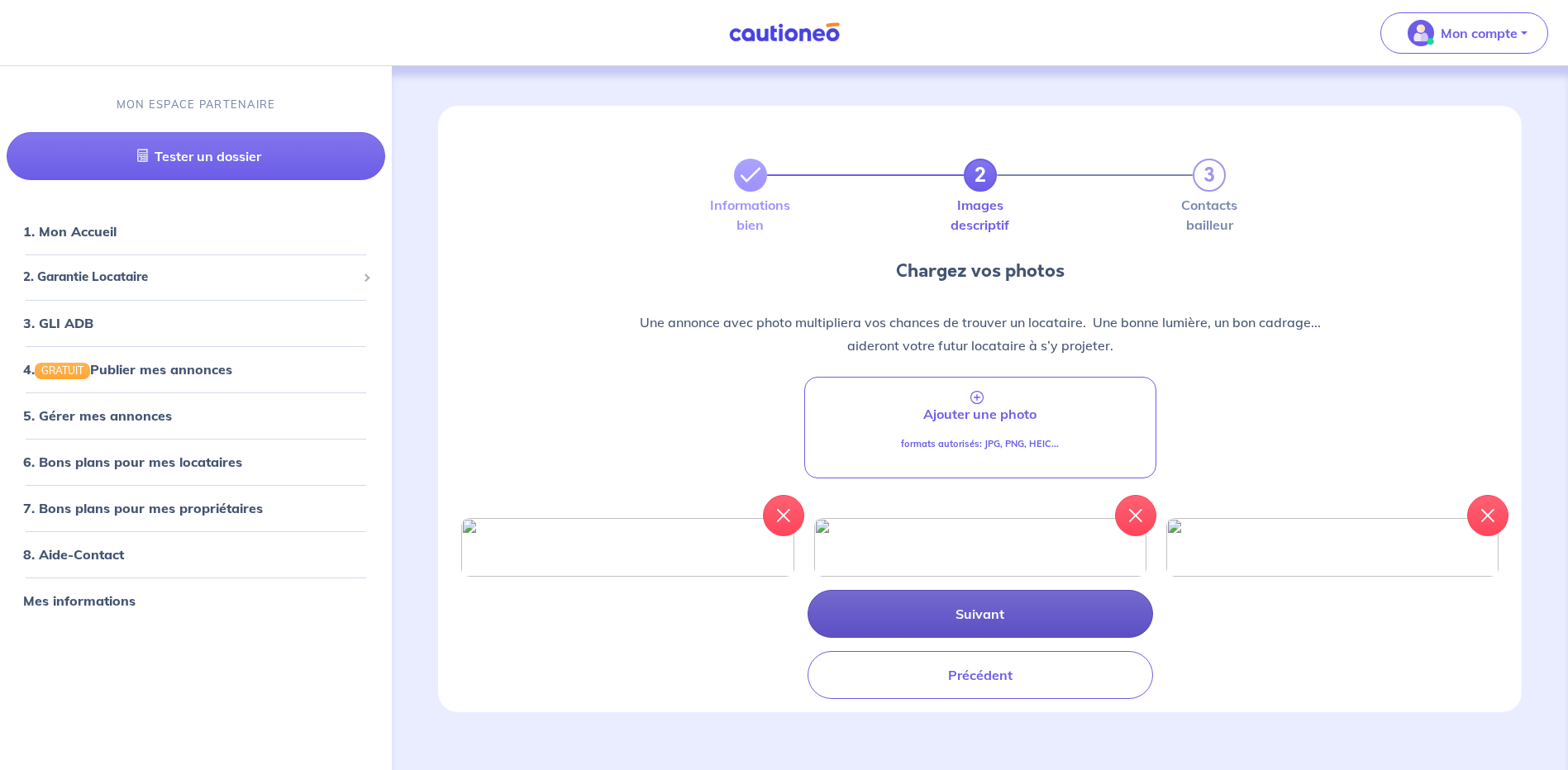
click at [1026, 638] on button "Suivant" at bounding box center [980, 614] width 345 height 48
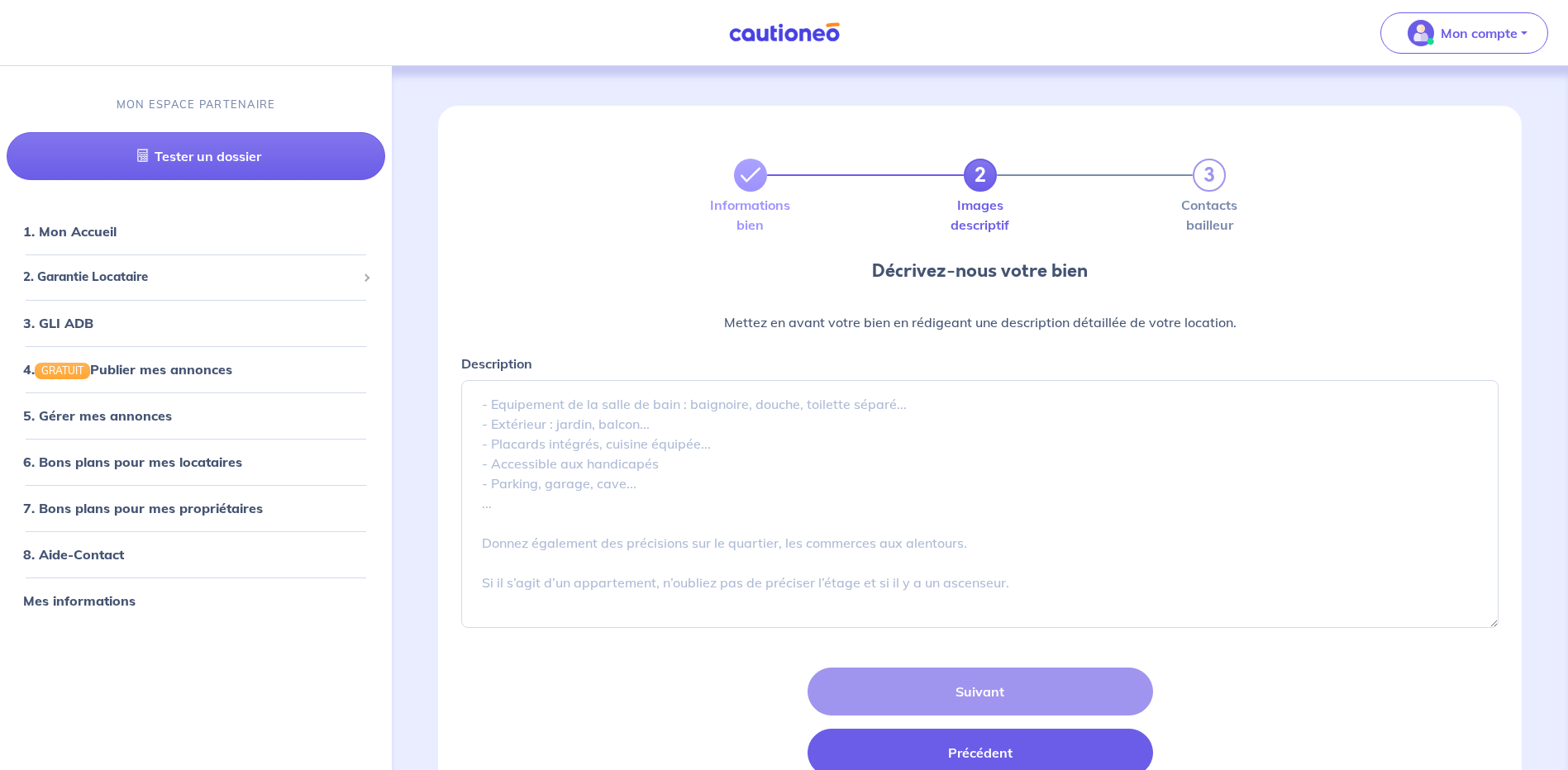
click at [990, 757] on button "Précédent" at bounding box center [980, 753] width 345 height 48
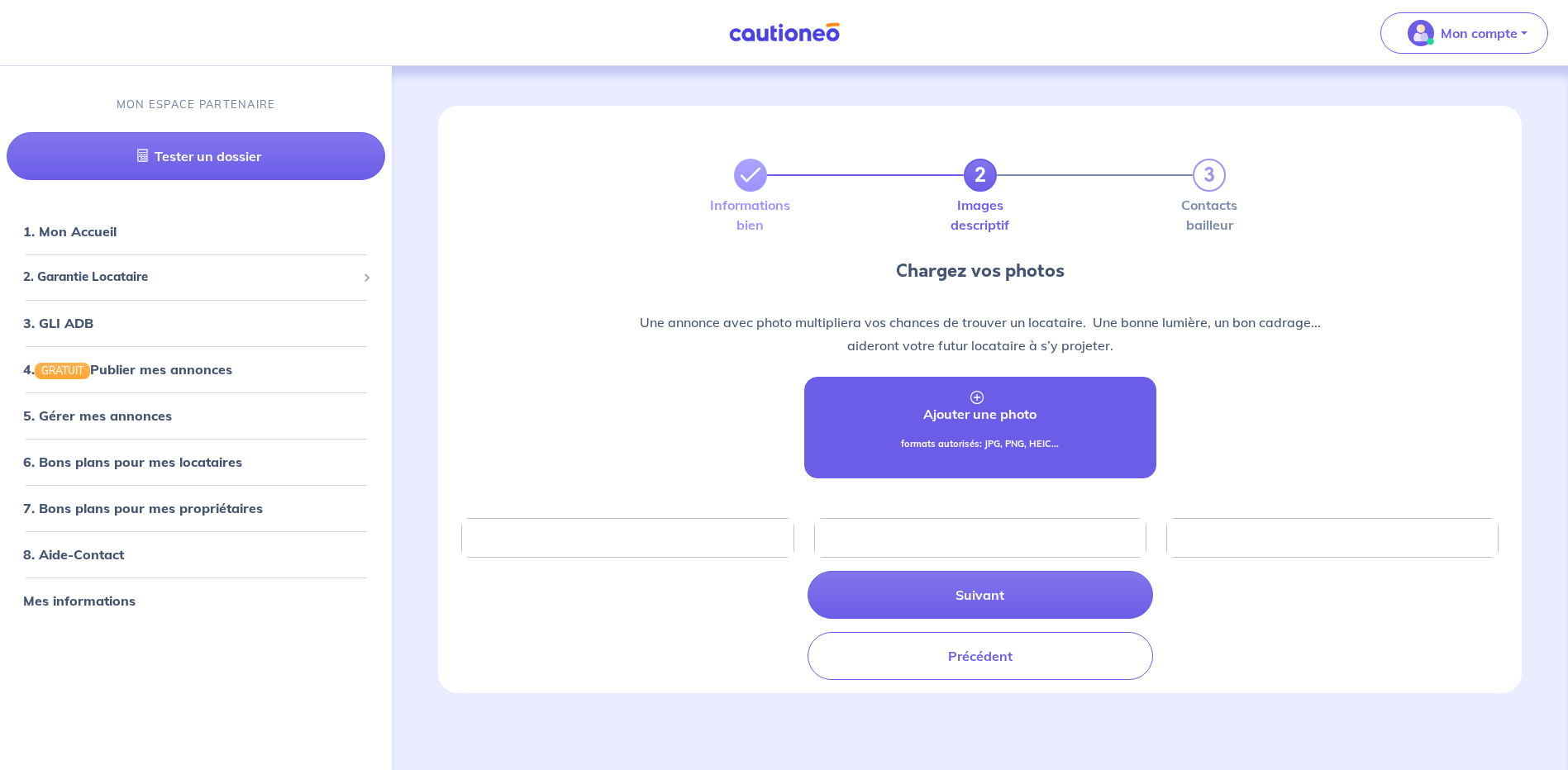
click at [974, 409] on p "Ajouter une photo" at bounding box center [980, 414] width 113 height 20
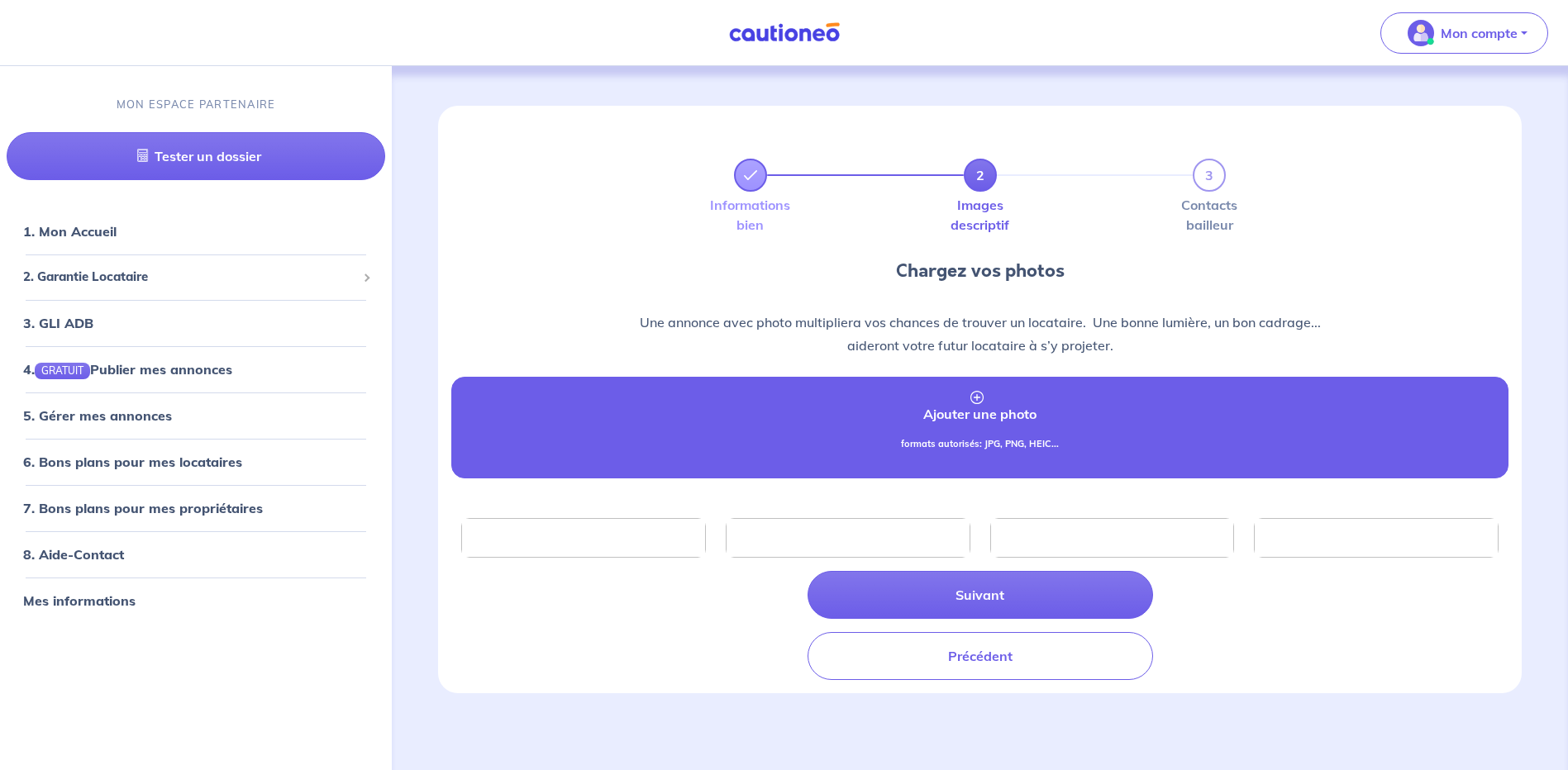
click at [957, 424] on link "Ajouter une photo formats autorisés: JPG, PNG, HEIC..." at bounding box center [980, 428] width 1057 height 101
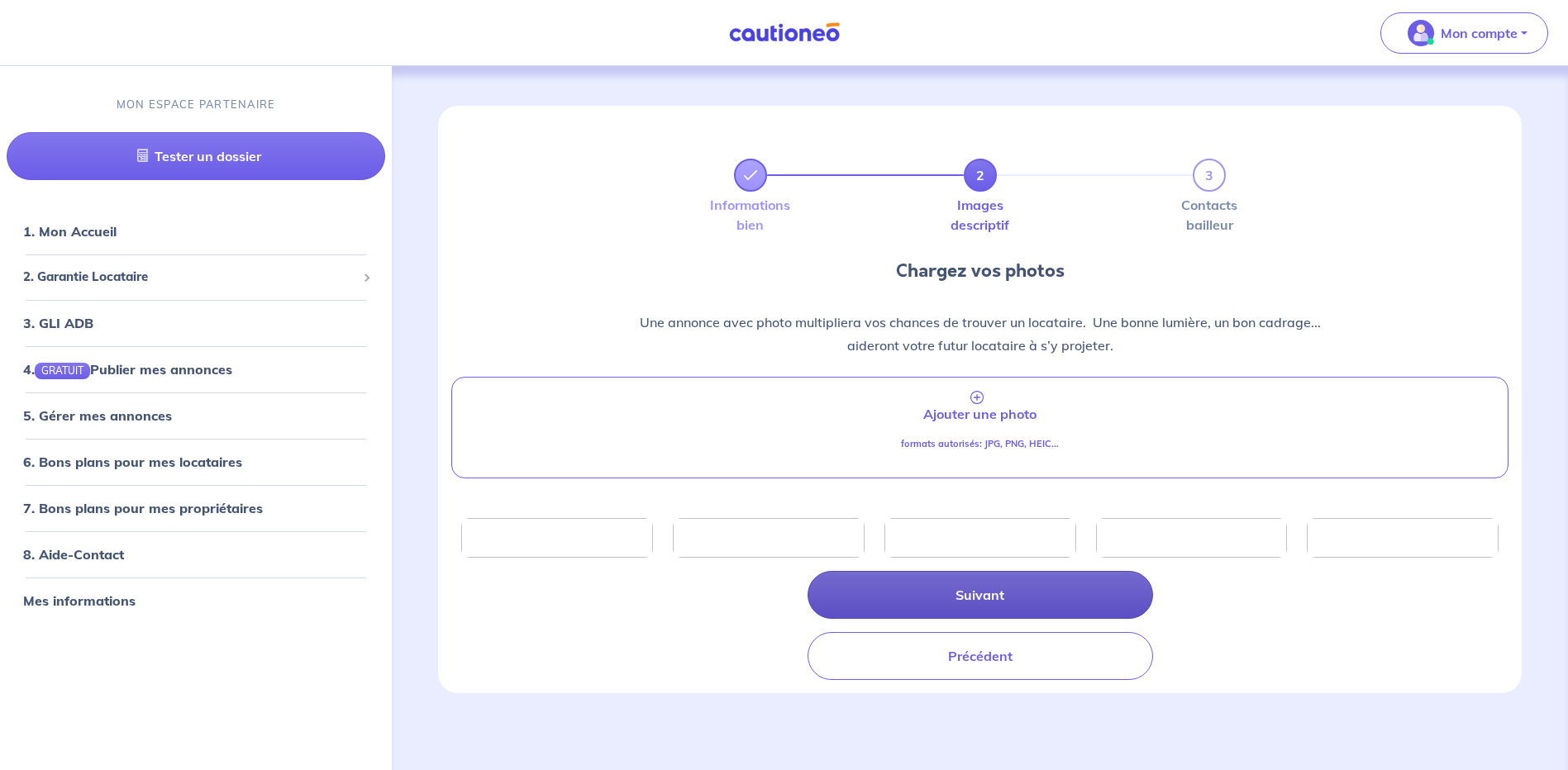
click at [1008, 590] on button "Suivant" at bounding box center [980, 595] width 345 height 48
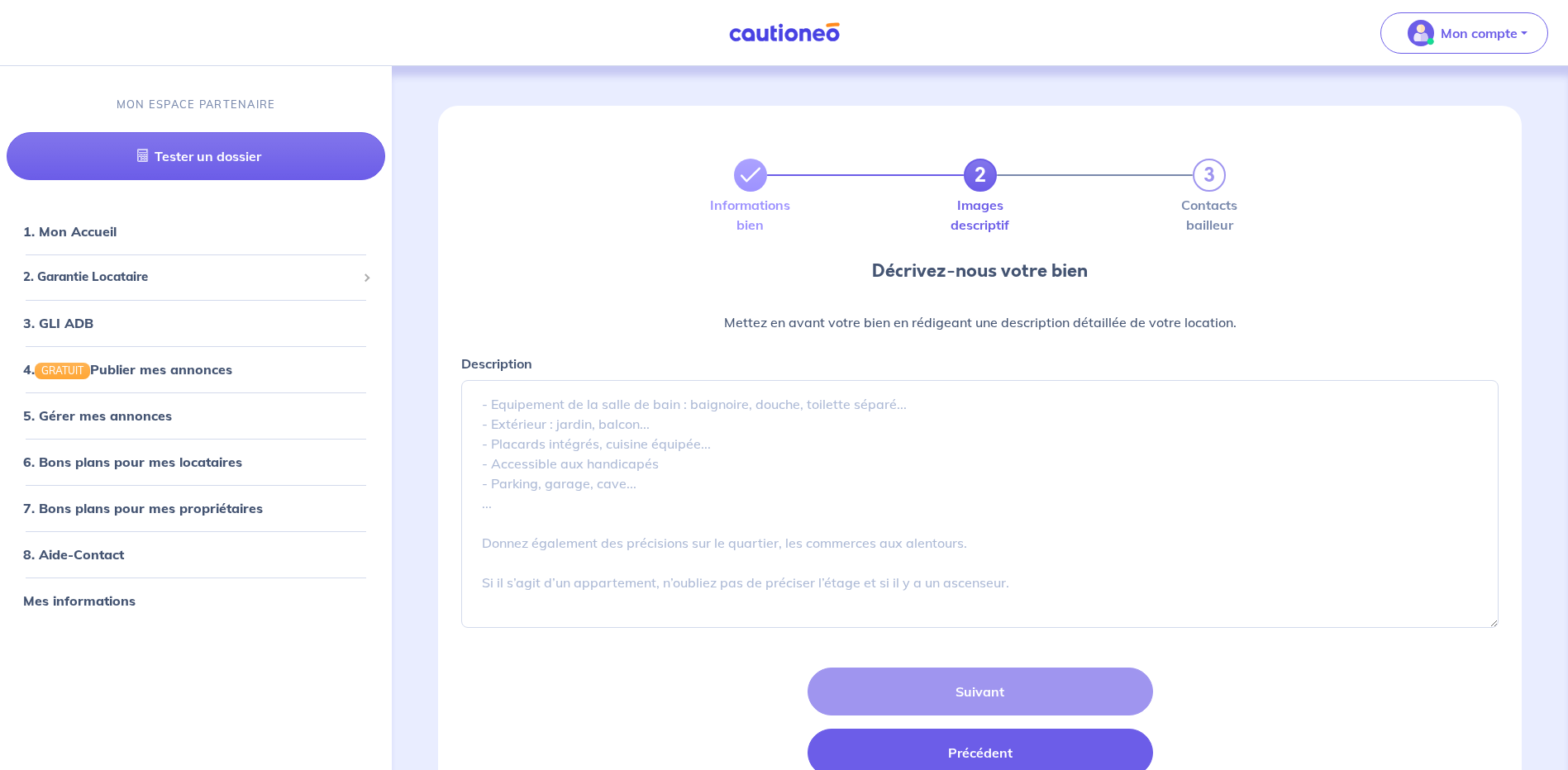
click at [1025, 754] on button "Précédent" at bounding box center [980, 753] width 345 height 48
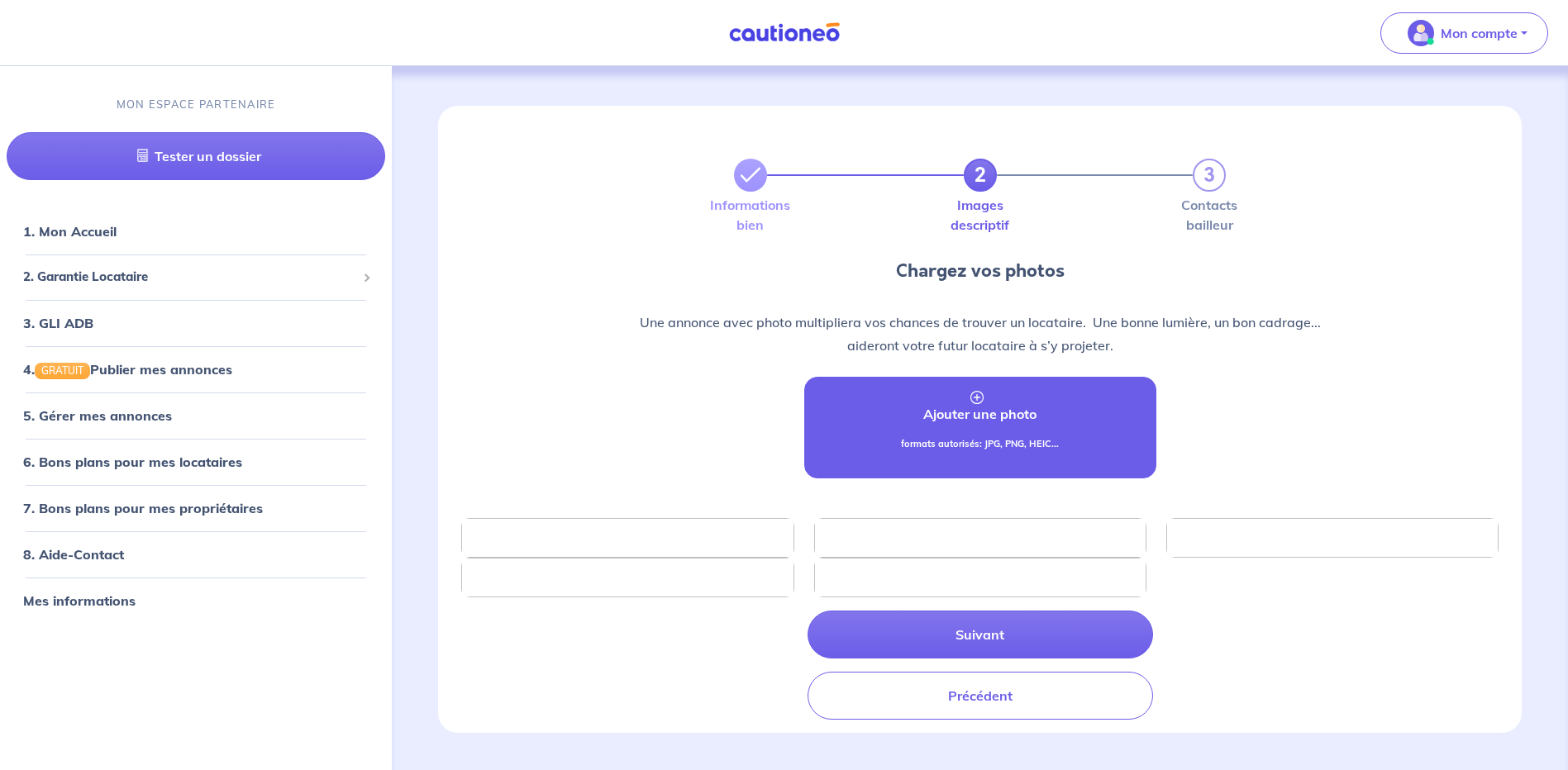
click at [1009, 425] on link "Ajouter une photo formats autorisés: JPG, PNG, HEIC..." at bounding box center [981, 428] width 352 height 101
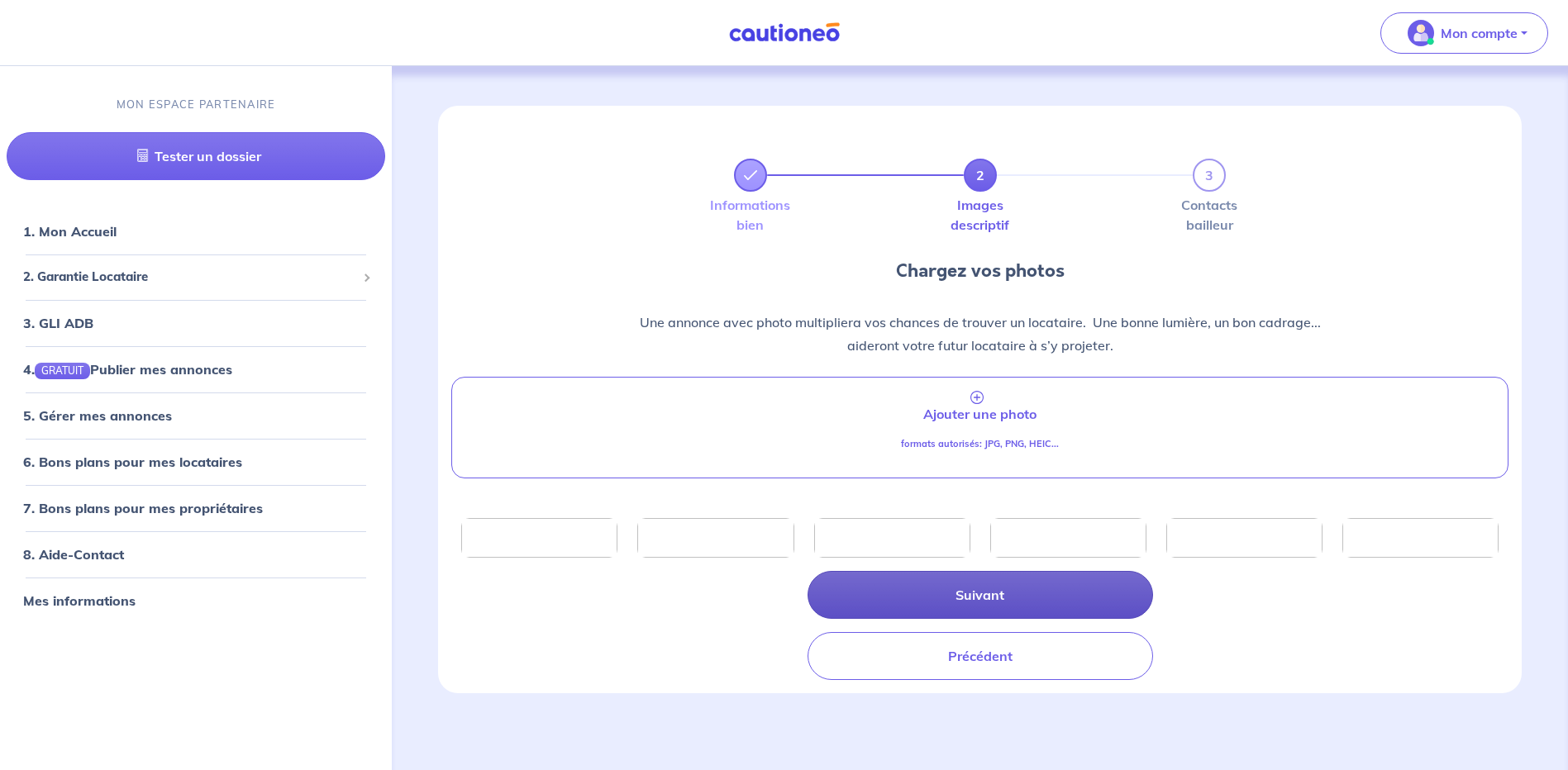
click at [1017, 597] on button "Suivant" at bounding box center [980, 595] width 345 height 48
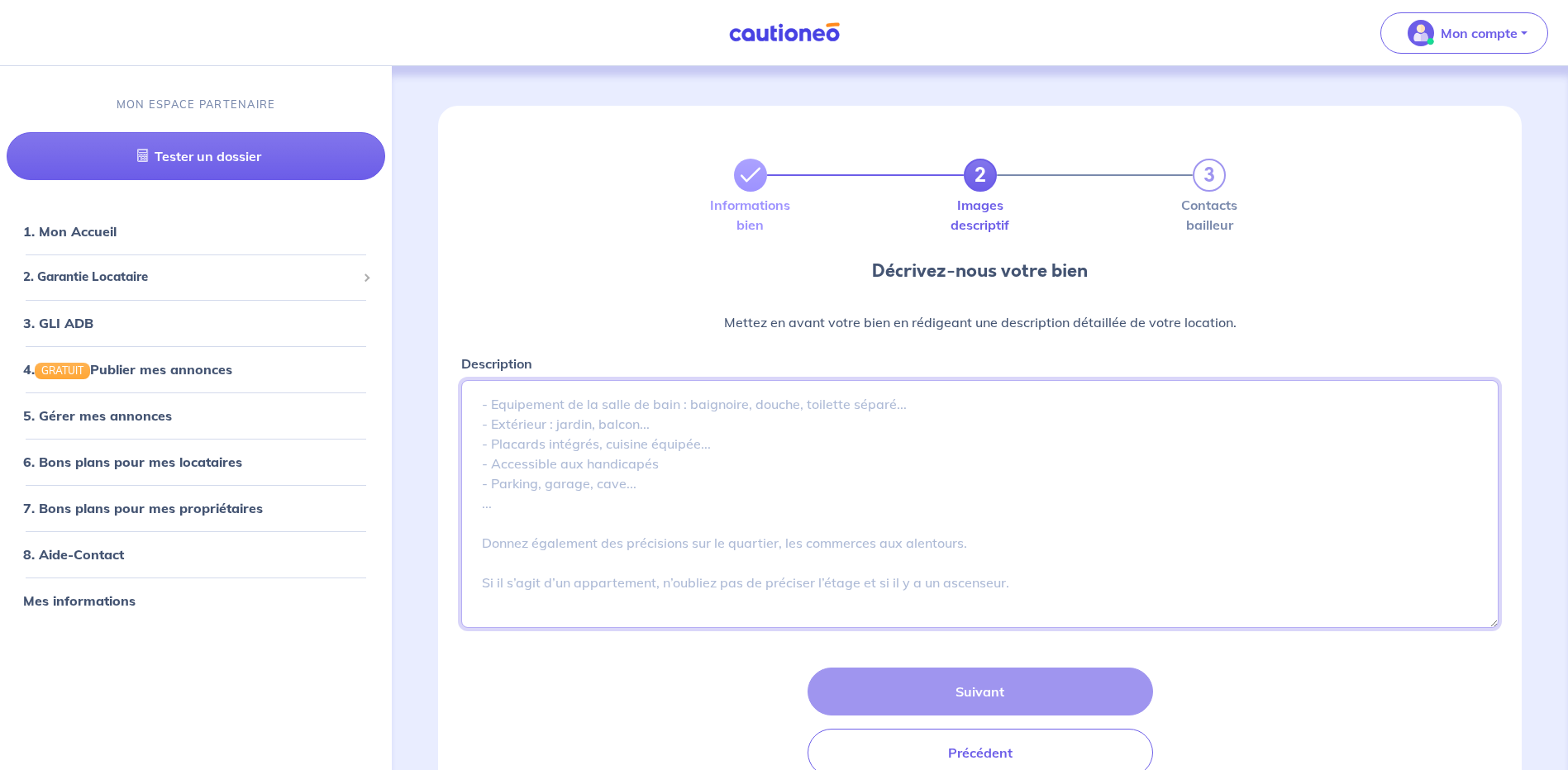
click at [786, 430] on textarea "Description" at bounding box center [980, 504] width 1038 height 248
paste textarea "A Canet Plage, rue de la sardane, à 150m de la plage. Superbe appartement trave…"
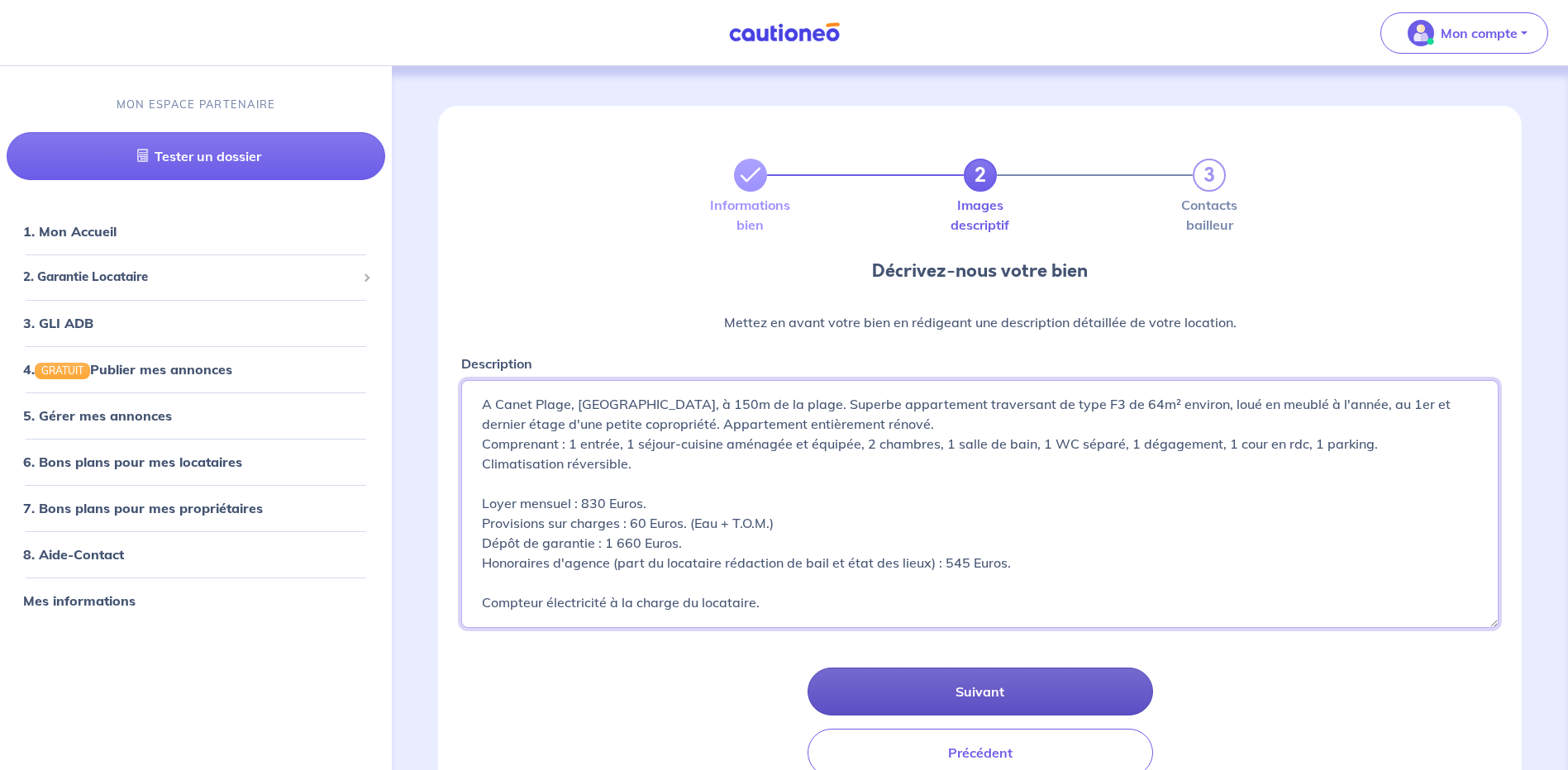
type textarea "A Canet Plage, rue de la sardane, à 150m de la plage. Superbe appartement trave…"
click at [1017, 686] on button "Suivant" at bounding box center [980, 692] width 345 height 48
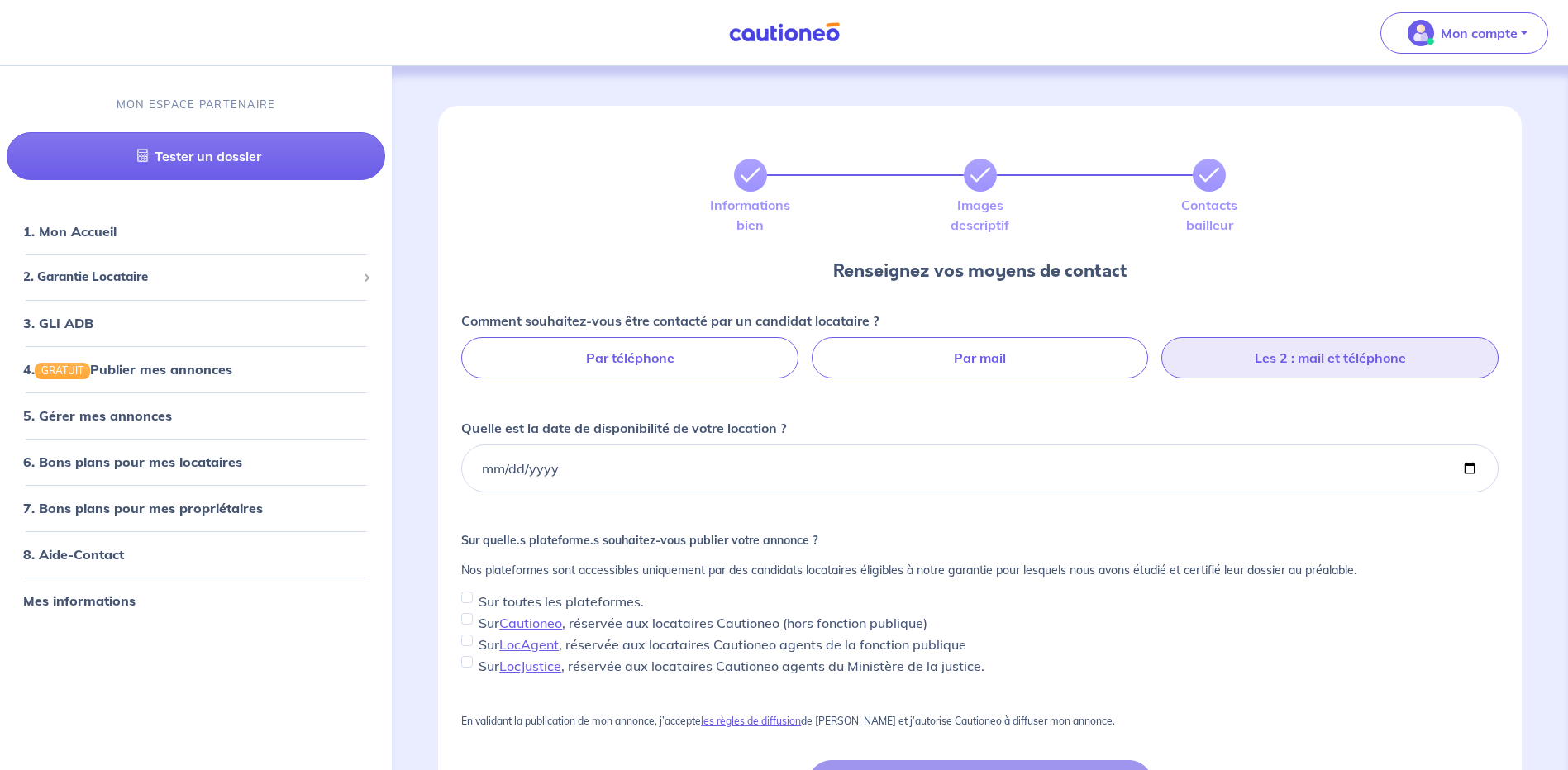
click at [1353, 360] on label "Les 2 : mail et téléphone" at bounding box center [1330, 358] width 338 height 41
click at [985, 348] on input "Les 2 : mail et téléphone" at bounding box center [980, 342] width 11 height 11
radio input "true"
select select "FR"
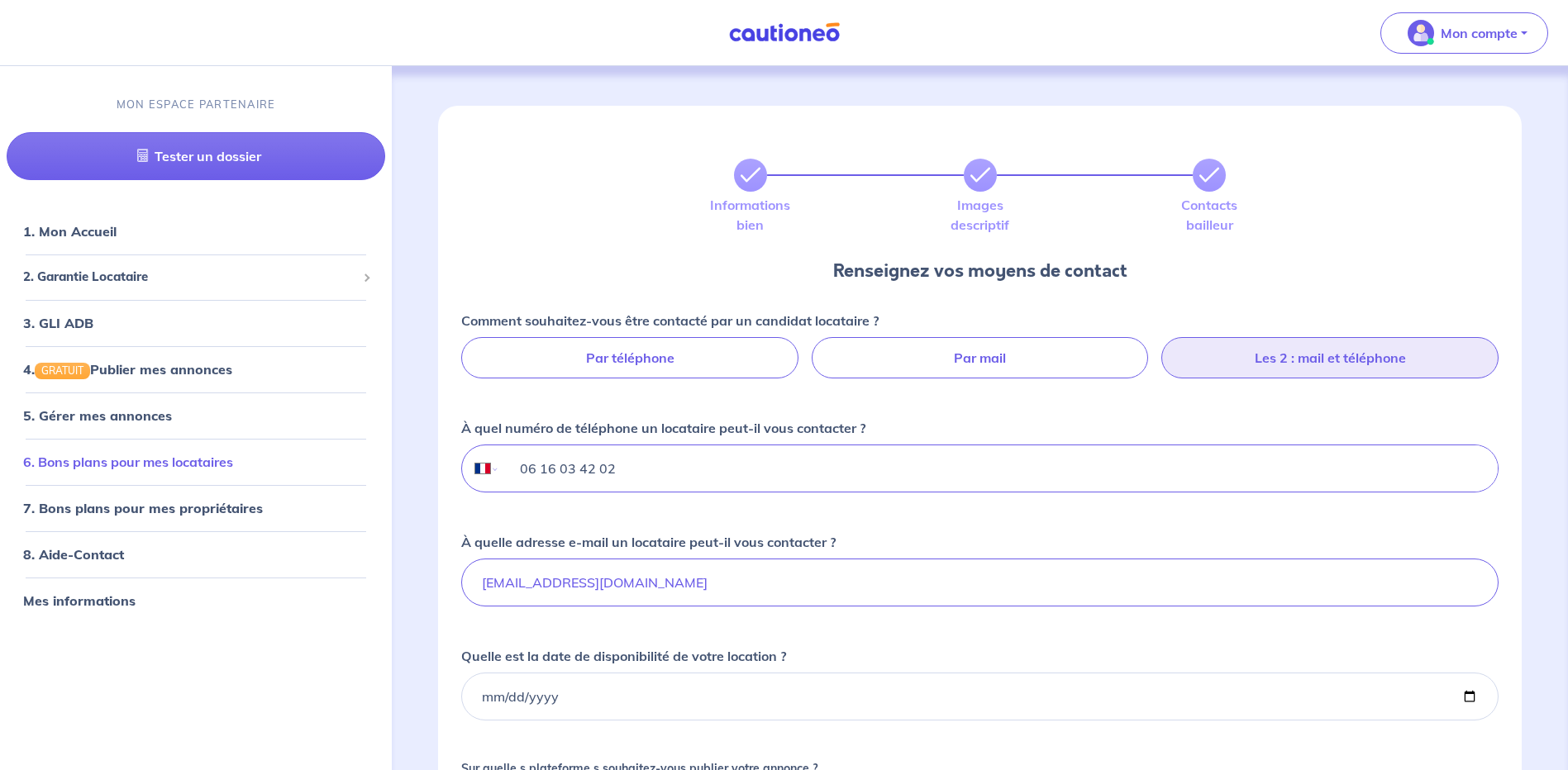
drag, startPoint x: 638, startPoint y: 468, endPoint x: 323, endPoint y: 456, distance: 315.2
click at [323, 456] on div "Mon compte MON ESPACE PARTENAIRE Tester un dossier 1. Mon Accueil 2. Garantie L…" at bounding box center [784, 595] width 1568 height 1191
type input "04 68 35 22 22"
drag, startPoint x: 531, startPoint y: 586, endPoint x: 222, endPoint y: 570, distance: 309.4
click at [222, 570] on div "Mon compte MON ESPACE PARTENAIRE Tester un dossier 1. Mon Accueil 2. Garantie L…" at bounding box center [784, 595] width 1568 height 1191
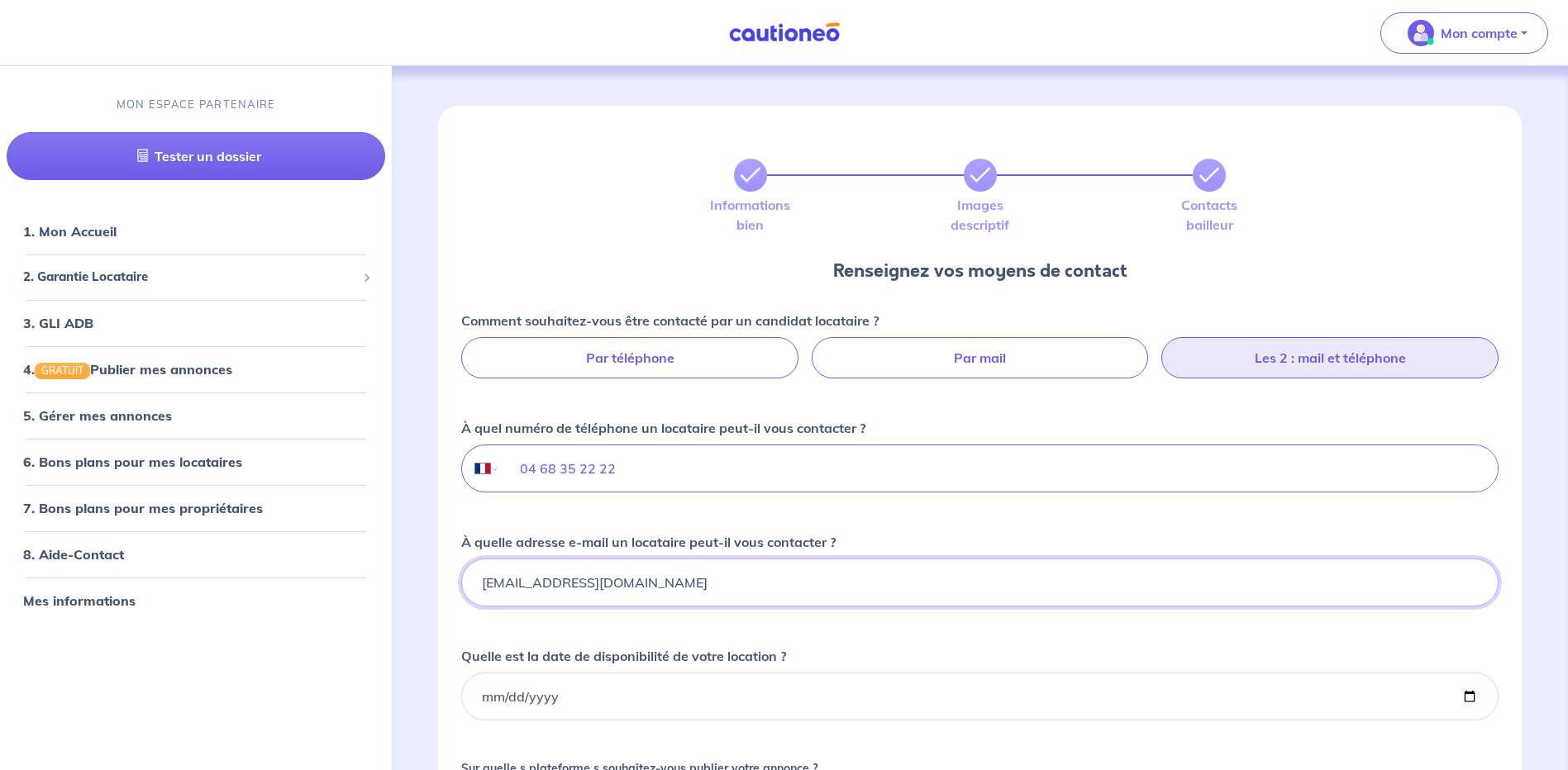
type input "contact@habitatfoncier.fr"
click at [1469, 702] on input "Quelle est la date de disponibilité de votre location ?" at bounding box center [980, 696] width 1038 height 48
type input "2025-09-08"
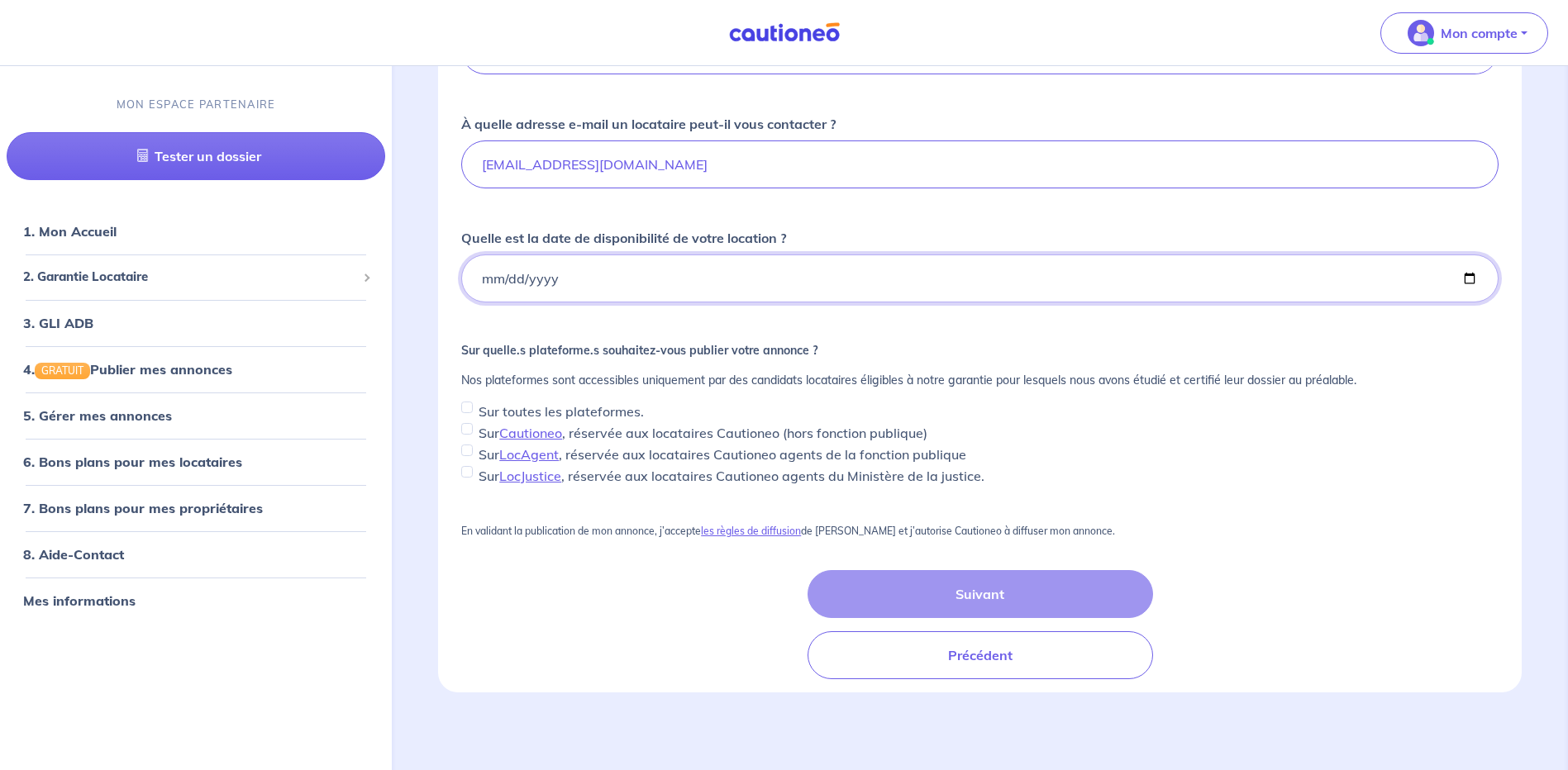
scroll to position [420, 0]
click at [463, 405] on input "Sur toutes les plateformes." at bounding box center [467, 406] width 11 height 11
checkbox input "true"
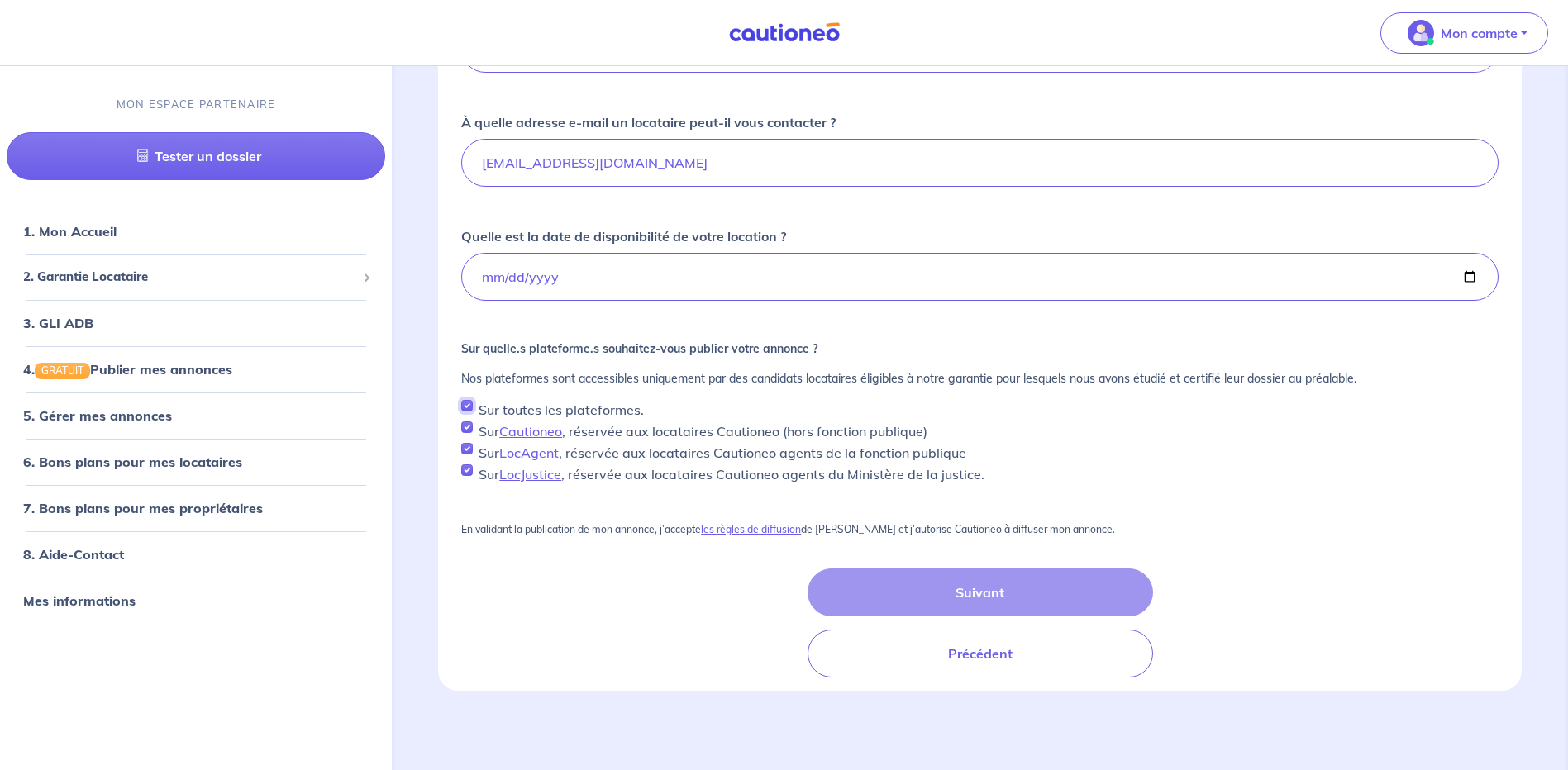
checkbox input "true"
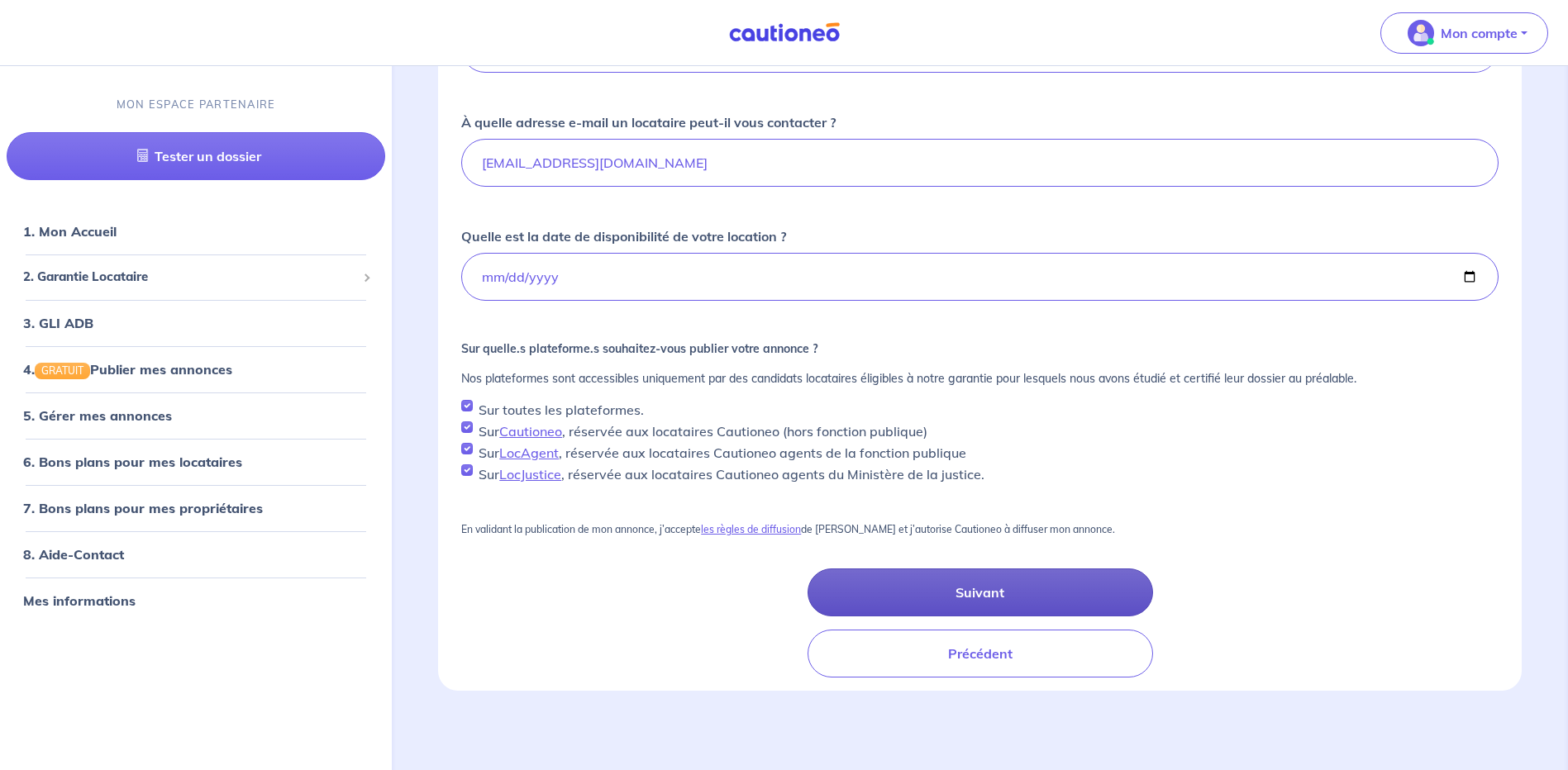
click at [1008, 591] on button "Suivant" at bounding box center [980, 593] width 345 height 48
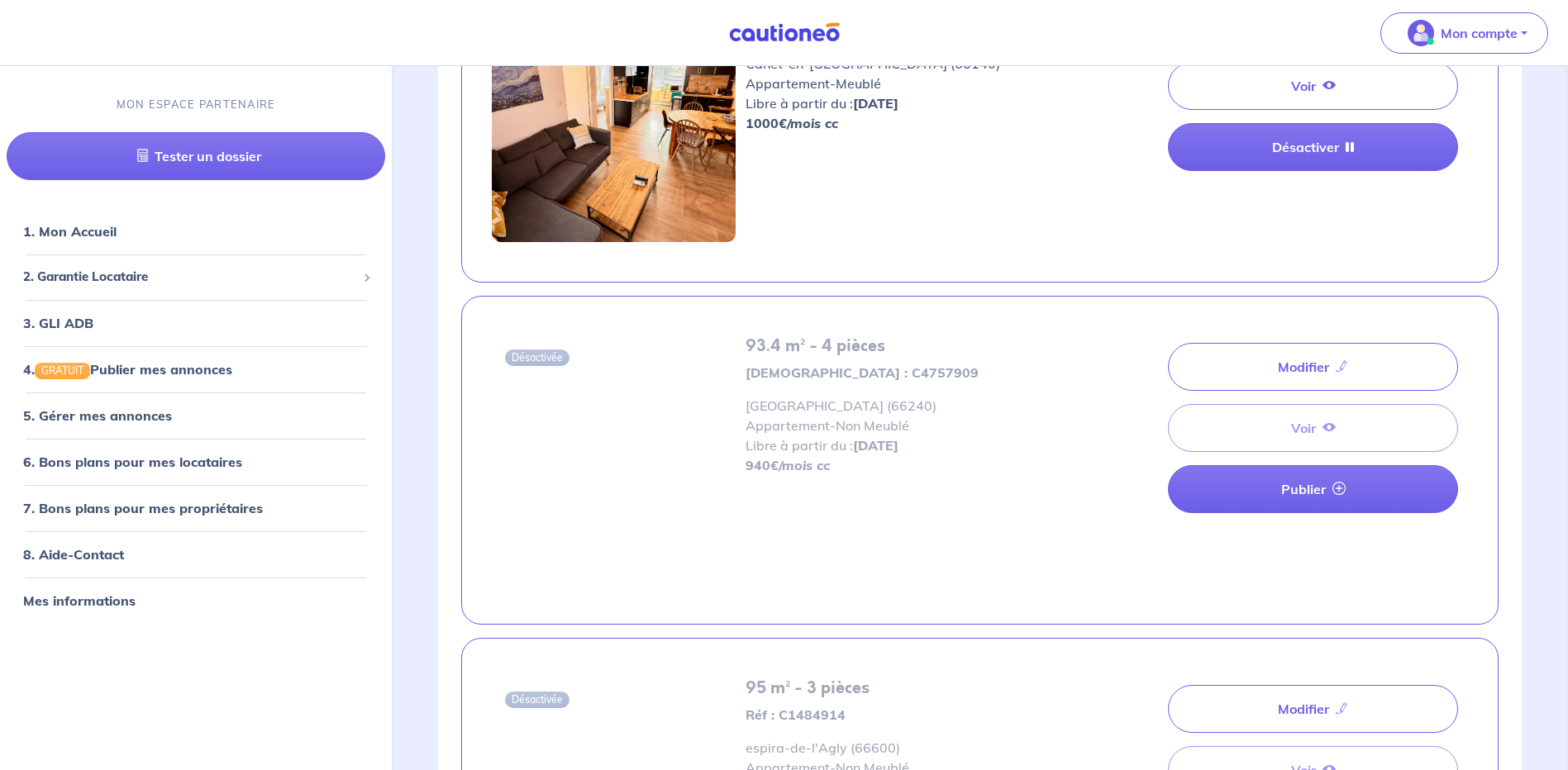
scroll to position [4006, 0]
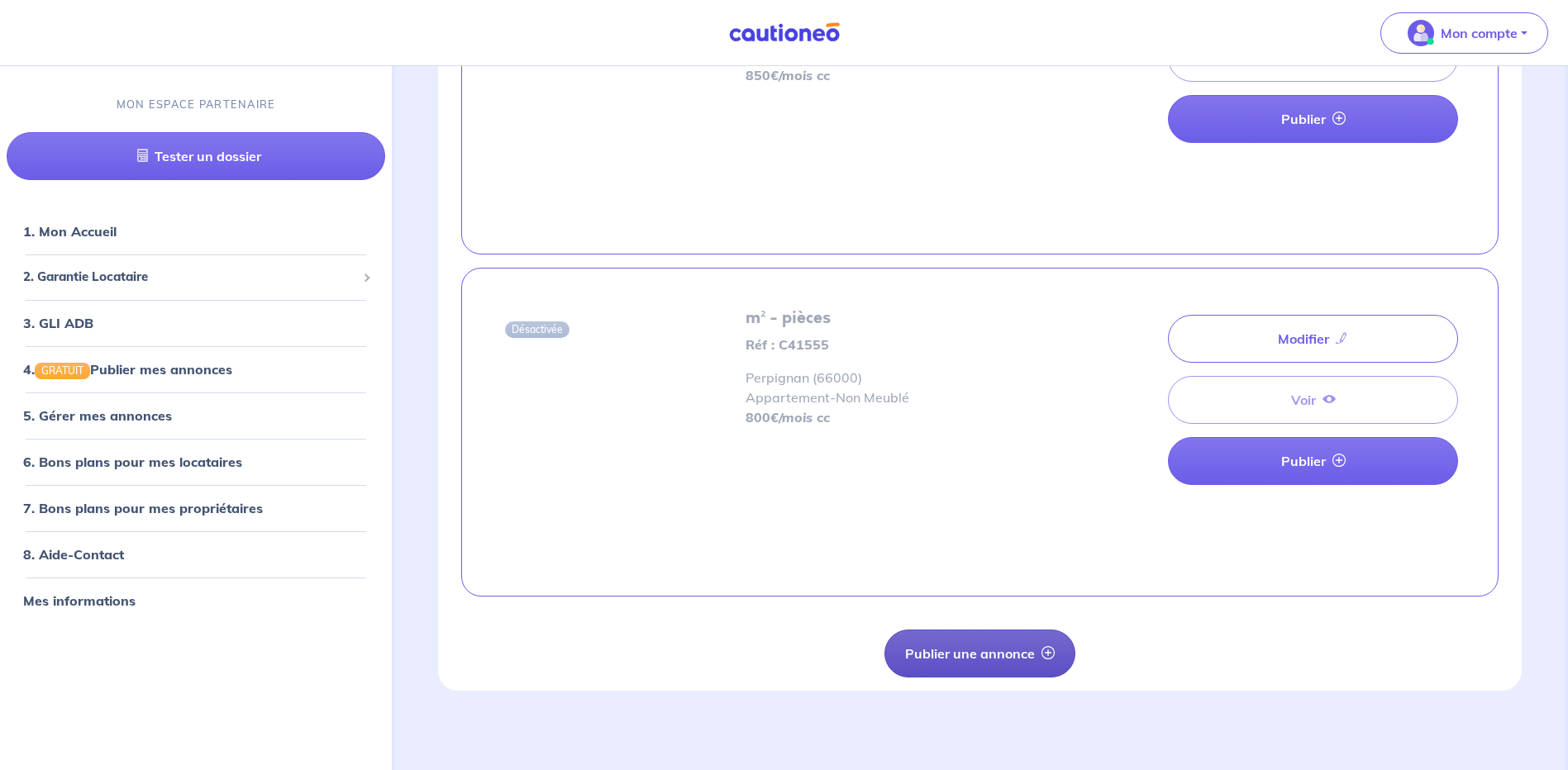
click at [995, 651] on button "Publier une annonce" at bounding box center [981, 654] width 191 height 48
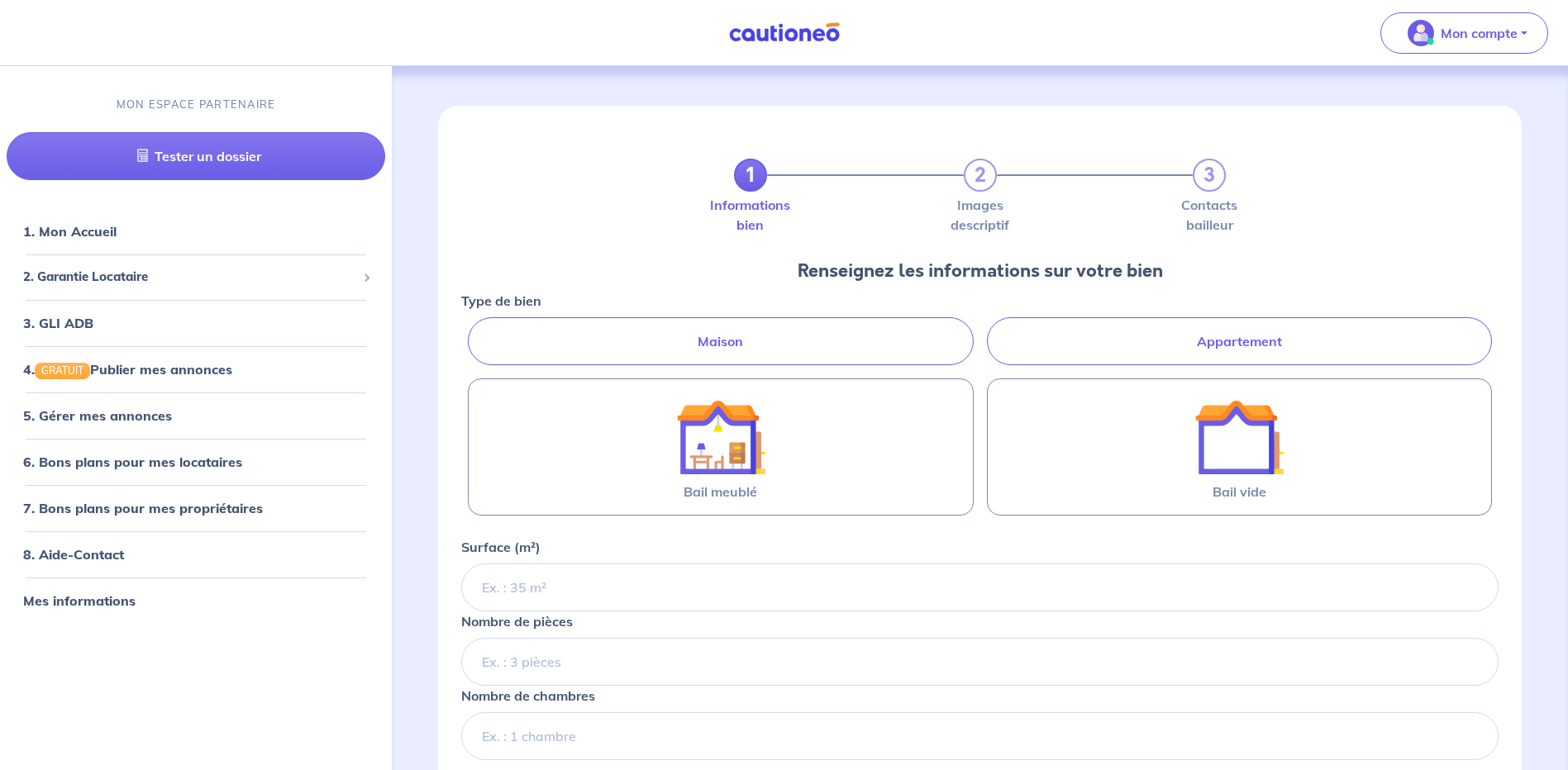
click at [1251, 342] on label "Appartement" at bounding box center [1240, 341] width 505 height 48
click at [472, 328] on input "Appartement" at bounding box center [466, 322] width 11 height 11
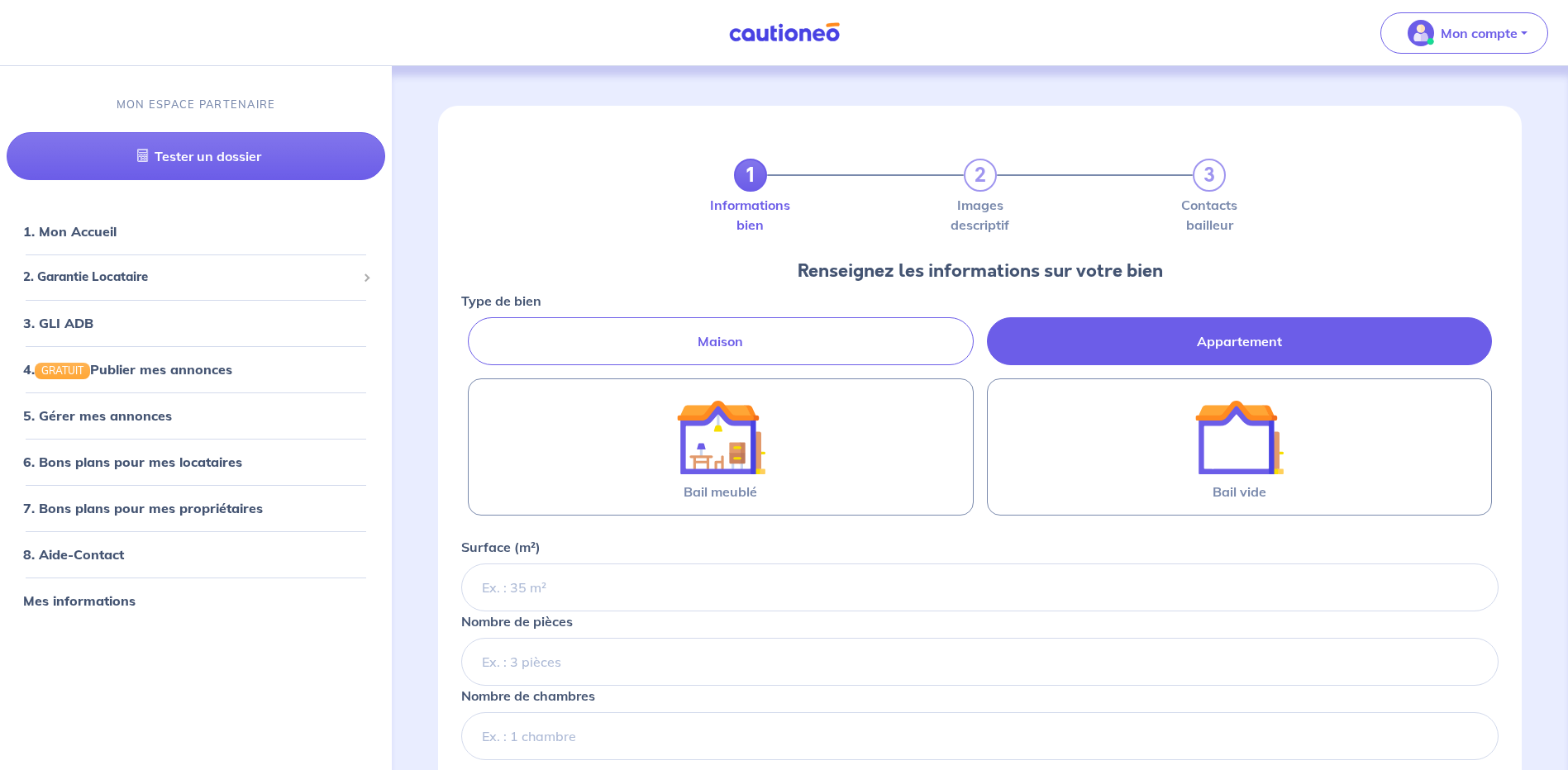
radio input "true"
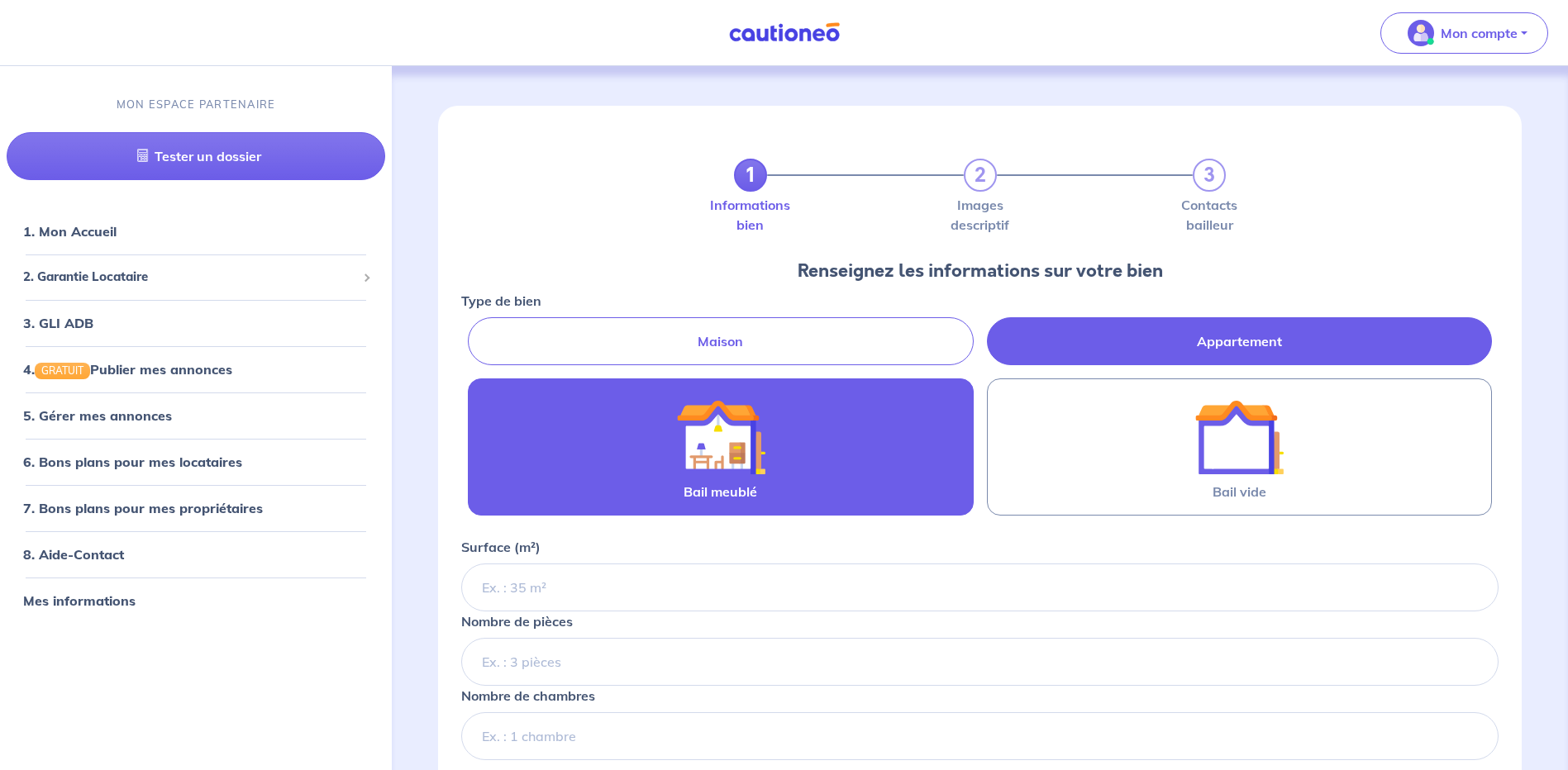
click at [728, 426] on img at bounding box center [720, 437] width 89 height 89
click at [0, 0] on input "Bail meublé" at bounding box center [0, 0] width 0 height 0
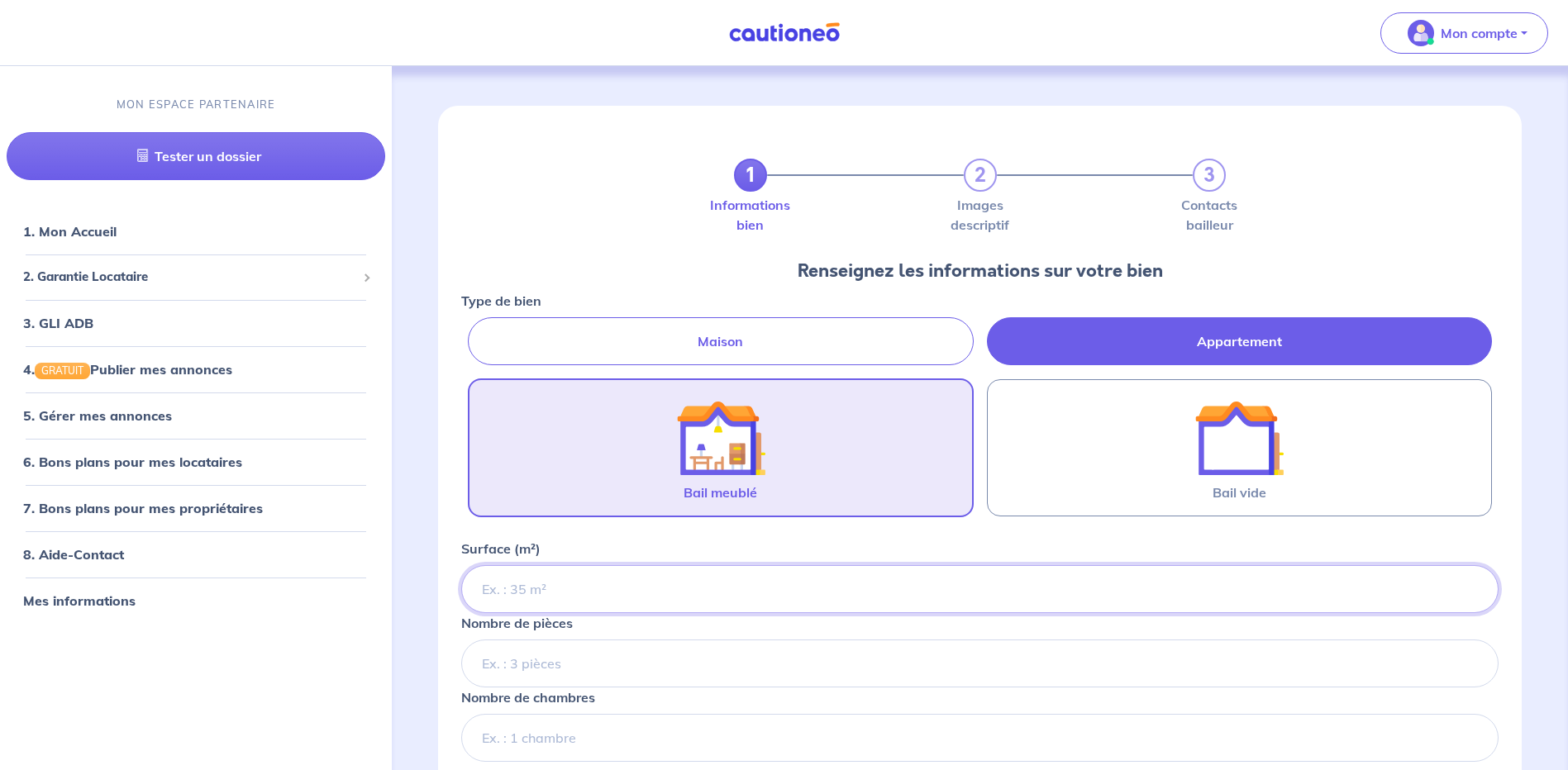
click at [555, 594] on input "Surface (m²)" at bounding box center [980, 589] width 1038 height 48
type input "21.58"
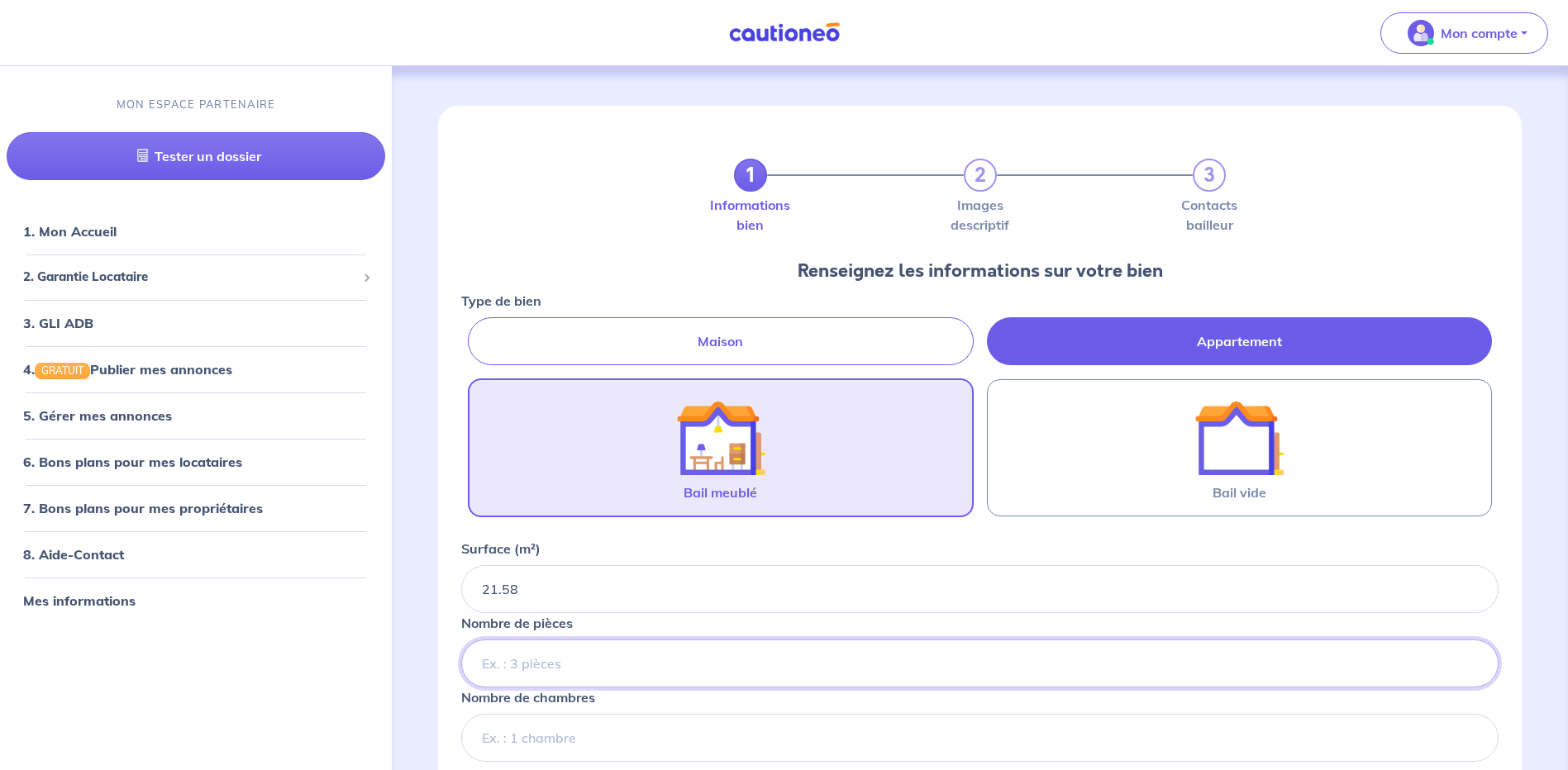
click at [594, 664] on input "Nombre de pièces" at bounding box center [980, 664] width 1038 height 48
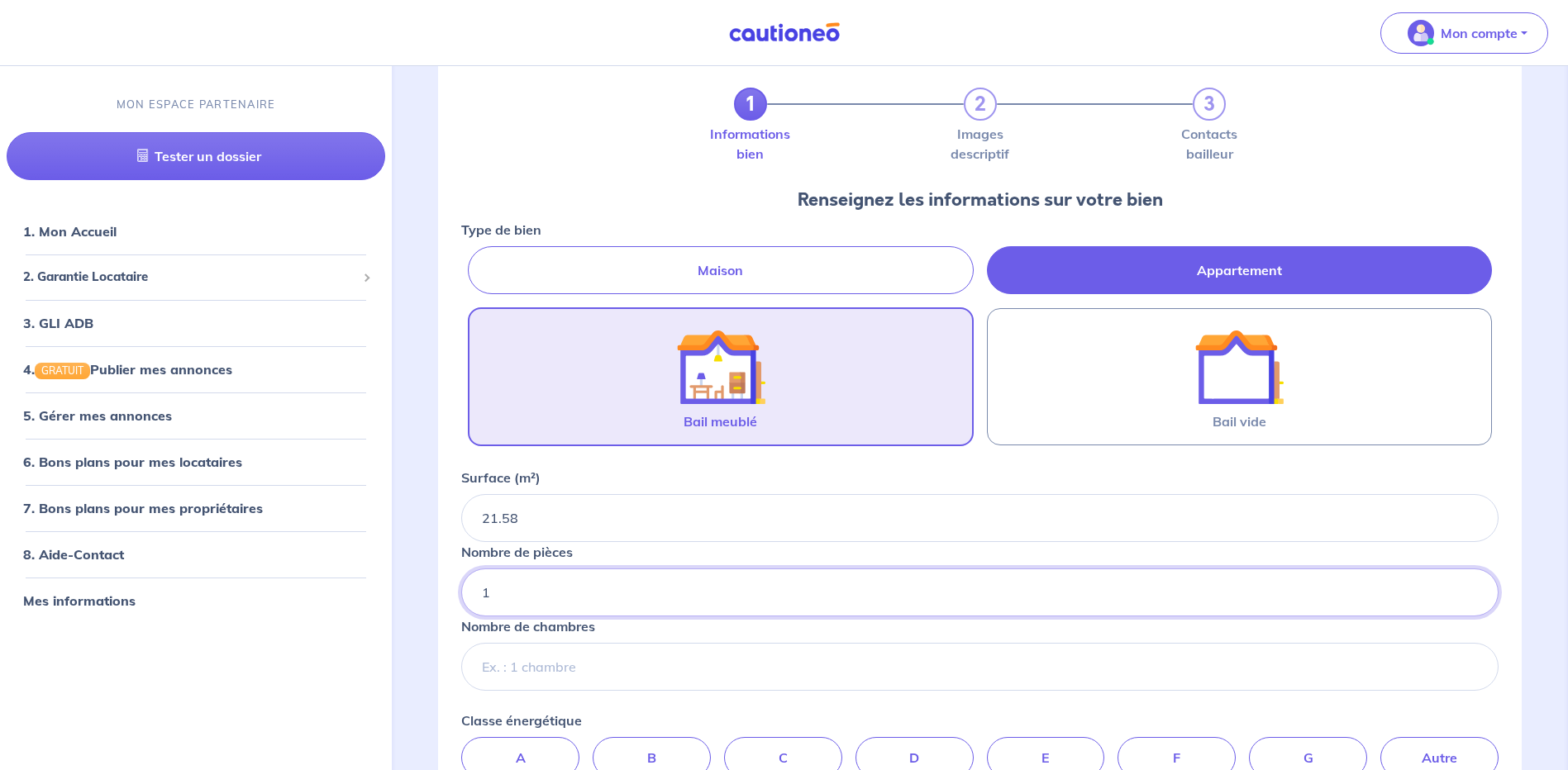
scroll to position [165, 0]
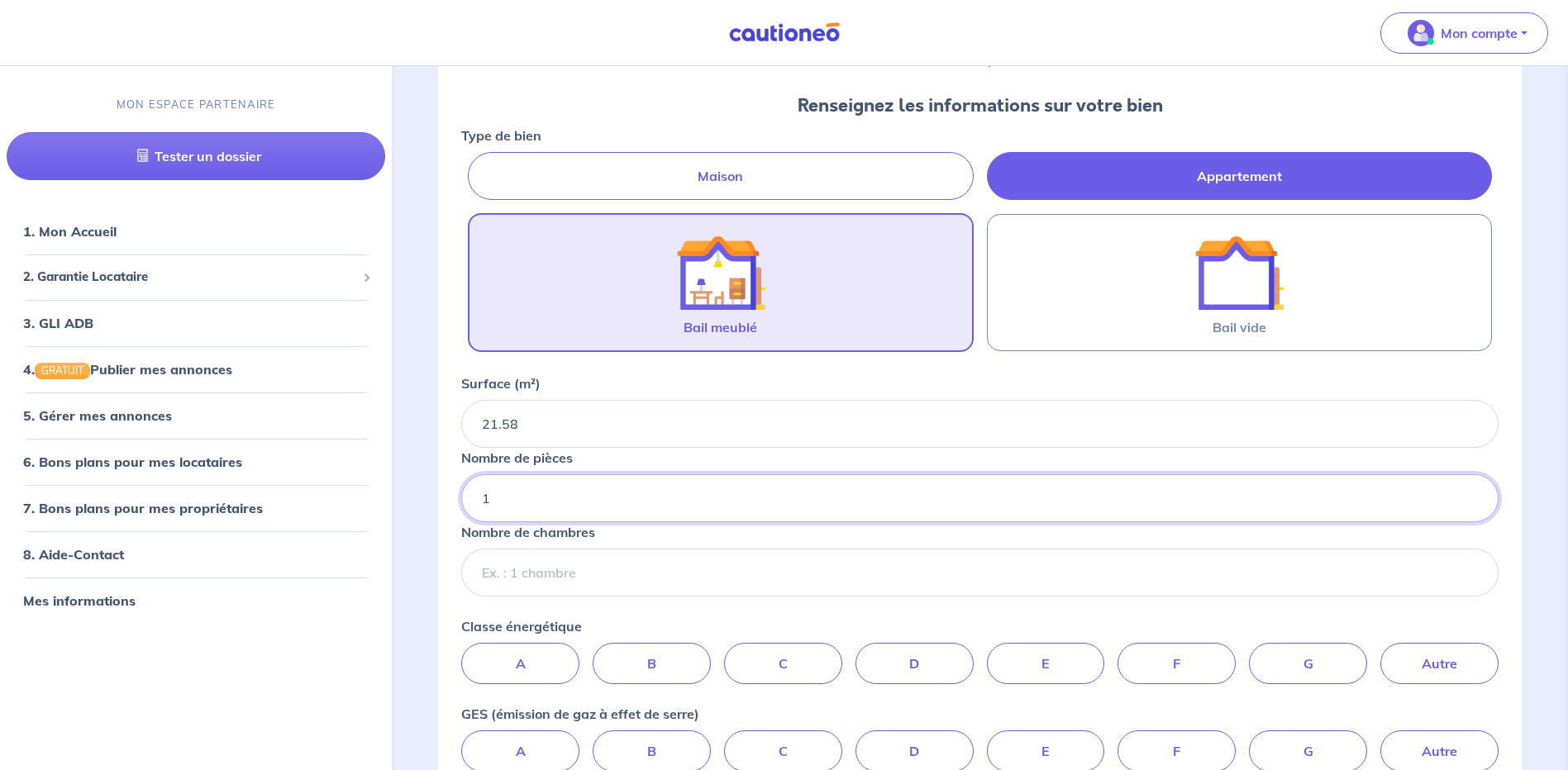
type input "1"
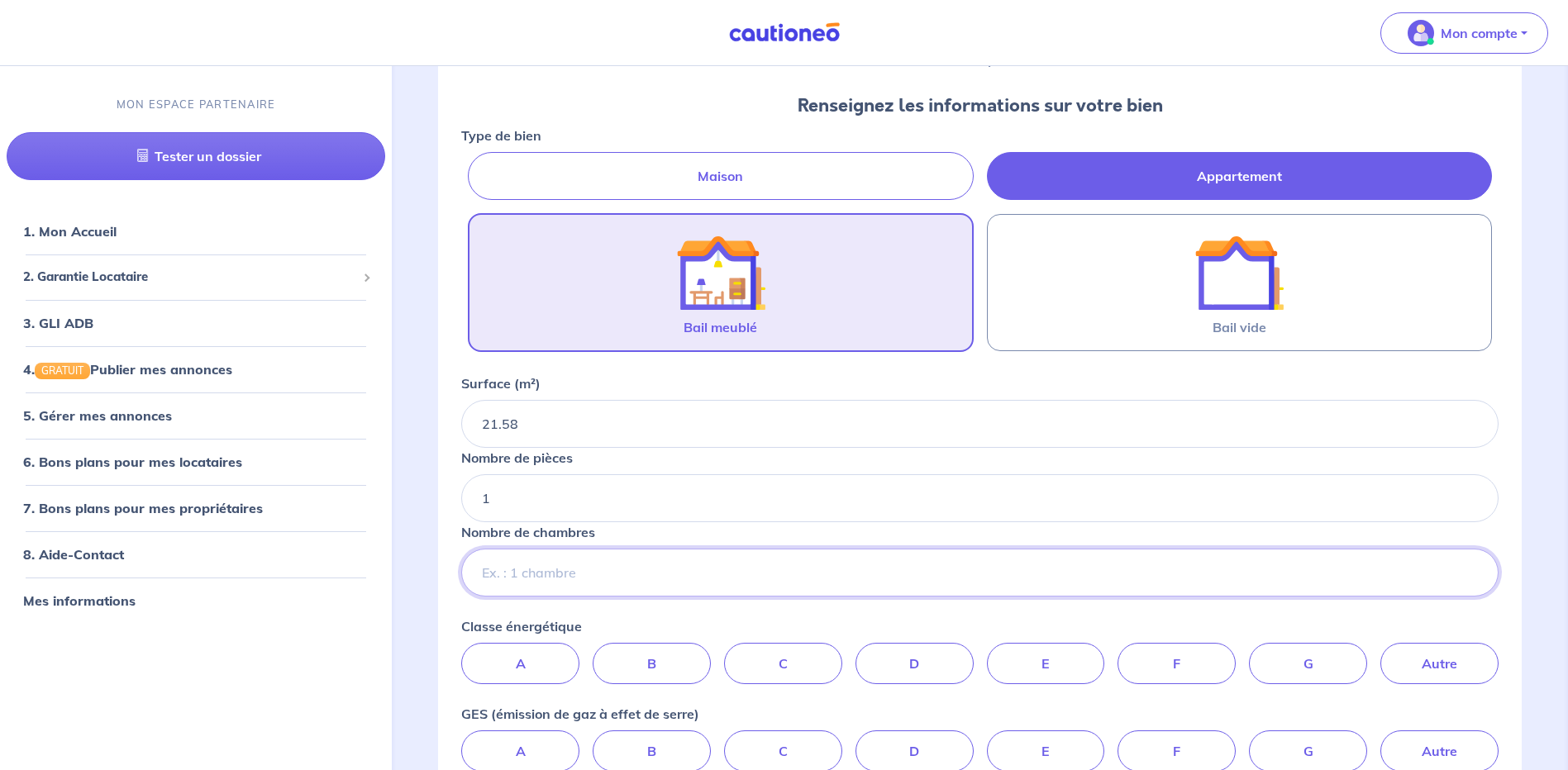
click at [658, 577] on input "Nombre de chambres" at bounding box center [980, 573] width 1038 height 48
type input "0"
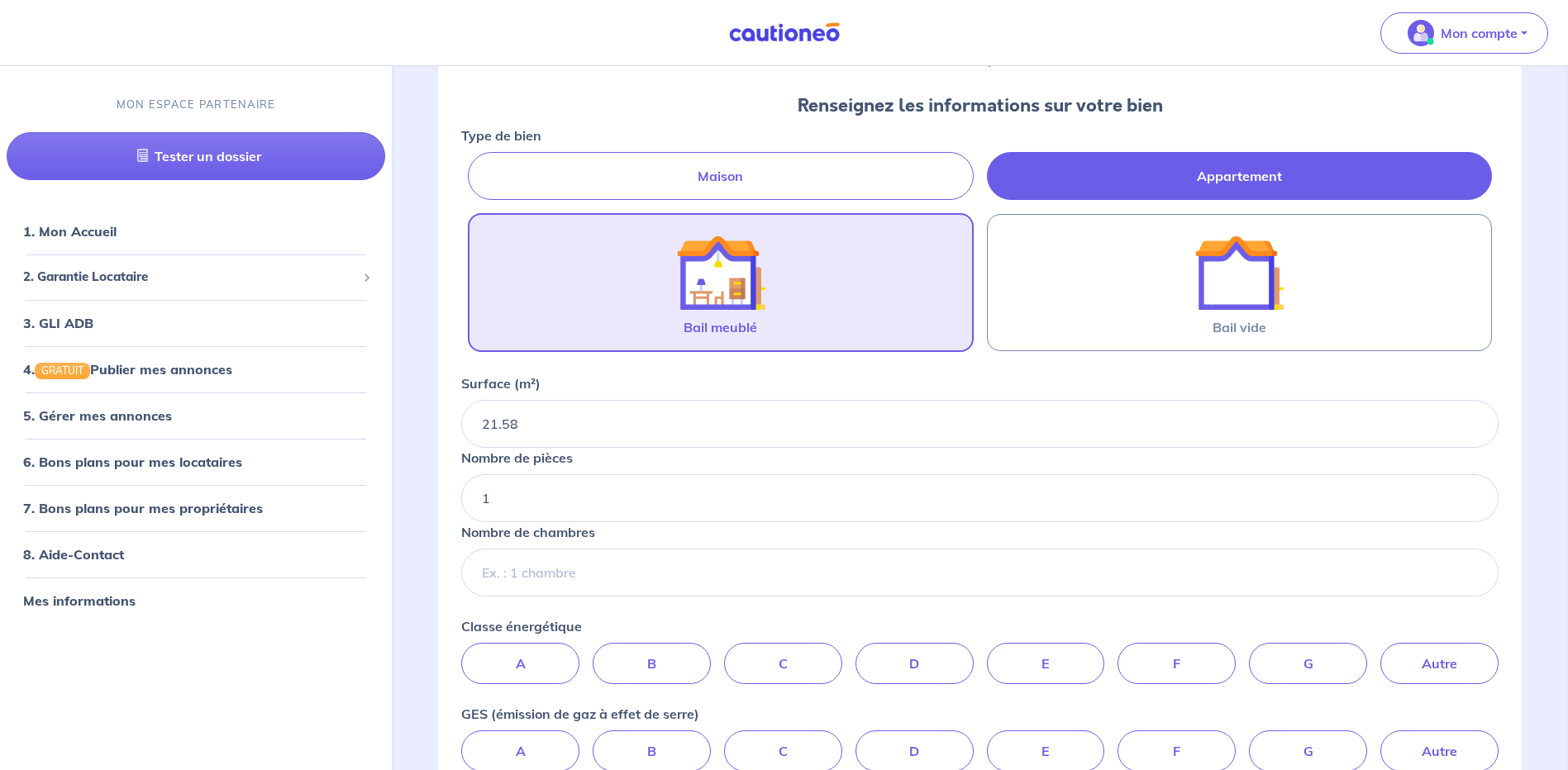
click at [638, 617] on div "Classe énergétique A B C D E F G Autre" at bounding box center [980, 650] width 1038 height 68
click at [783, 672] on label "C" at bounding box center [784, 663] width 119 height 41
click at [975, 654] on input "C" at bounding box center [980, 648] width 11 height 11
radio input "true"
click at [506, 749] on label "A" at bounding box center [520, 751] width 119 height 41
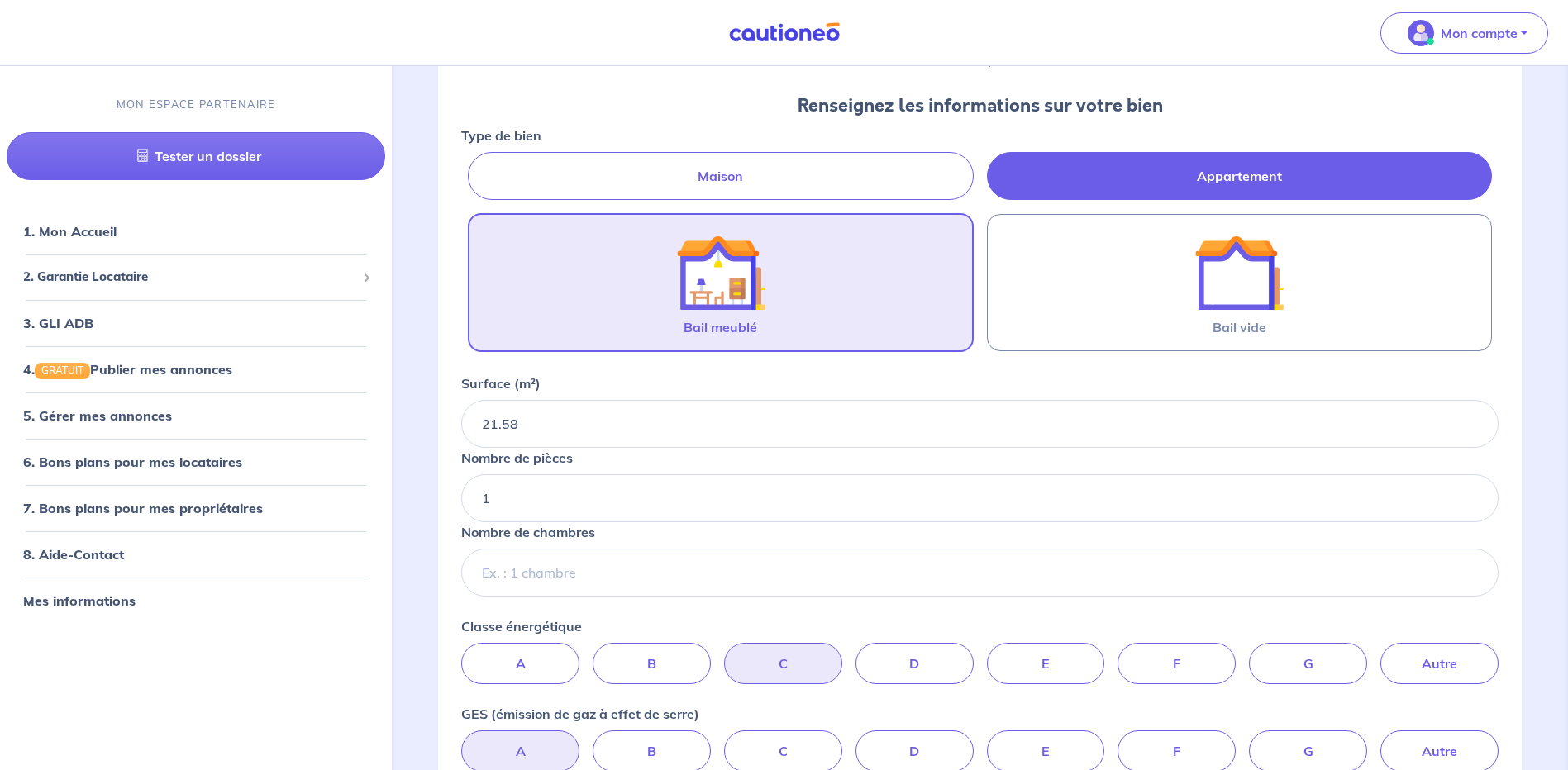
click at [975, 741] on input "A" at bounding box center [980, 736] width 11 height 11
radio input "true"
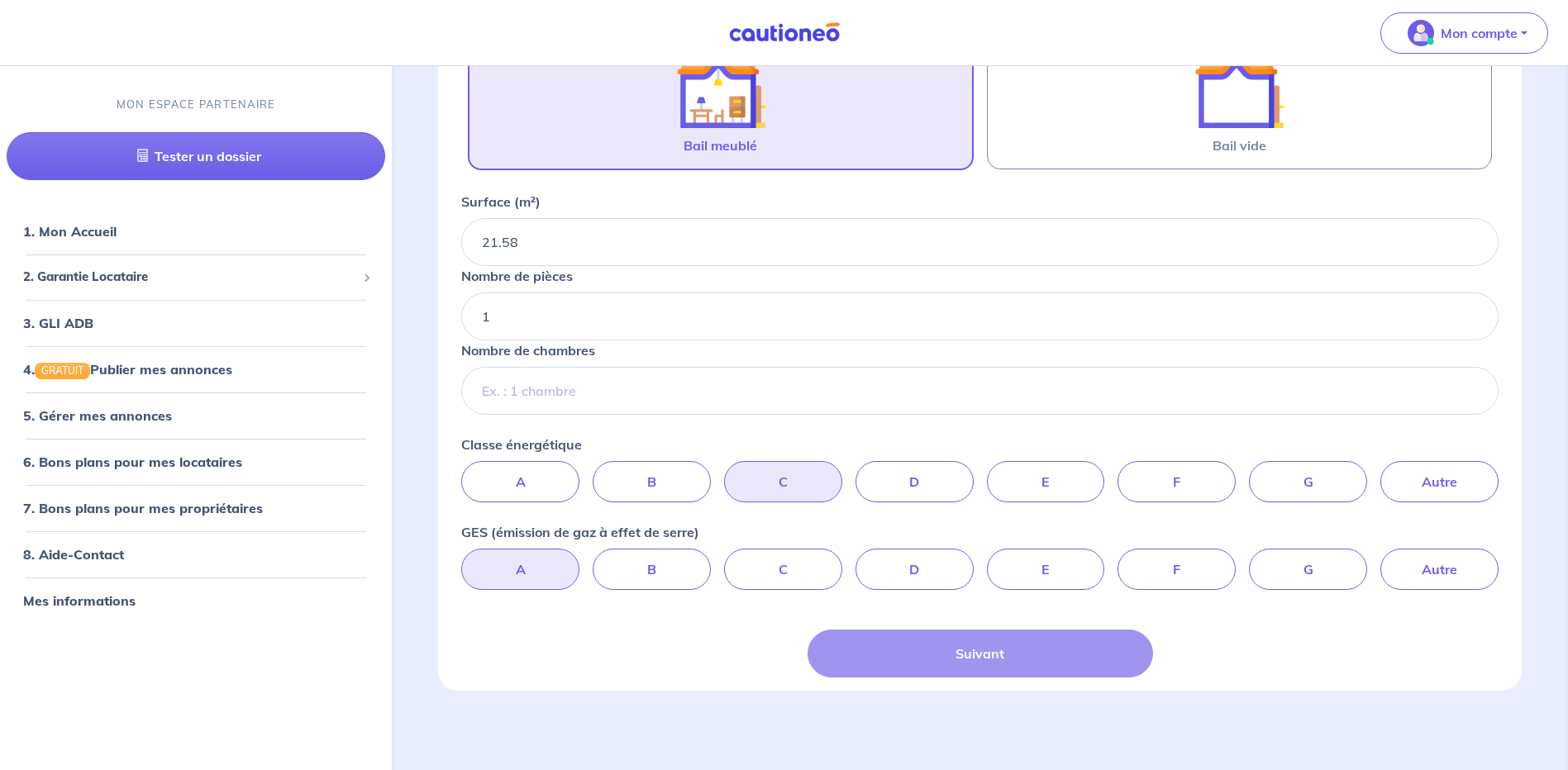
click at [628, 653] on div "Suivant" at bounding box center [980, 654] width 1038 height 48
click at [570, 397] on input "Nombre de chambres" at bounding box center [980, 391] width 1038 height 48
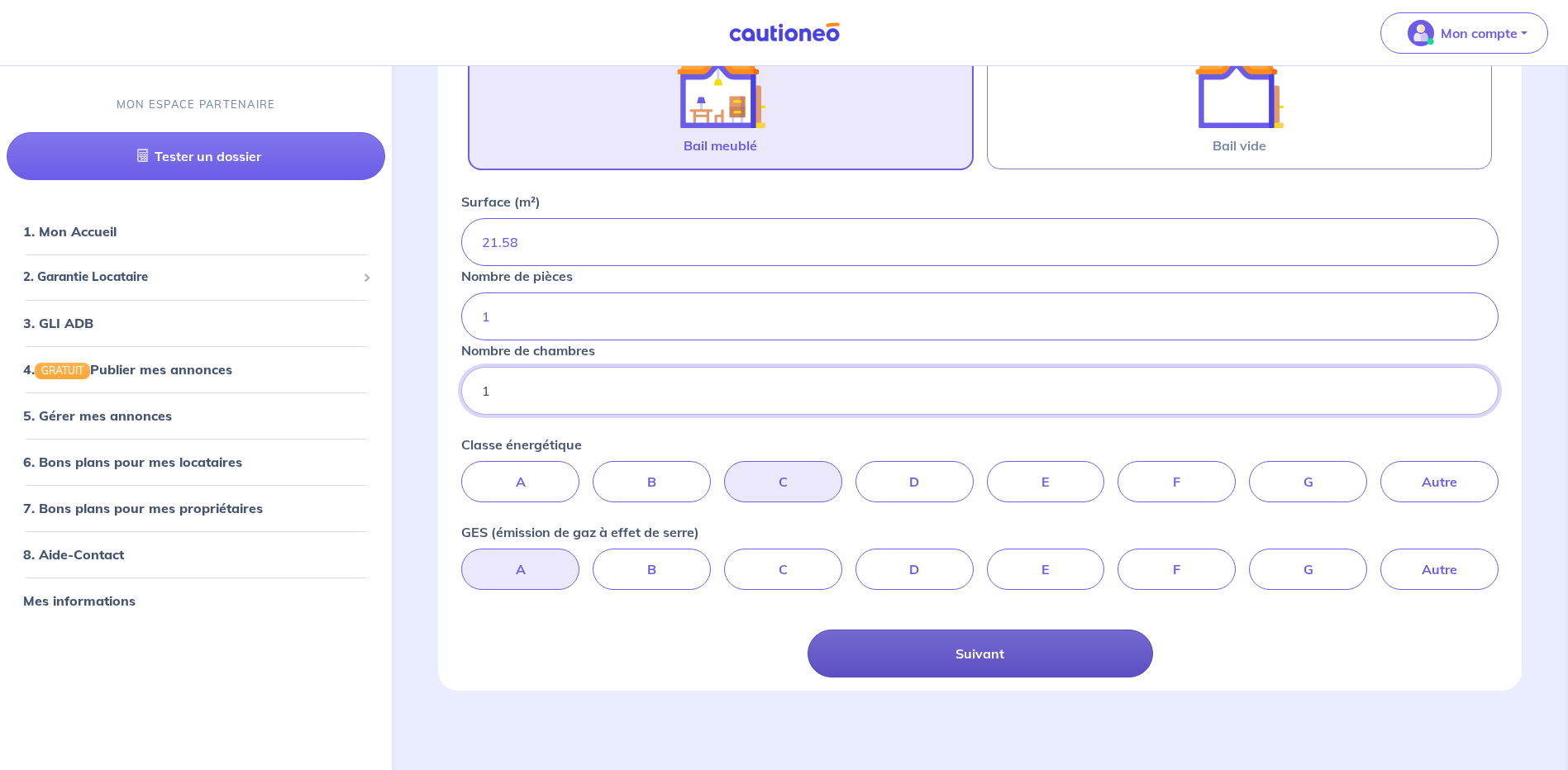
type input "1"
click at [1001, 658] on button "Suivant" at bounding box center [980, 654] width 345 height 48
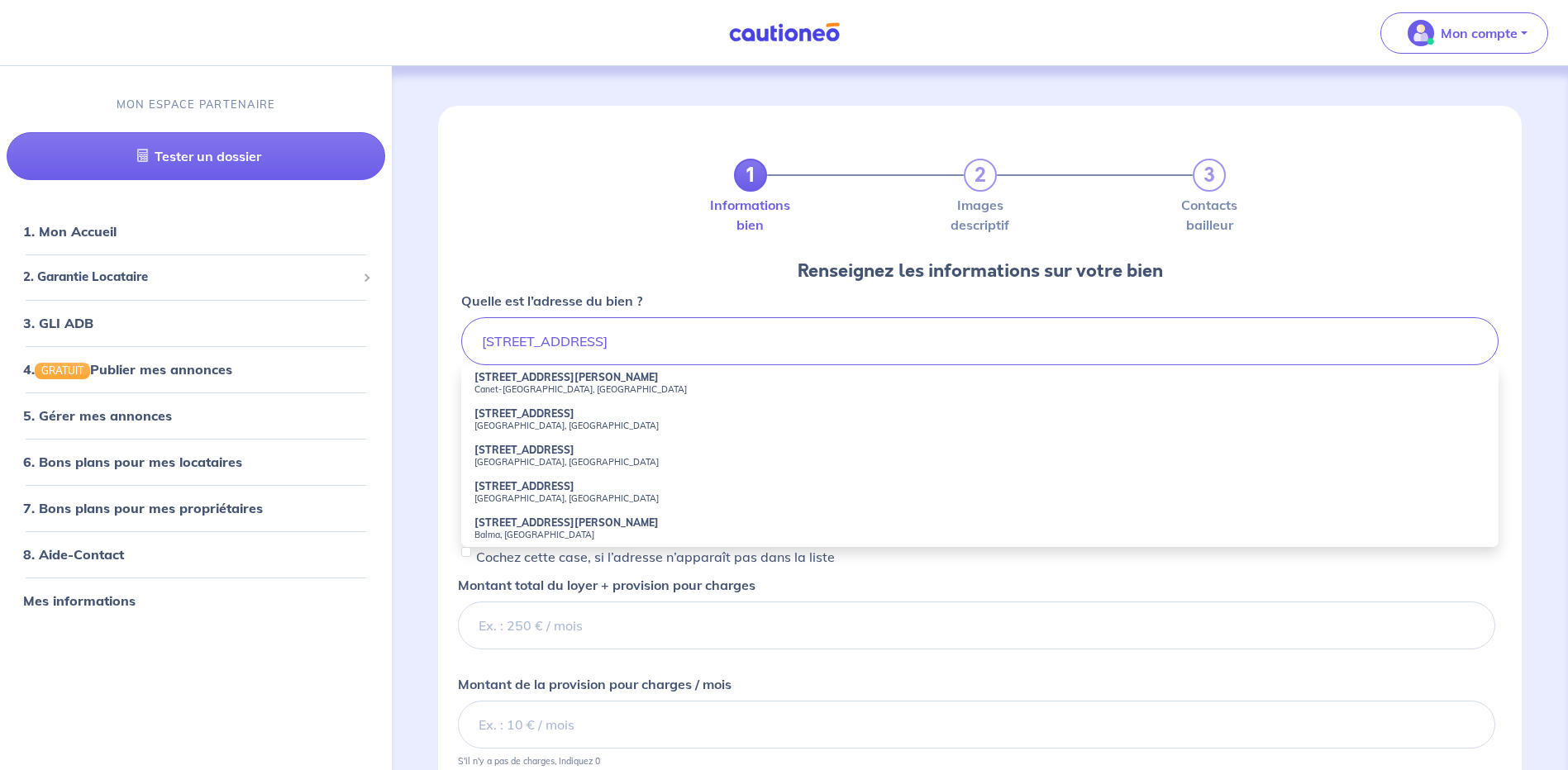
click at [550, 378] on strong "1 Rue Jouy d'Arnaud" at bounding box center [566, 377] width 185 height 12
type input "1 Rue Jouy d'Arnaud, Canet-en-Roussillon, France"
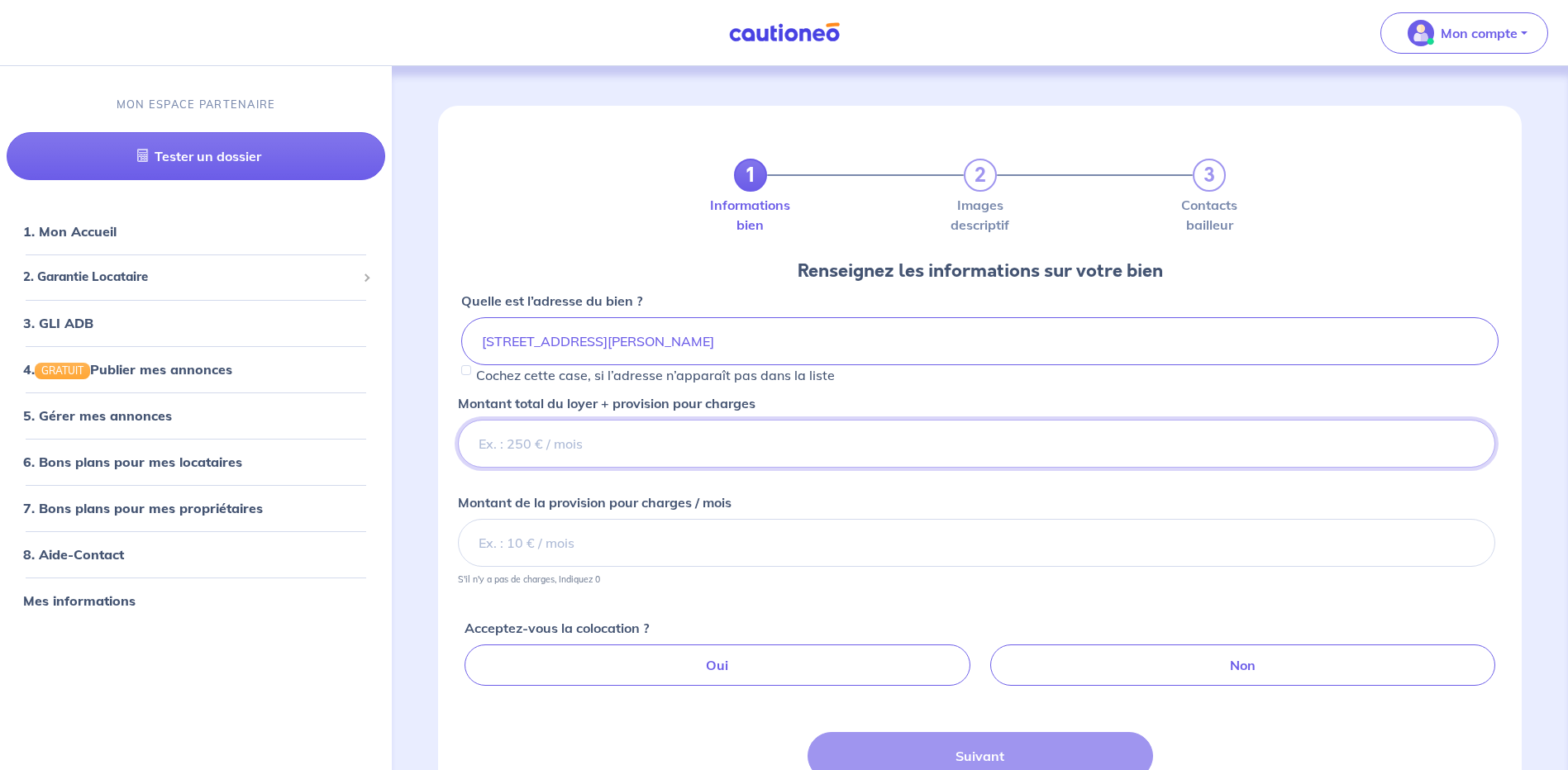
click at [585, 438] on input "Montant total du loyer + provision pour charges" at bounding box center [977, 444] width 1038 height 48
type input "500"
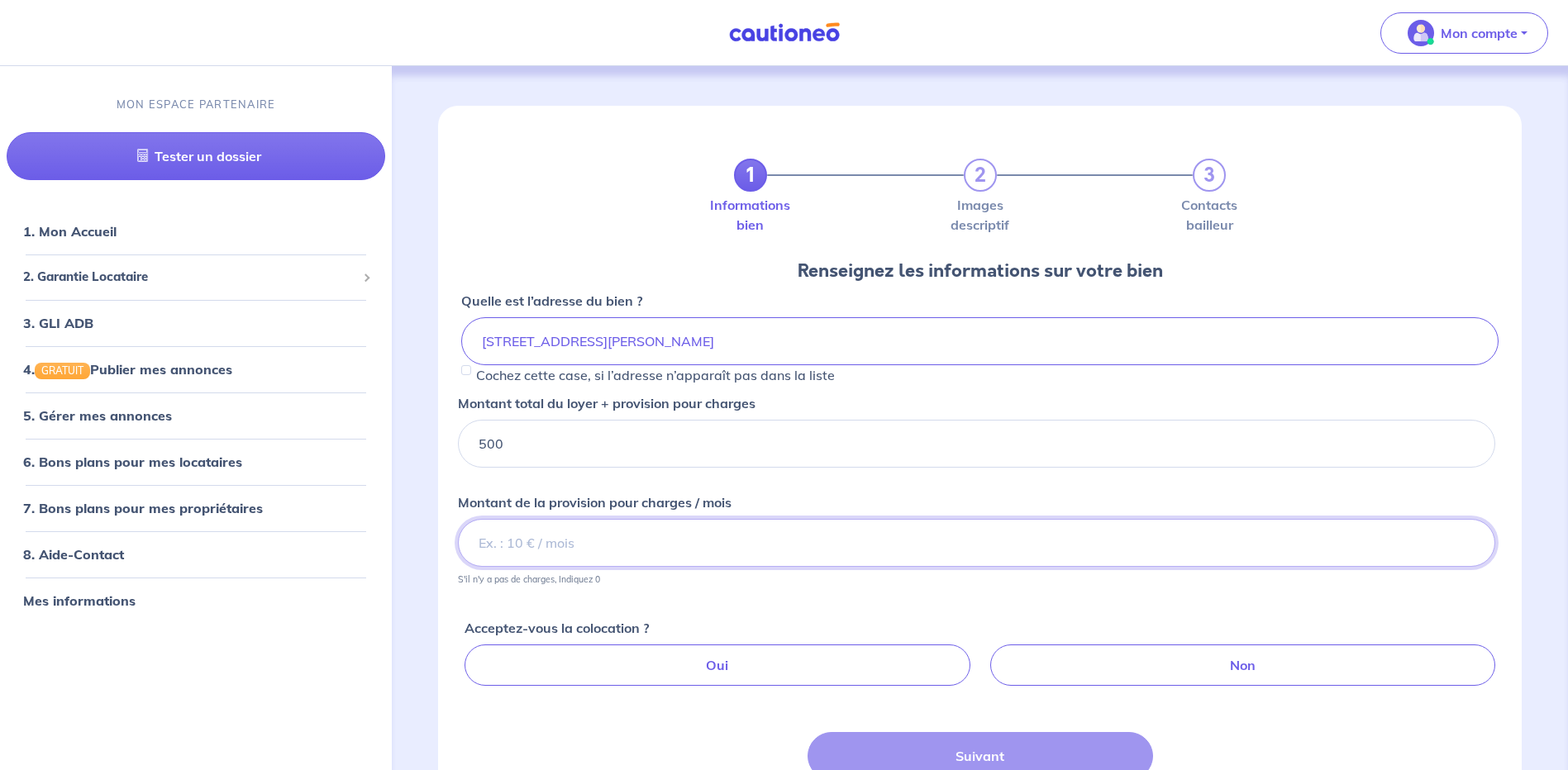
click at [585, 545] on input "Montant de la provision pour charges / mois" at bounding box center [977, 543] width 1038 height 48
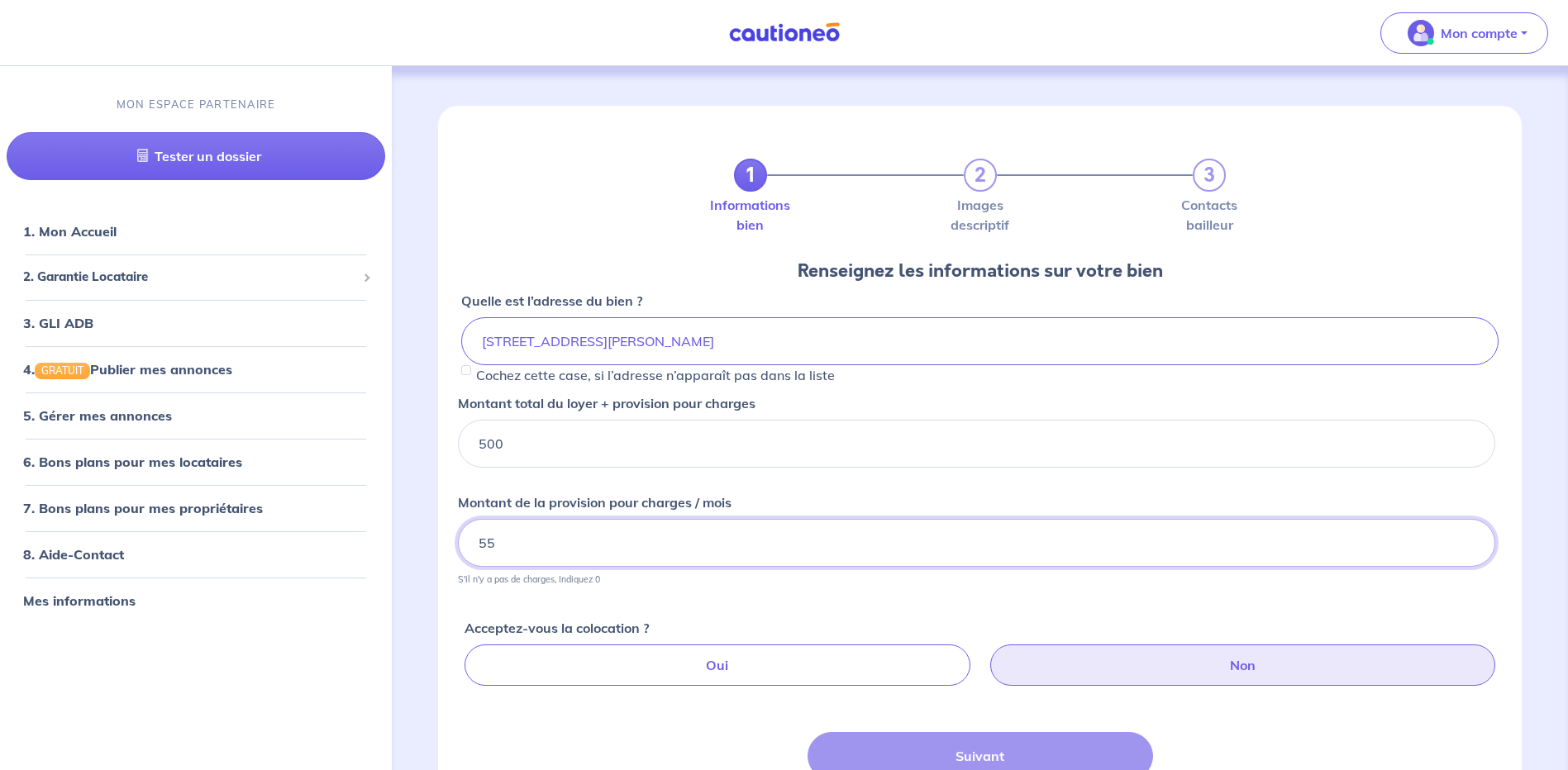
type input "55"
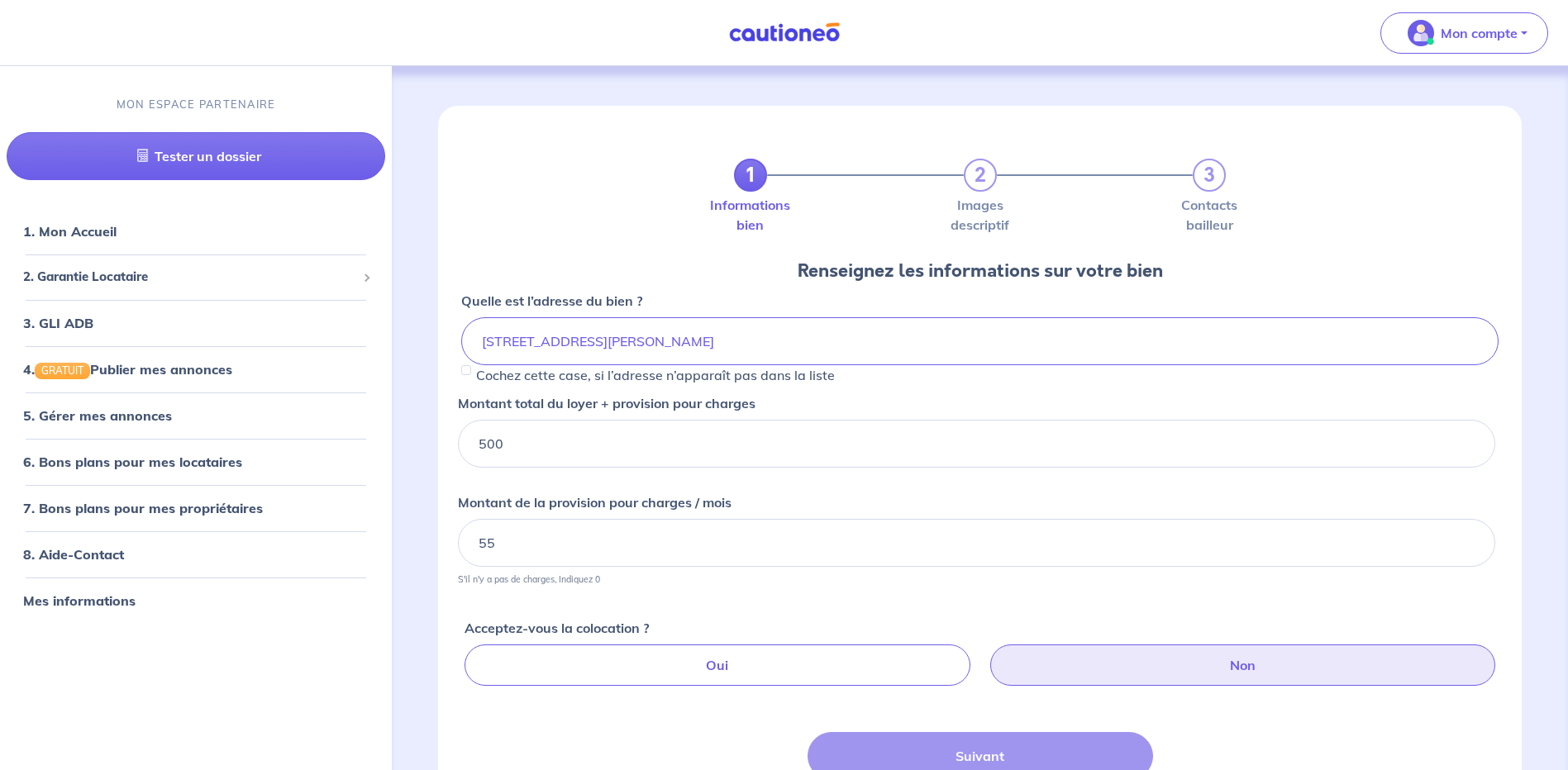
click at [1240, 671] on label "Non" at bounding box center [1243, 665] width 505 height 41
click at [989, 655] on input "Non" at bounding box center [983, 649] width 11 height 11
radio input "true"
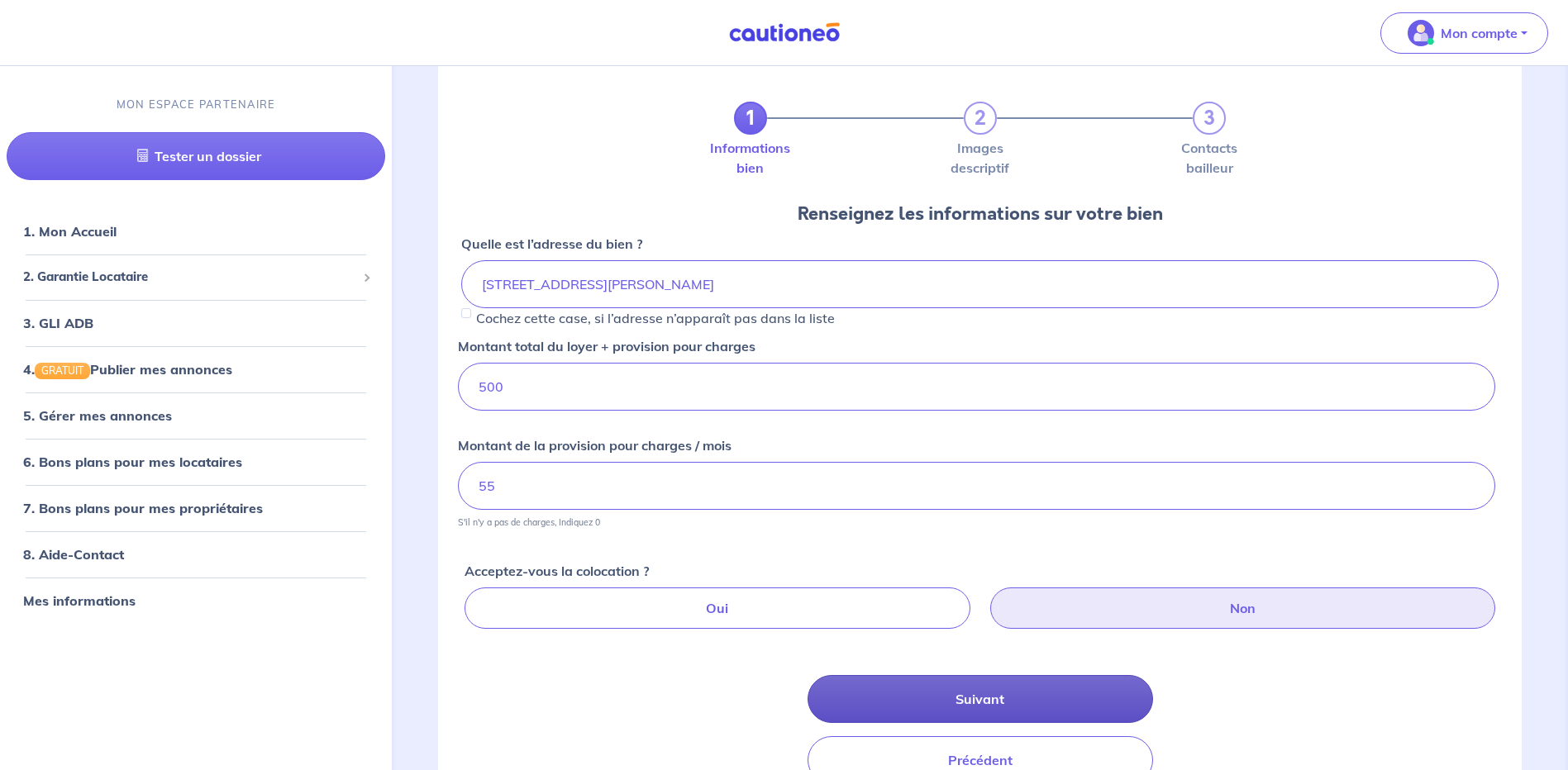
scroll to position [82, 0]
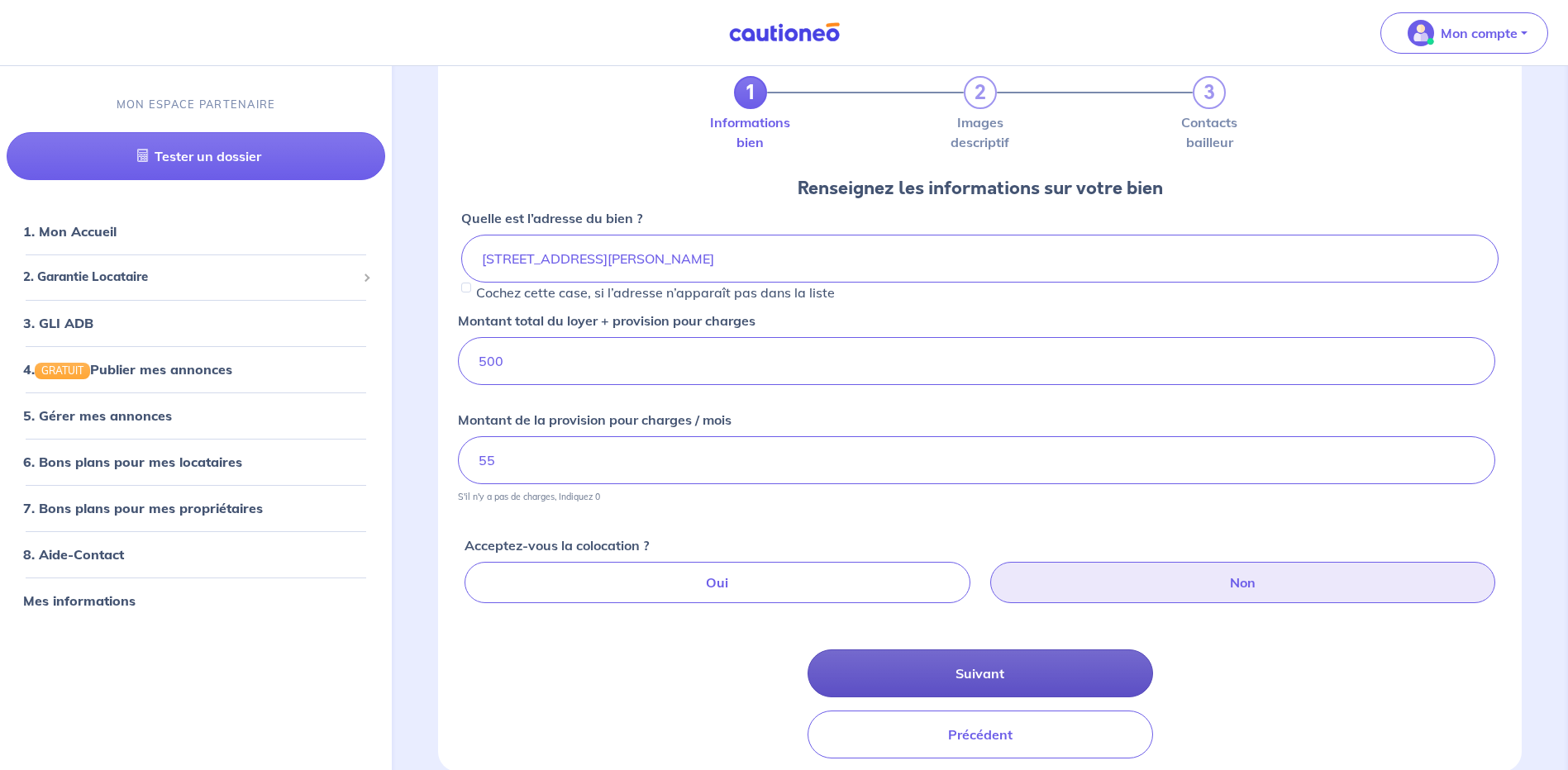
click at [1027, 667] on button "Suivant" at bounding box center [980, 673] width 345 height 48
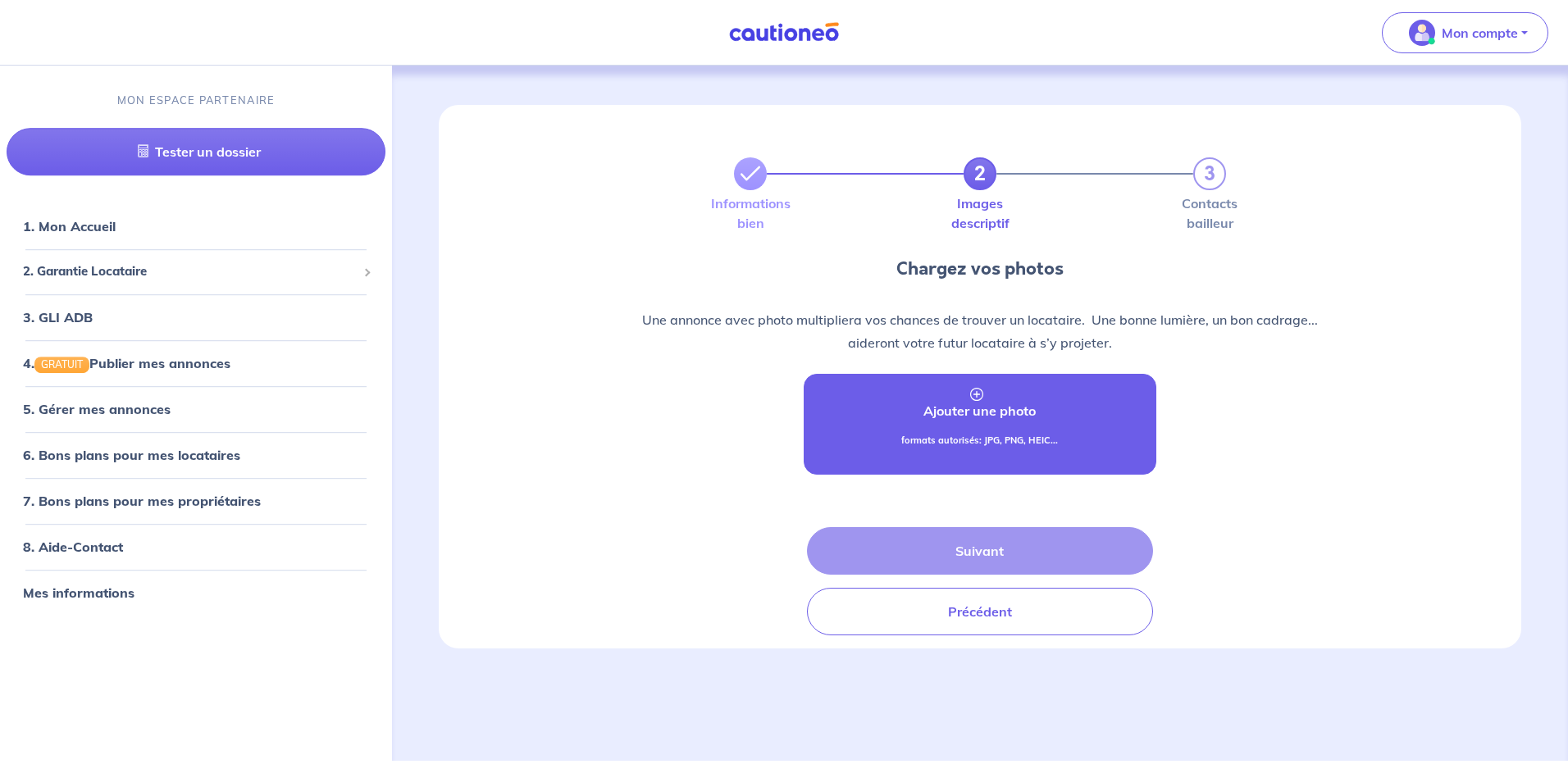
click at [987, 416] on p "Ajouter une photo" at bounding box center [980, 411] width 112 height 20
click at [972, 418] on p "Ajouter une photo" at bounding box center [980, 411] width 112 height 20
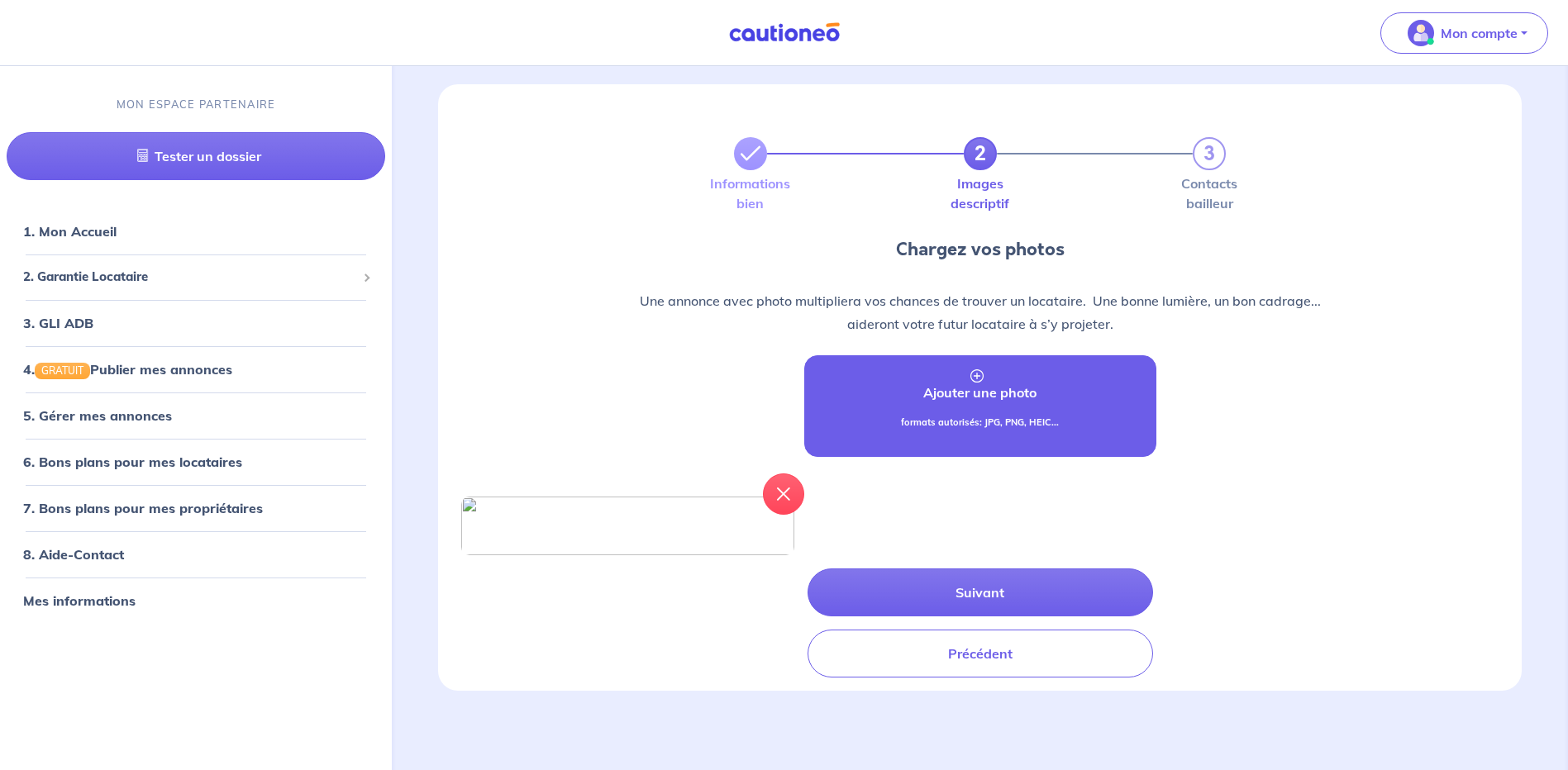
scroll to position [126, 0]
click at [1014, 383] on p "Ajouter une photo" at bounding box center [980, 392] width 113 height 20
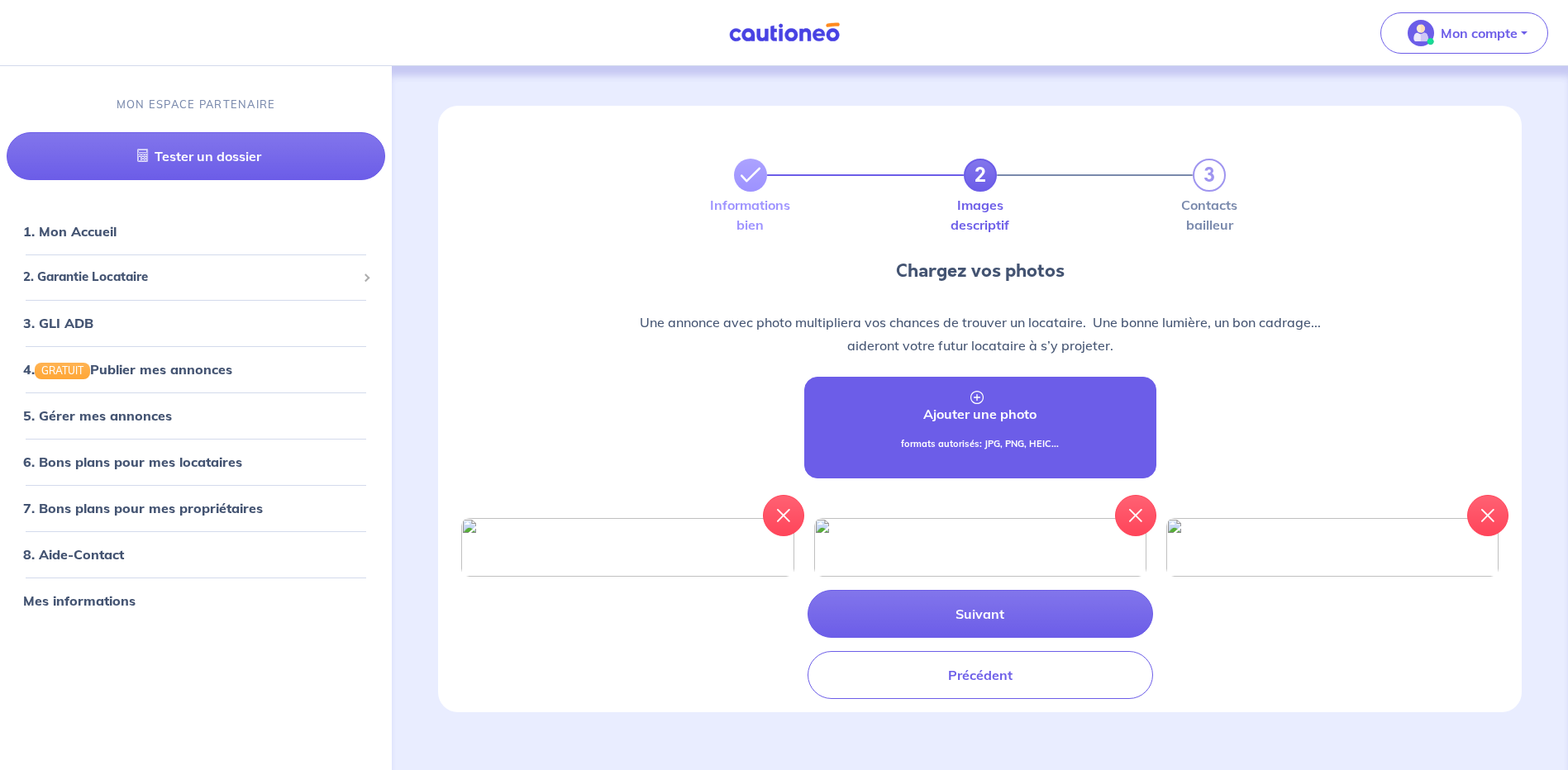
click at [996, 414] on p "Ajouter une photo" at bounding box center [980, 414] width 113 height 20
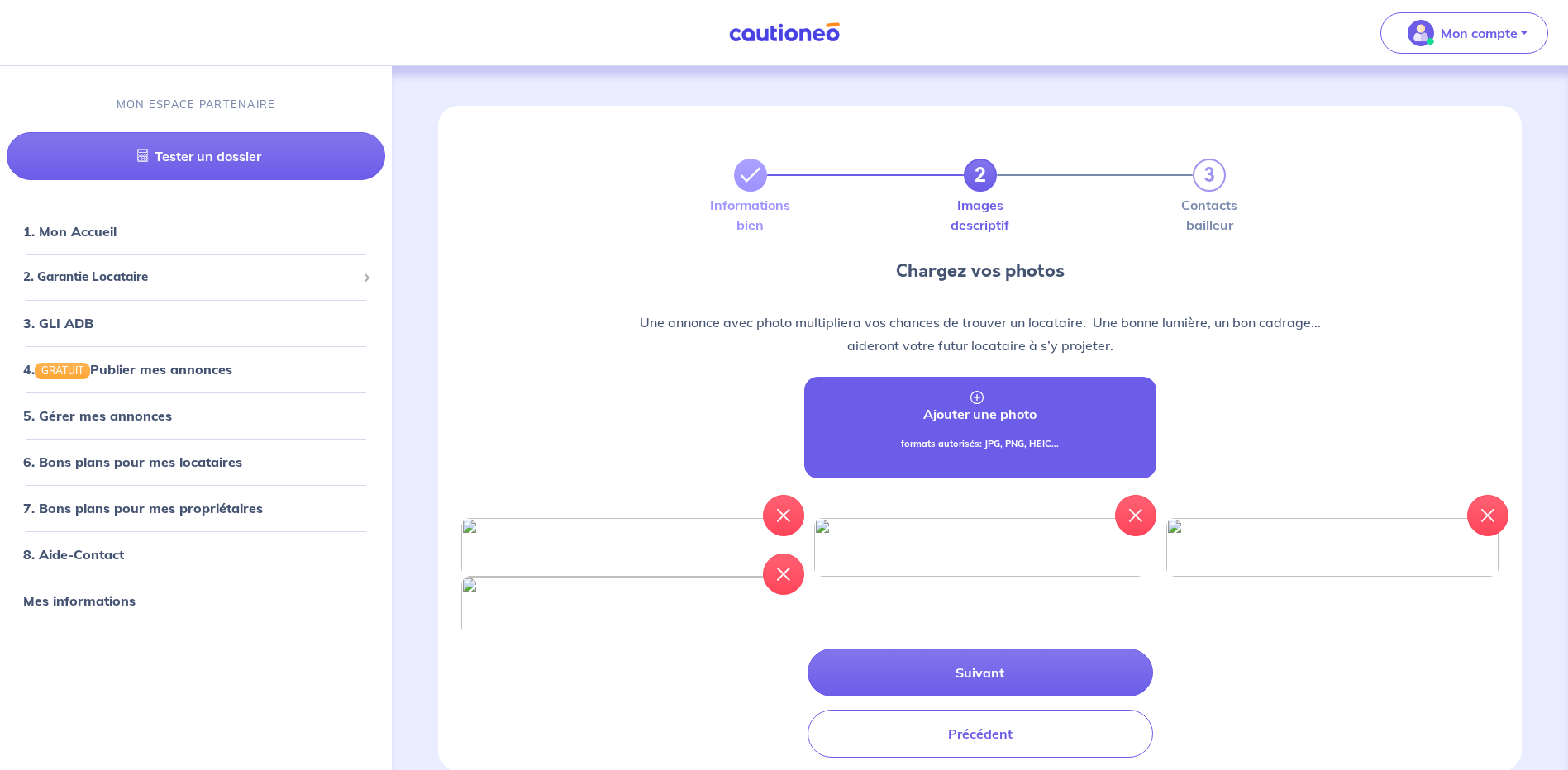
click at [971, 427] on link "Ajouter une photo formats autorisés: JPG, PNG, HEIC..." at bounding box center [981, 428] width 352 height 101
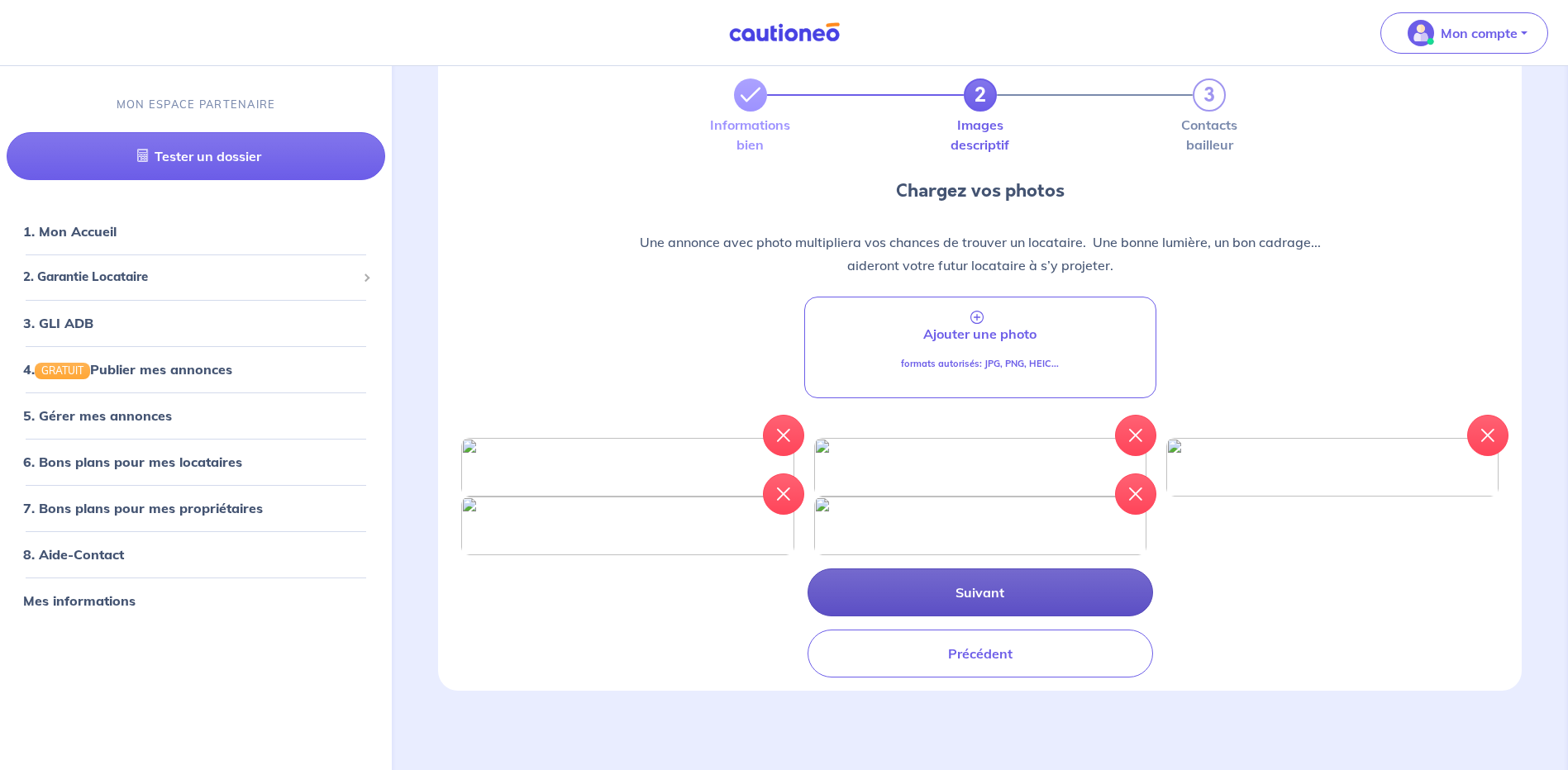
click at [992, 594] on button "Suivant" at bounding box center [980, 593] width 345 height 48
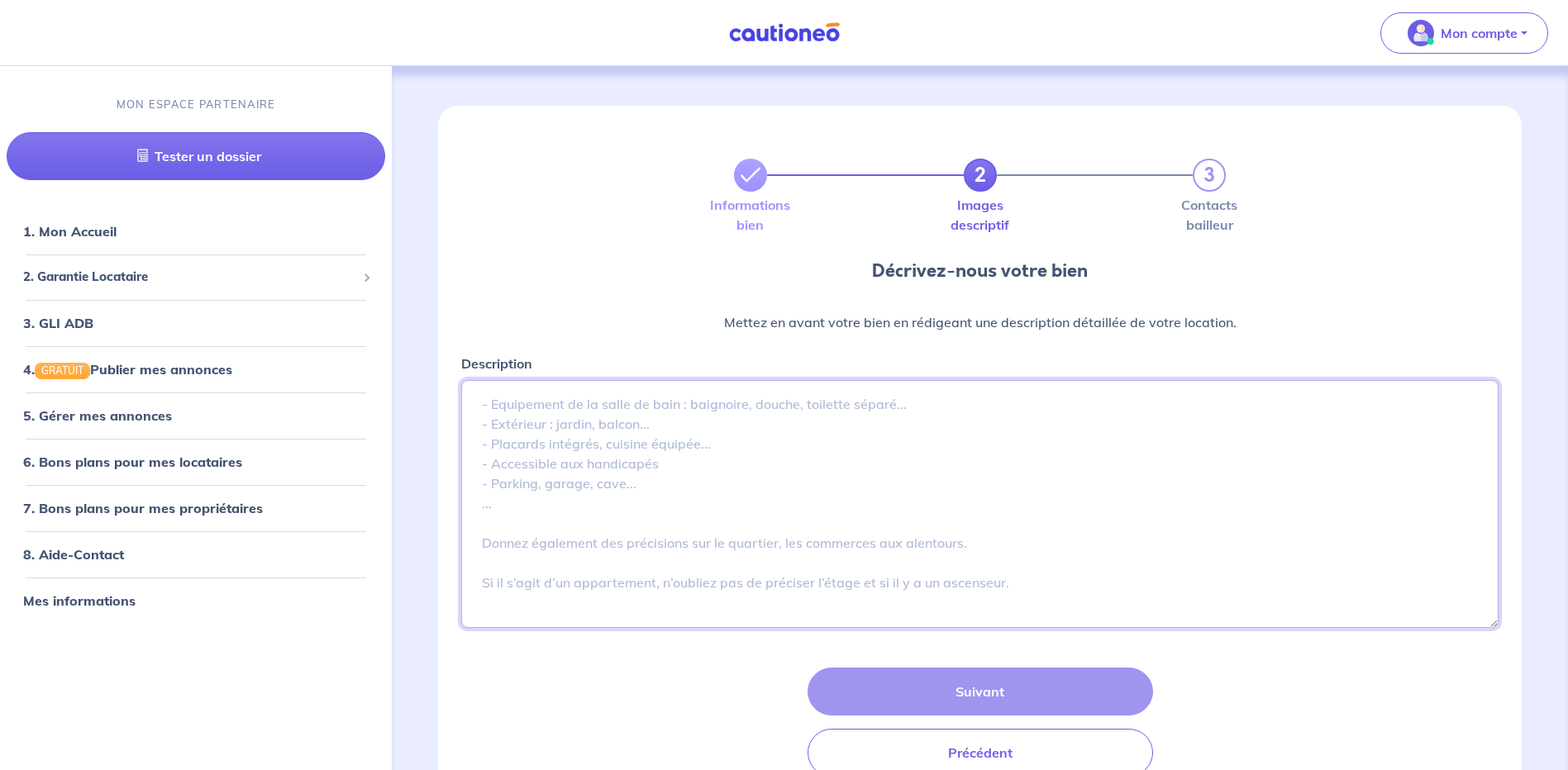
click at [799, 429] on textarea "Description" at bounding box center [980, 504] width 1038 height 248
paste textarea "Location à l'année. Canet plage, studio meublé de 21.58 m² sis 1 rue Jouy d'Arn…"
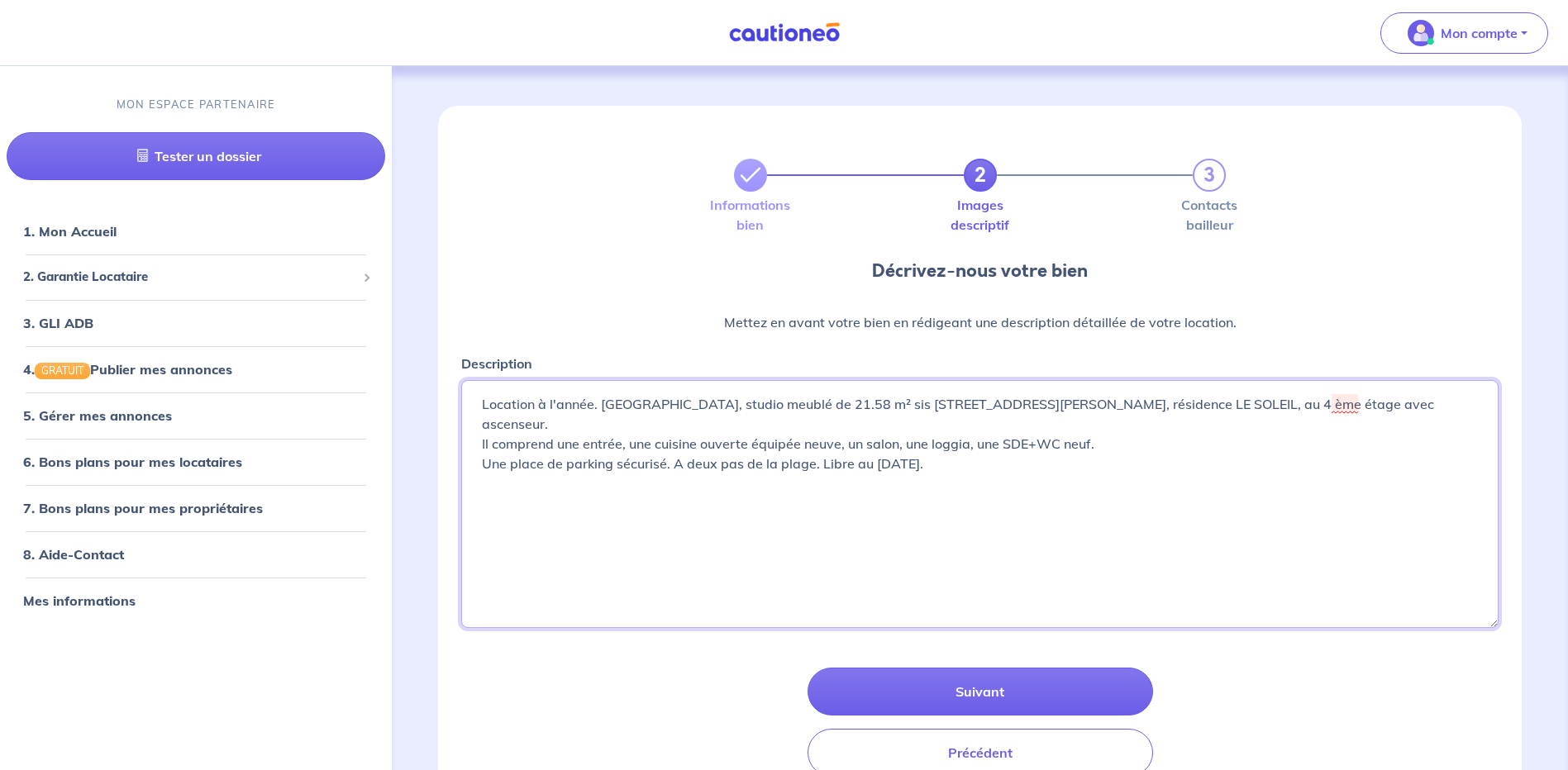
click at [1160, 407] on textarea "Location à l'année. Canet plage, studio meublé de 21.58 m² sis 1 rue Jouy d'Arn…" at bounding box center [980, 504] width 1038 height 248
click at [1405, 520] on textarea "Location à l'année. Canet plage, studio meublé de 21.58 m² sis 1 rue Jouy d'Arn…" at bounding box center [980, 504] width 1038 height 248
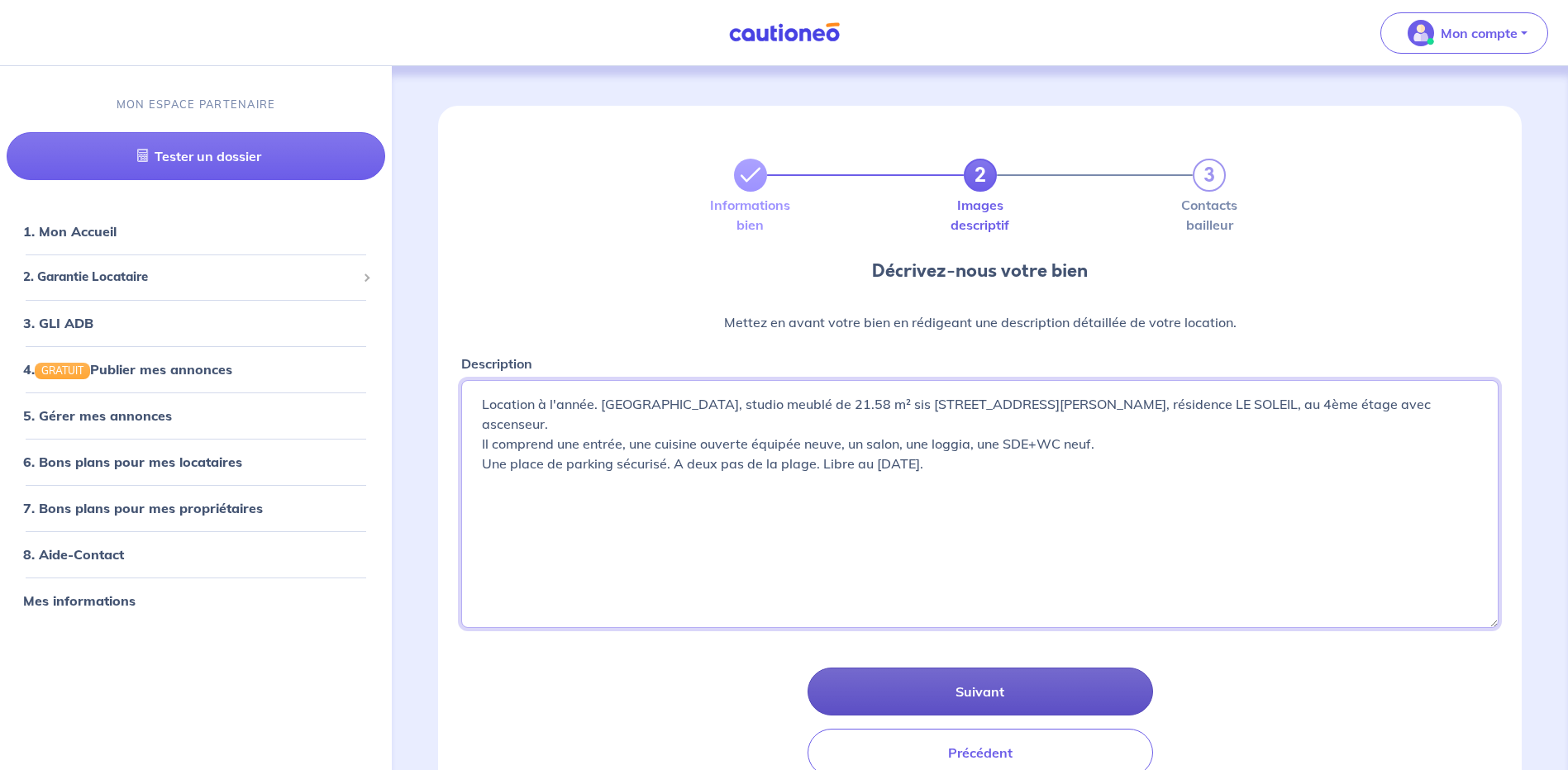
type textarea "Location à l'année. Canet plage, studio meublé de 21.58 m² sis 1 rue Jouy d'Arn…"
click at [989, 687] on button "Suivant" at bounding box center [980, 692] width 345 height 48
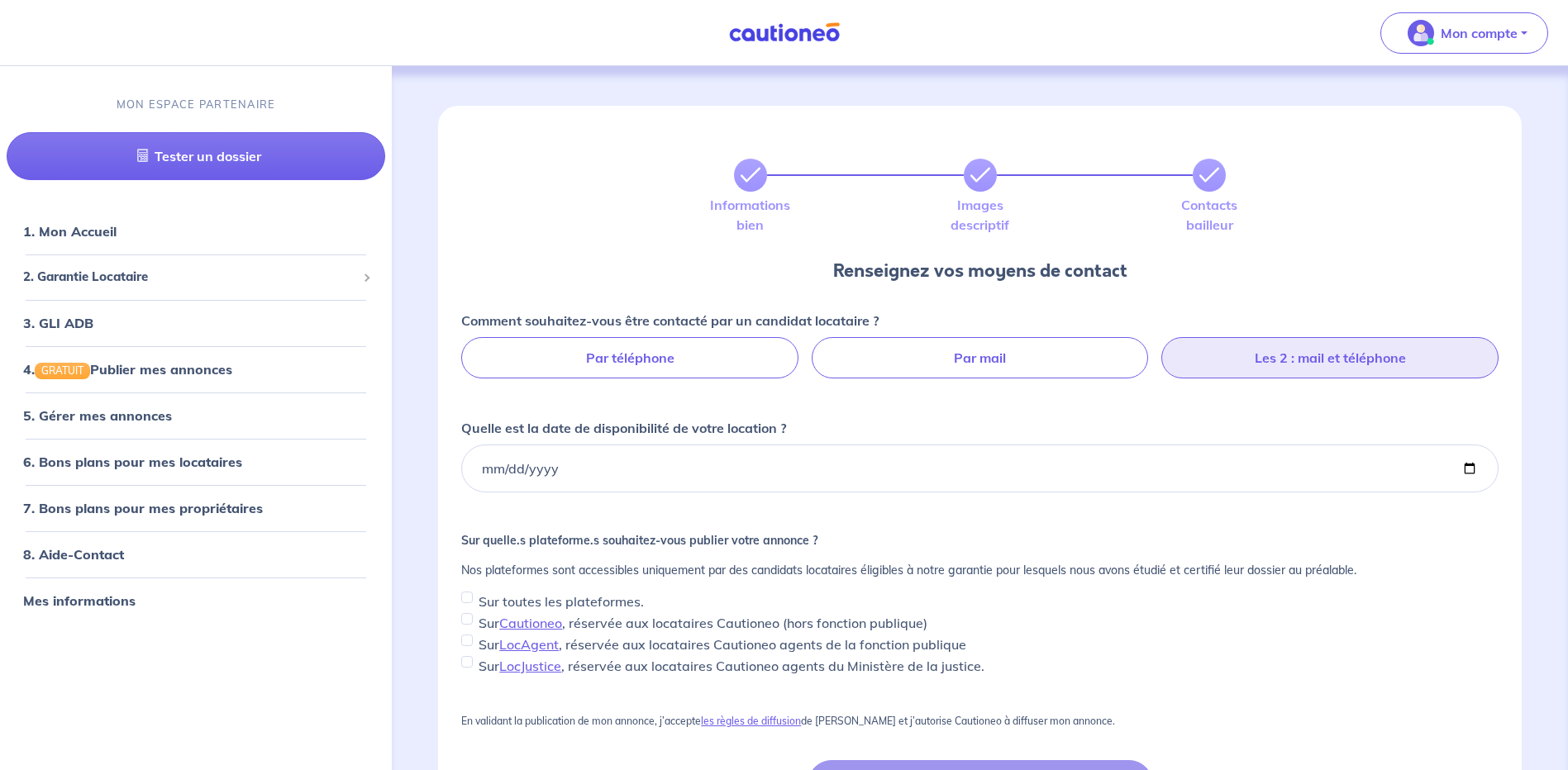
click at [1350, 354] on label "Les 2 : mail et téléphone" at bounding box center [1330, 358] width 338 height 41
click at [985, 348] on input "Les 2 : mail et téléphone" at bounding box center [980, 342] width 11 height 11
radio input "true"
select select "FR"
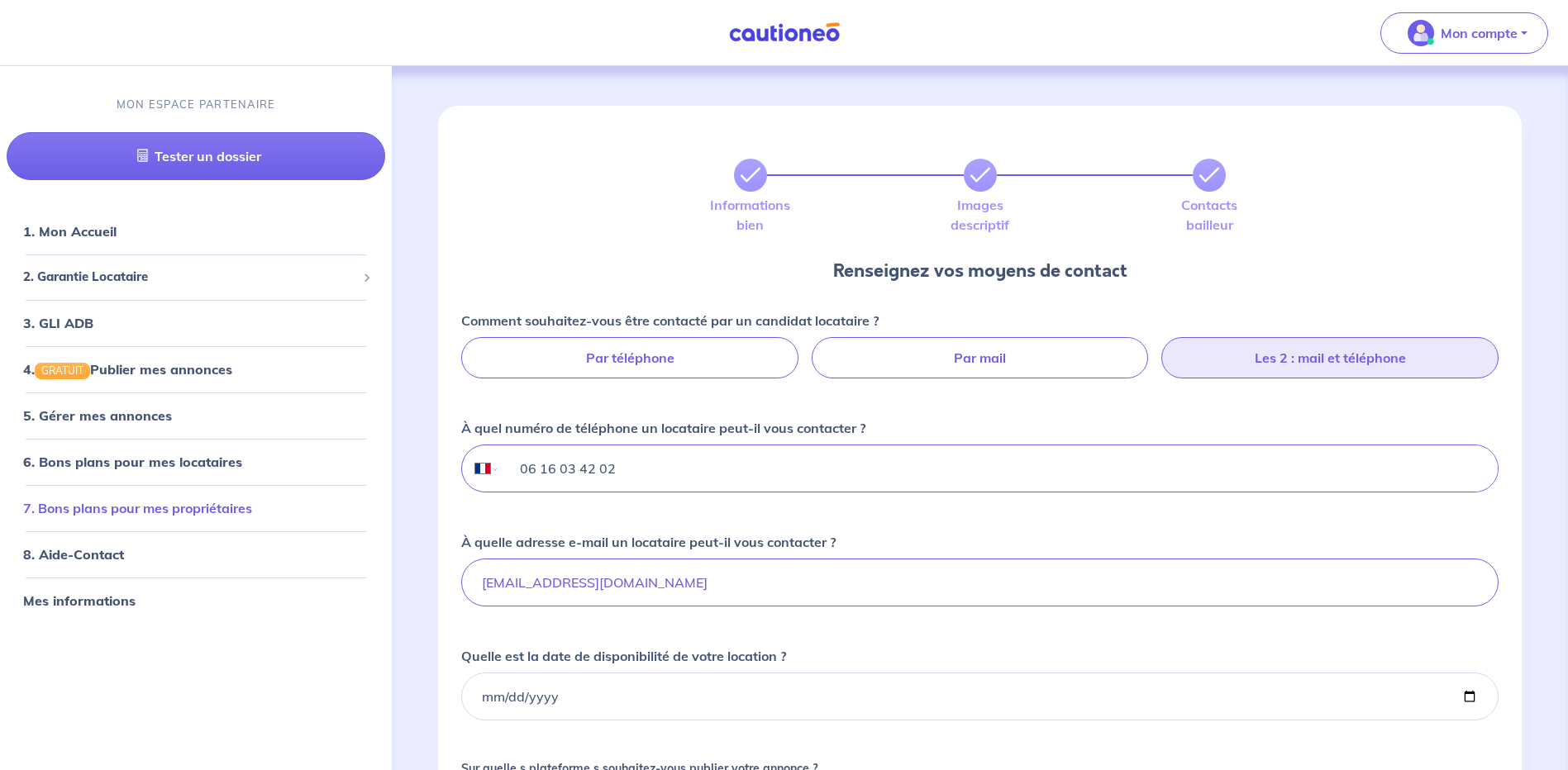
drag, startPoint x: 668, startPoint y: 483, endPoint x: 333, endPoint y: 490, distance: 335.1
click at [333, 490] on div "Mon compte MON ESPACE PARTENAIRE Tester un dossier 1. Mon Accueil 2. Garantie L…" at bounding box center [784, 595] width 1568 height 1191
type input "04 68 35 22 22"
drag, startPoint x: 529, startPoint y: 584, endPoint x: 180, endPoint y: 583, distance: 349.0
click at [180, 583] on div "Mon compte MON ESPACE PARTENAIRE Tester un dossier 1. Mon Accueil 2. Garantie L…" at bounding box center [784, 595] width 1568 height 1191
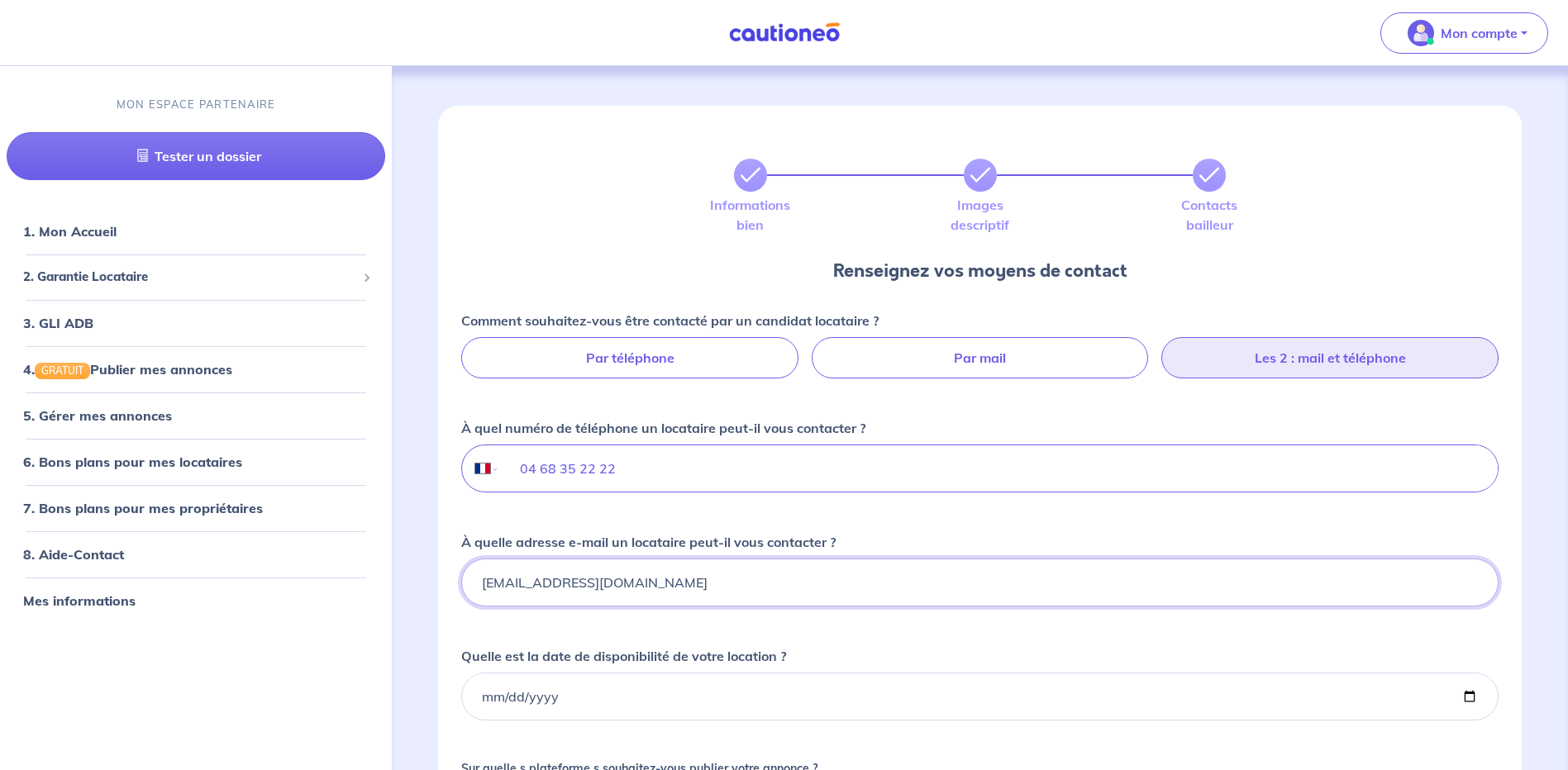
type input "contact@habitatfoncier.fr"
click at [755, 692] on input "Quelle est la date de disponibilité de votre location ?" at bounding box center [980, 696] width 1038 height 48
click at [1468, 698] on input "Quelle est la date de disponibilité de votre location ?" at bounding box center [980, 696] width 1038 height 48
type input "2025-09-17"
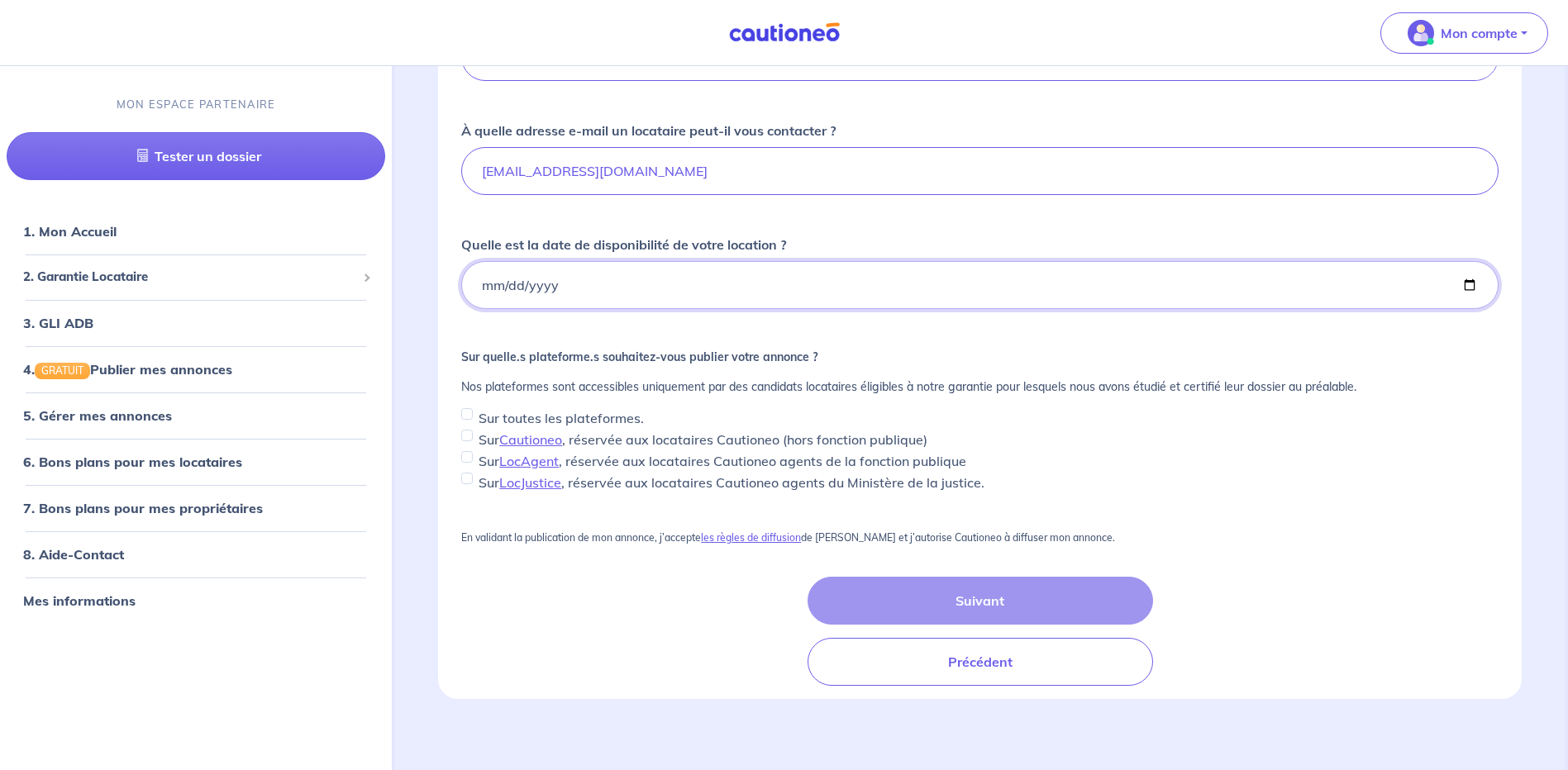
scroll to position [413, 0]
click at [470, 415] on input "Sur toutes les plateformes." at bounding box center [467, 412] width 11 height 11
checkbox input "true"
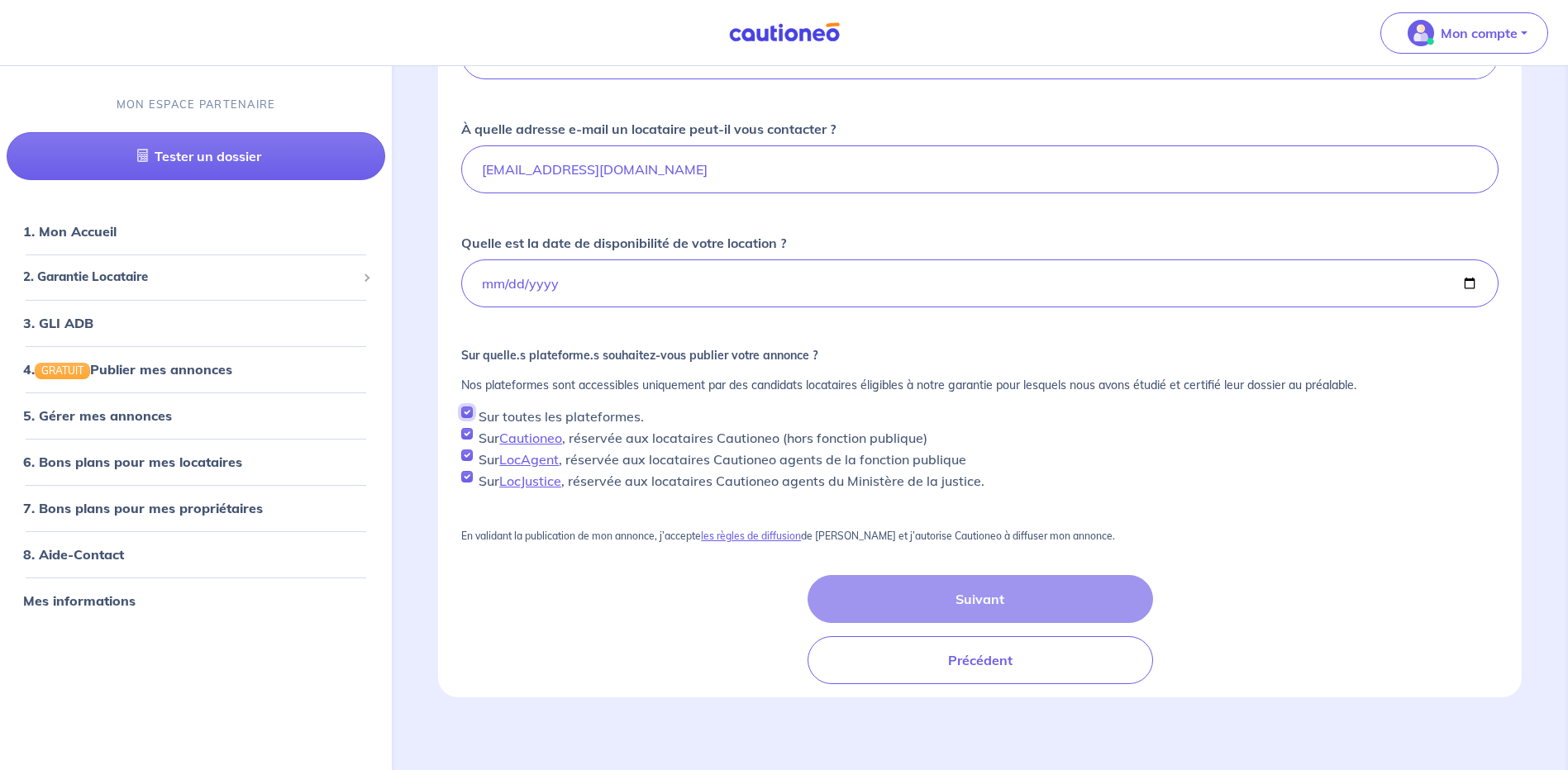
checkbox input "true"
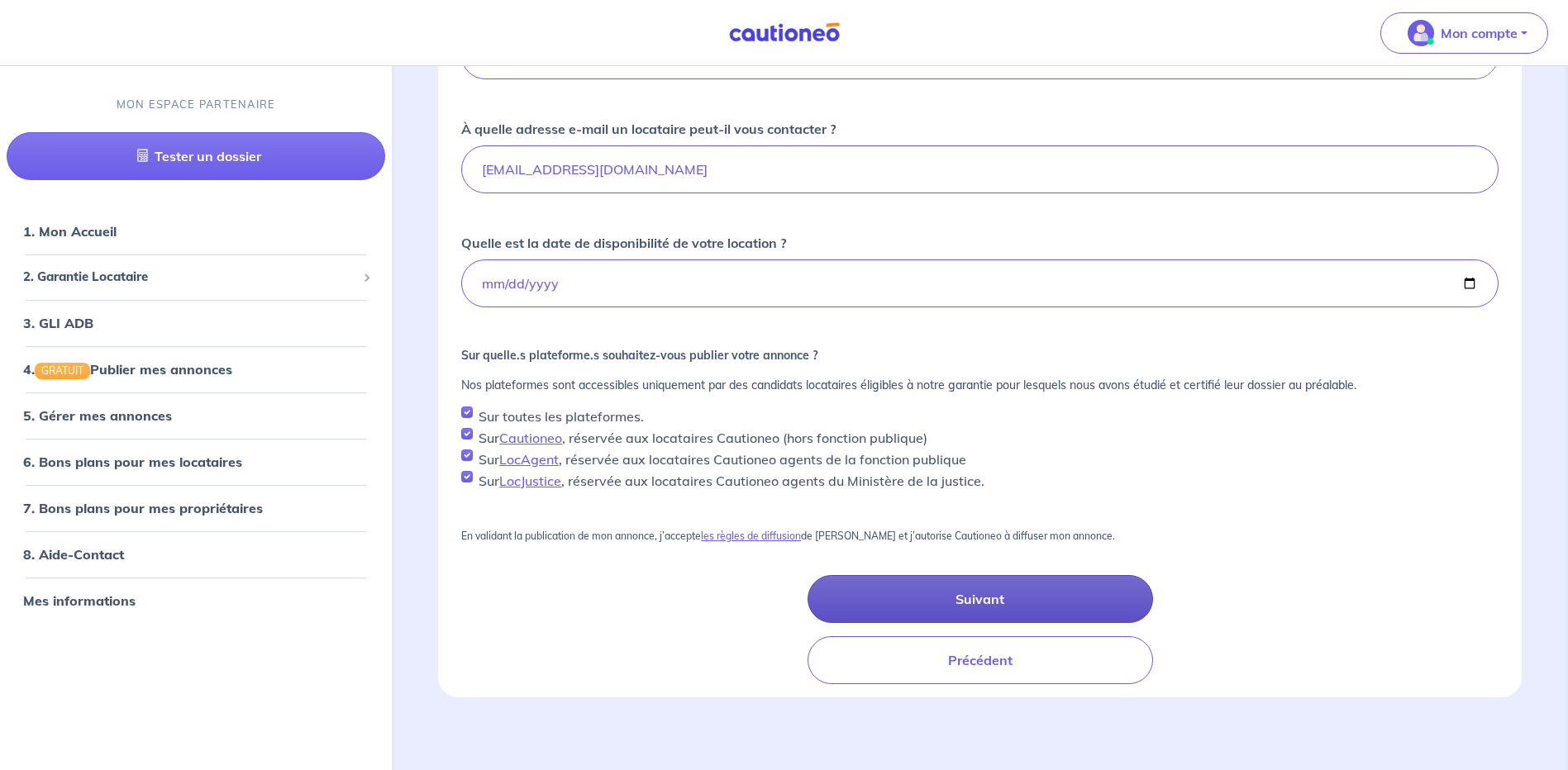
click at [1014, 600] on button "Suivant" at bounding box center [980, 600] width 345 height 48
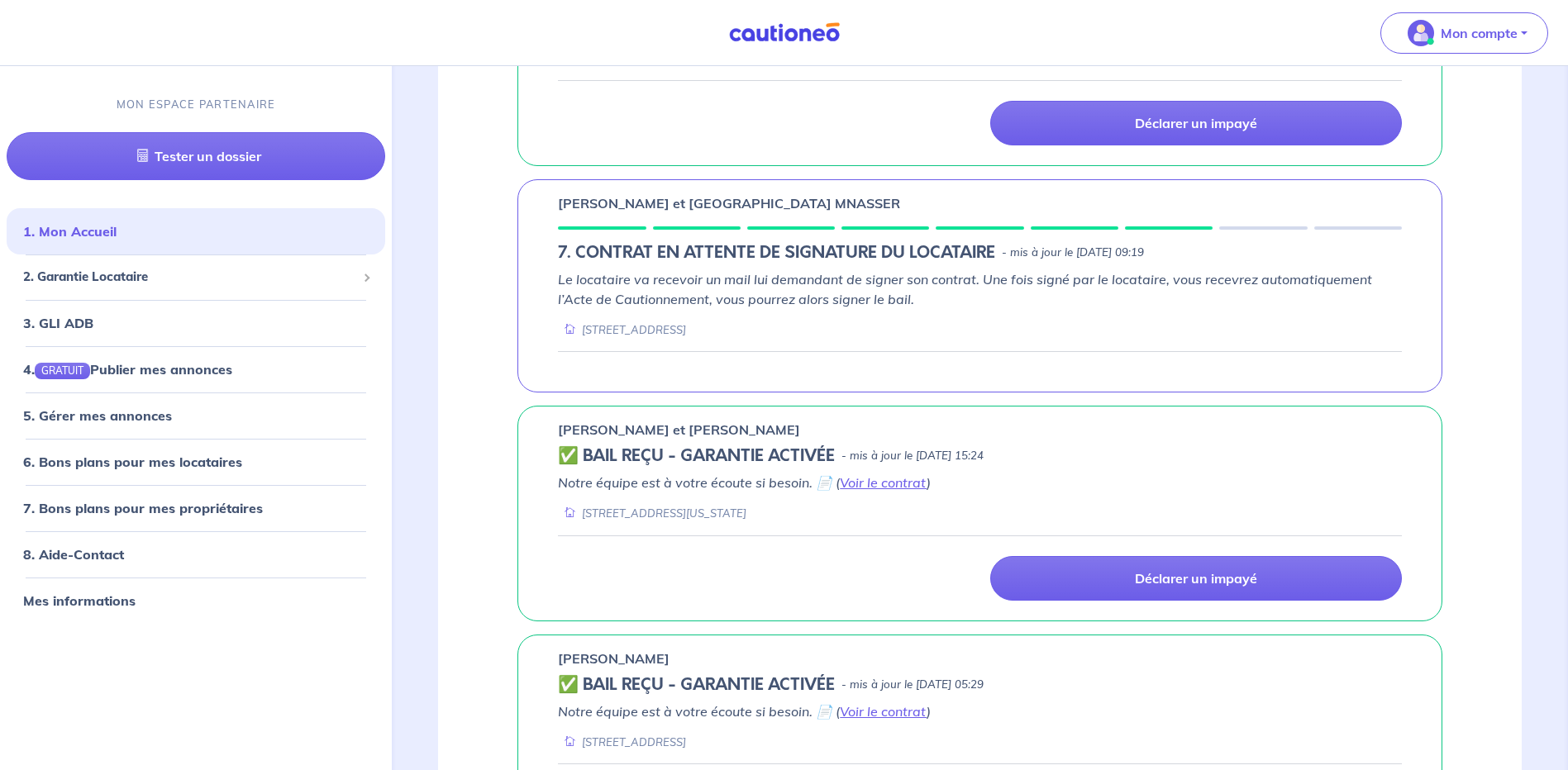
scroll to position [826, 0]
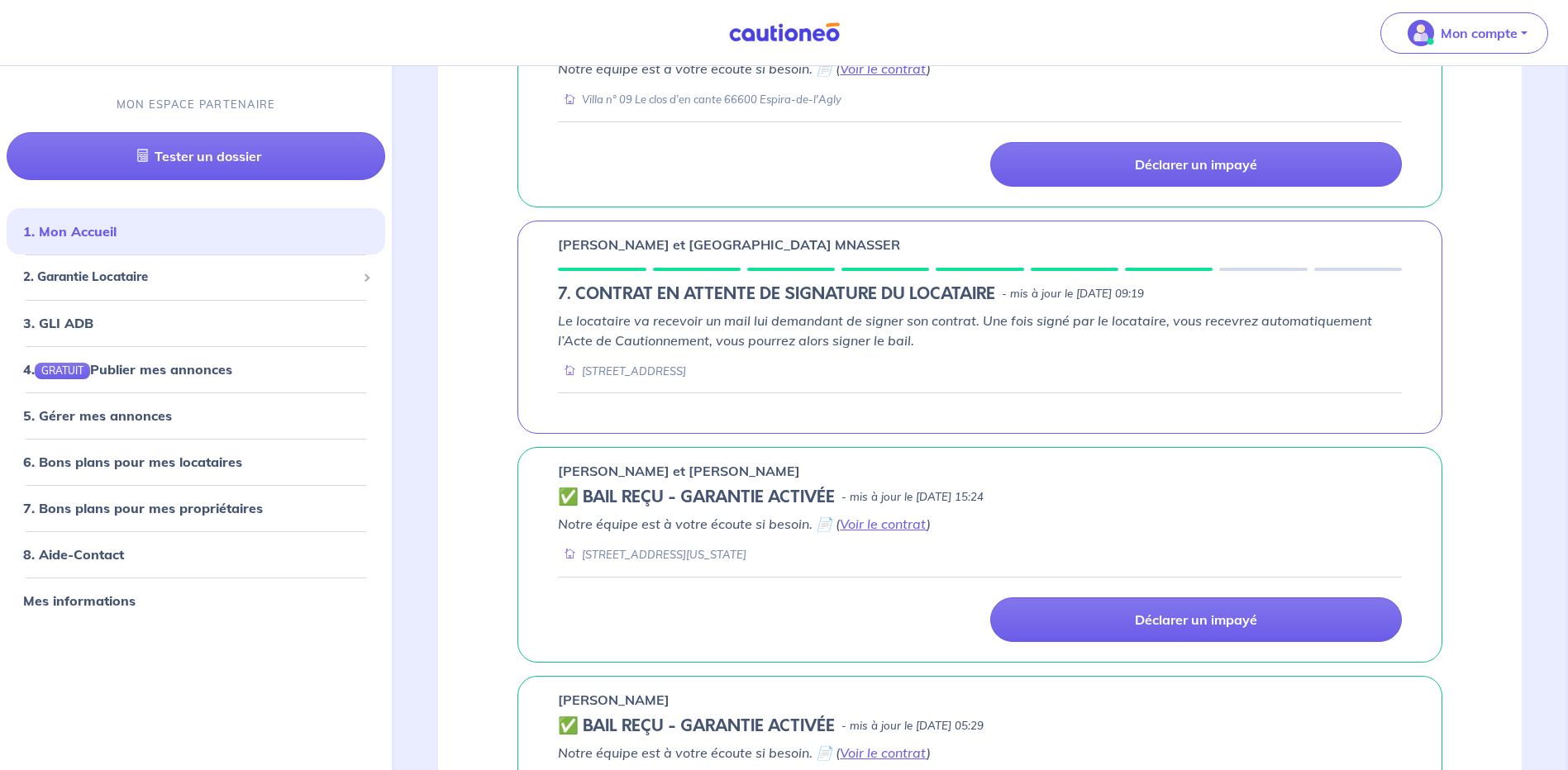
scroll to position [910, 0]
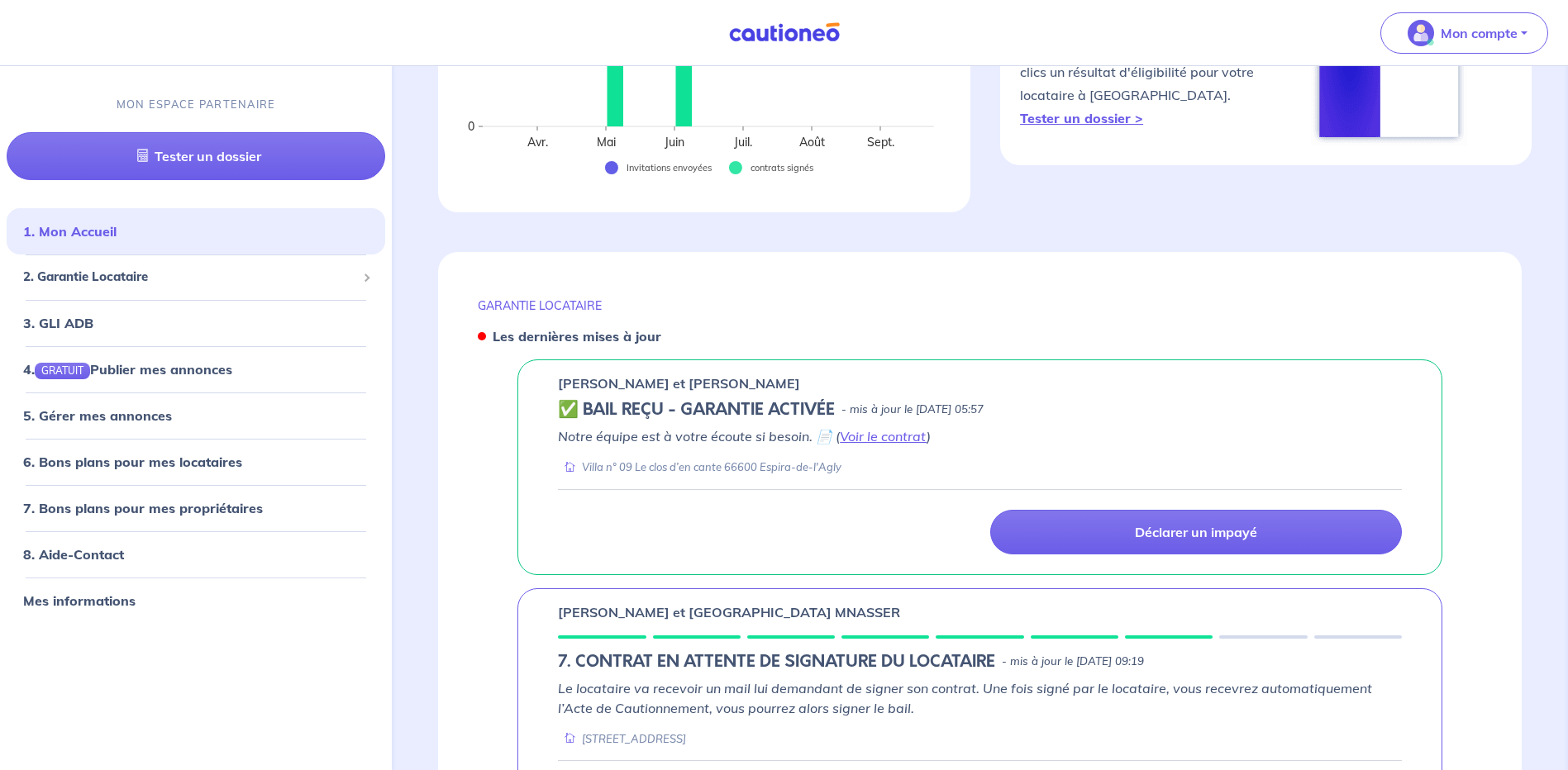
scroll to position [661, 0]
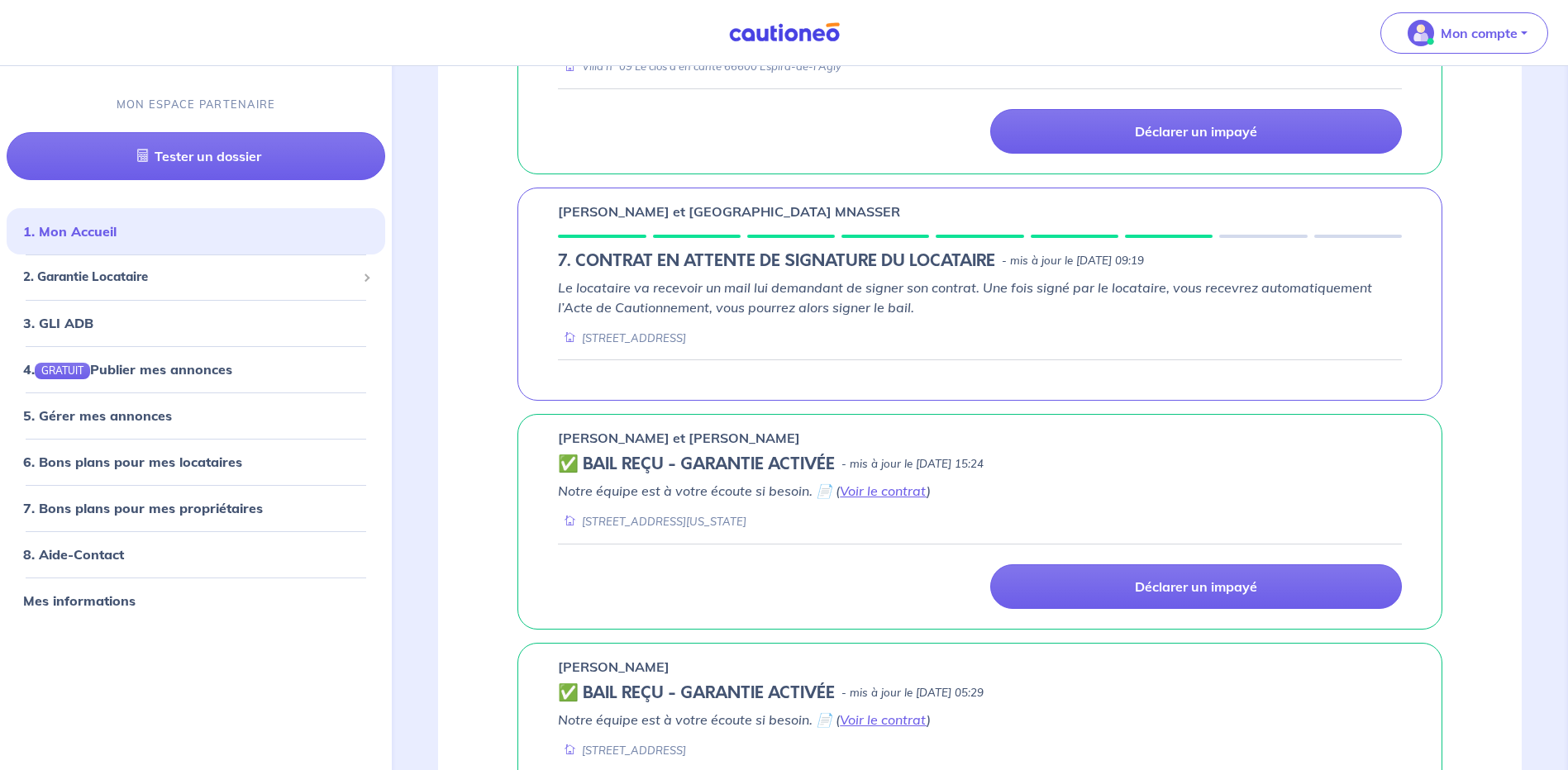
scroll to position [826, 0]
